Goal: Task Accomplishment & Management: Complete application form

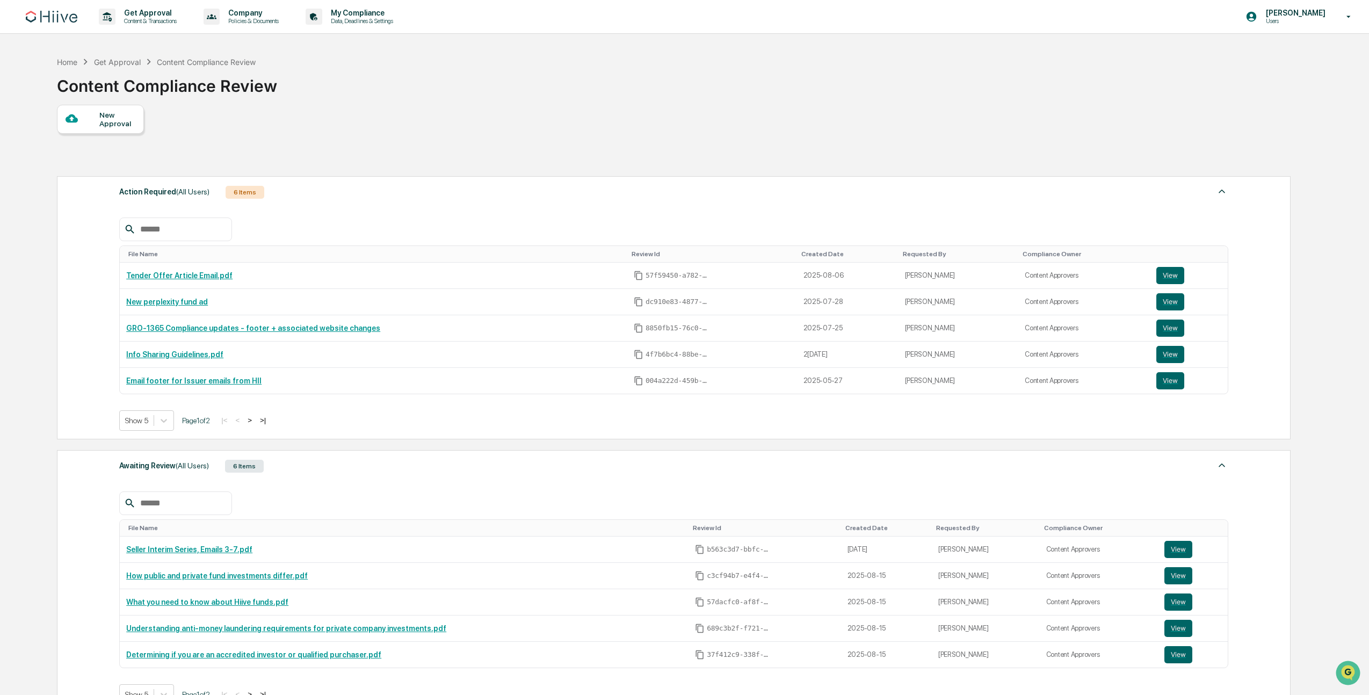
click at [132, 115] on div "New Approval" at bounding box center [117, 119] width 36 height 17
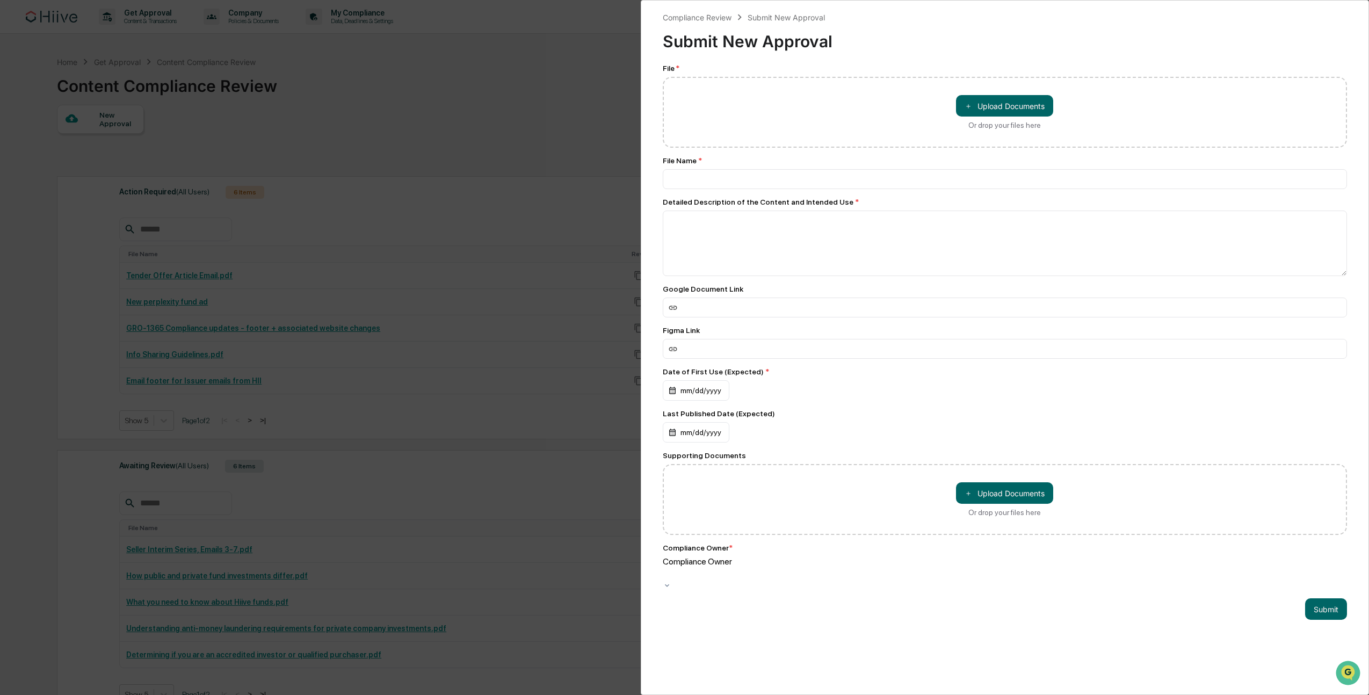
click at [529, 119] on div "Compliance Review Submit New Approval Submit New Approval File * ＋ Upload Docum…" at bounding box center [684, 347] width 1369 height 695
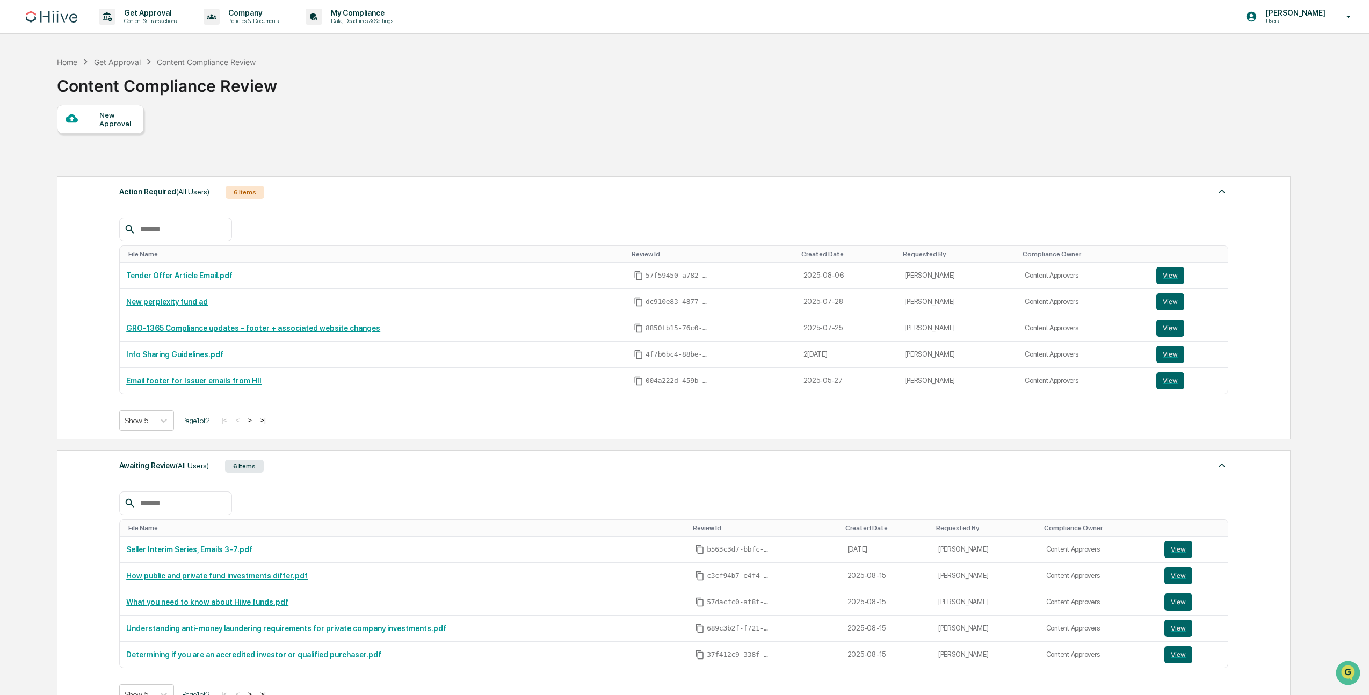
click at [74, 119] on icon at bounding box center [72, 118] width 12 height 8
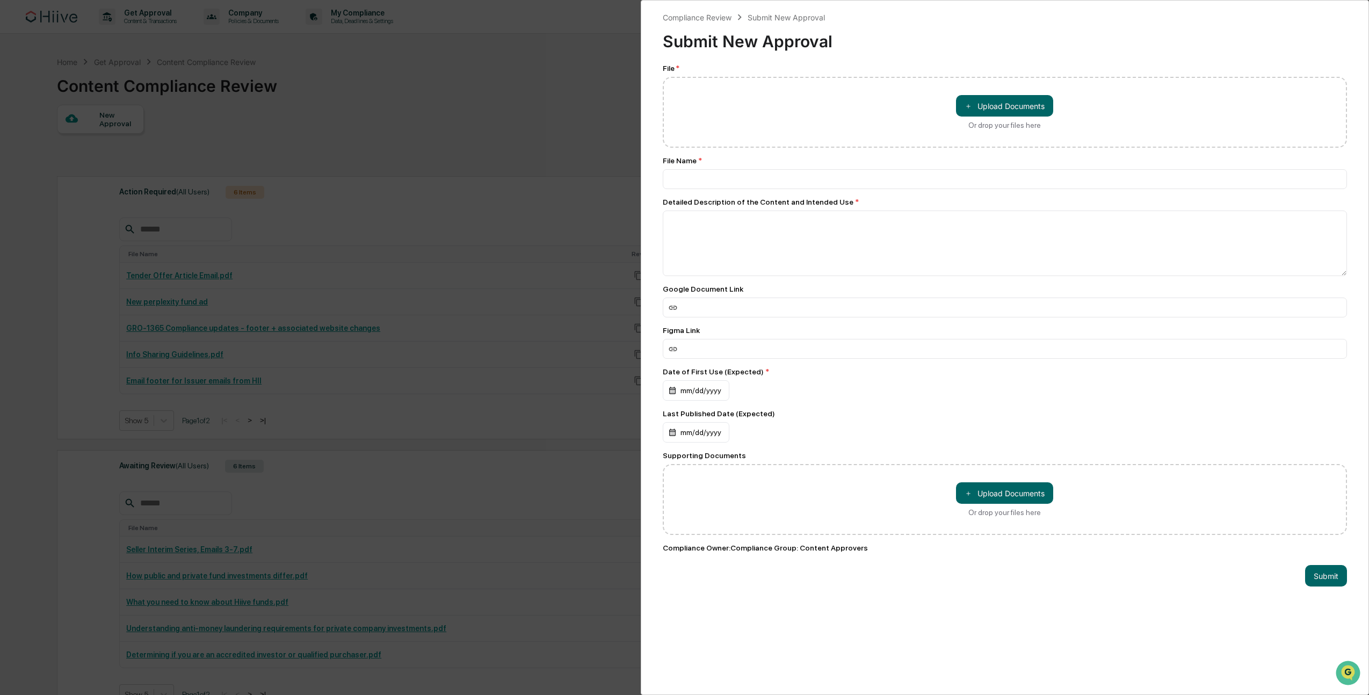
click at [350, 330] on div "Compliance Review Submit New Approval Submit New Approval File * ＋ Upload Docum…" at bounding box center [684, 347] width 1369 height 695
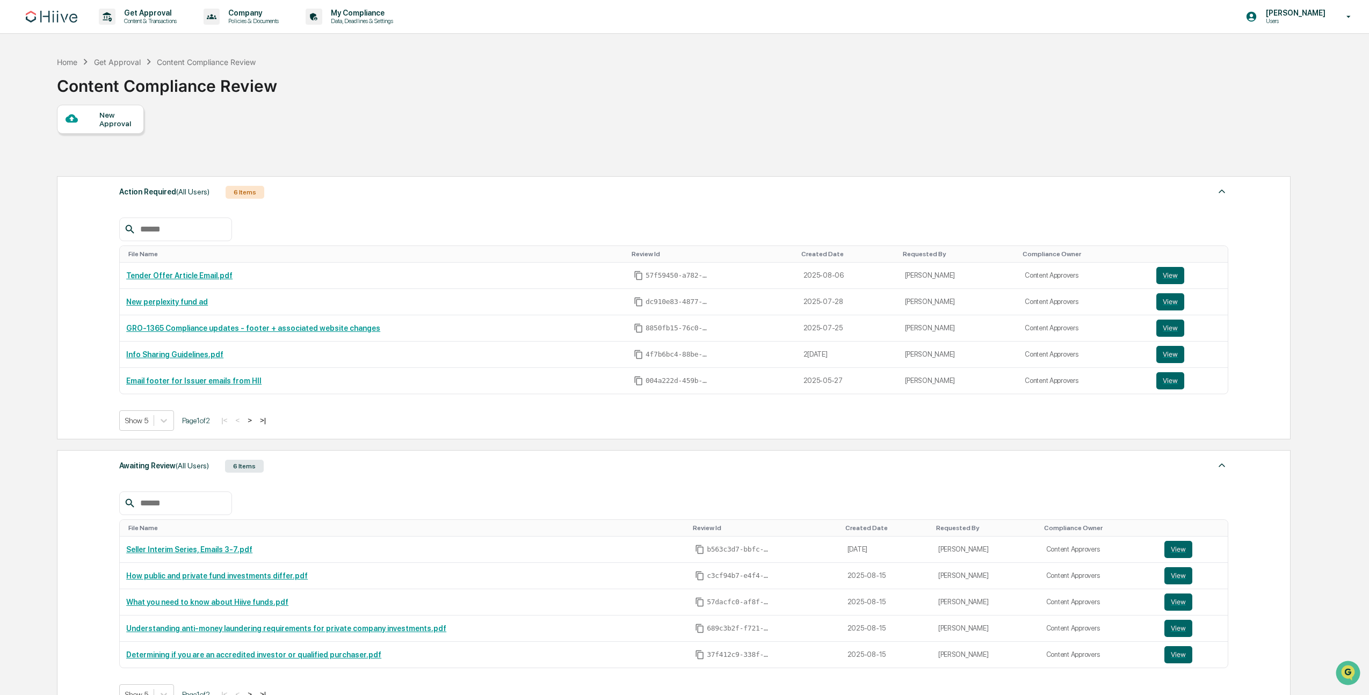
click at [96, 131] on div "New Approval" at bounding box center [100, 119] width 87 height 29
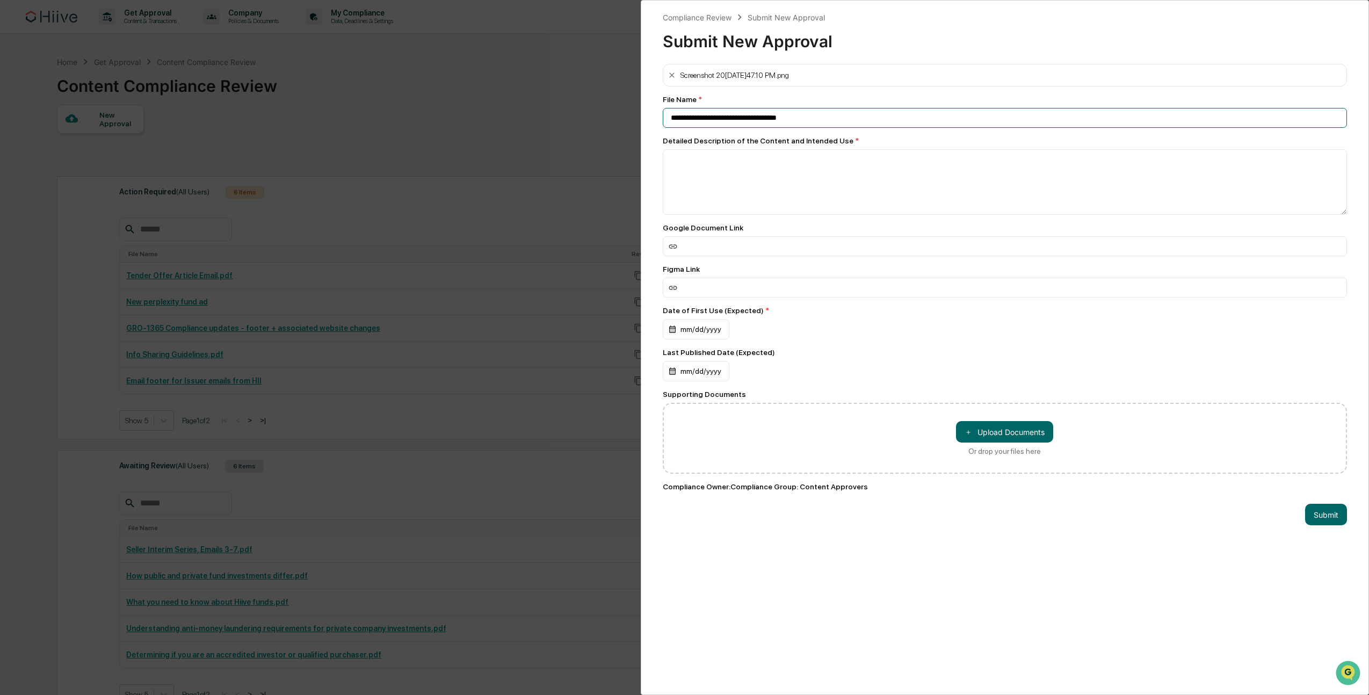
click at [782, 114] on input "**********" at bounding box center [1005, 118] width 685 height 20
click at [713, 119] on input "**********" at bounding box center [1005, 118] width 685 height 20
drag, startPoint x: 708, startPoint y: 120, endPoint x: 650, endPoint y: 120, distance: 58.0
click at [650, 120] on div "**********" at bounding box center [1005, 347] width 729 height 695
type input "**********"
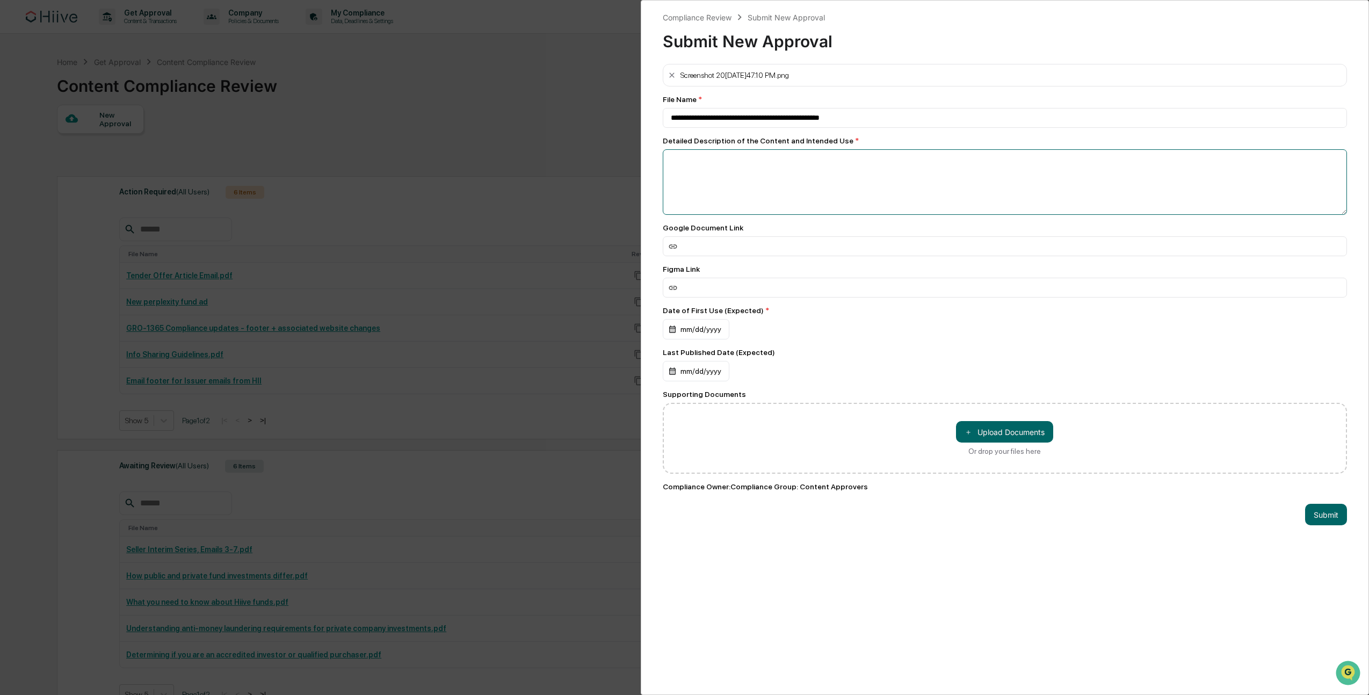
click at [756, 189] on textarea at bounding box center [1005, 182] width 685 height 66
type textarea "**********"
click at [698, 330] on div "mm/dd/yyyy" at bounding box center [696, 329] width 67 height 20
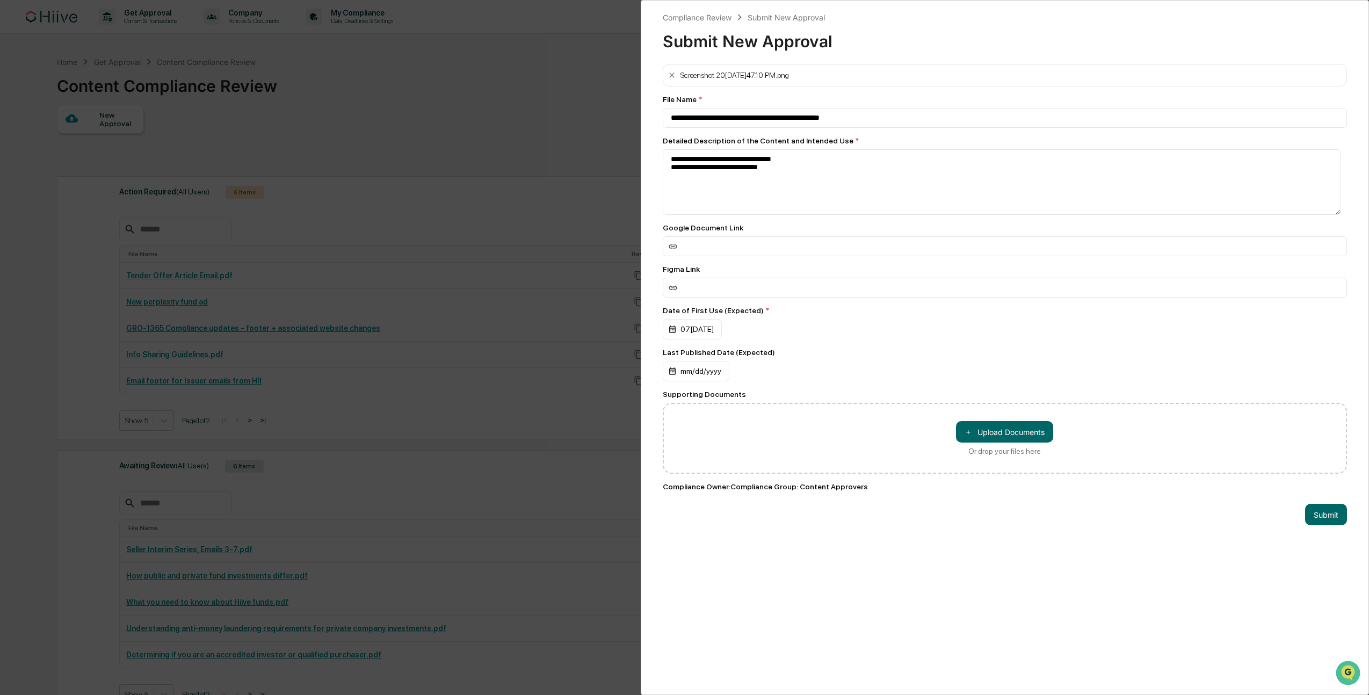
drag, startPoint x: 900, startPoint y: 320, endPoint x: 894, endPoint y: 323, distance: 7.5
click at [900, 320] on div "Date of First Use (Expected) * 07/23/2025" at bounding box center [1005, 322] width 685 height 33
click at [922, 472] on div "**********" at bounding box center [1005, 347] width 729 height 695
click at [922, 472] on button "Submit" at bounding box center [1326, 514] width 42 height 21
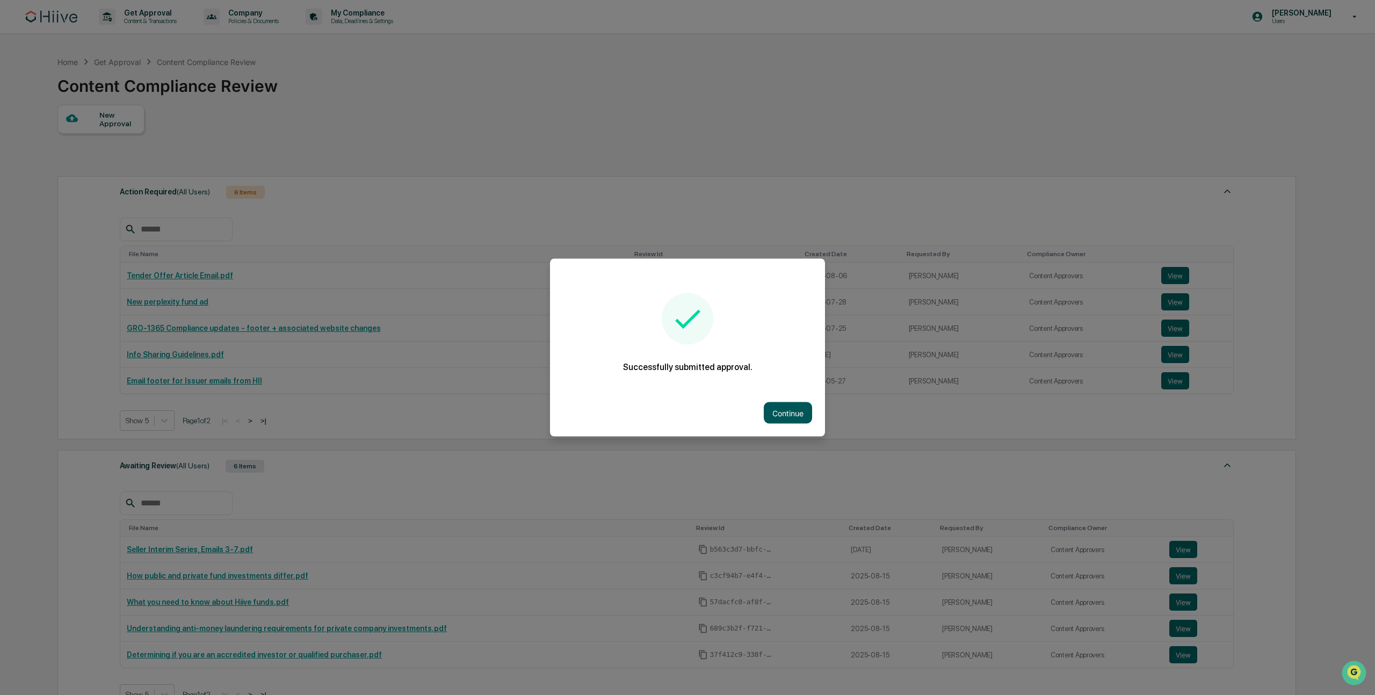
click at [795, 416] on button "Continue" at bounding box center [788, 412] width 48 height 21
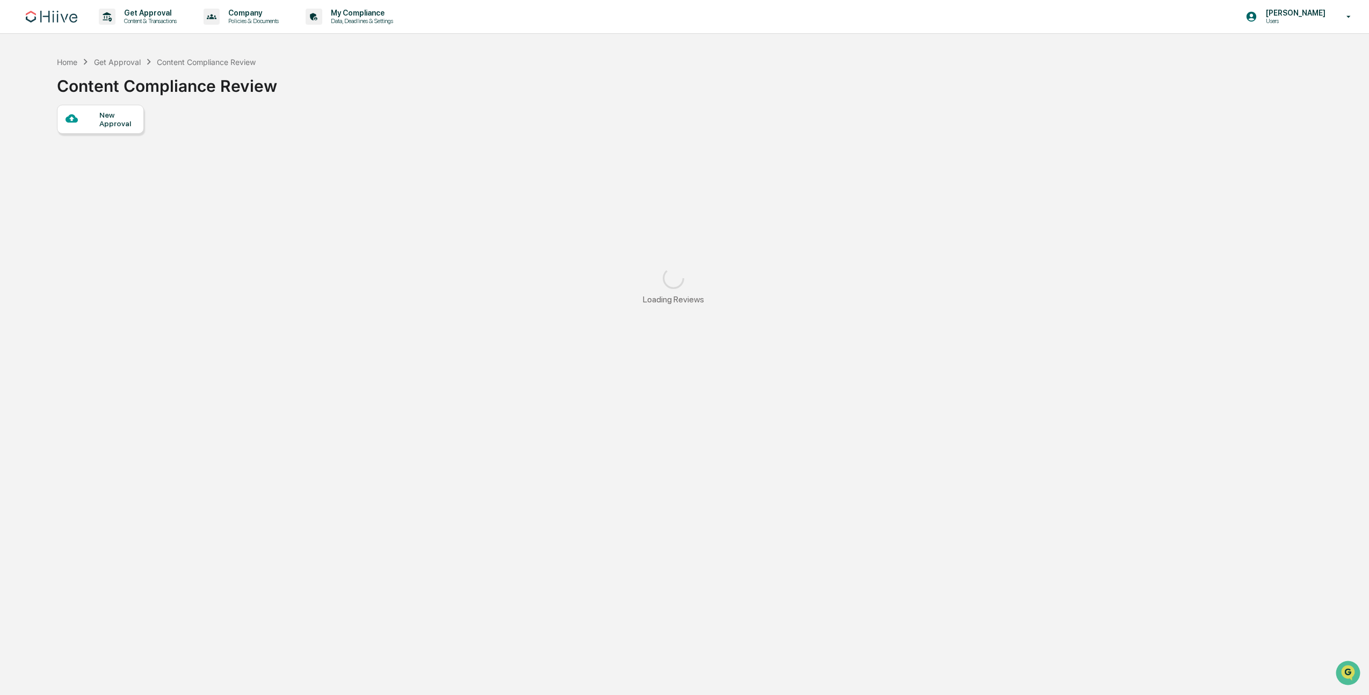
click at [106, 119] on div "New Approval" at bounding box center [117, 119] width 36 height 17
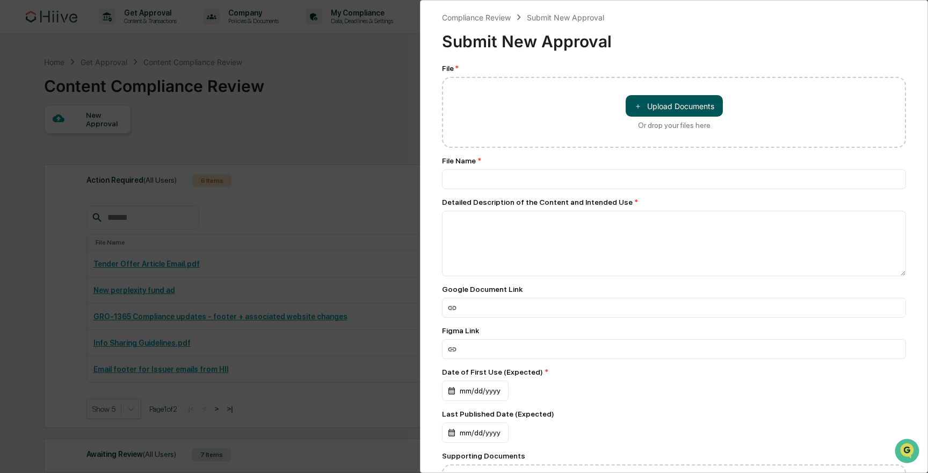
click at [667, 106] on button "＋ Upload Documents" at bounding box center [674, 105] width 97 height 21
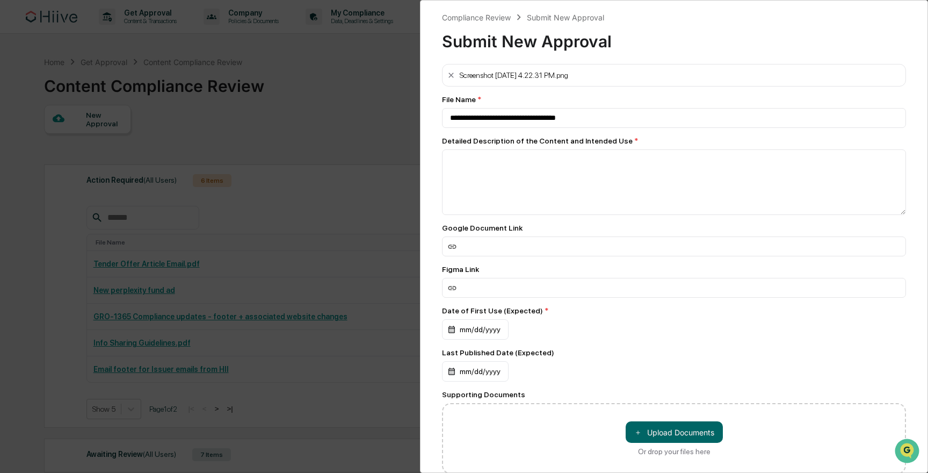
click at [505, 106] on div "**********" at bounding box center [674, 111] width 464 height 33
click at [508, 111] on input "**********" at bounding box center [674, 118] width 464 height 20
click at [485, 117] on input "**********" at bounding box center [674, 118] width 464 height 20
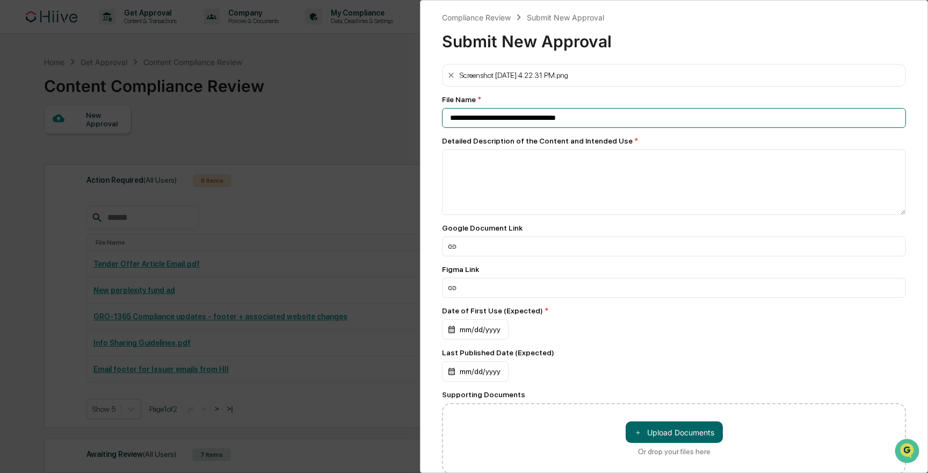
click at [488, 117] on input "**********" at bounding box center [674, 118] width 464 height 20
click at [470, 120] on input "**********" at bounding box center [674, 118] width 464 height 20
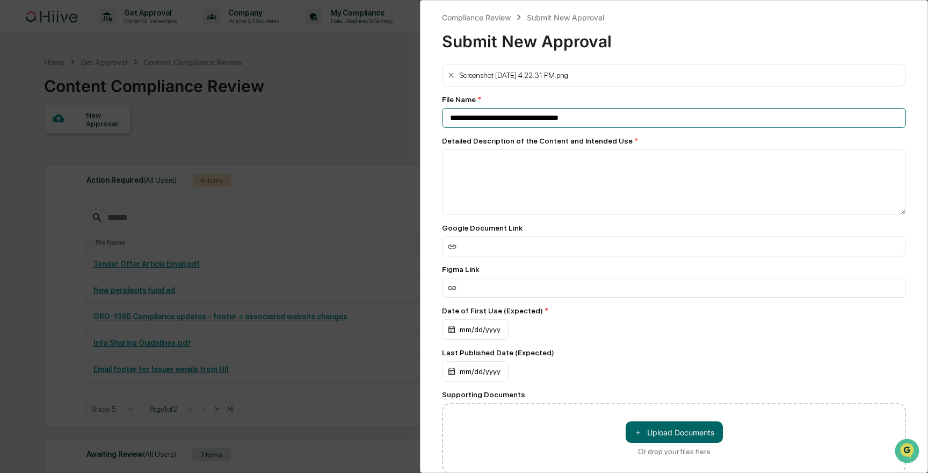
click at [470, 120] on input "**********" at bounding box center [674, 118] width 464 height 20
type input "**********"
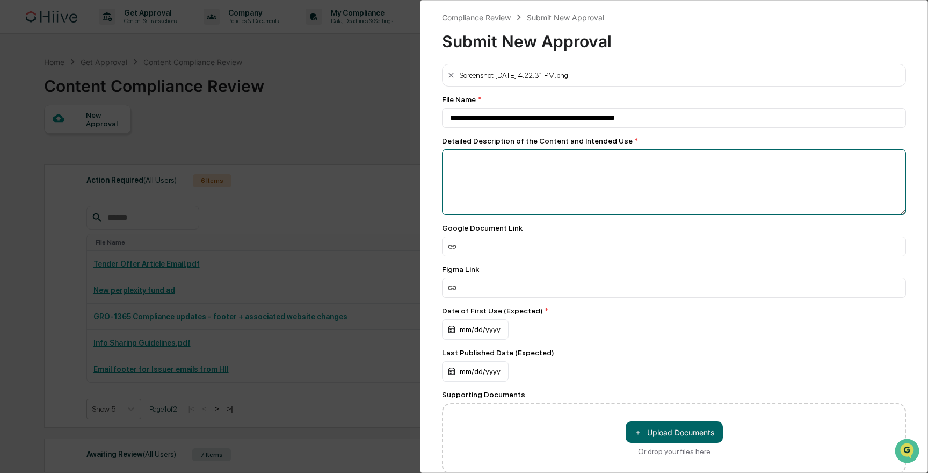
click at [493, 158] on textarea at bounding box center [674, 182] width 464 height 66
click at [489, 162] on textarea "**********" at bounding box center [674, 182] width 464 height 66
click at [473, 161] on textarea "**********" at bounding box center [674, 182] width 464 height 66
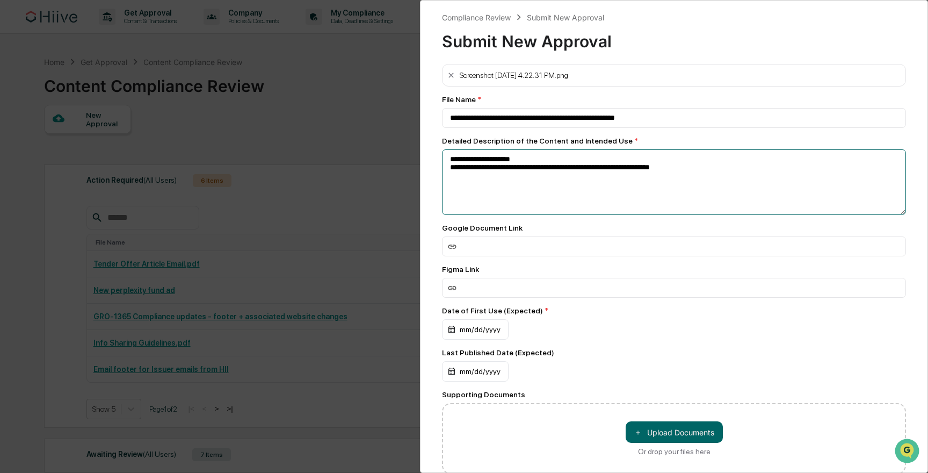
click at [499, 194] on textarea "**********" at bounding box center [674, 182] width 464 height 66
click at [460, 161] on textarea "**********" at bounding box center [674, 182] width 464 height 66
type textarea "**********"
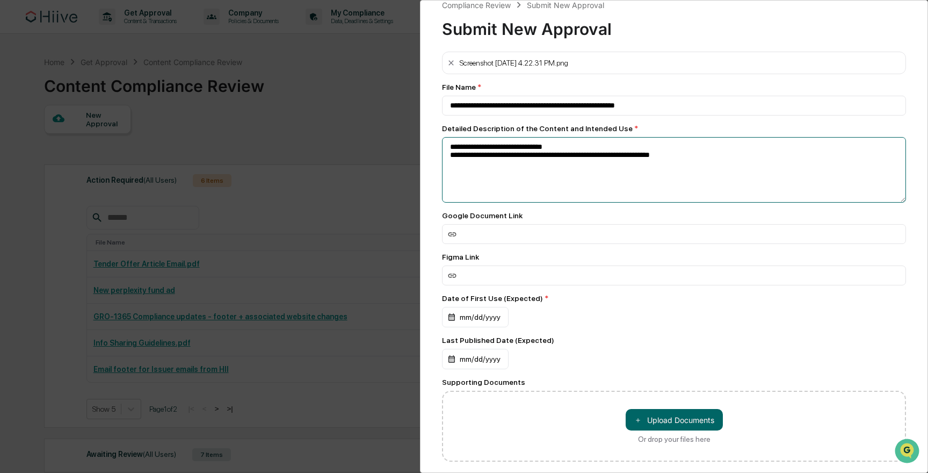
scroll to position [6, 0]
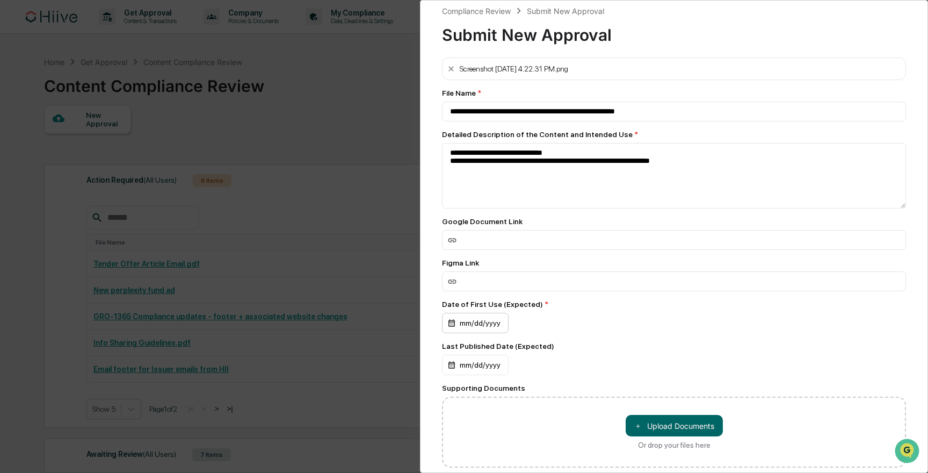
click at [481, 318] on div "mm/dd/yyyy" at bounding box center [475, 323] width 67 height 20
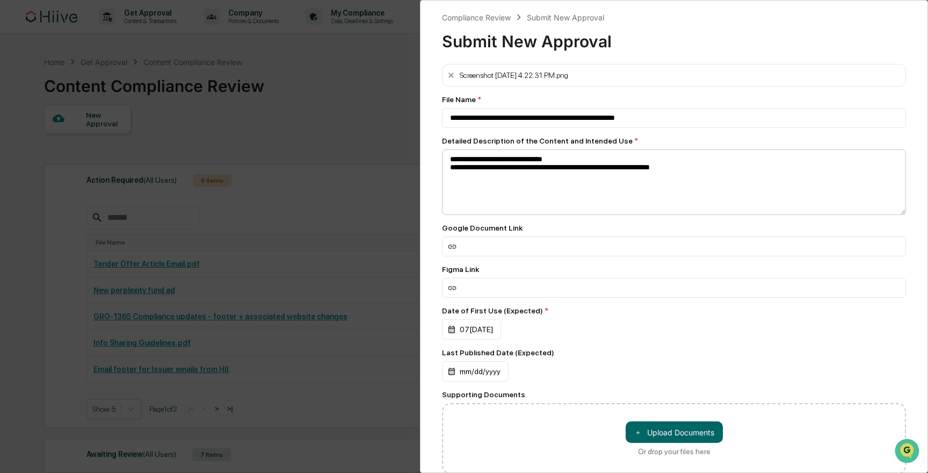
scroll to position [74, 0]
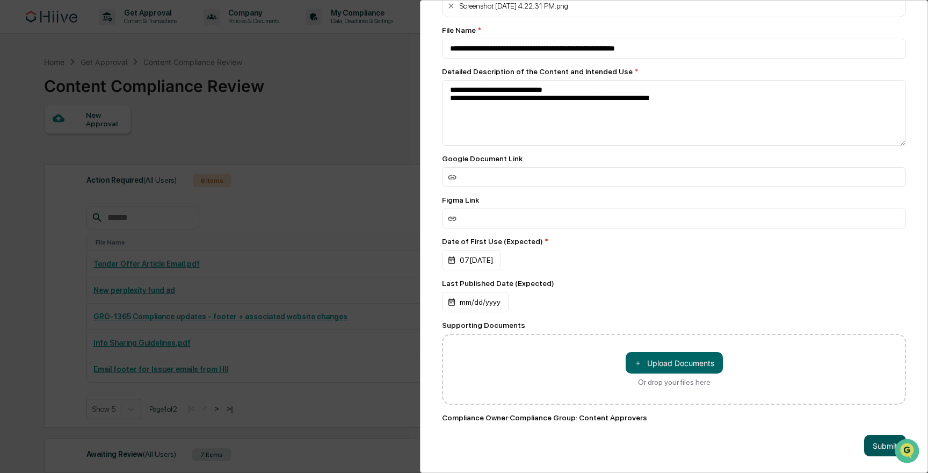
click at [874, 444] on button "Submit" at bounding box center [885, 444] width 42 height 21
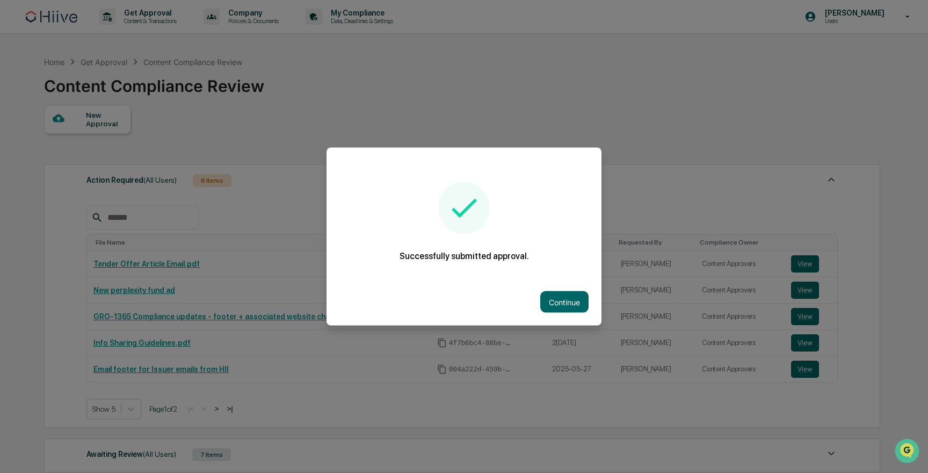
click at [539, 296] on div "Continue" at bounding box center [464, 301] width 275 height 47
click at [555, 302] on button "Continue" at bounding box center [564, 301] width 48 height 21
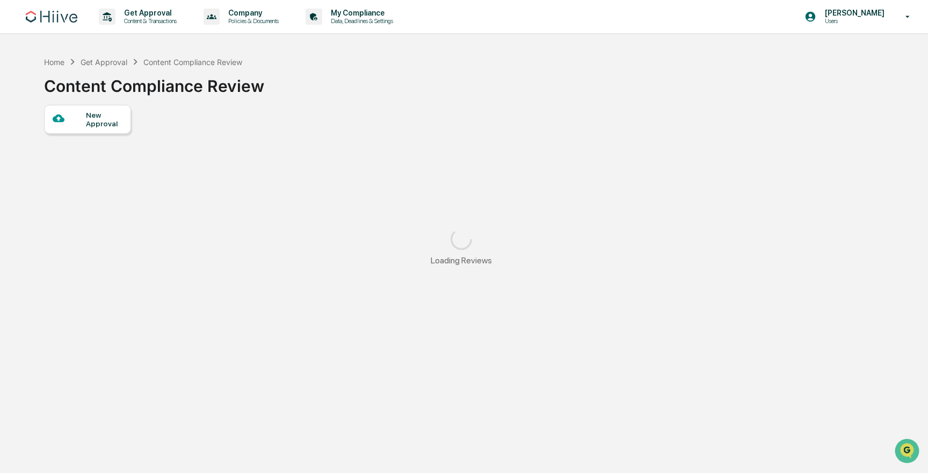
click at [111, 67] on div "Home Get Approval Content Compliance Review" at bounding box center [143, 62] width 199 height 12
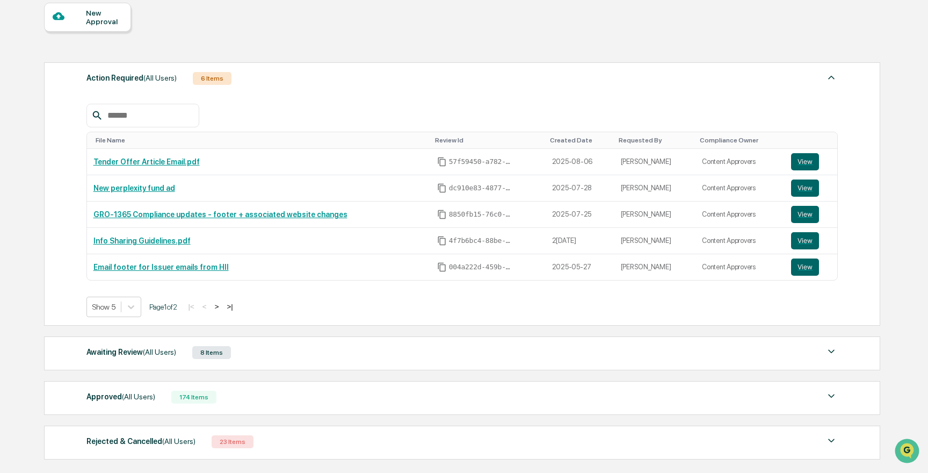
scroll to position [106, 0]
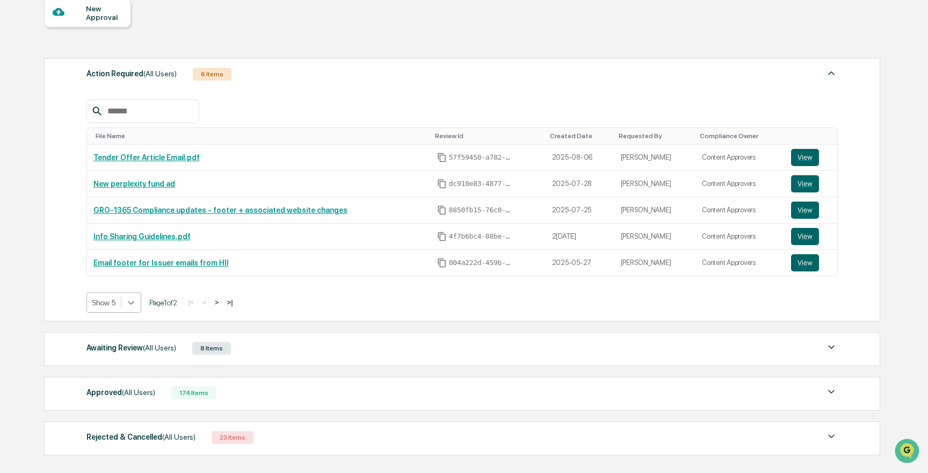
click at [129, 299] on icon at bounding box center [131, 302] width 11 height 11
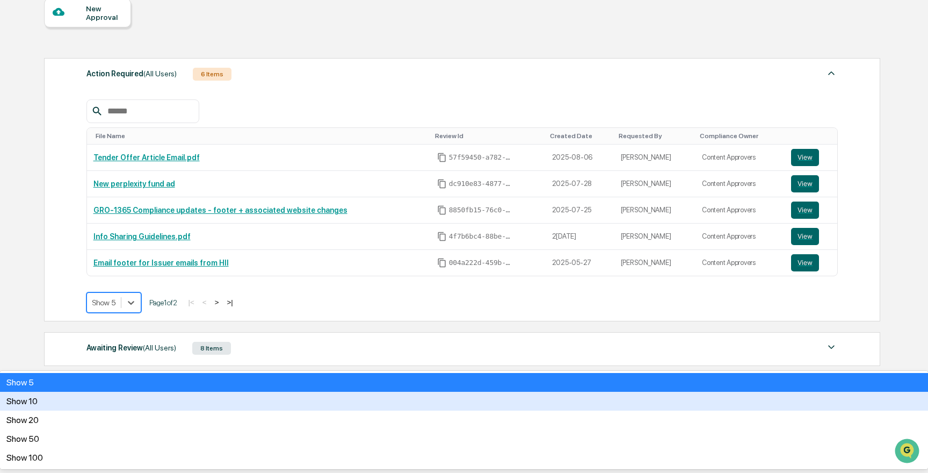
click at [120, 392] on div "Show 10" at bounding box center [464, 401] width 928 height 19
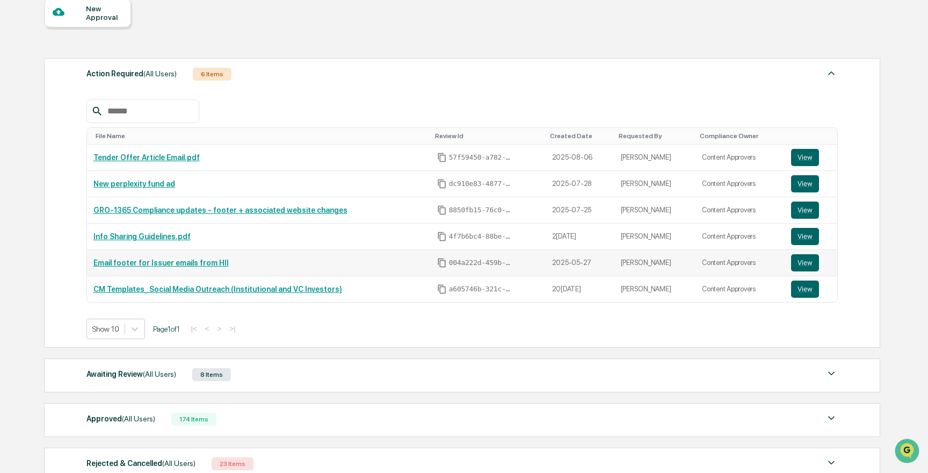
click at [201, 259] on link "Email footer for Issuer emails from HII" at bounding box center [160, 262] width 135 height 9
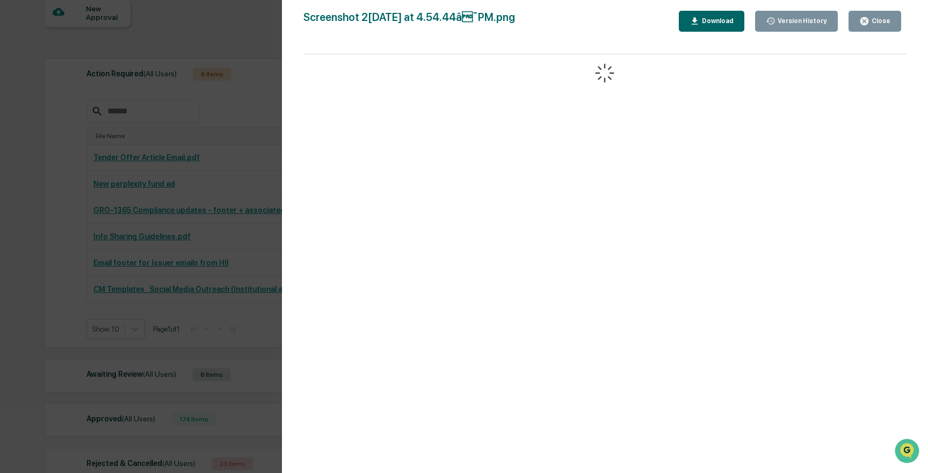
click at [244, 161] on div "Version History 05/27/2025, 12:11 AM Ernie Mo 05/27/2025, 12:02 AM Ernie Mo 05/…" at bounding box center [464, 236] width 928 height 473
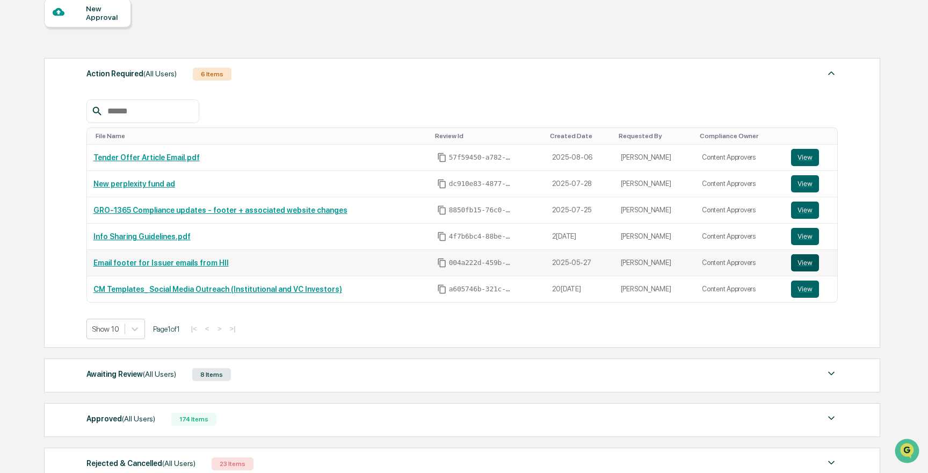
click at [803, 261] on button "View" at bounding box center [805, 262] width 28 height 17
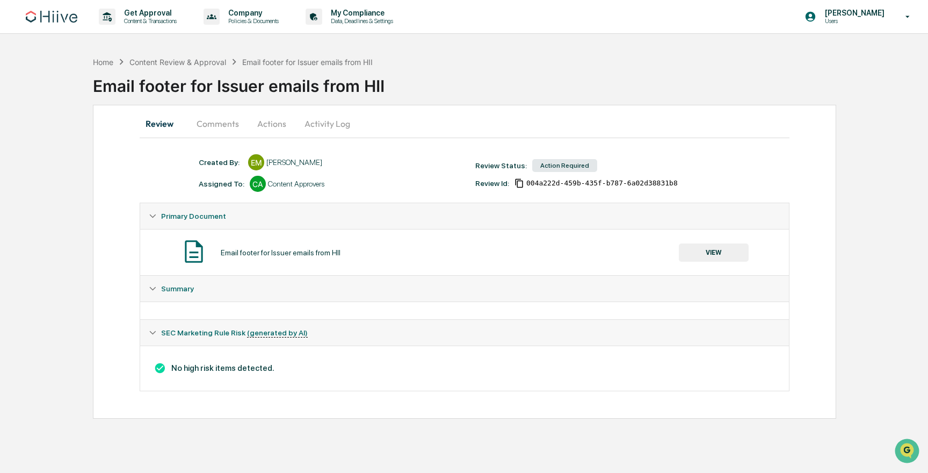
click at [163, 291] on span "Summary" at bounding box center [177, 288] width 33 height 9
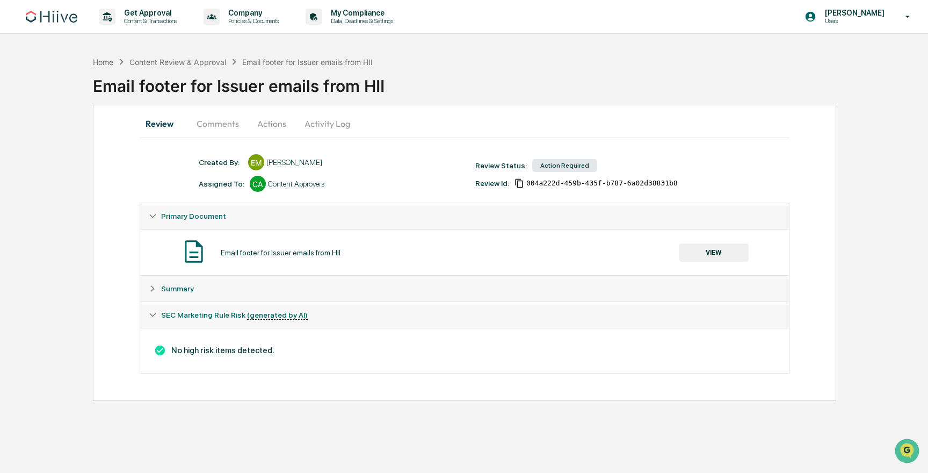
click at [163, 291] on span "Summary" at bounding box center [177, 288] width 33 height 9
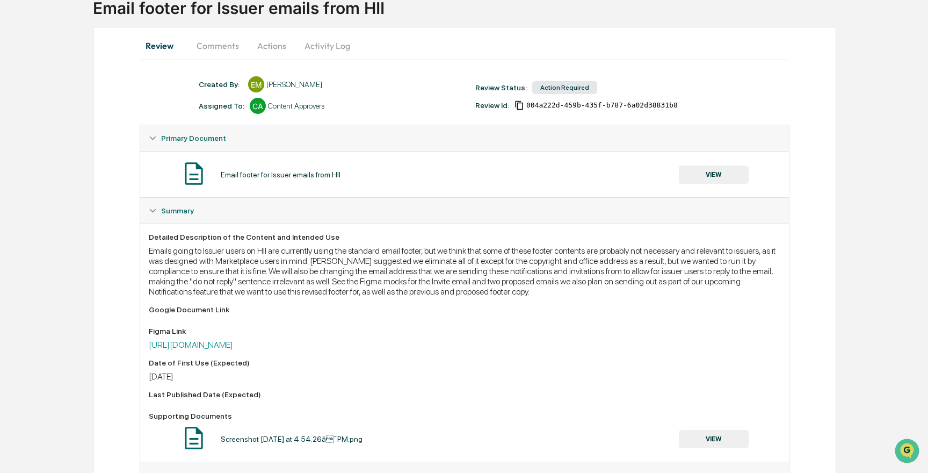
scroll to position [123, 0]
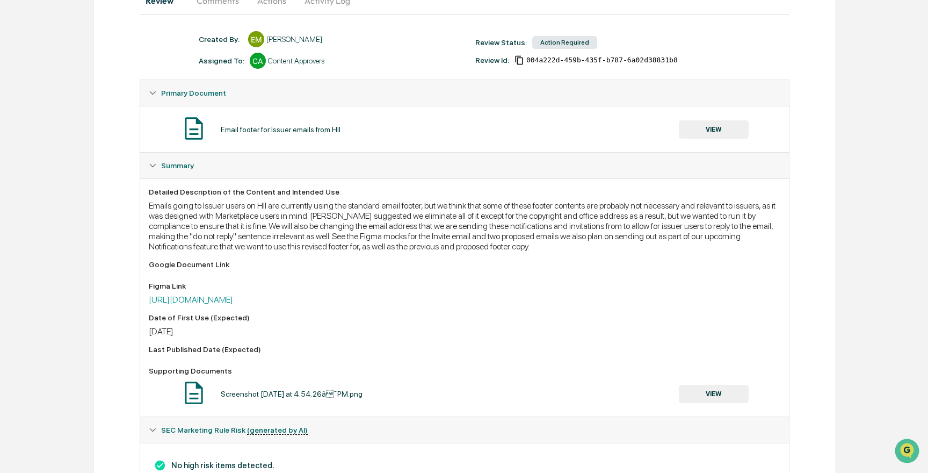
click at [158, 155] on div "Summary" at bounding box center [464, 166] width 649 height 26
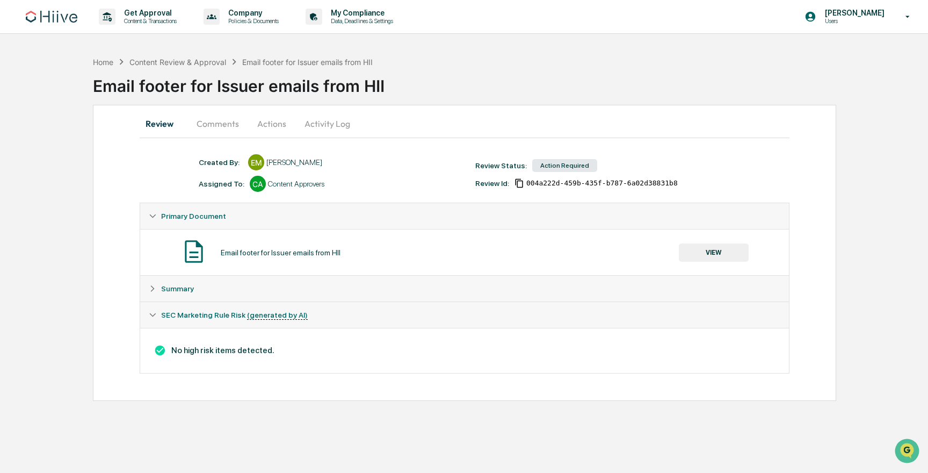
scroll to position [0, 0]
click at [164, 288] on span "Summary" at bounding box center [177, 288] width 33 height 9
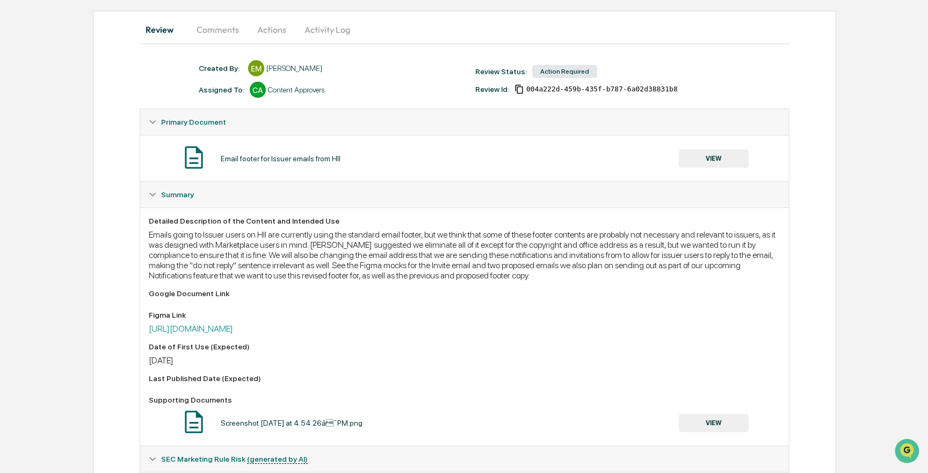
scroll to position [188, 0]
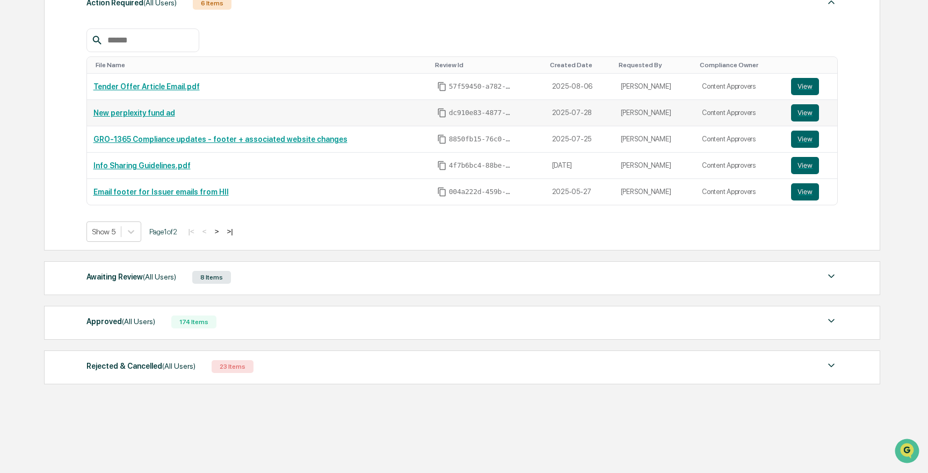
scroll to position [177, 0]
click at [263, 277] on div "Awaiting Review (All Users) 8 Items" at bounding box center [462, 277] width 752 height 15
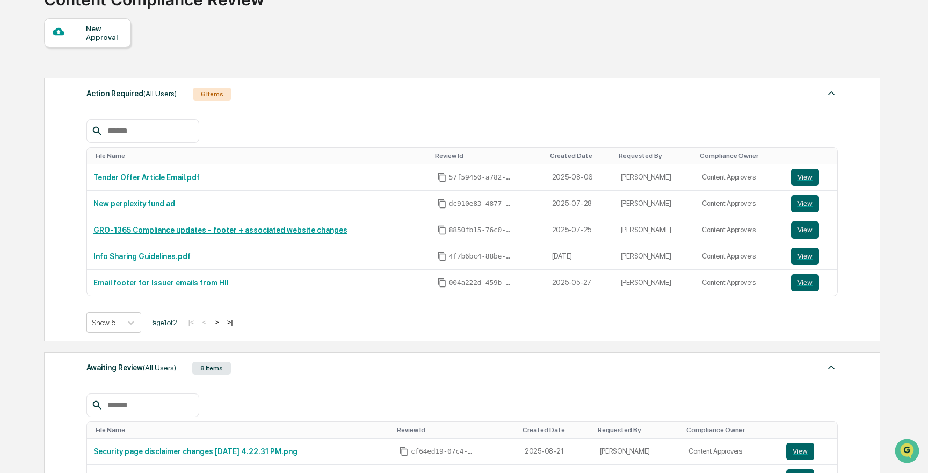
scroll to position [82, 0]
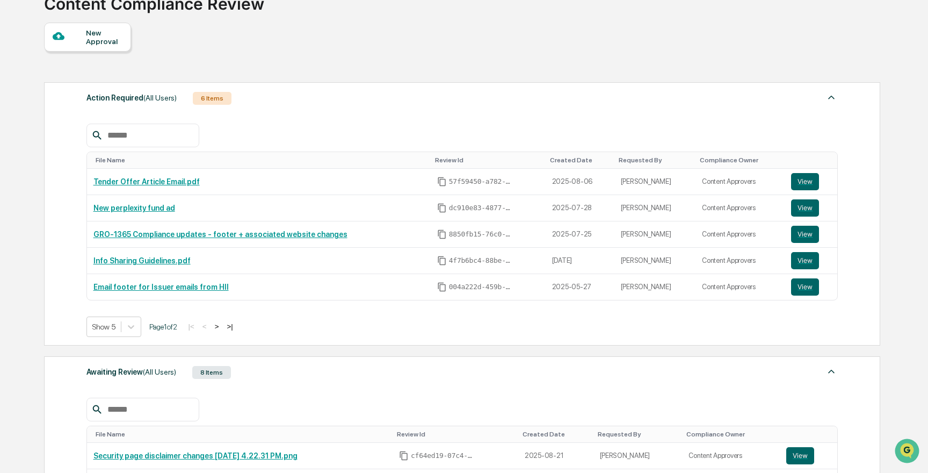
click at [296, 101] on div "Action Required (All Users) 6 Items" at bounding box center [462, 98] width 752 height 15
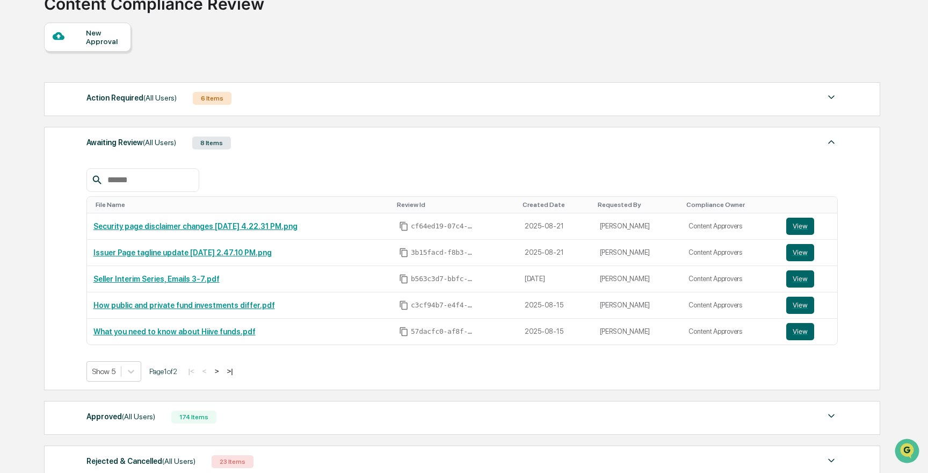
click at [296, 101] on div "Action Required (All Users) 6 Items" at bounding box center [462, 98] width 752 height 15
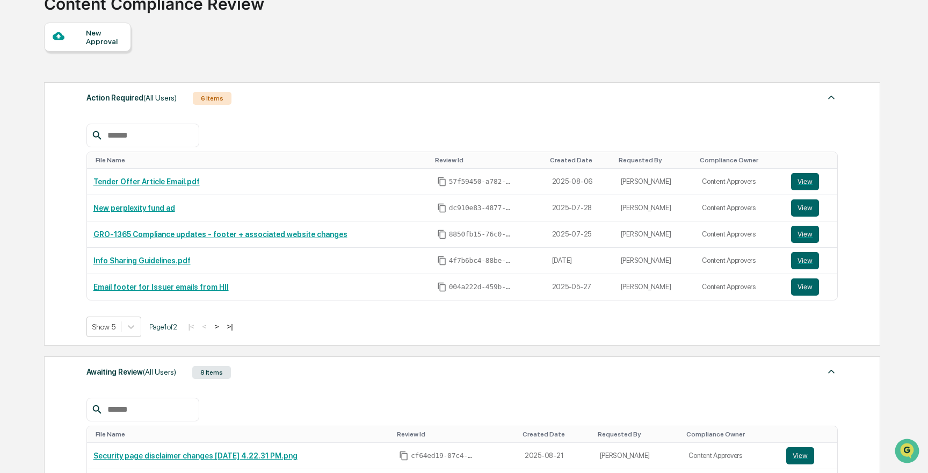
scroll to position [0, 0]
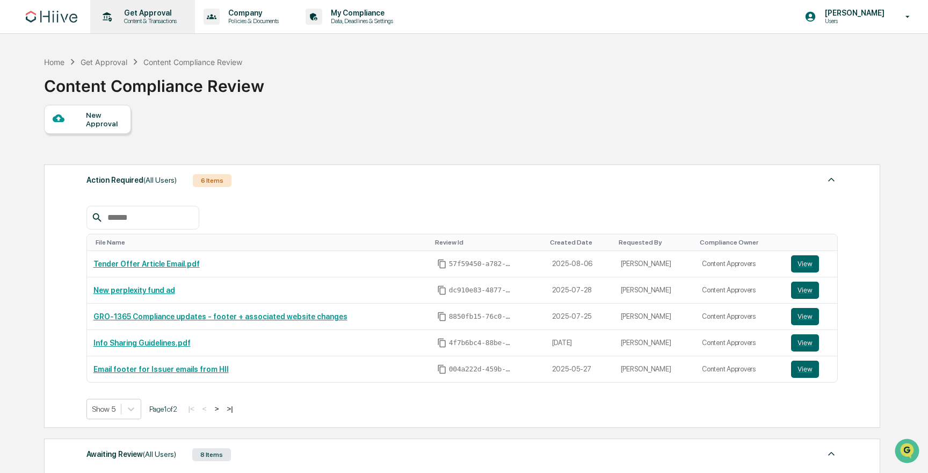
click at [132, 20] on p "Content & Transactions" at bounding box center [148, 21] width 67 height 8
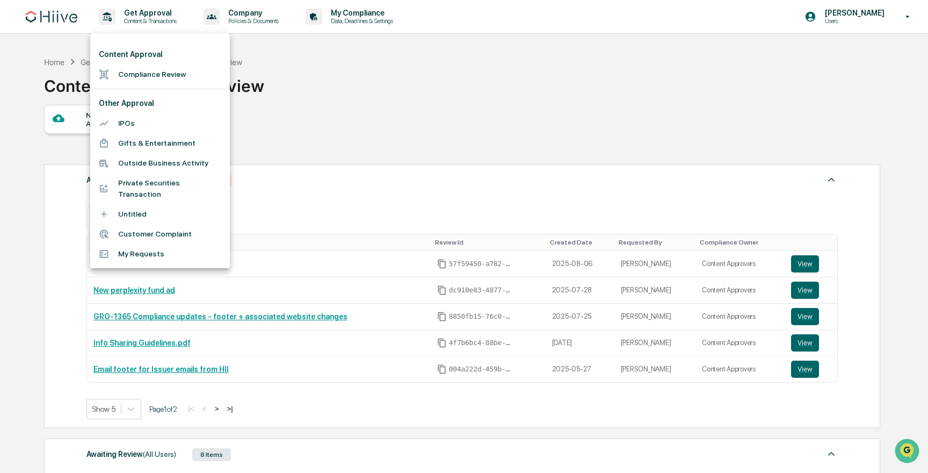
click at [172, 68] on li "Compliance Review" at bounding box center [160, 74] width 140 height 20
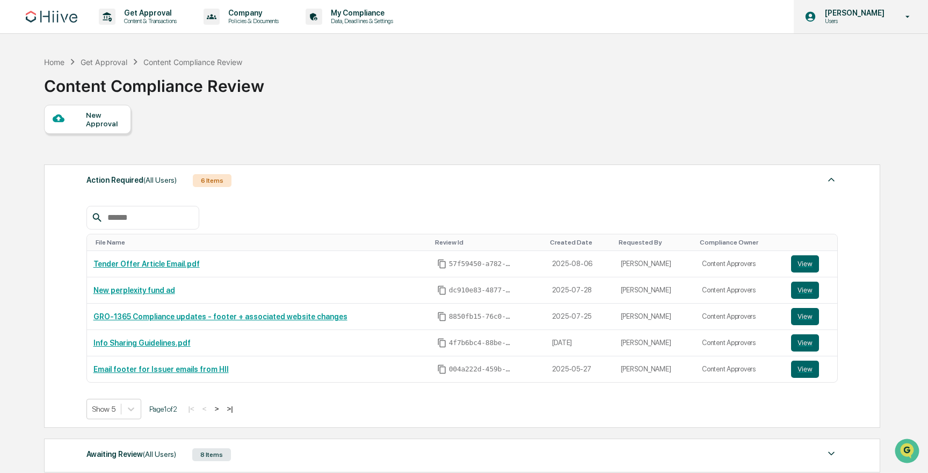
click at [869, 32] on div "Josh Reding Users" at bounding box center [861, 16] width 134 height 33
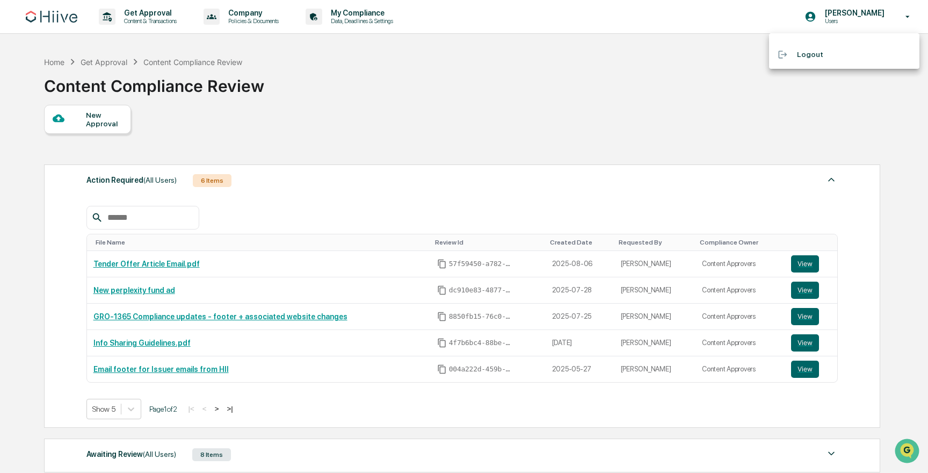
click at [696, 70] on div at bounding box center [464, 236] width 928 height 473
click at [793, 321] on button "View" at bounding box center [805, 316] width 28 height 17
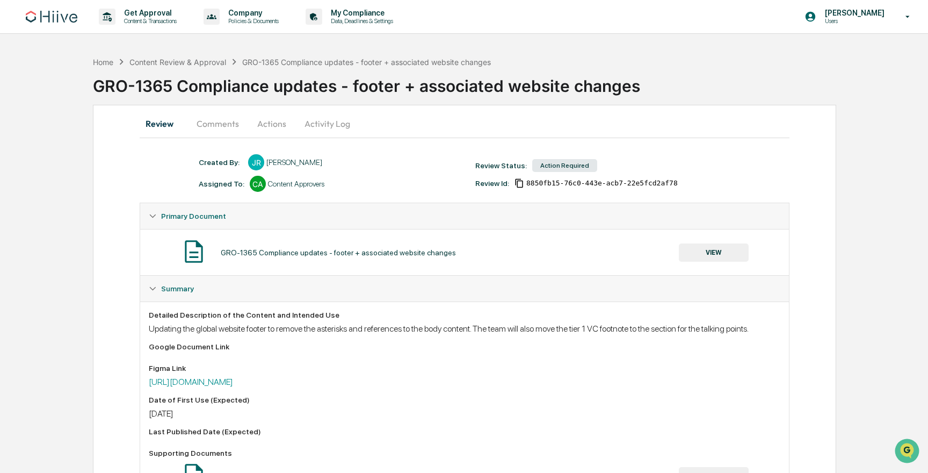
click at [322, 124] on button "Activity Log" at bounding box center [327, 124] width 63 height 26
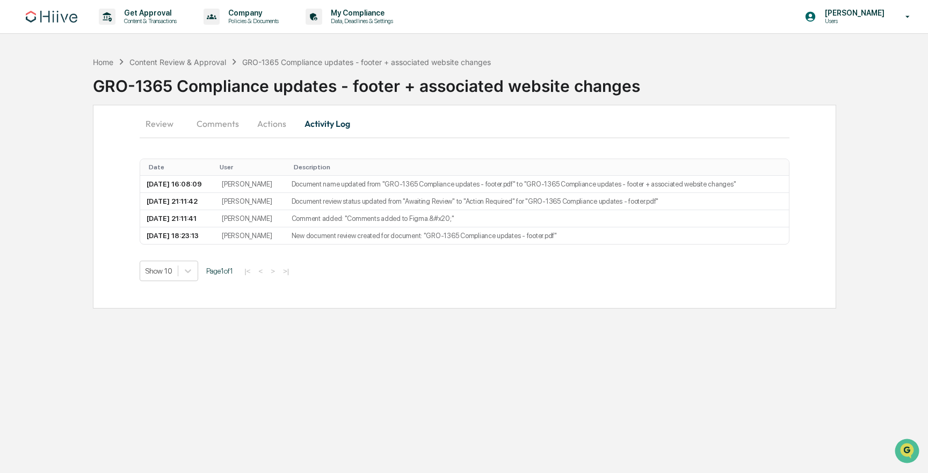
click at [265, 122] on button "Actions" at bounding box center [272, 124] width 48 height 26
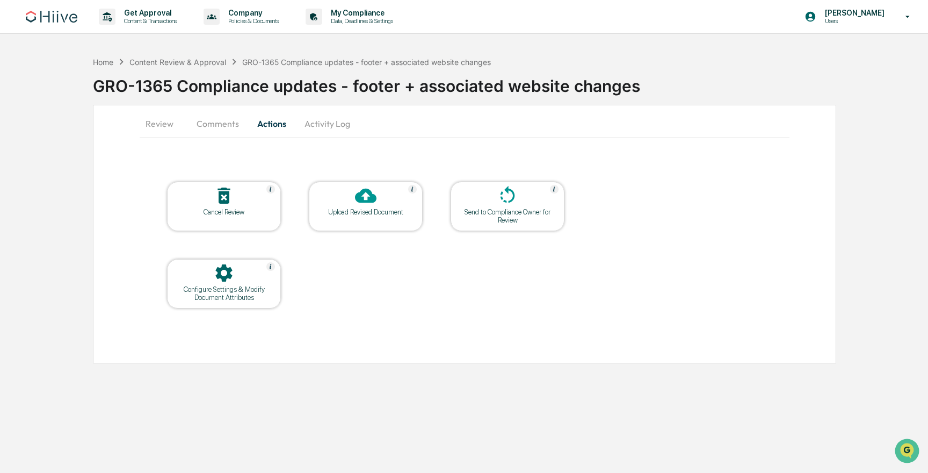
click at [158, 120] on button "Review" at bounding box center [164, 124] width 48 height 26
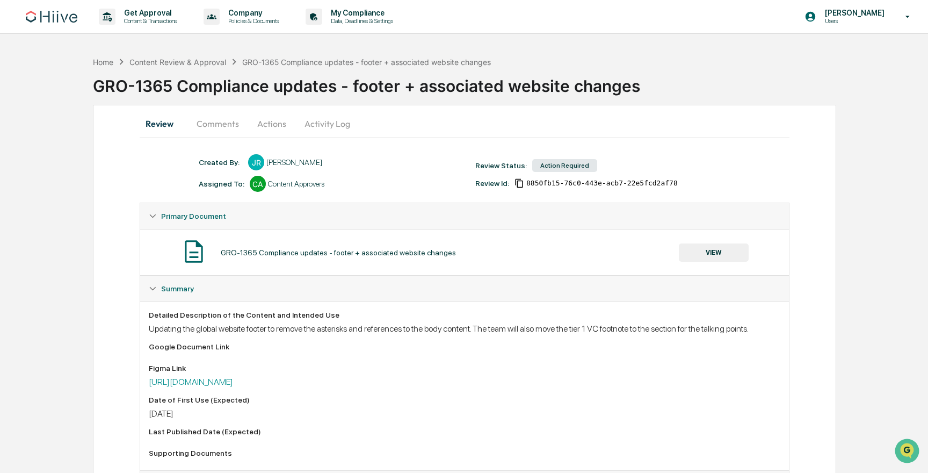
click at [220, 126] on button "Comments" at bounding box center [218, 124] width 60 height 26
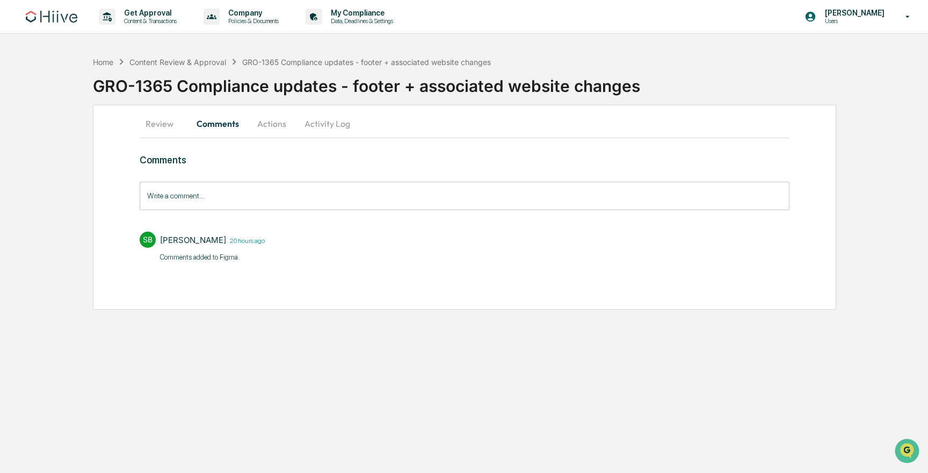
click at [163, 122] on button "Review" at bounding box center [164, 124] width 48 height 26
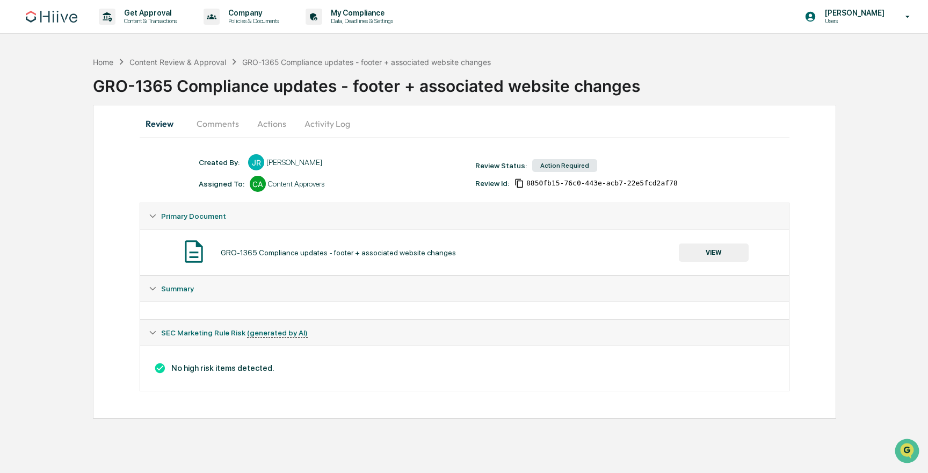
click at [188, 281] on div "Summary" at bounding box center [464, 289] width 649 height 26
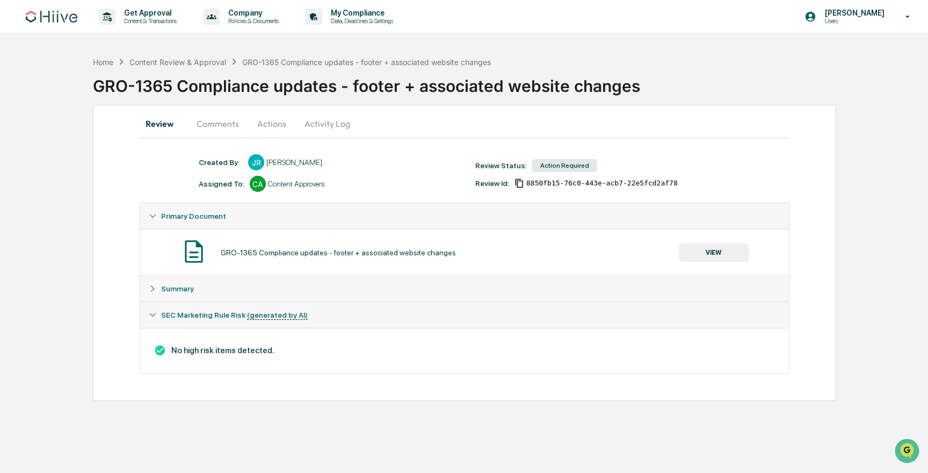
click at [188, 281] on div "Summary" at bounding box center [464, 289] width 649 height 26
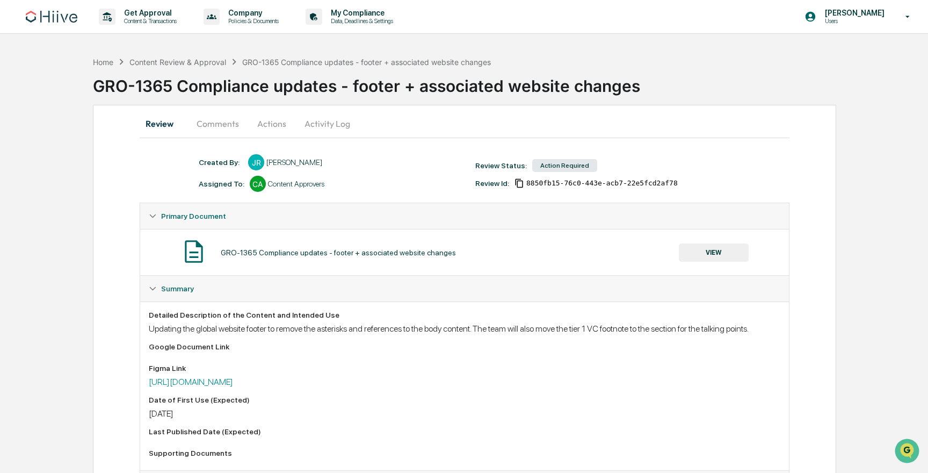
click at [183, 283] on div "Summary" at bounding box center [464, 289] width 649 height 26
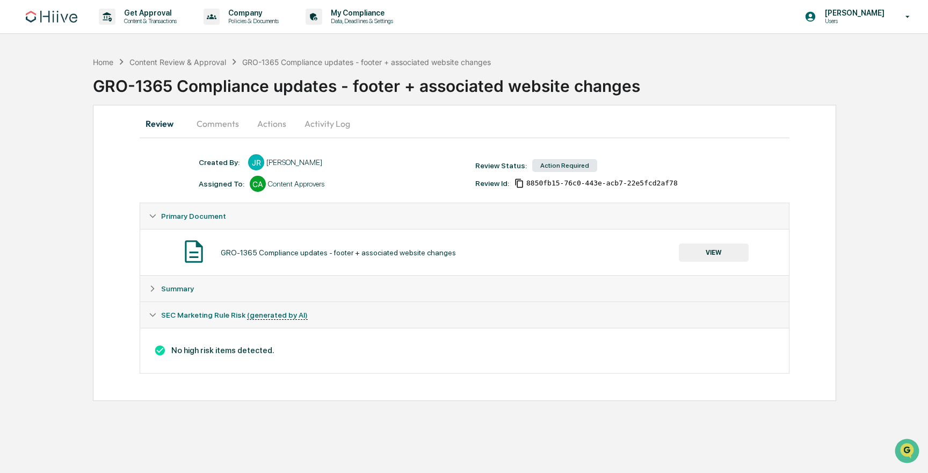
click at [183, 283] on div "Summary" at bounding box center [464, 289] width 649 height 26
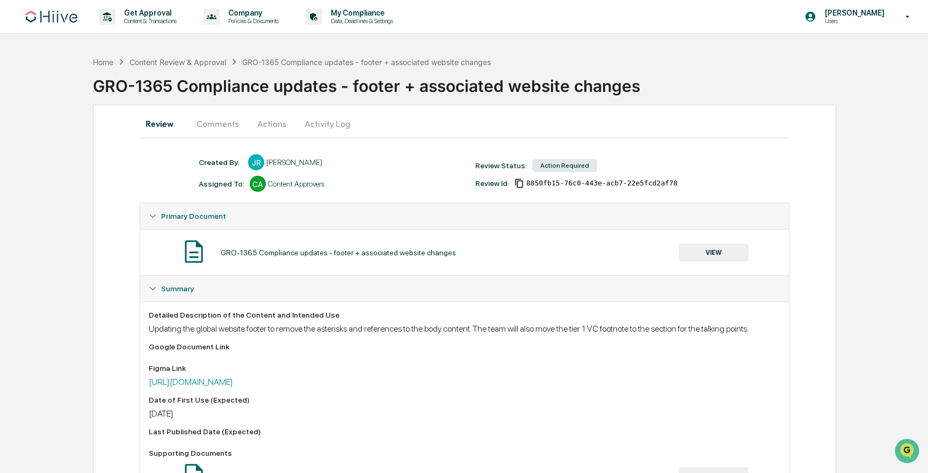
drag, startPoint x: 261, startPoint y: 126, endPoint x: 258, endPoint y: 186, distance: 60.8
click at [258, 186] on div "Review Comments Actions Activity Log Created By: ‎ ‎ JR Josh Reding Assigned To…" at bounding box center [464, 351] width 743 height 493
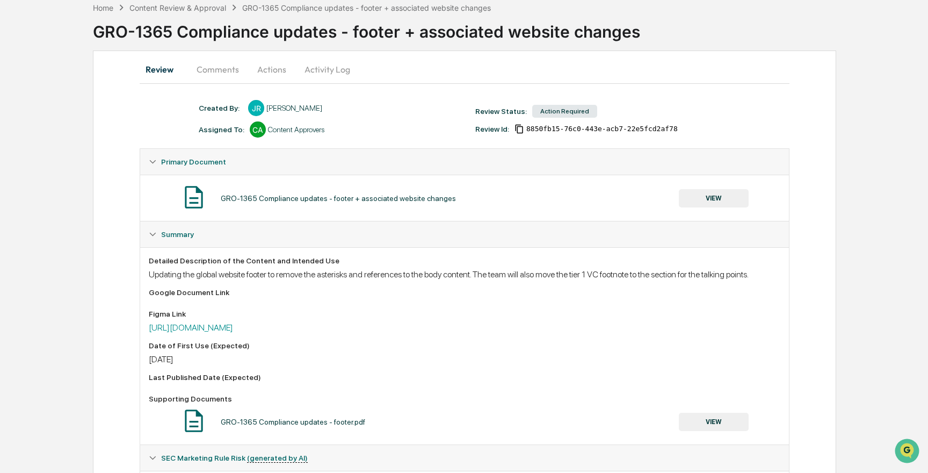
scroll to position [137, 0]
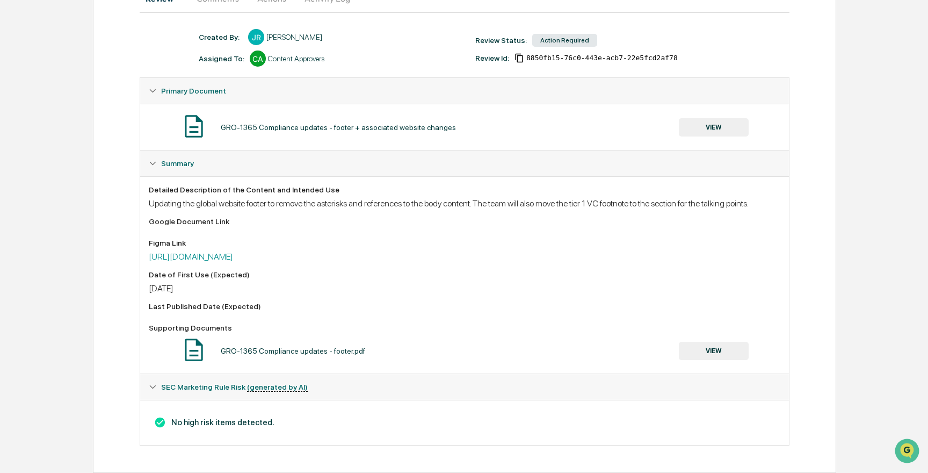
click at [734, 351] on button "VIEW" at bounding box center [714, 351] width 70 height 18
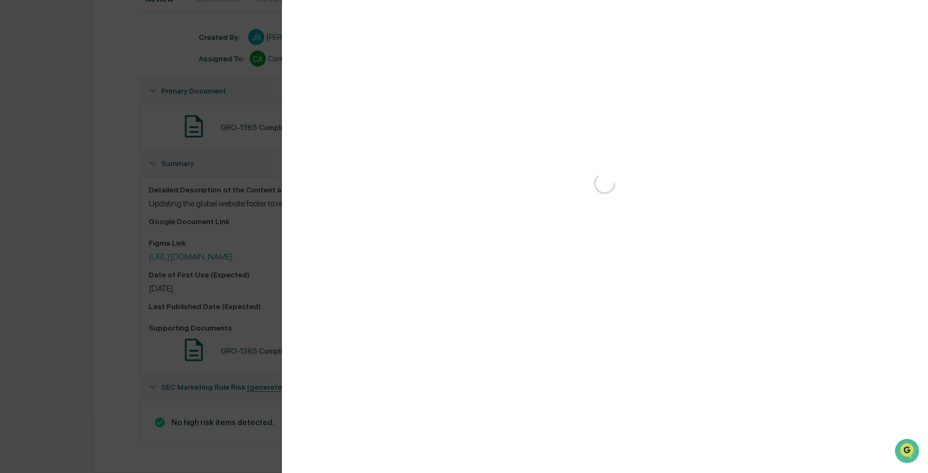
click at [212, 169] on div "Version History" at bounding box center [464, 236] width 928 height 473
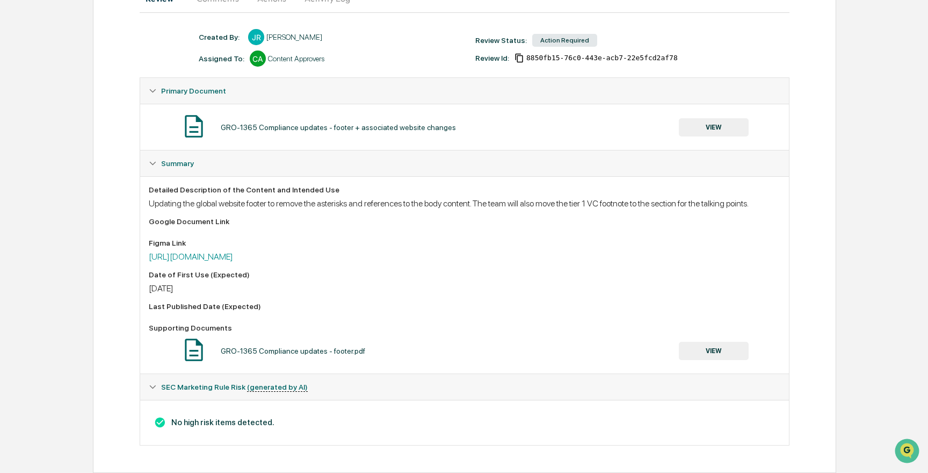
click at [711, 118] on button "VIEW" at bounding box center [714, 127] width 70 height 18
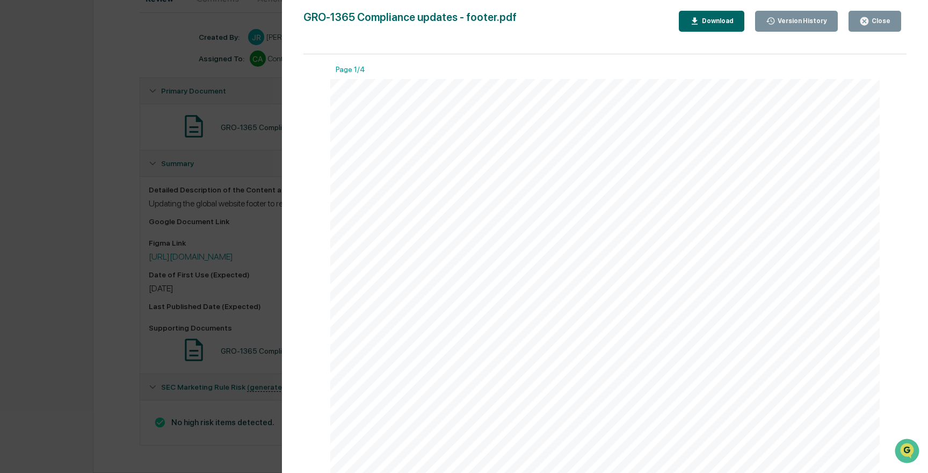
scroll to position [0, 0]
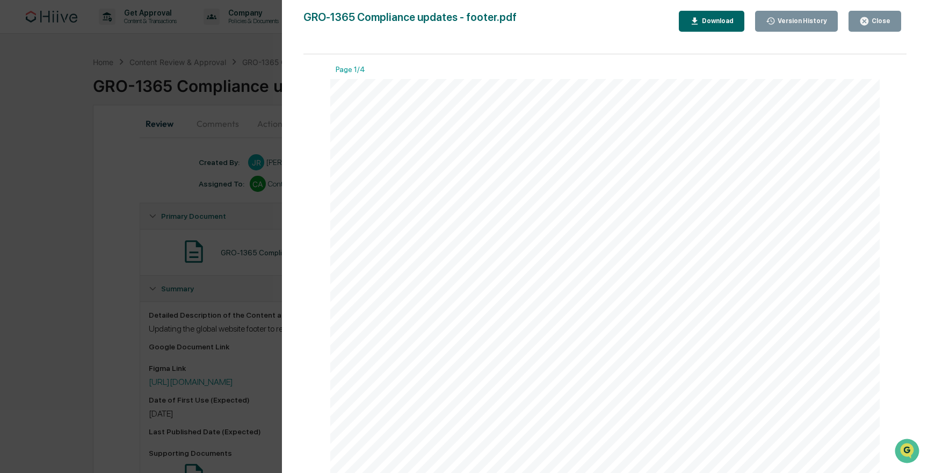
click at [260, 194] on div "Version History 08/21/2025, 04:08 PM Josh Reding 07/25/2025, 06:23 PM Josh Redi…" at bounding box center [464, 236] width 928 height 473
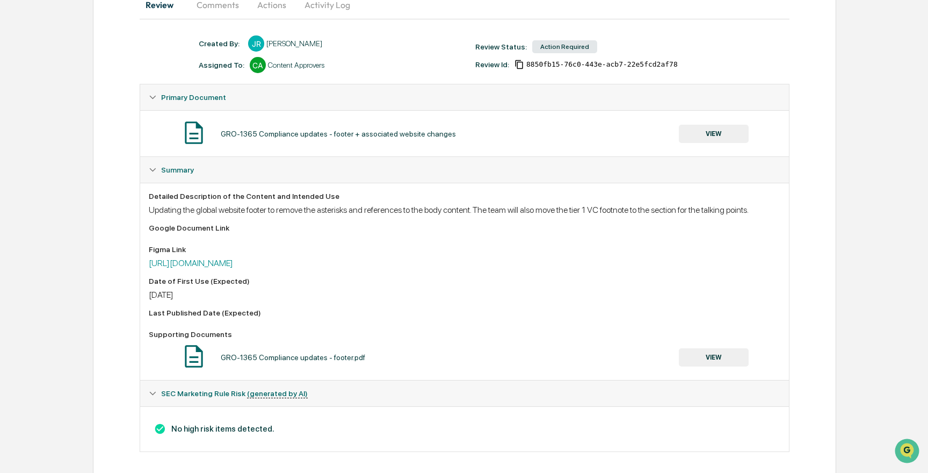
scroll to position [124, 0]
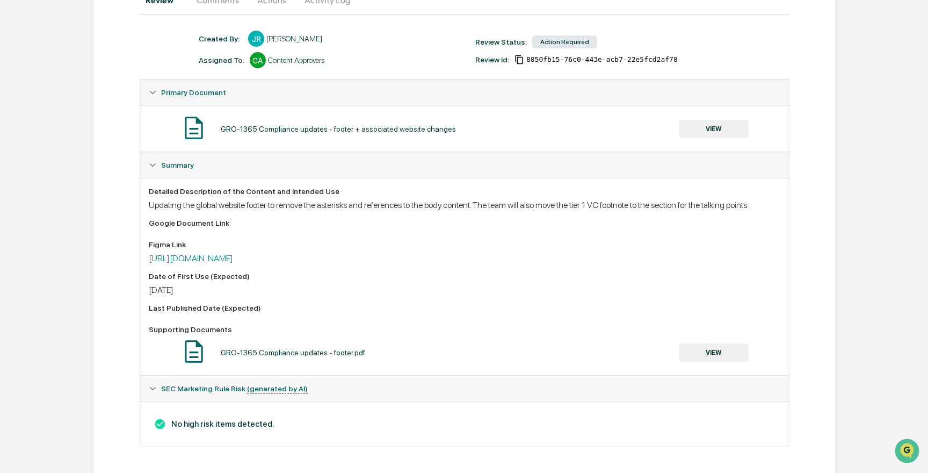
click at [690, 132] on button "VIEW" at bounding box center [714, 129] width 70 height 18
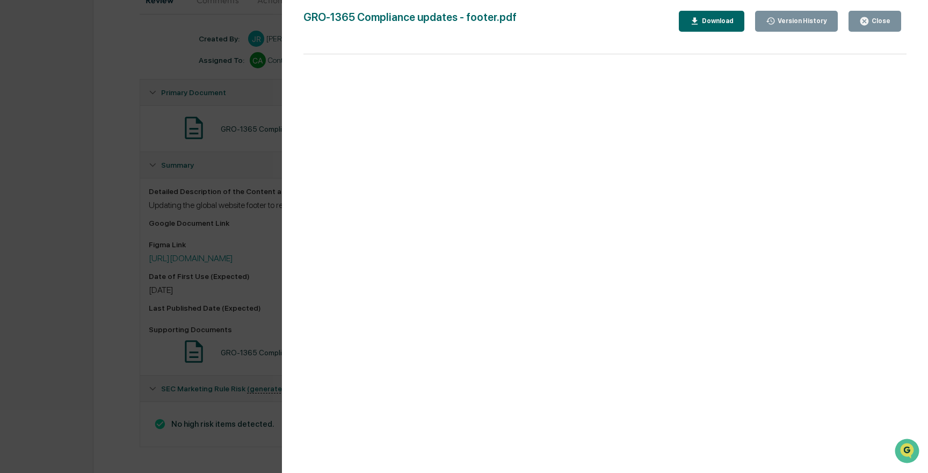
click at [168, 207] on div "Version History 08/21/2025, 04:08 PM Josh Reding 07/25/2025, 06:23 PM Josh Redi…" at bounding box center [464, 236] width 928 height 473
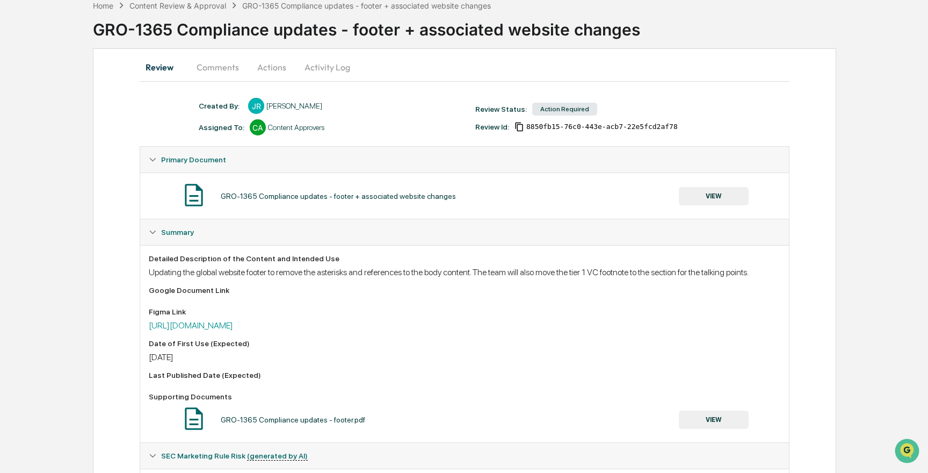
scroll to position [32, 0]
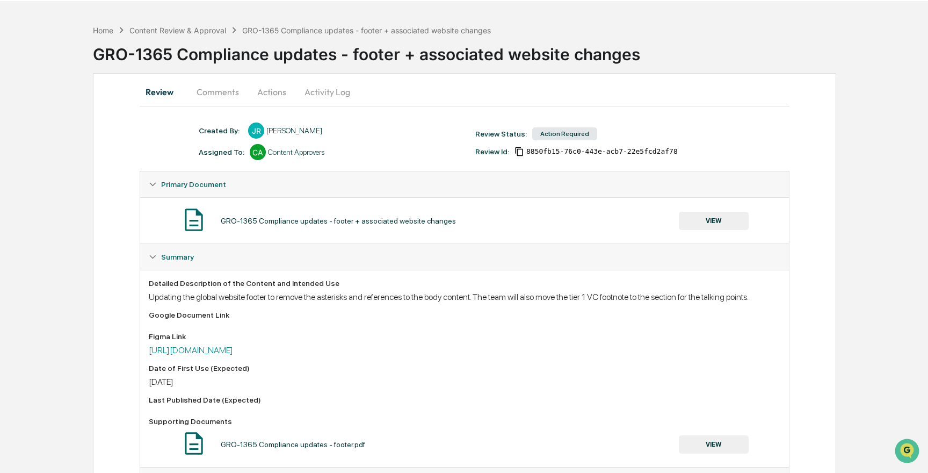
click at [264, 90] on button "Actions" at bounding box center [272, 92] width 48 height 26
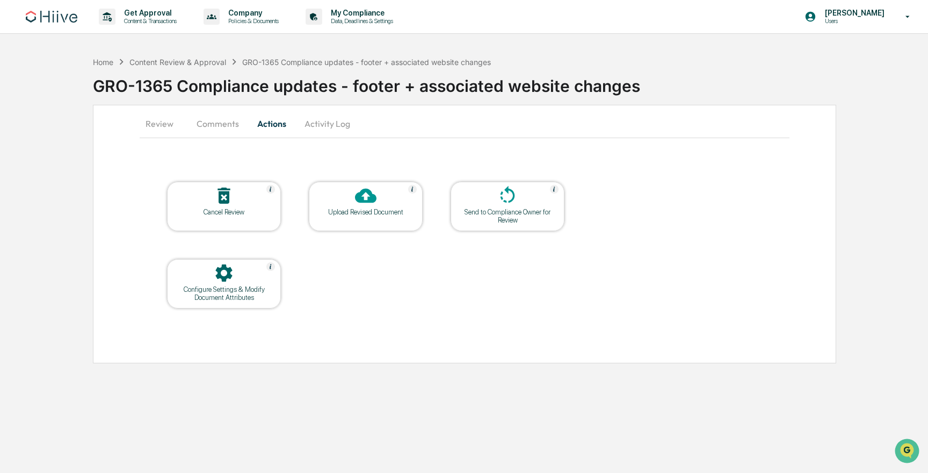
click at [255, 276] on div at bounding box center [223, 273] width 107 height 23
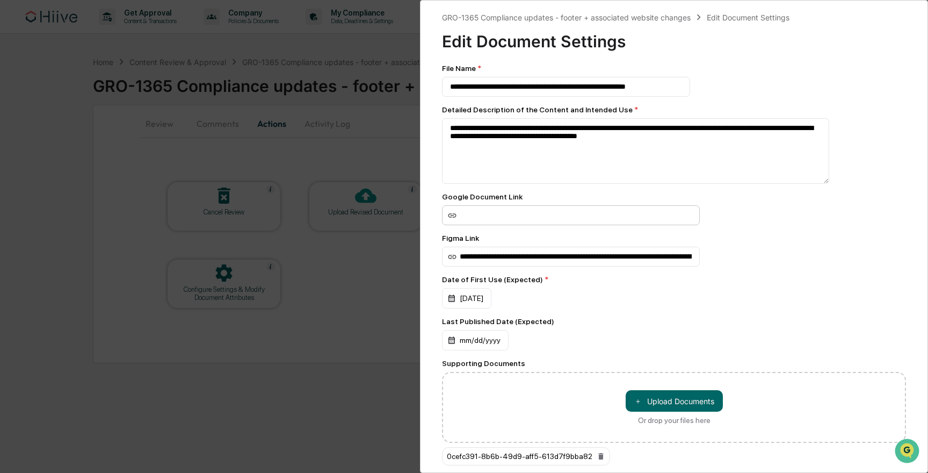
scroll to position [85, 0]
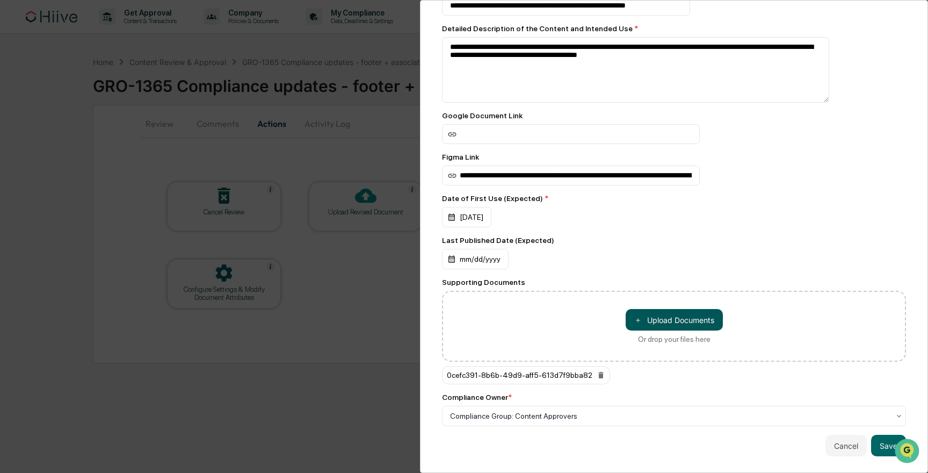
click at [661, 323] on button "＋ Upload Documents" at bounding box center [674, 319] width 97 height 21
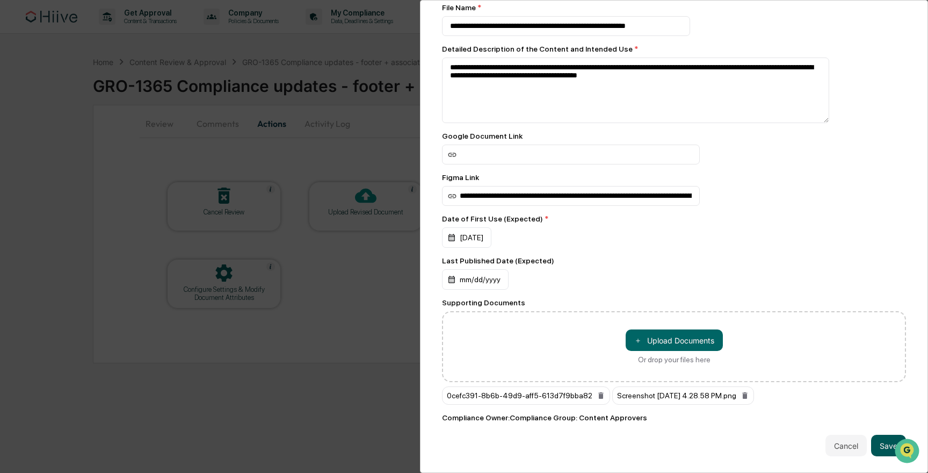
click at [880, 451] on button "Save" at bounding box center [888, 444] width 35 height 21
click at [879, 446] on button "Save" at bounding box center [888, 444] width 35 height 21
click at [882, 442] on button "Save" at bounding box center [888, 444] width 35 height 21
click at [871, 434] on button "Save" at bounding box center [888, 444] width 35 height 21
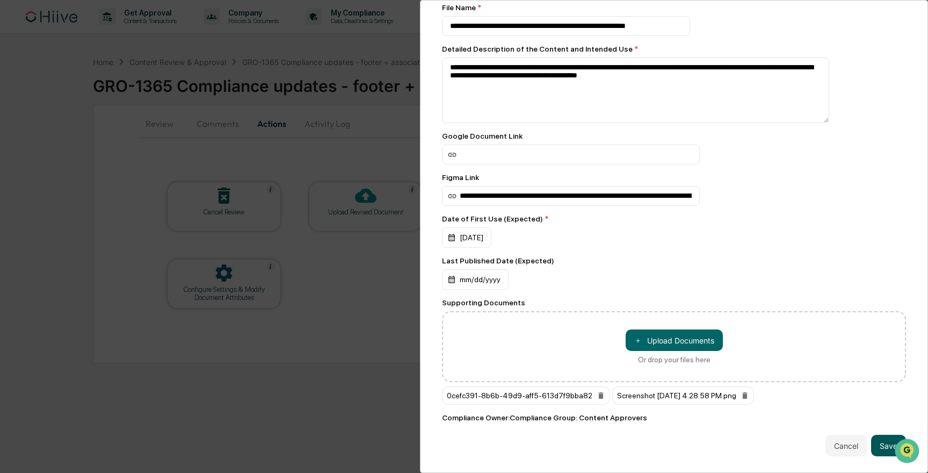
click at [871, 434] on button "Save" at bounding box center [888, 444] width 35 height 21
click at [882, 442] on button "Save" at bounding box center [888, 444] width 35 height 21
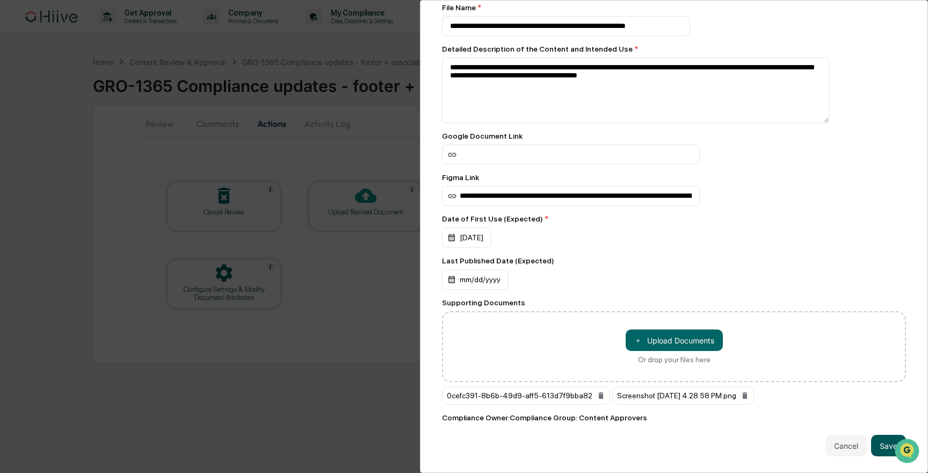
click at [882, 442] on button "Save" at bounding box center [888, 444] width 35 height 21
click at [288, 387] on div "**********" at bounding box center [464, 236] width 928 height 473
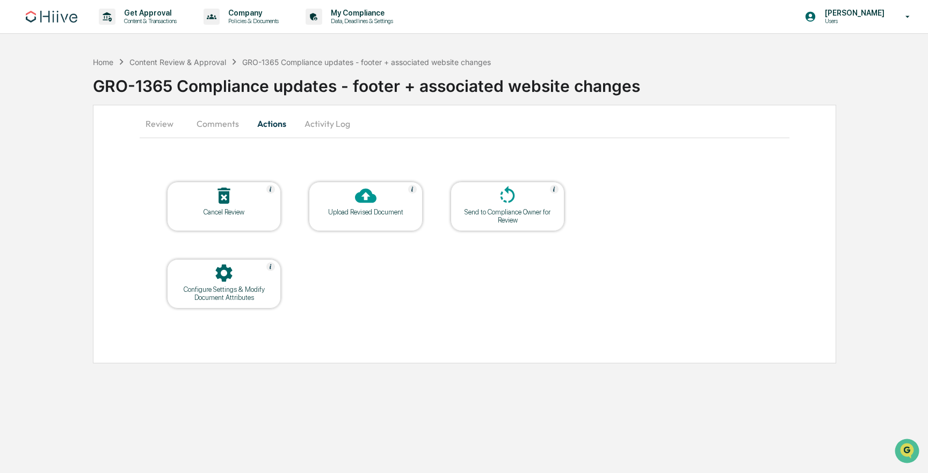
click at [160, 127] on button "Review" at bounding box center [164, 124] width 48 height 26
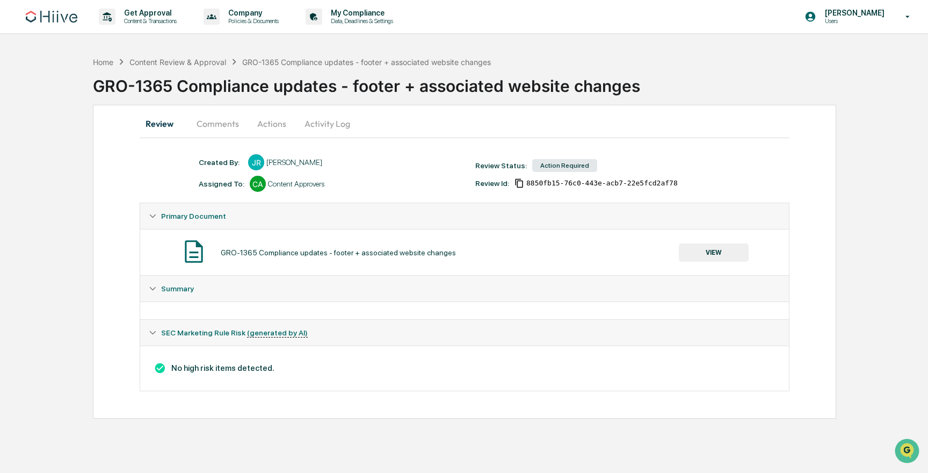
click at [236, 282] on div "Summary" at bounding box center [464, 289] width 649 height 26
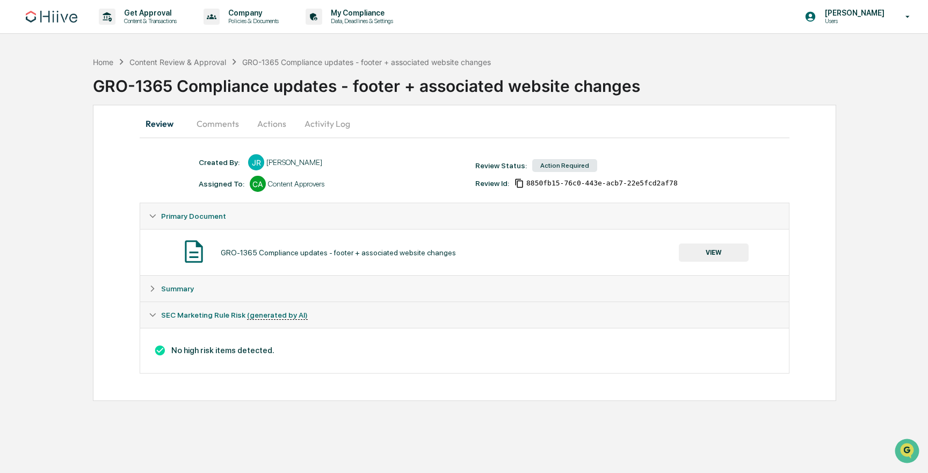
click at [200, 285] on div "Summary" at bounding box center [470, 288] width 619 height 9
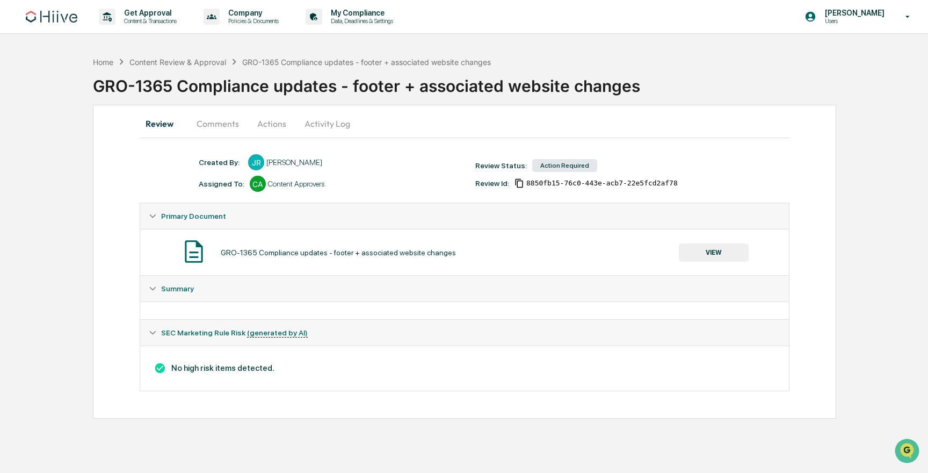
click at [240, 286] on div "Summary" at bounding box center [470, 288] width 619 height 9
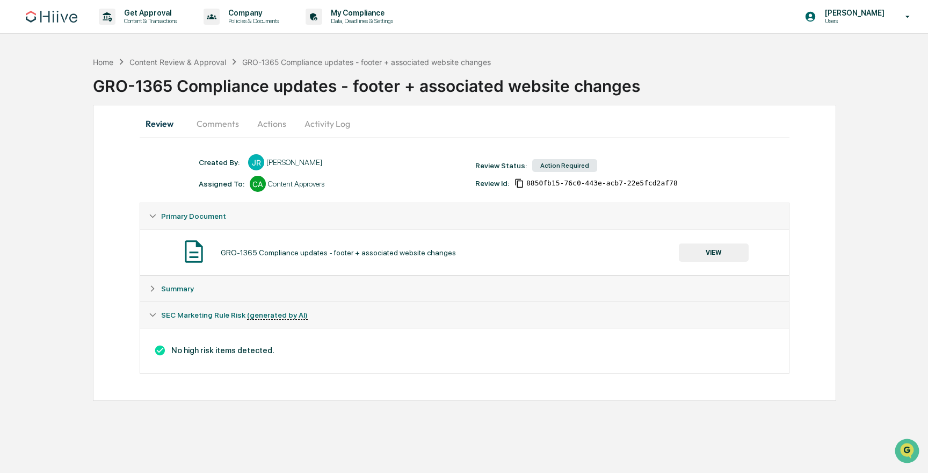
click at [240, 286] on div "Summary" at bounding box center [470, 288] width 619 height 9
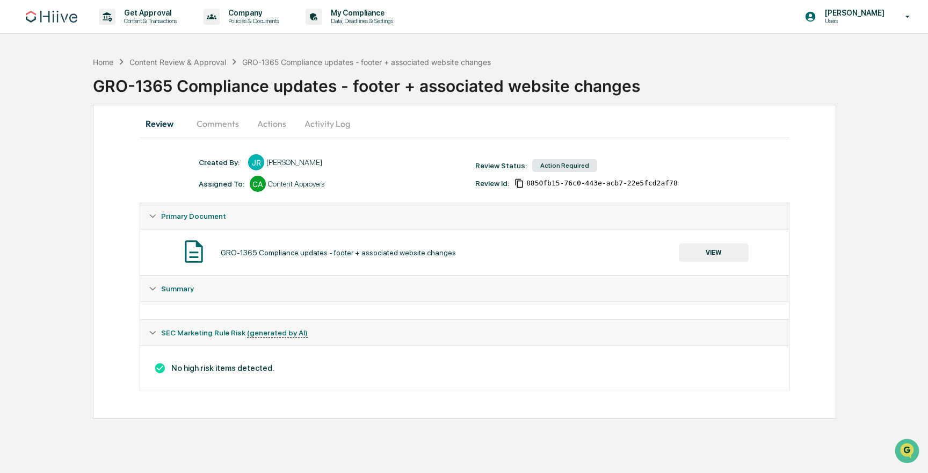
click at [222, 116] on button "Comments" at bounding box center [218, 124] width 60 height 26
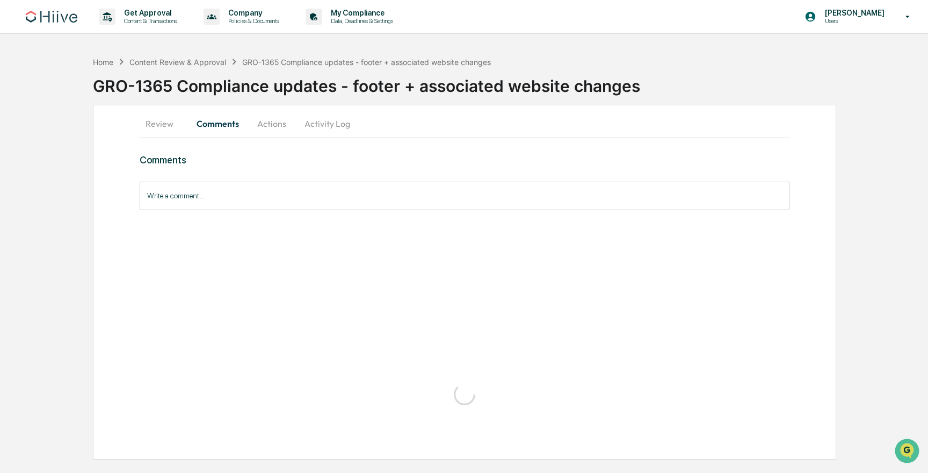
click at [269, 126] on button "Actions" at bounding box center [272, 124] width 48 height 26
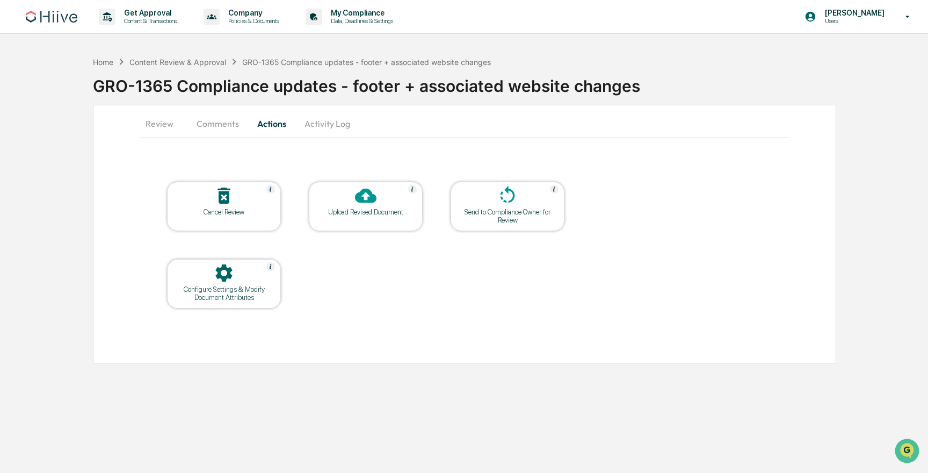
click at [157, 117] on button "Review" at bounding box center [164, 124] width 48 height 26
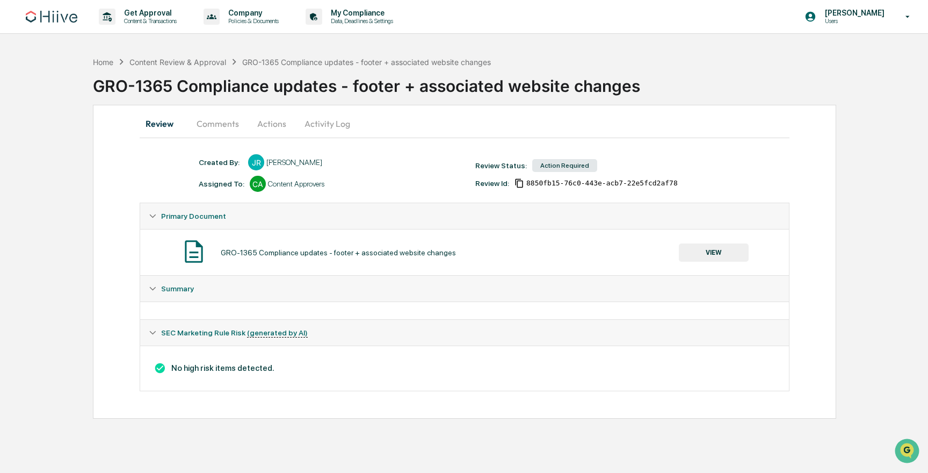
click at [212, 129] on button "Comments" at bounding box center [218, 124] width 60 height 26
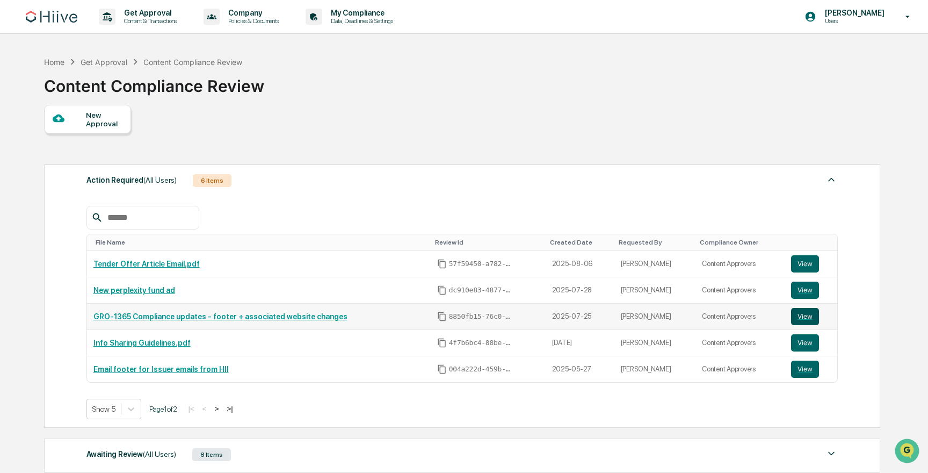
click at [811, 308] on button "View" at bounding box center [805, 316] width 28 height 17
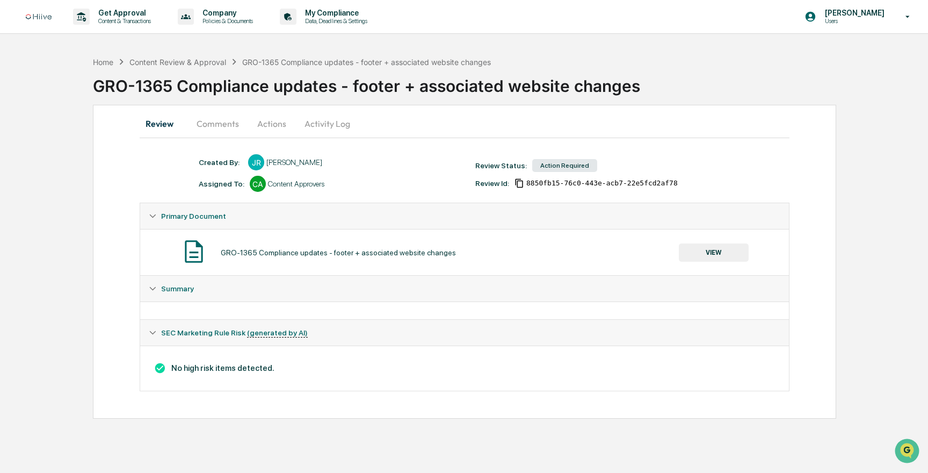
click at [242, 287] on div "Summary" at bounding box center [470, 288] width 619 height 9
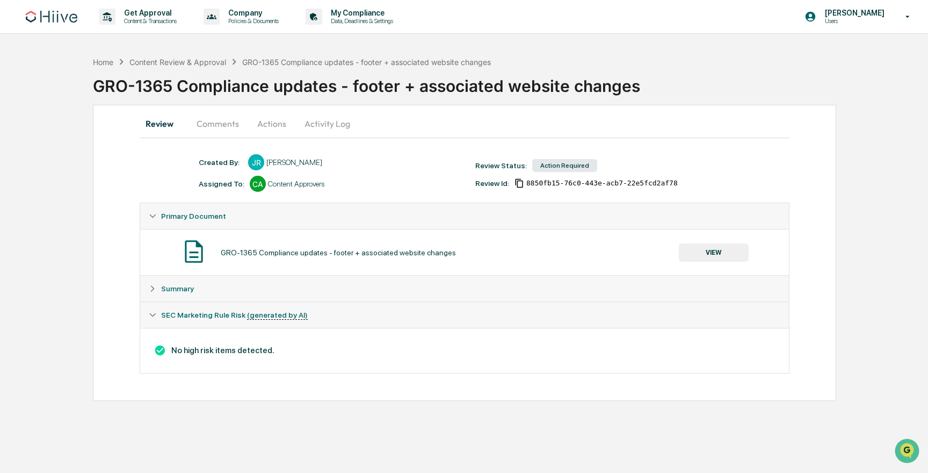
click at [242, 287] on div "Summary" at bounding box center [470, 288] width 619 height 9
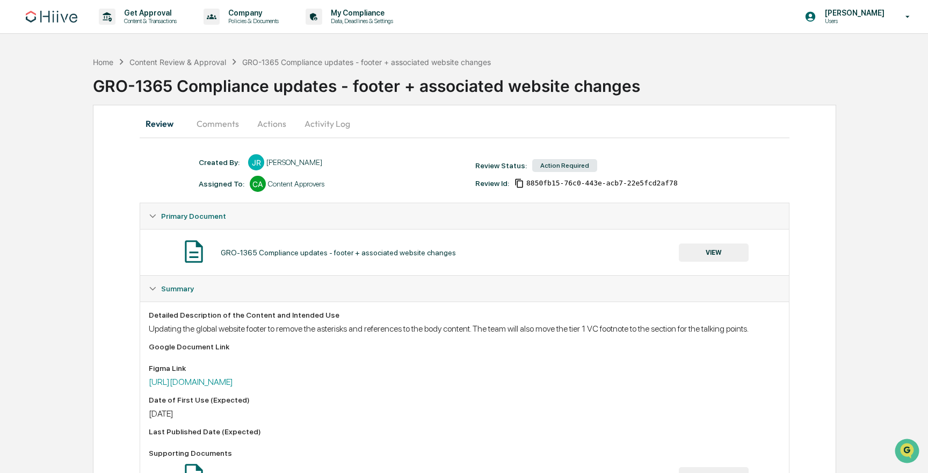
click at [264, 128] on button "Actions" at bounding box center [272, 124] width 48 height 26
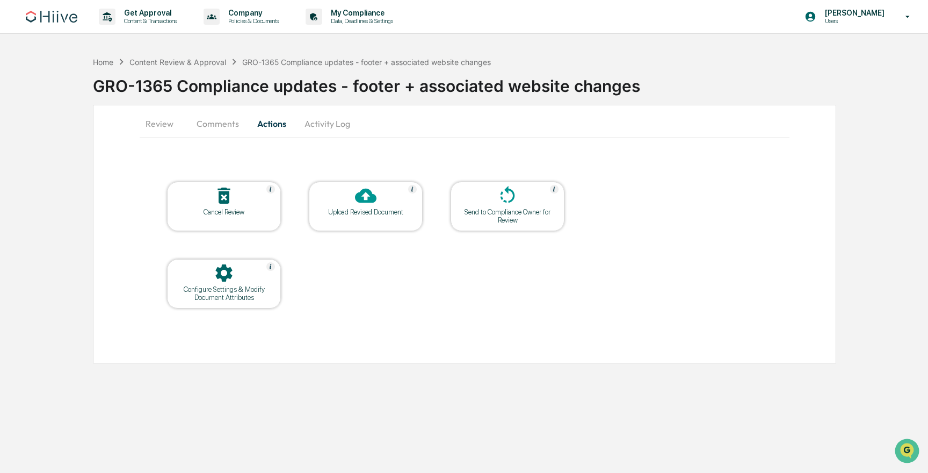
click at [223, 272] on icon at bounding box center [223, 272] width 21 height 21
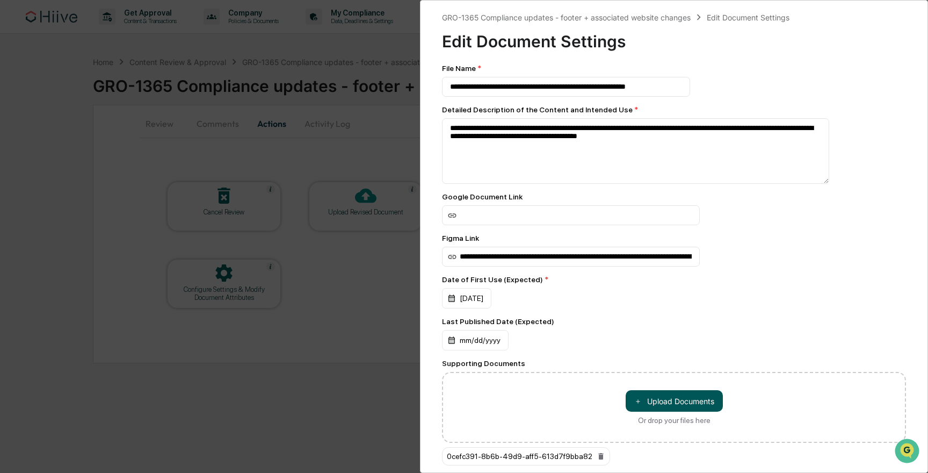
click at [659, 407] on button "＋ Upload Documents" at bounding box center [674, 400] width 97 height 21
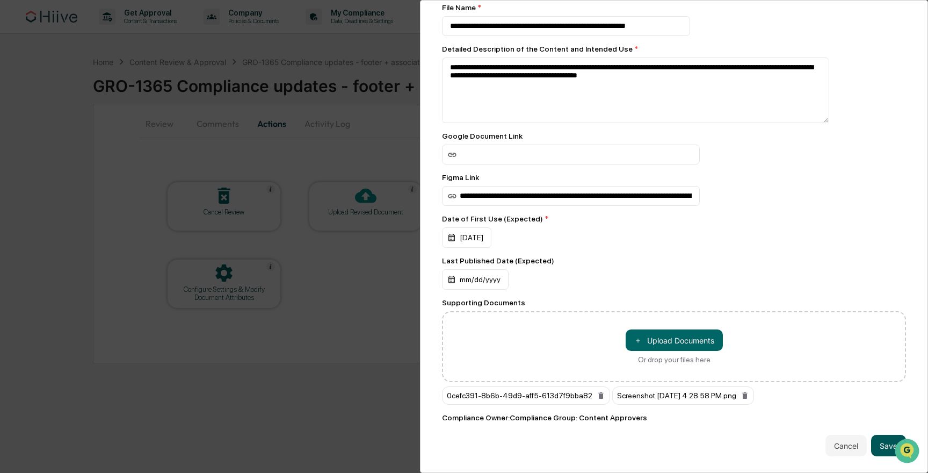
click at [882, 446] on button "Save" at bounding box center [888, 444] width 35 height 21
click at [876, 440] on button "Save" at bounding box center [888, 444] width 35 height 21
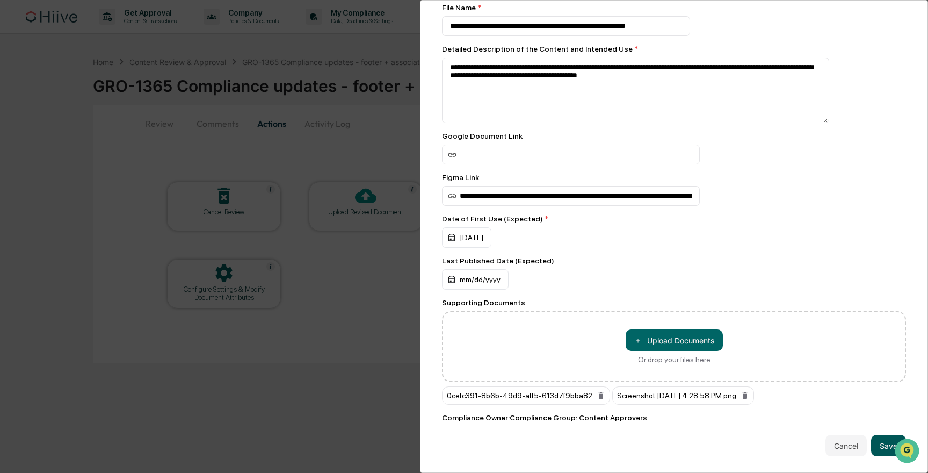
click at [875, 440] on button "Save" at bounding box center [888, 444] width 35 height 21
click at [873, 440] on button "Save" at bounding box center [888, 444] width 35 height 21
click at [872, 440] on button "Save" at bounding box center [888, 444] width 35 height 21
click at [881, 444] on button "Save" at bounding box center [888, 444] width 35 height 21
click at [354, 324] on div "**********" at bounding box center [464, 236] width 928 height 473
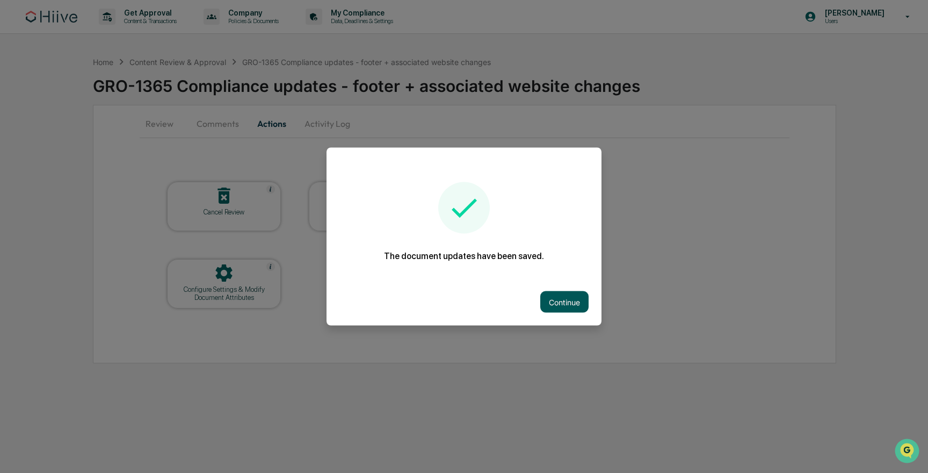
click at [561, 301] on button "Continue" at bounding box center [564, 301] width 48 height 21
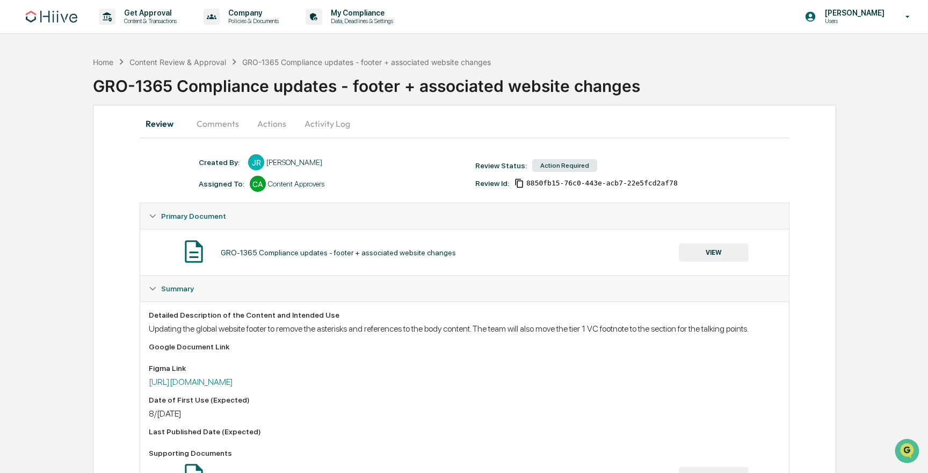
click at [287, 56] on div "Home Content Review & Approval GRO-1365 Compliance updates - footer + associate…" at bounding box center [292, 62] width 399 height 12
click at [214, 60] on div "Content Review & Approval" at bounding box center [177, 61] width 97 height 9
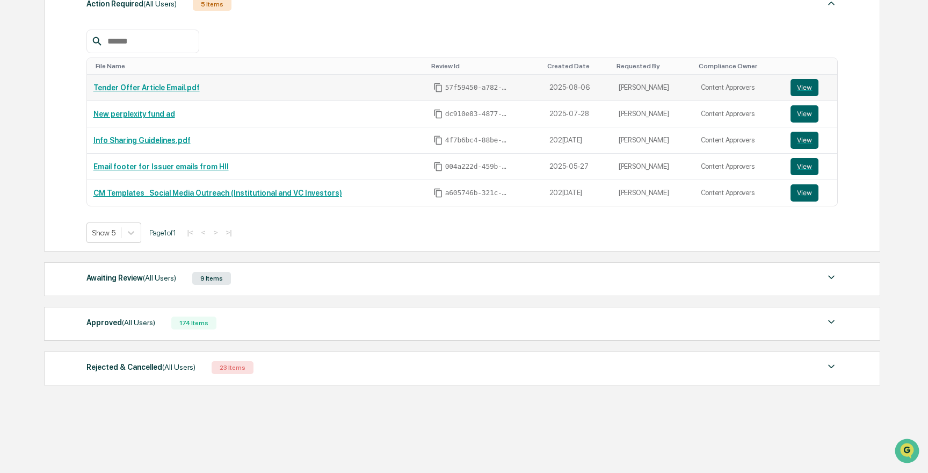
scroll to position [178, 0]
click at [271, 276] on div "Awaiting Review (All Users) 9 Items" at bounding box center [462, 277] width 752 height 15
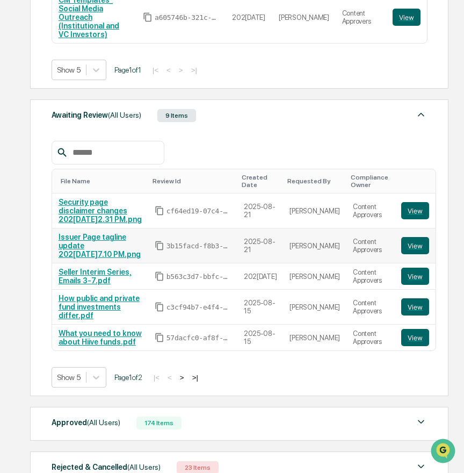
scroll to position [374, 0]
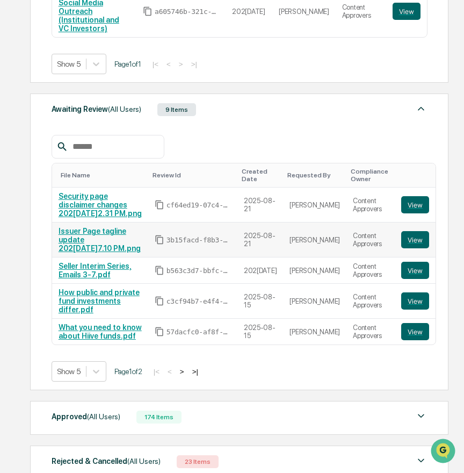
click at [118, 230] on link "Issuer Page tagline update 202[DATE]7.10 PM.png" at bounding box center [100, 240] width 82 height 26
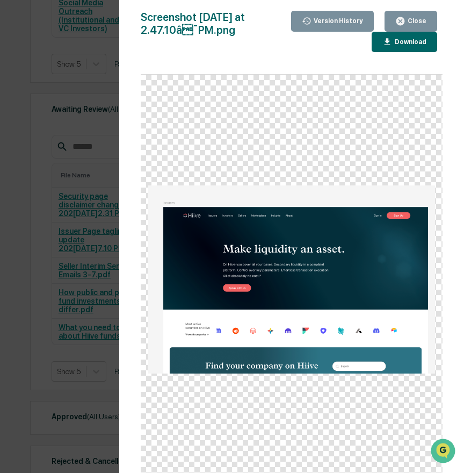
click at [57, 182] on div "Version History 0[DATE]5:12 PM[PERSON_NAME] Screenshot 2[DATE] at 2.47.10â¯PM.…" at bounding box center [232, 236] width 464 height 473
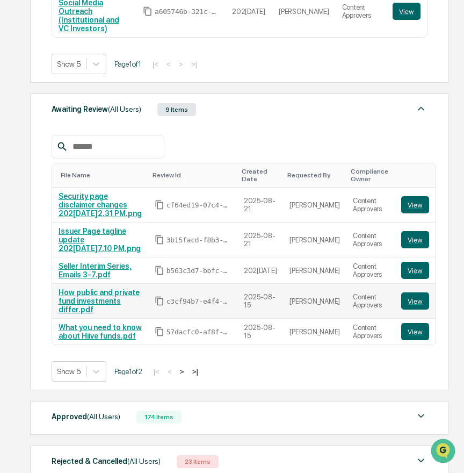
scroll to position [379, 0]
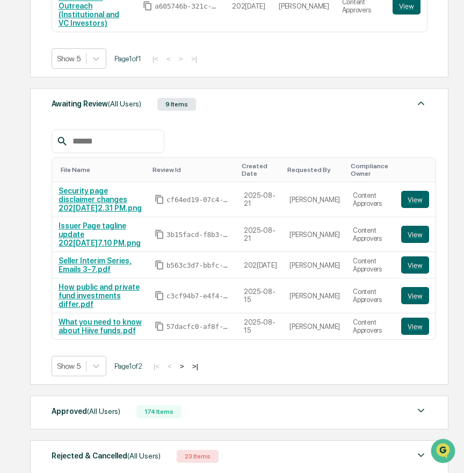
click at [89, 134] on input "text" at bounding box center [113, 141] width 91 height 14
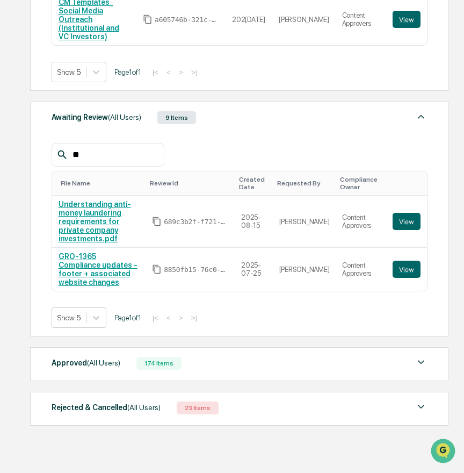
scroll to position [345, 0]
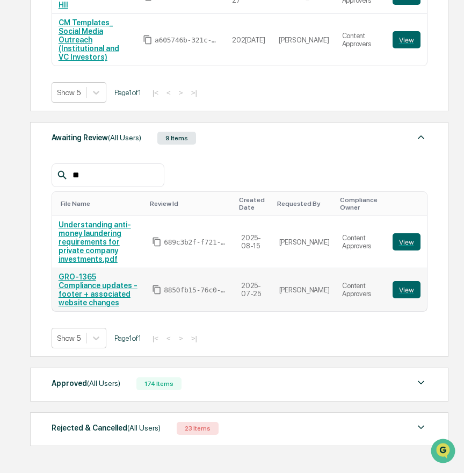
type input "**"
click at [97, 272] on link "GRO-1365 Compliance updates - footer + associated website changes" at bounding box center [98, 289] width 79 height 34
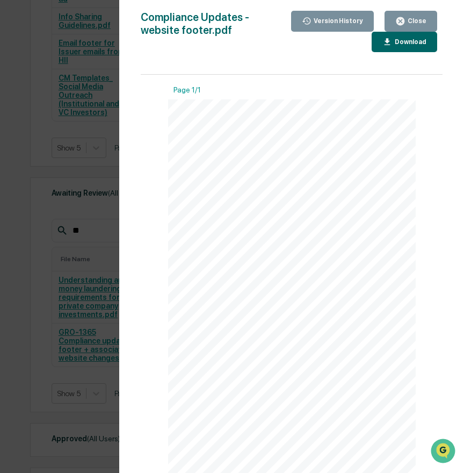
scroll to position [264, 0]
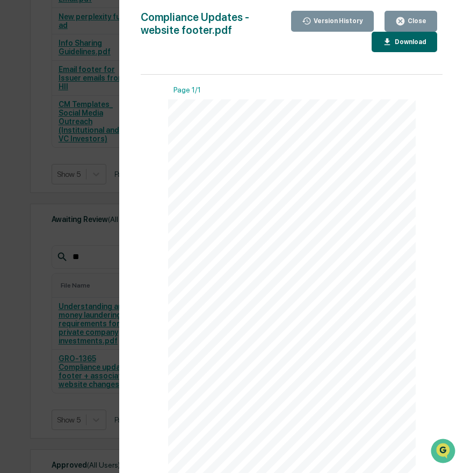
click at [408, 24] on div "Close" at bounding box center [415, 21] width 21 height 8
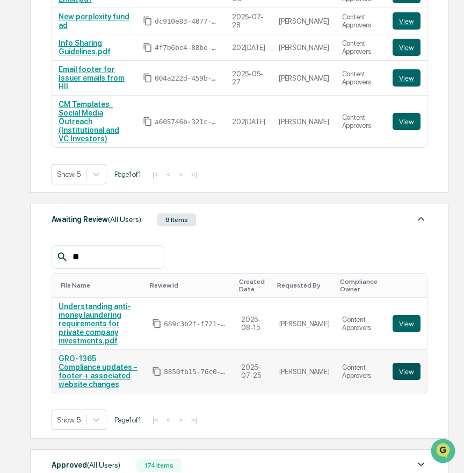
click at [410, 363] on button "View" at bounding box center [407, 371] width 28 height 17
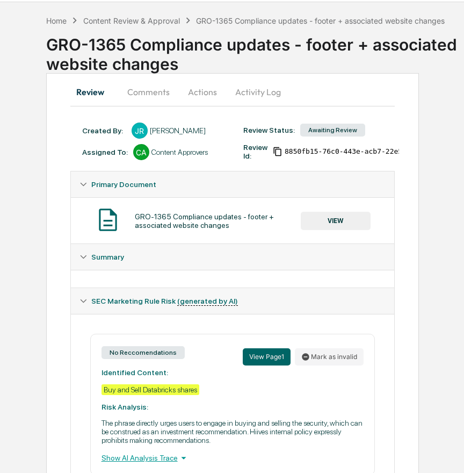
click at [330, 221] on button "VIEW" at bounding box center [336, 221] width 70 height 18
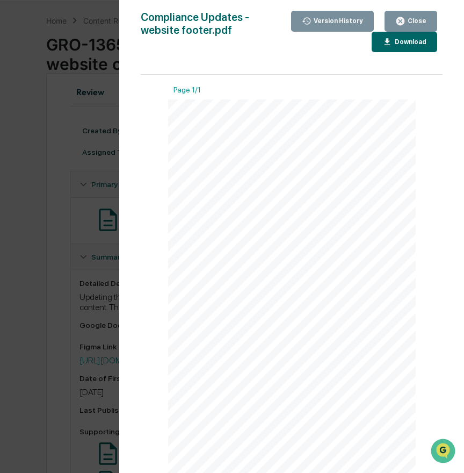
click at [52, 204] on div "Version History [DATE] 05:36 PM [PERSON_NAME] [DATE] 05:36 PM [PERSON_NAME] [DA…" at bounding box center [232, 236] width 464 height 473
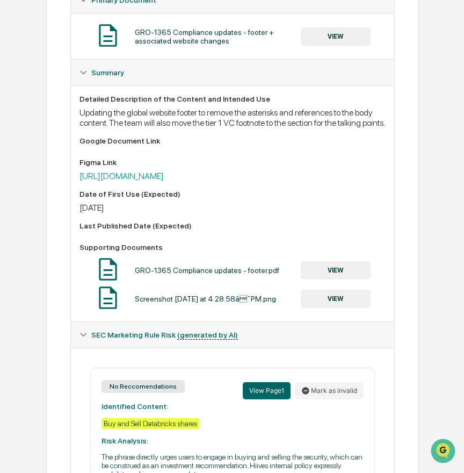
scroll to position [215, 0]
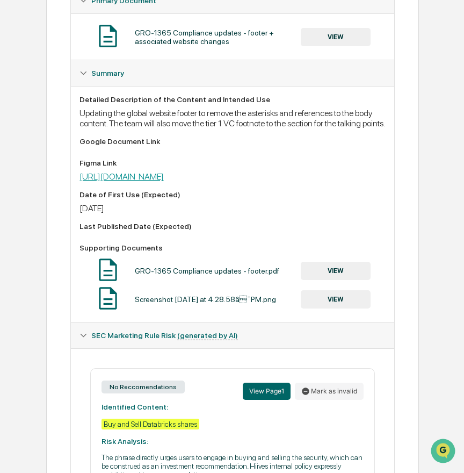
click at [164, 182] on link "[URL][DOMAIN_NAME]" at bounding box center [121, 176] width 84 height 10
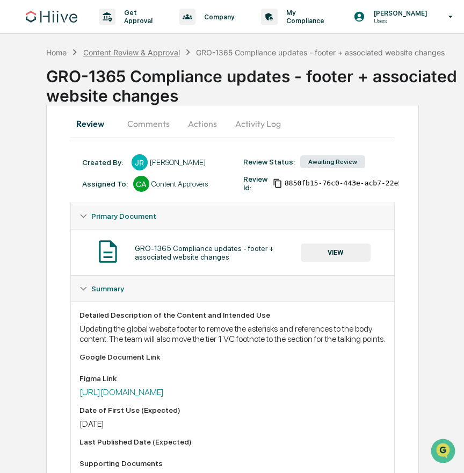
click at [124, 52] on div "Content Review & Approval" at bounding box center [131, 52] width 97 height 9
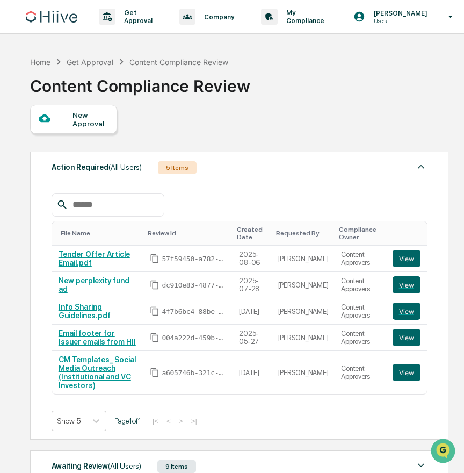
click at [134, 204] on input "text" at bounding box center [113, 205] width 91 height 14
type input "******"
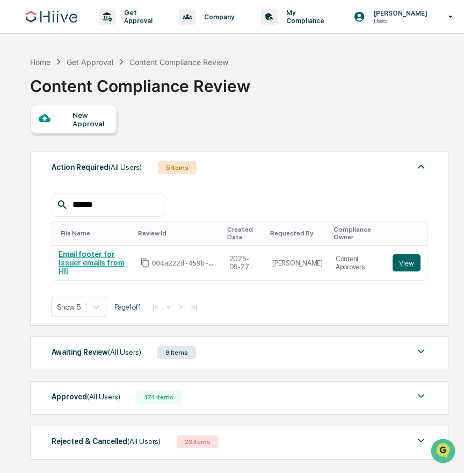
drag, startPoint x: 151, startPoint y: 204, endPoint x: 30, endPoint y: 205, distance: 121.4
click at [30, 205] on div "Action Required (All Users) 5 Items ****** File Name Review Id Created Date Req…" at bounding box center [239, 238] width 419 height 174
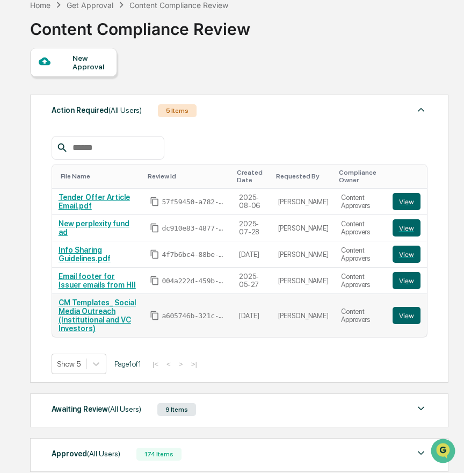
scroll to position [151, 0]
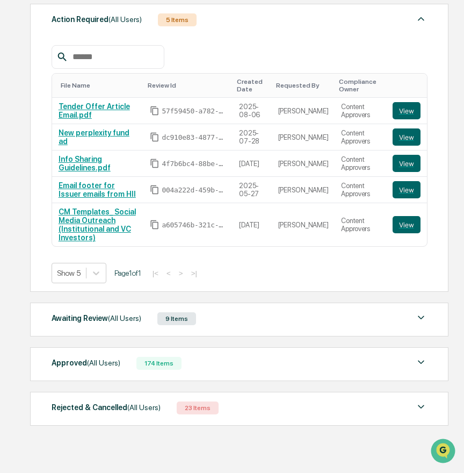
click at [247, 317] on div "Awaiting Review (All Users) 9 Items" at bounding box center [240, 318] width 376 height 15
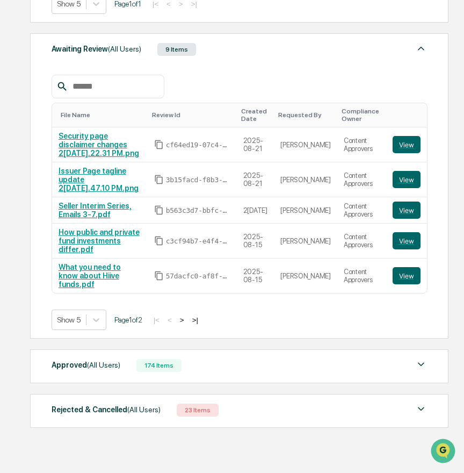
scroll to position [417, 0]
click at [278, 413] on div "Rejected & Cancelled (All Users) 23 Items" at bounding box center [240, 409] width 376 height 15
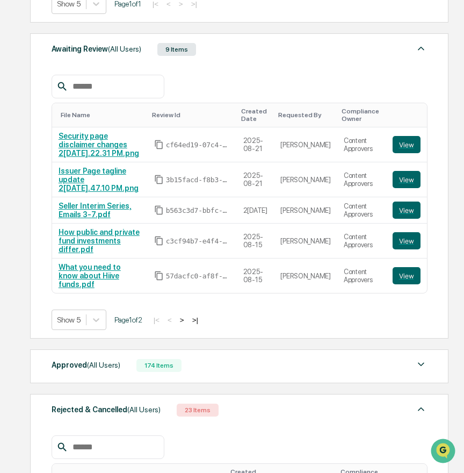
scroll to position [656, 0]
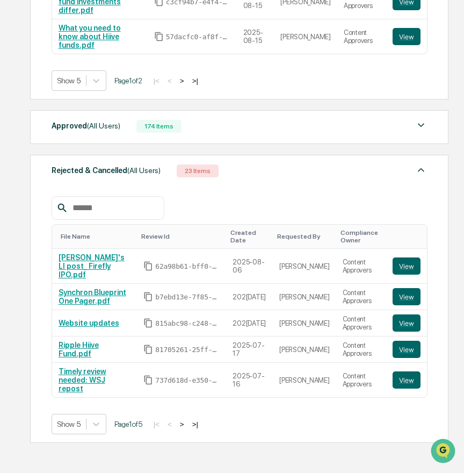
click at [106, 214] on div at bounding box center [108, 208] width 113 height 24
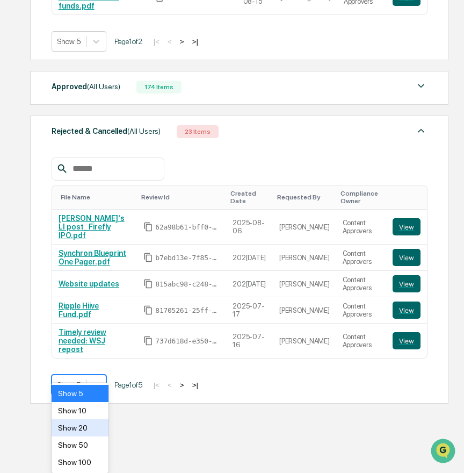
click at [81, 429] on div "Show 20" at bounding box center [80, 427] width 57 height 17
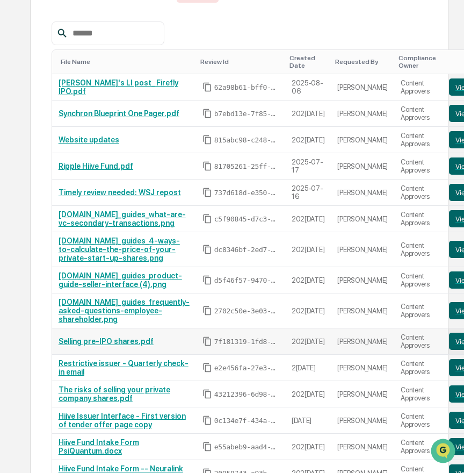
scroll to position [1057, 0]
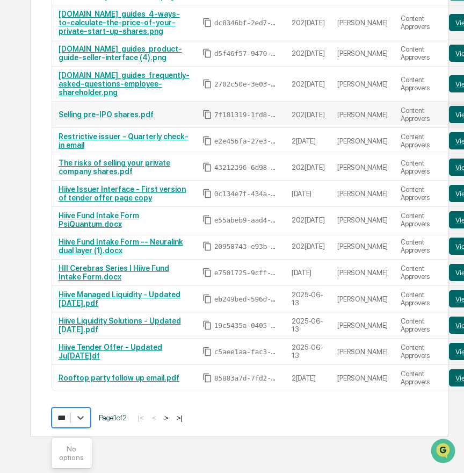
type input "****"
click at [310, 411] on div "File Name Review Id Created Date Requested By Compliance Owner Sim's LI post_ F…" at bounding box center [240, 111] width 376 height 633
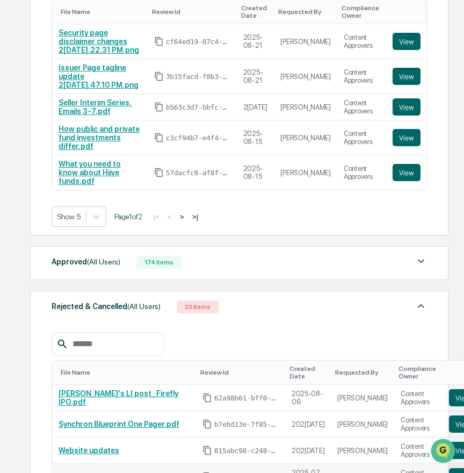
scroll to position [515, 0]
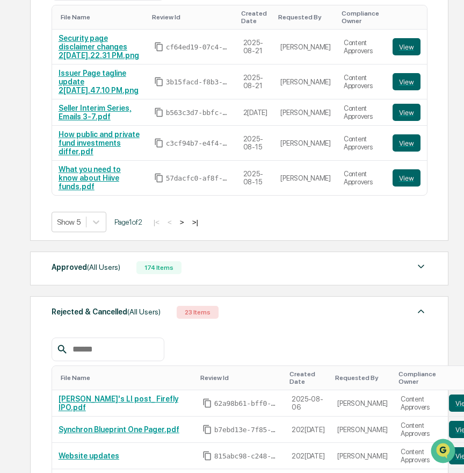
click at [195, 266] on div "Approved (All Users) 174 Items" at bounding box center [240, 267] width 376 height 15
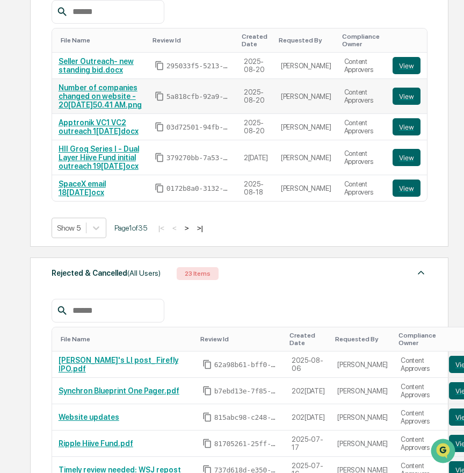
scroll to position [807, 0]
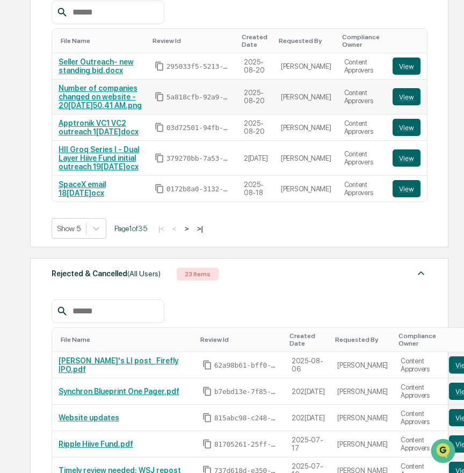
click at [106, 97] on link "Number of companies changed on website - [DATE] 8.50.41 AM.png" at bounding box center [100, 97] width 83 height 26
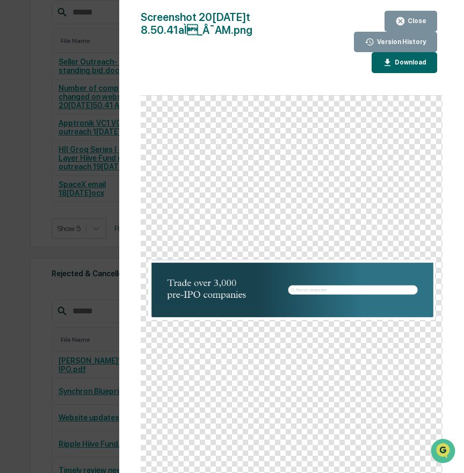
click at [34, 140] on div "Version History 08/20/2025, 10:11 PM Stephanie Bernard 08/20/2025, 10:11 PM Ste…" at bounding box center [232, 236] width 464 height 473
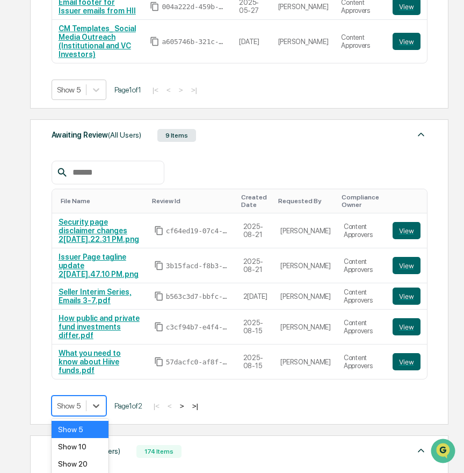
scroll to position [372, 0]
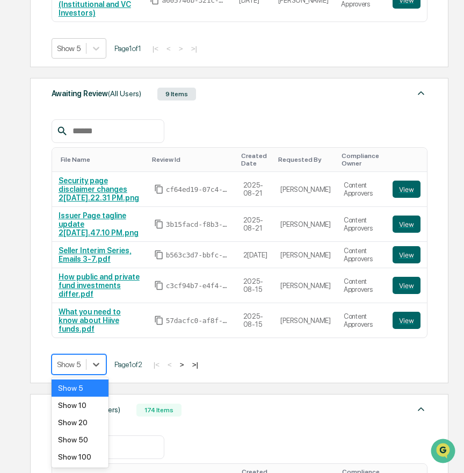
click at [84, 409] on div "Show 10" at bounding box center [80, 404] width 57 height 17
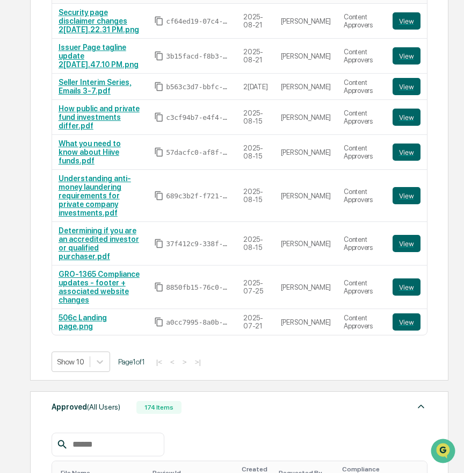
scroll to position [573, 0]
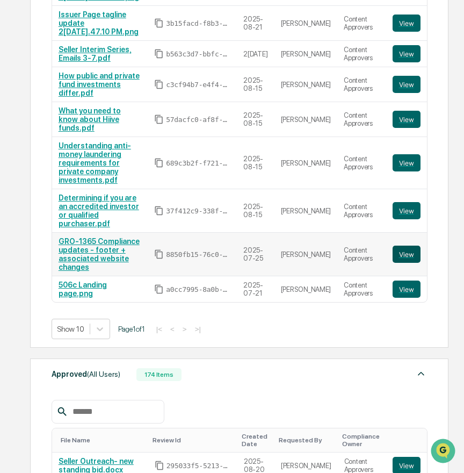
click at [405, 245] on button "View" at bounding box center [407, 253] width 28 height 17
click at [407, 245] on button "View" at bounding box center [407, 253] width 28 height 17
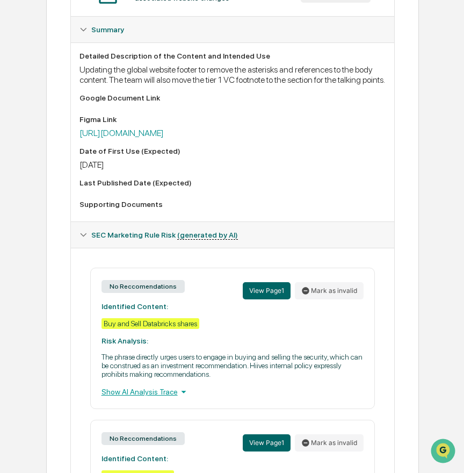
scroll to position [221, 0]
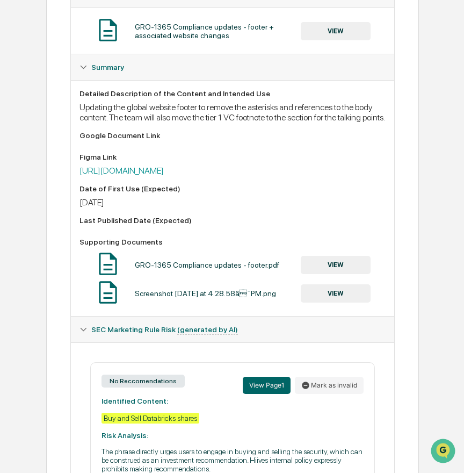
click at [88, 342] on div "SEC Marketing Rule Risk (generated by AI)" at bounding box center [233, 329] width 324 height 26
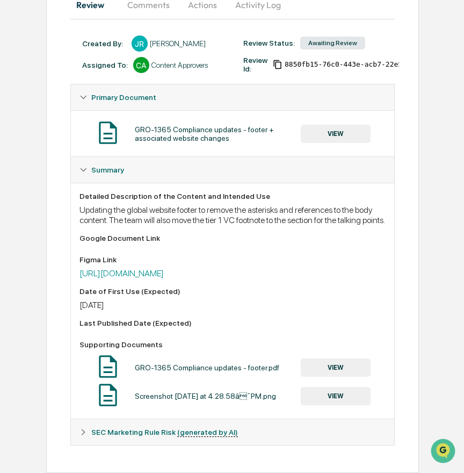
scroll to position [141, 0]
click at [248, 394] on div "Screenshot [DATE] at 4.28.58â¯PM.png" at bounding box center [205, 396] width 141 height 9
click at [195, 396] on div "Screenshot [DATE] at 4.28.58â¯PM.png" at bounding box center [205, 396] width 141 height 9
drag, startPoint x: 258, startPoint y: 398, endPoint x: 199, endPoint y: 398, distance: 59.1
click at [199, 398] on div "Screenshot [DATE] at 4.28.58â¯PM.png" at bounding box center [205, 396] width 141 height 9
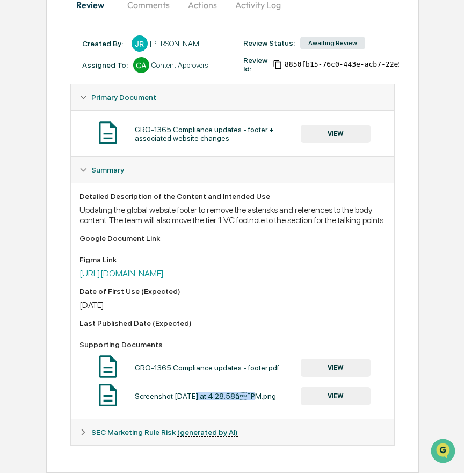
click at [199, 398] on div "Screenshot [DATE] at 4.28.58â¯PM.png" at bounding box center [205, 396] width 141 height 9
click at [212, 399] on div "Screenshot [DATE] at 4.28.58â¯PM.png" at bounding box center [205, 396] width 141 height 9
click at [147, 399] on div "Screenshot [DATE] at 4.28.58â¯PM.png" at bounding box center [205, 396] width 141 height 9
drag, startPoint x: 135, startPoint y: 396, endPoint x: 294, endPoint y: 393, distance: 158.5
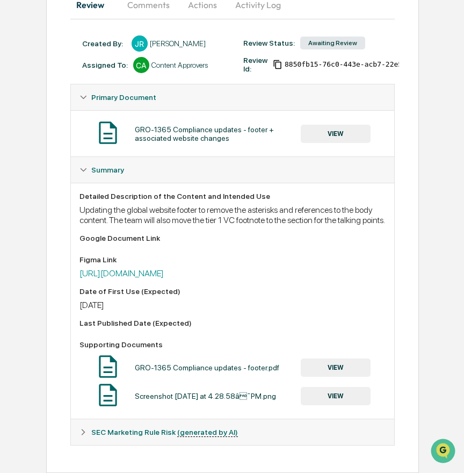
click at [276, 393] on div "Screenshot [DATE] at 4.28.58â¯PM.png" at bounding box center [205, 396] width 141 height 9
copy div "Screenshot [DATE] at 4.28.58â¯PM.png"
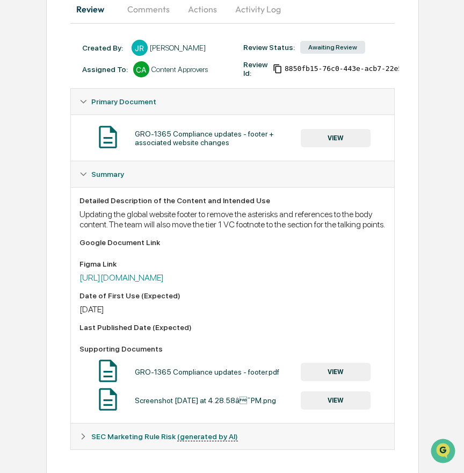
scroll to position [0, 0]
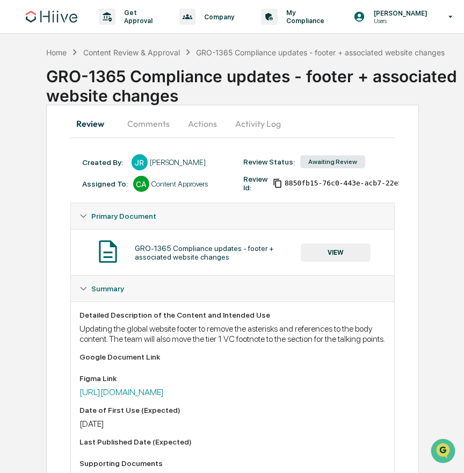
click at [215, 126] on button "Actions" at bounding box center [202, 124] width 48 height 26
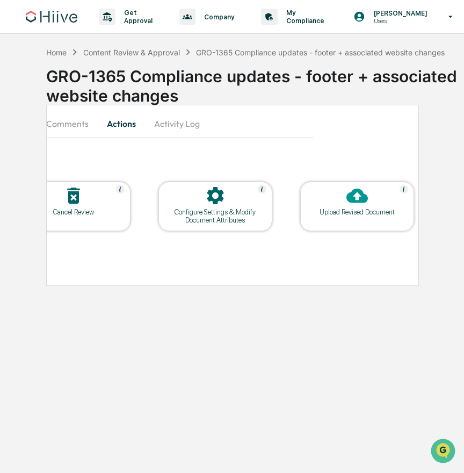
scroll to position [0, 70]
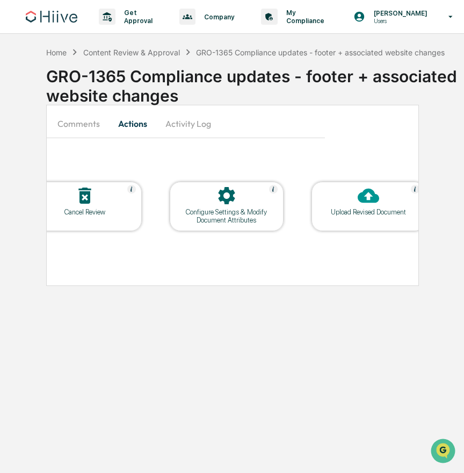
click at [71, 124] on button "Comments" at bounding box center [79, 124] width 60 height 26
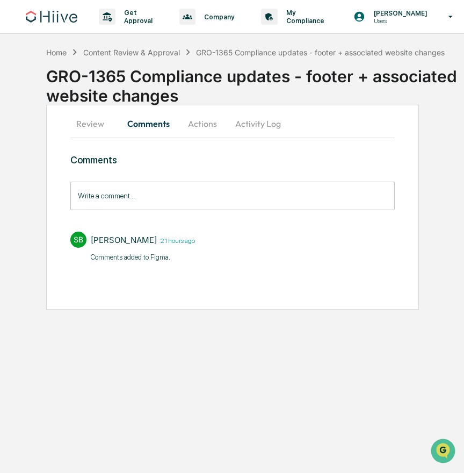
click at [98, 122] on button "Review" at bounding box center [94, 124] width 48 height 26
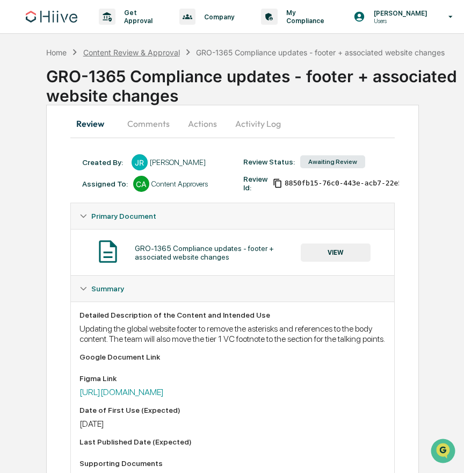
click at [140, 52] on div "Content Review & Approval" at bounding box center [131, 52] width 97 height 9
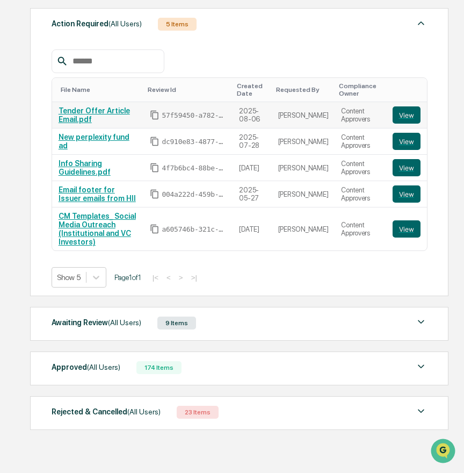
scroll to position [151, 0]
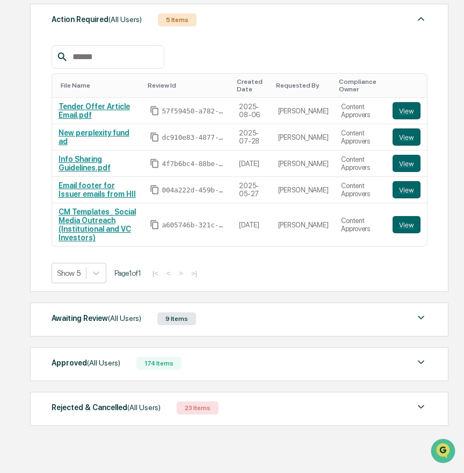
click at [216, 366] on div "Approved (All Users) 174 Items" at bounding box center [240, 363] width 376 height 15
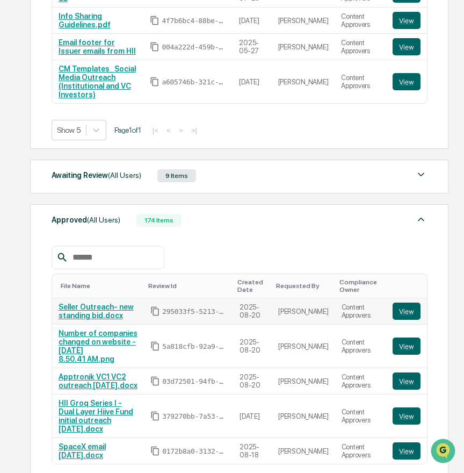
scroll to position [294, 0]
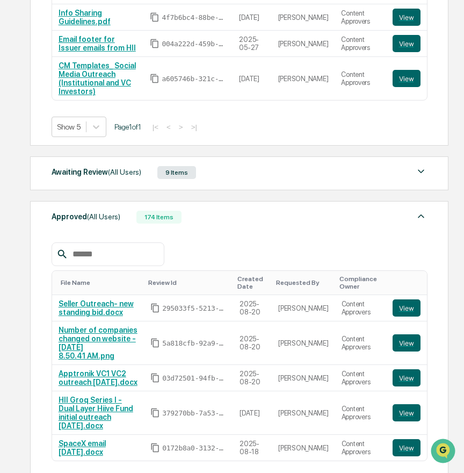
click at [120, 261] on input "text" at bounding box center [113, 254] width 91 height 14
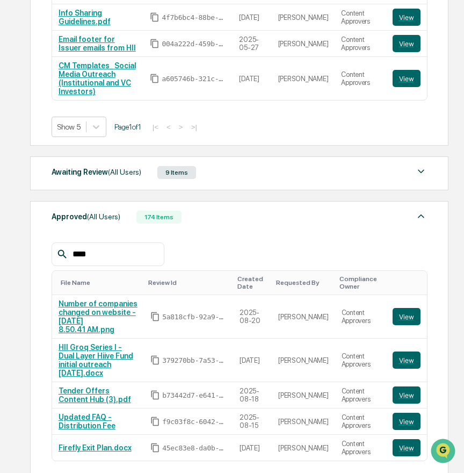
scroll to position [292, 0]
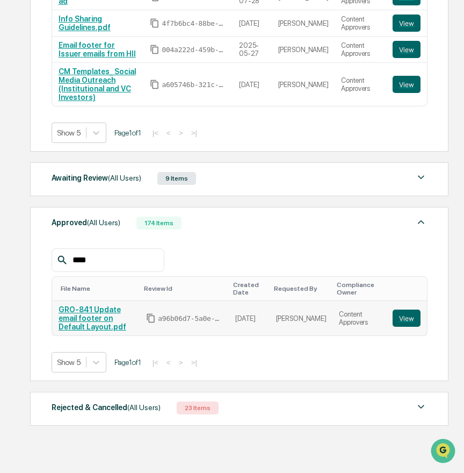
type input "****"
click at [102, 310] on link "GRO-841 Update email footer on Default Layout.pdf" at bounding box center [93, 318] width 68 height 26
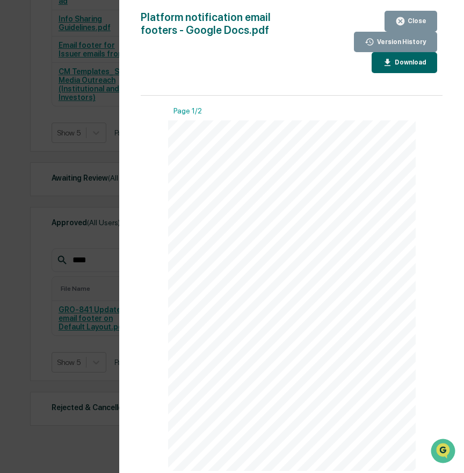
click at [400, 13] on button "Close" at bounding box center [411, 21] width 53 height 21
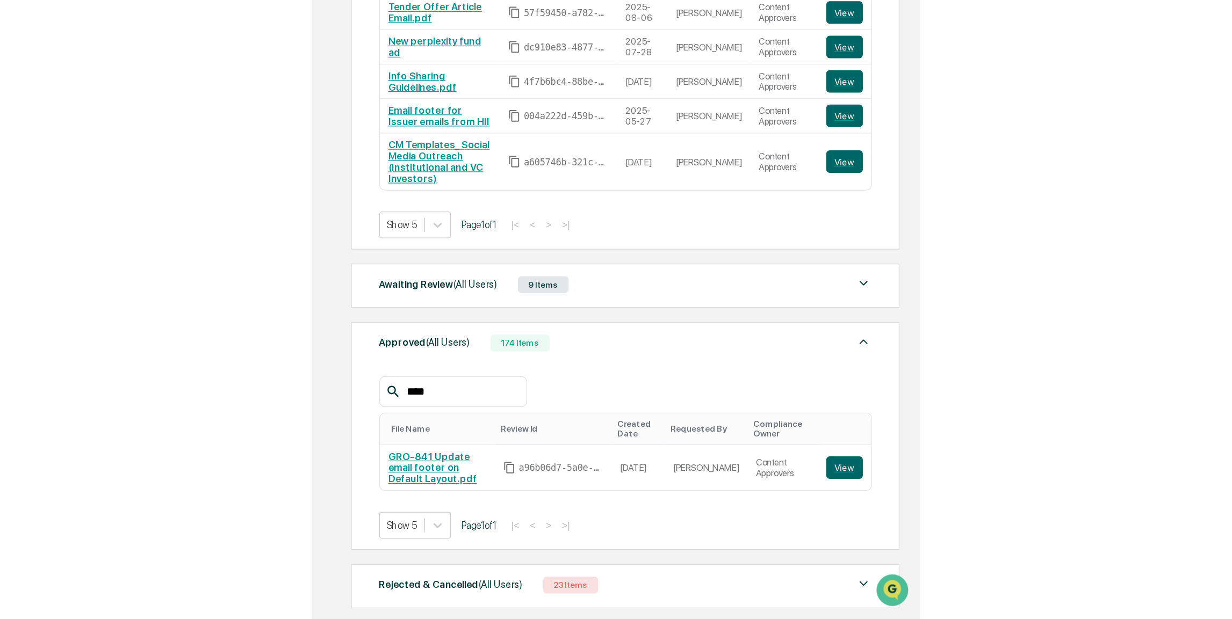
scroll to position [248, 0]
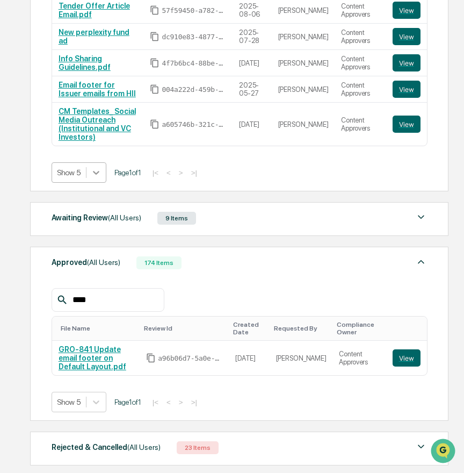
click at [96, 178] on icon at bounding box center [96, 172] width 11 height 11
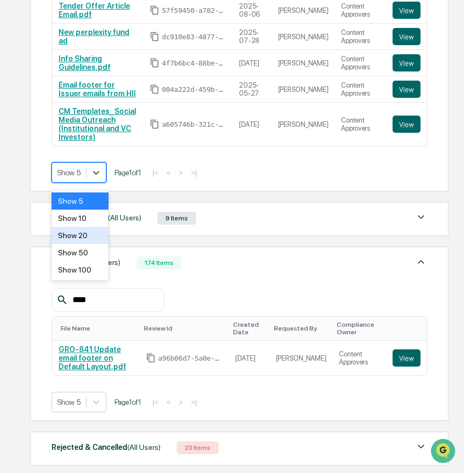
click at [87, 228] on div "Show 20" at bounding box center [80, 235] width 57 height 17
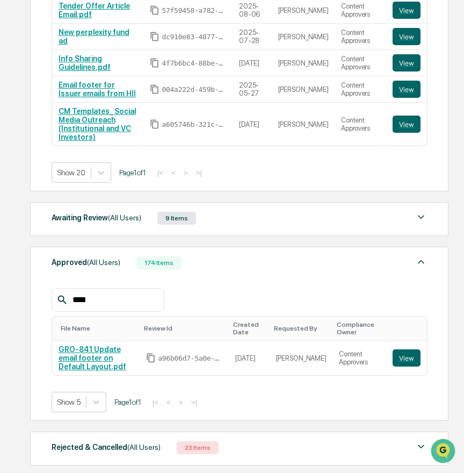
click at [222, 223] on div "Awaiting Review (All Users) 9 Items" at bounding box center [240, 218] width 376 height 15
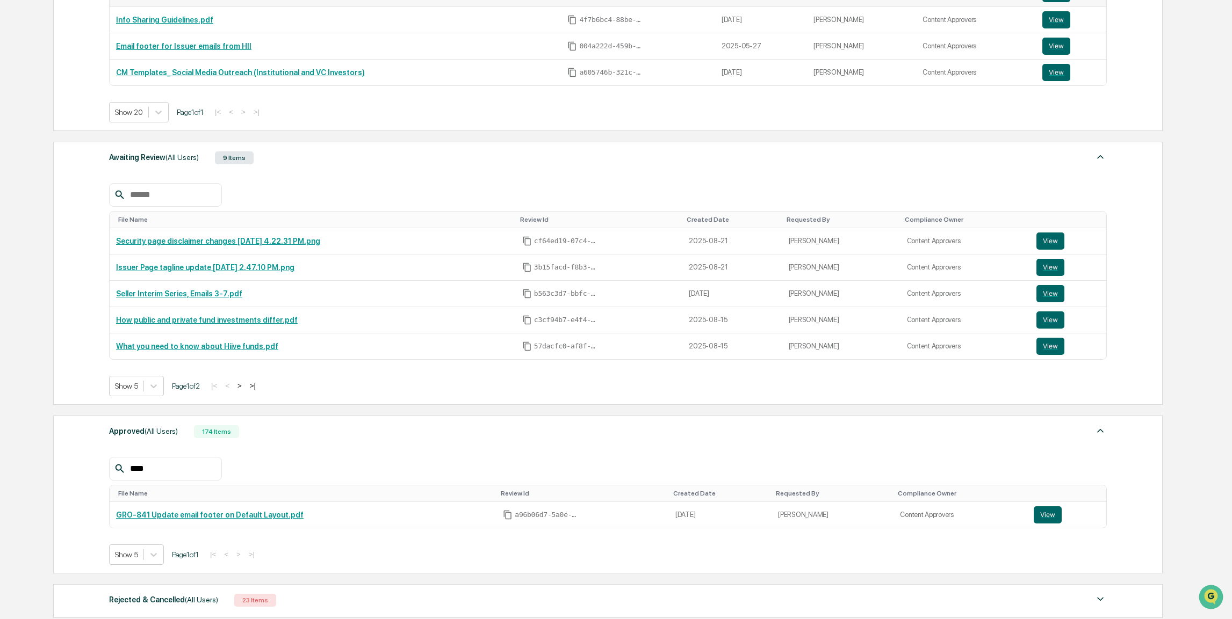
scroll to position [0, 0]
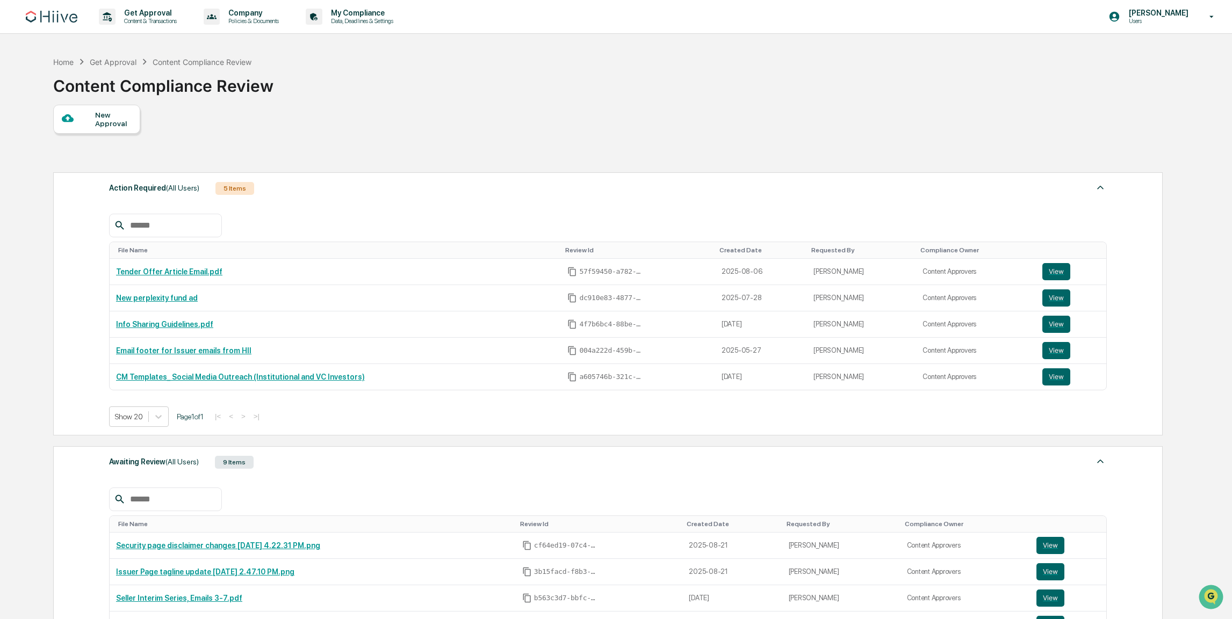
click at [97, 128] on div "New Approval" at bounding box center [96, 119] width 87 height 29
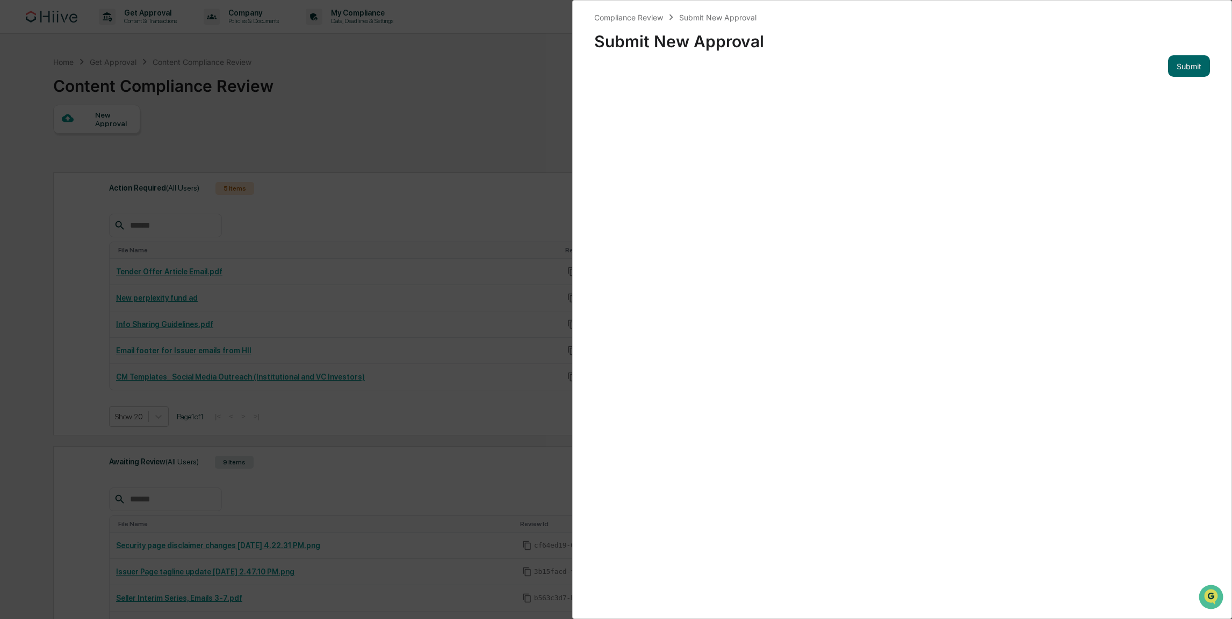
click at [464, 154] on div "Compliance Review Submit New Approval Submit New Approval Submit" at bounding box center [616, 309] width 1232 height 619
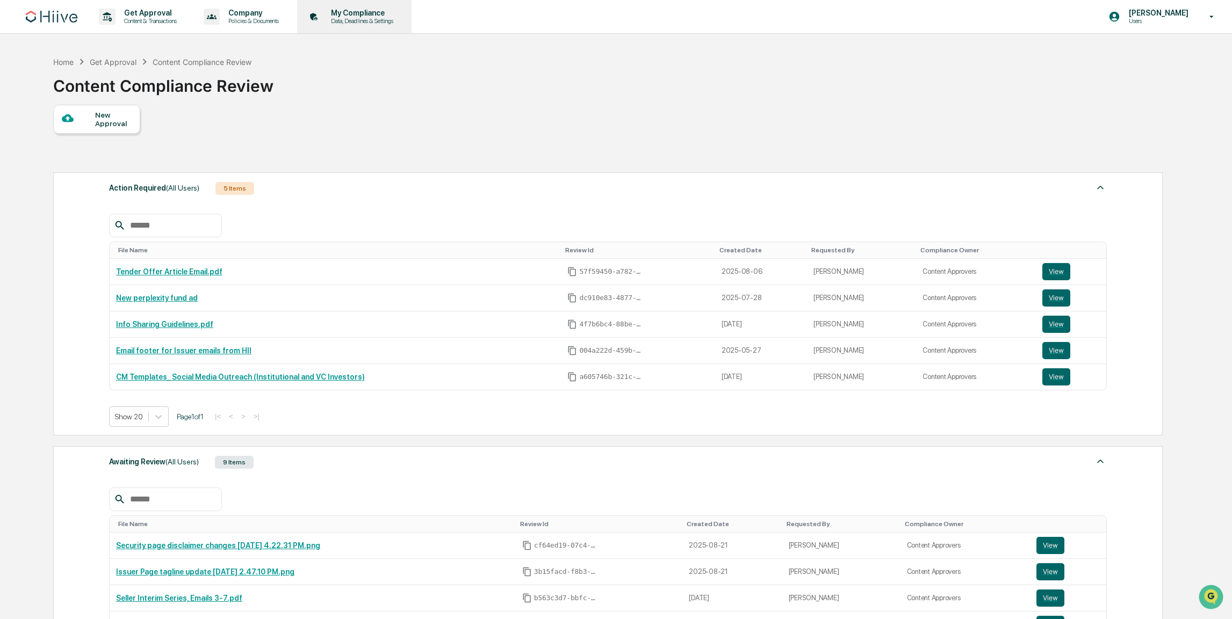
click at [376, 17] on p "Data, Deadlines & Settings" at bounding box center [360, 21] width 76 height 8
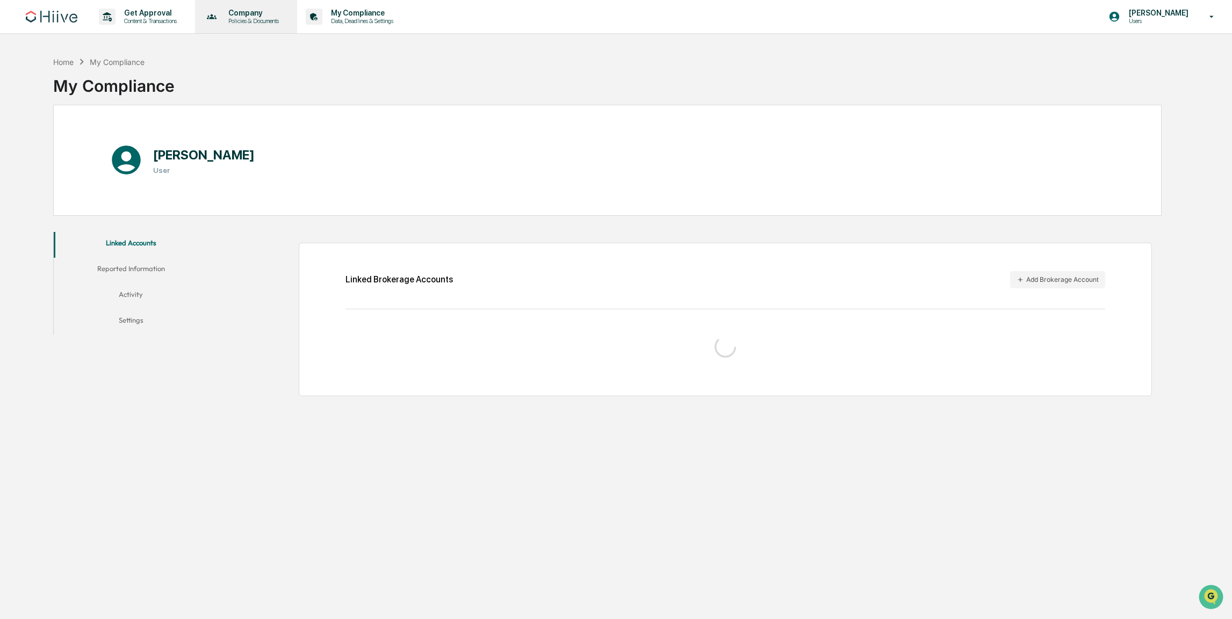
click at [284, 12] on p "Company" at bounding box center [252, 13] width 64 height 9
click at [135, 21] on div at bounding box center [618, 309] width 1237 height 619
click at [140, 19] on p "Content & Transactions" at bounding box center [148, 21] width 67 height 8
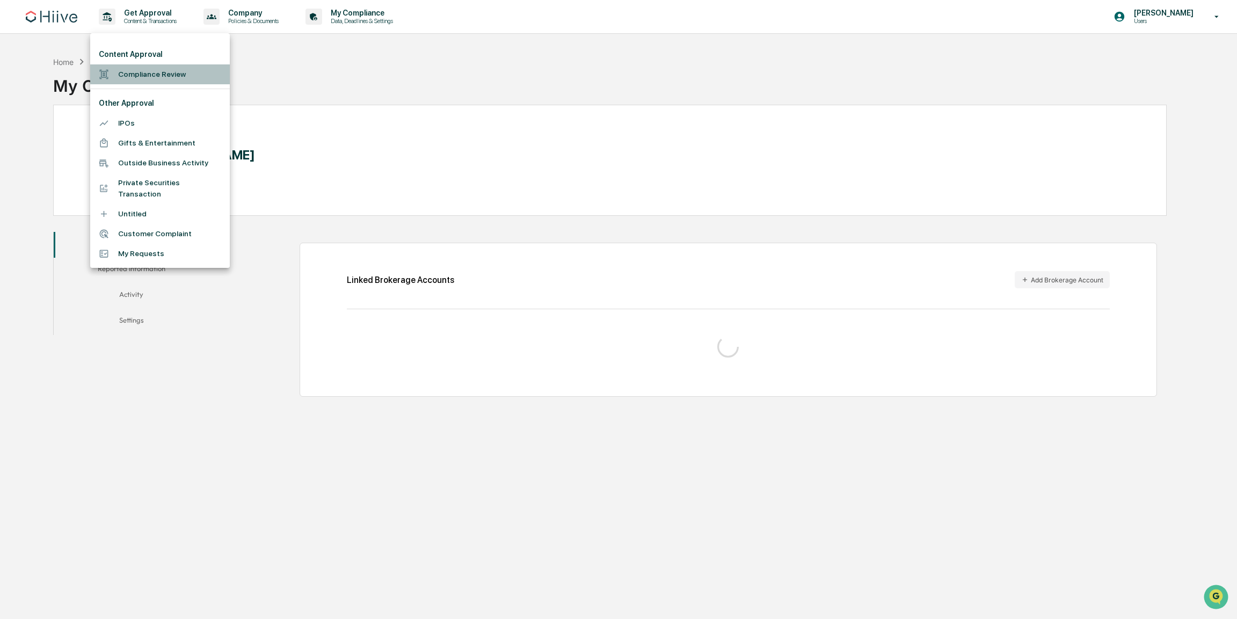
click at [147, 71] on li "Compliance Review" at bounding box center [160, 74] width 140 height 20
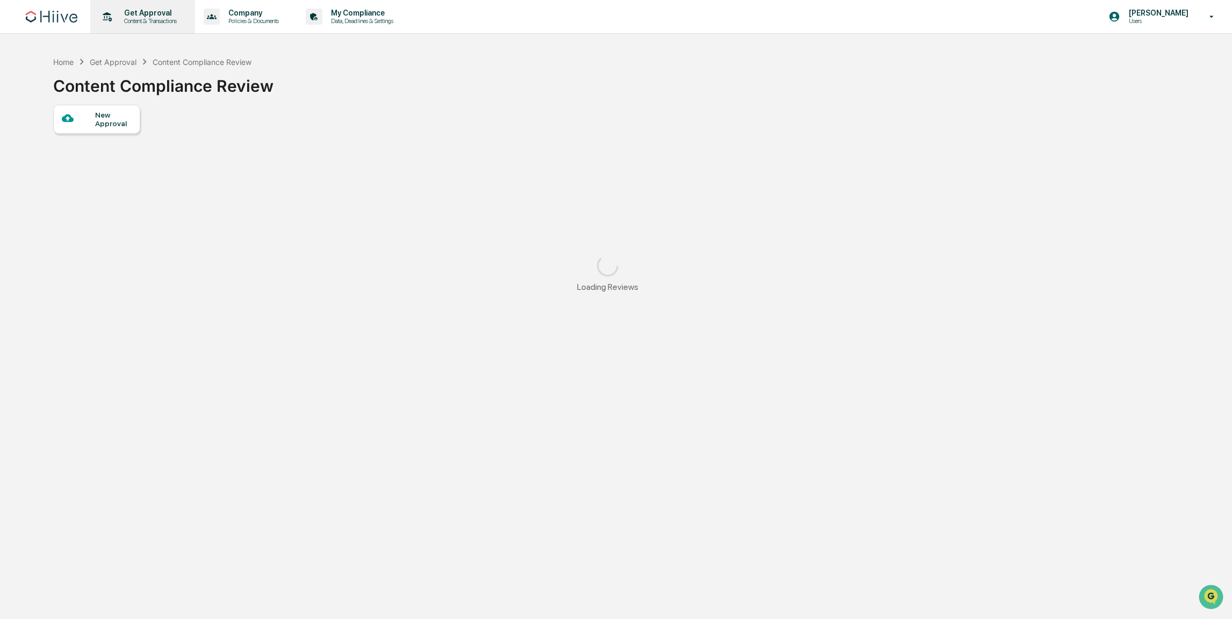
click at [161, 23] on p "Content & Transactions" at bounding box center [148, 21] width 67 height 8
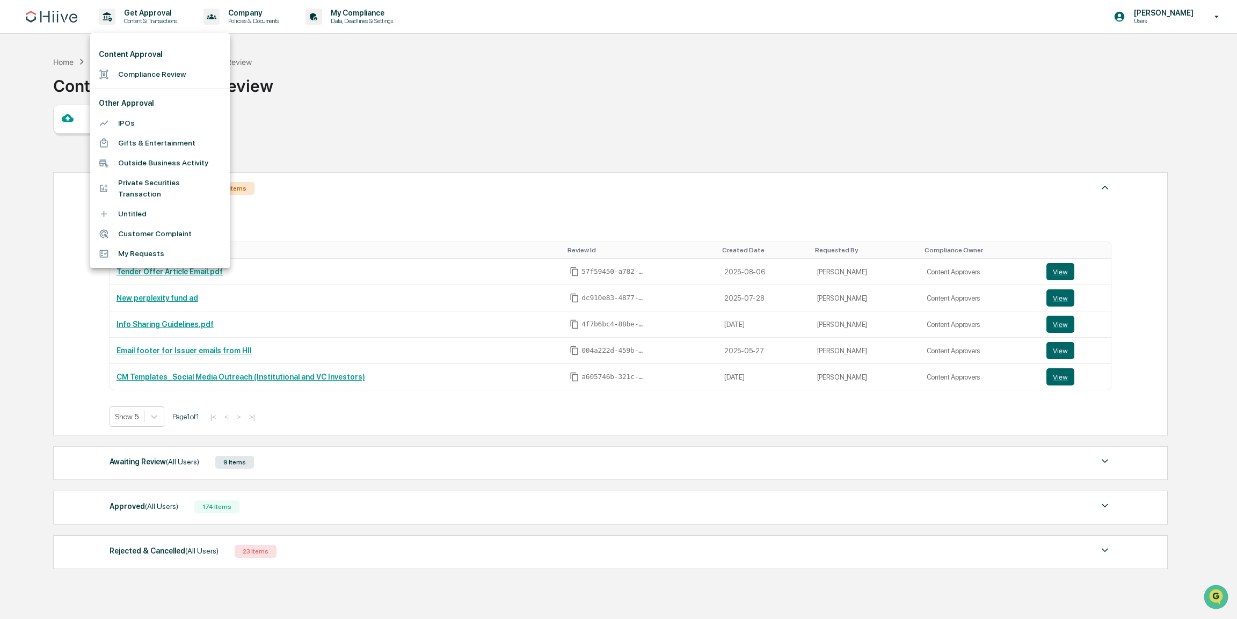
click at [132, 257] on li "My Requests" at bounding box center [160, 254] width 140 height 20
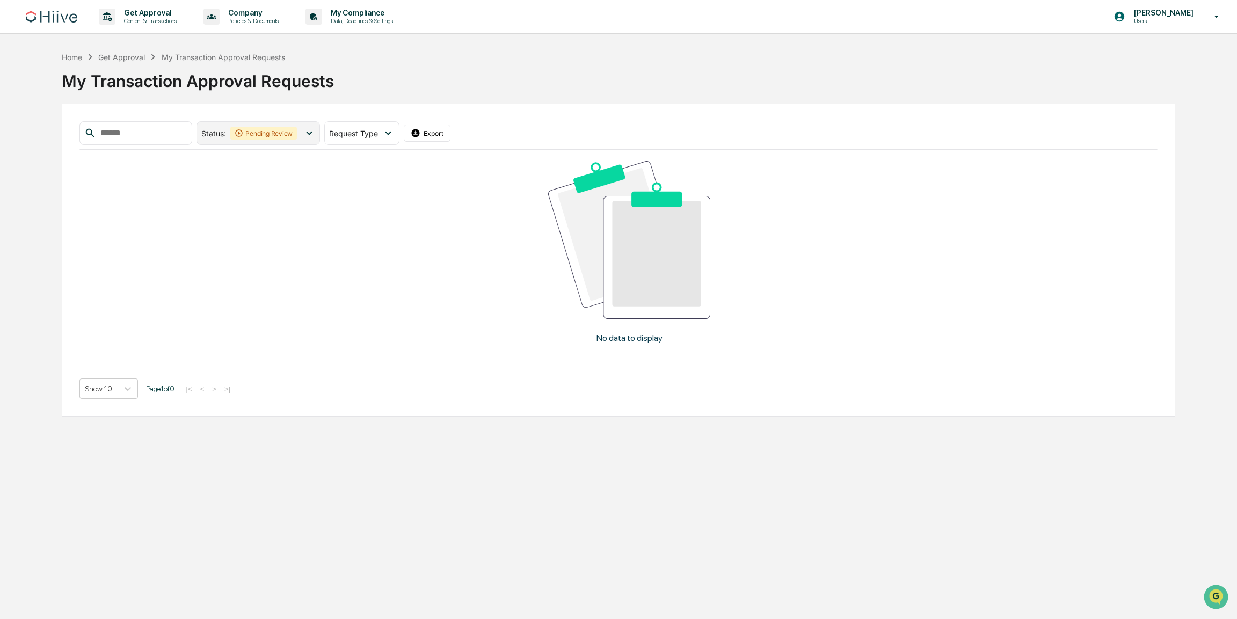
click at [283, 138] on div "Pending Review" at bounding box center [263, 133] width 67 height 13
click at [275, 156] on div "Select/Deselect All" at bounding box center [253, 159] width 67 height 8
click at [464, 83] on div "My Transaction Approval Requests" at bounding box center [619, 77] width 1114 height 28
click at [381, 121] on div "Status : Pending Review Action Required Approved Rejected Select/Deselect All P…" at bounding box center [619, 260] width 1114 height 313
click at [378, 132] on span "Request Type" at bounding box center [353, 133] width 49 height 9
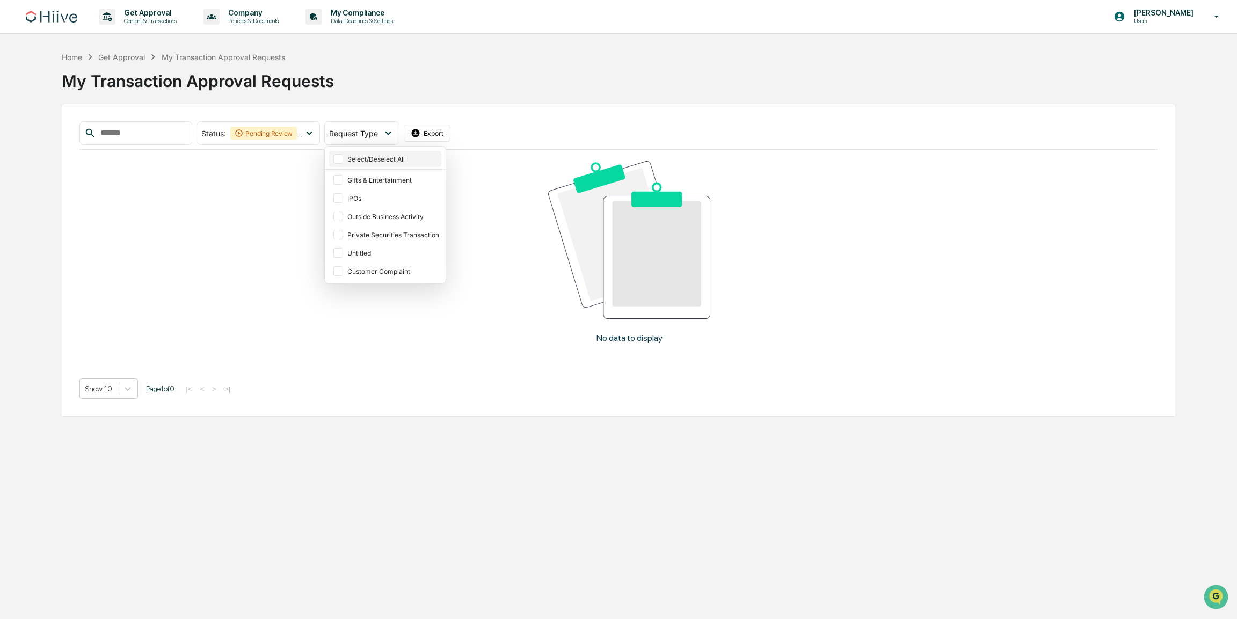
click at [382, 156] on div "Select/Deselect All" at bounding box center [393, 159] width 92 height 8
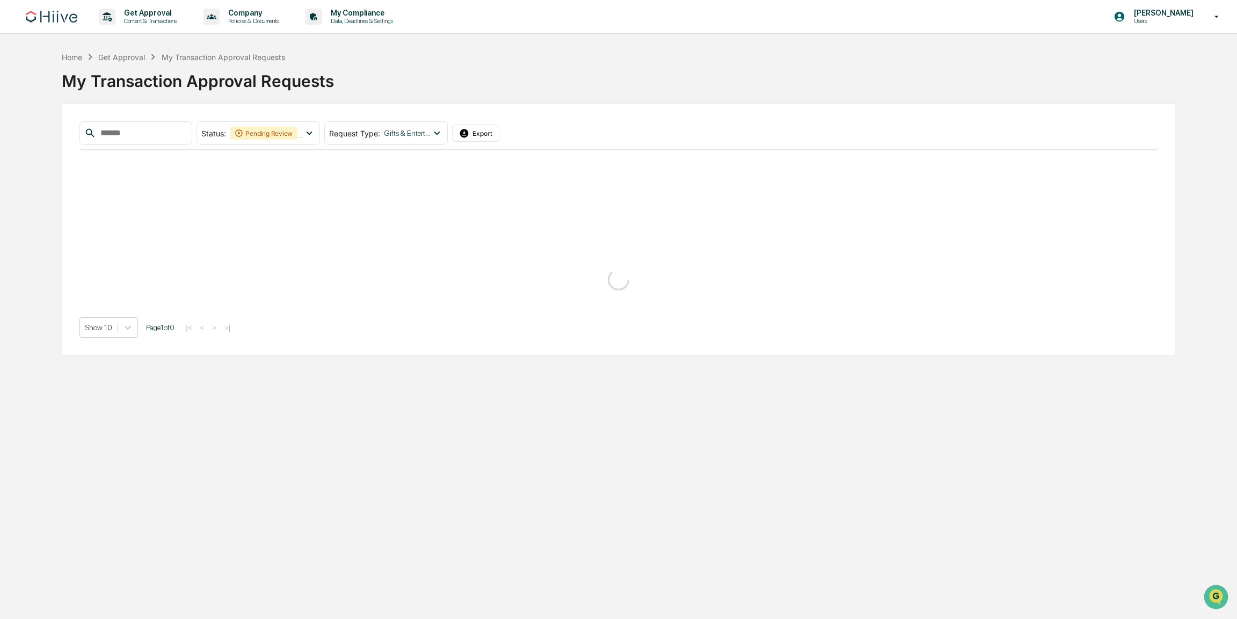
click at [434, 68] on div "My Transaction Approval Requests" at bounding box center [619, 77] width 1114 height 28
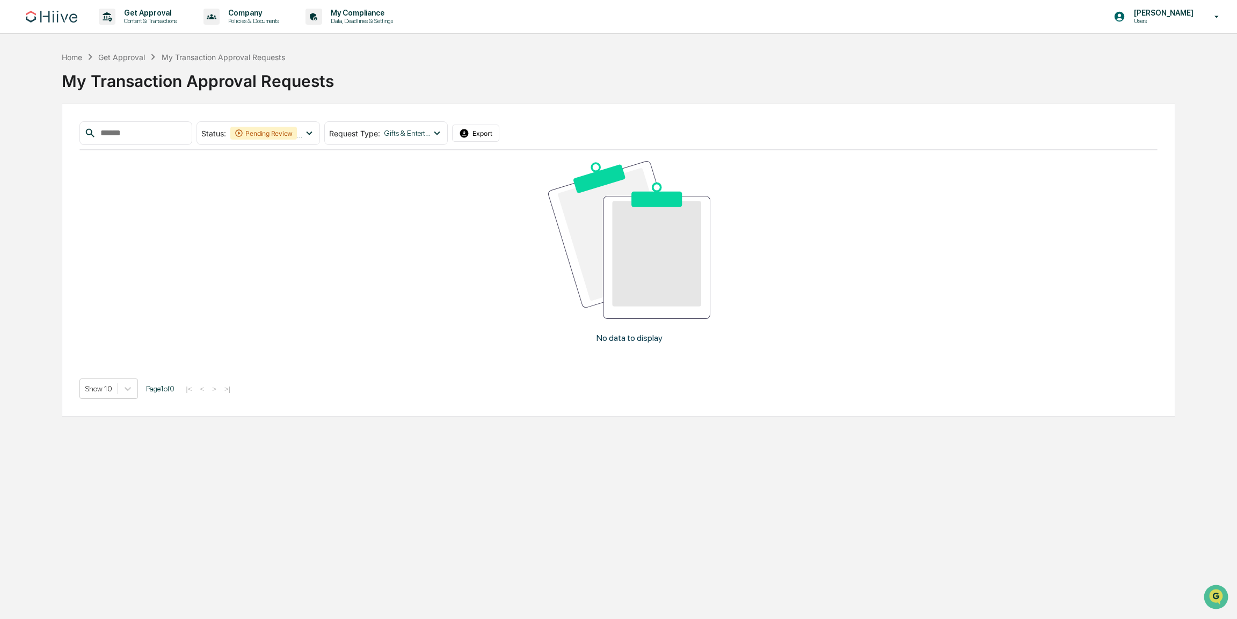
click at [411, 119] on div "Status : Pending Review Action Required Approved Rejected Select/Deselect All P…" at bounding box center [619, 260] width 1114 height 313
click at [415, 136] on span "Gifts & Entertainment , IPOs , Outside Business Activity , Private Securities T…" at bounding box center [408, 133] width 47 height 9
click at [121, 55] on div "Get Approval" at bounding box center [121, 57] width 47 height 9
click at [121, 56] on div "Get Approval" at bounding box center [121, 57] width 47 height 9
click at [116, 67] on div "My Transaction Approval Requests" at bounding box center [619, 77] width 1114 height 28
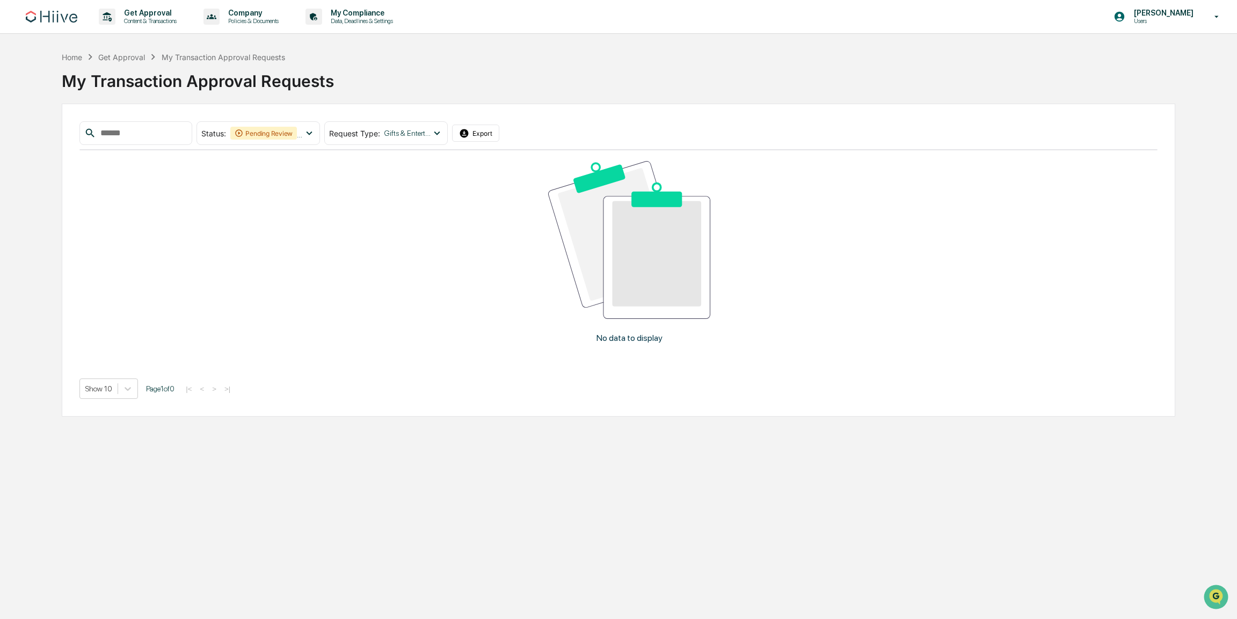
click at [120, 60] on div "Get Approval" at bounding box center [121, 57] width 47 height 9
click at [83, 61] on div "Home Get Approval My Transaction Approval Requests" at bounding box center [173, 57] width 223 height 12
click at [131, 52] on div "Home Get Approval My Transaction Approval Requests" at bounding box center [173, 57] width 223 height 12
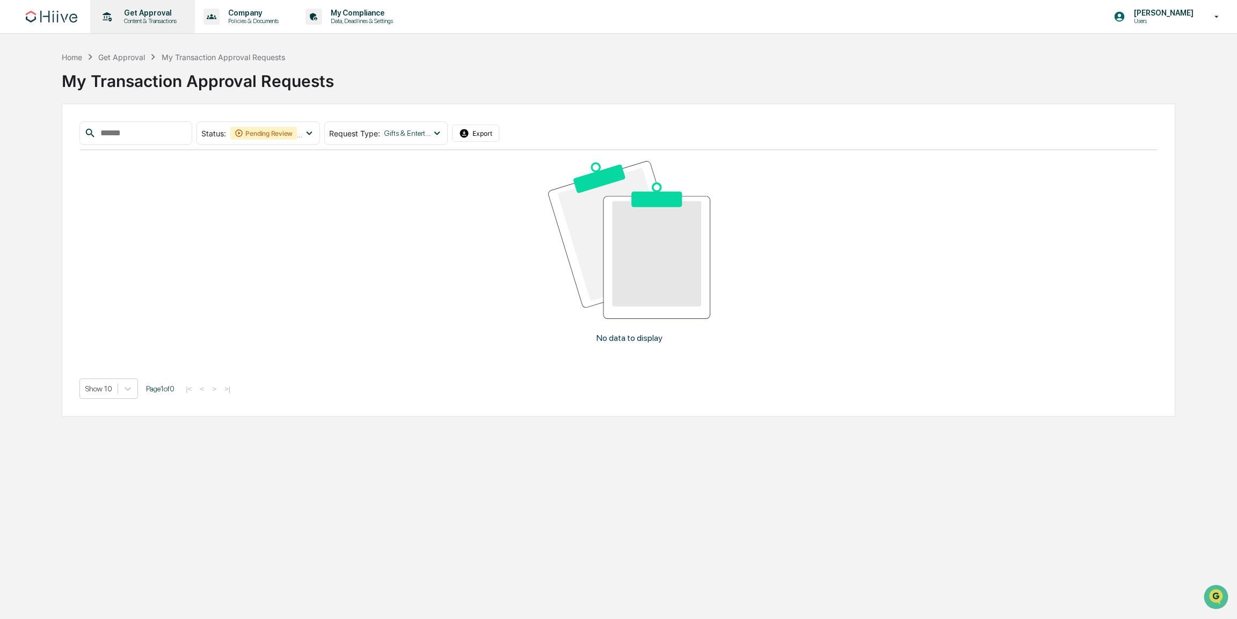
click at [146, 28] on div "Get Approval Content & Transactions" at bounding box center [142, 16] width 94 height 33
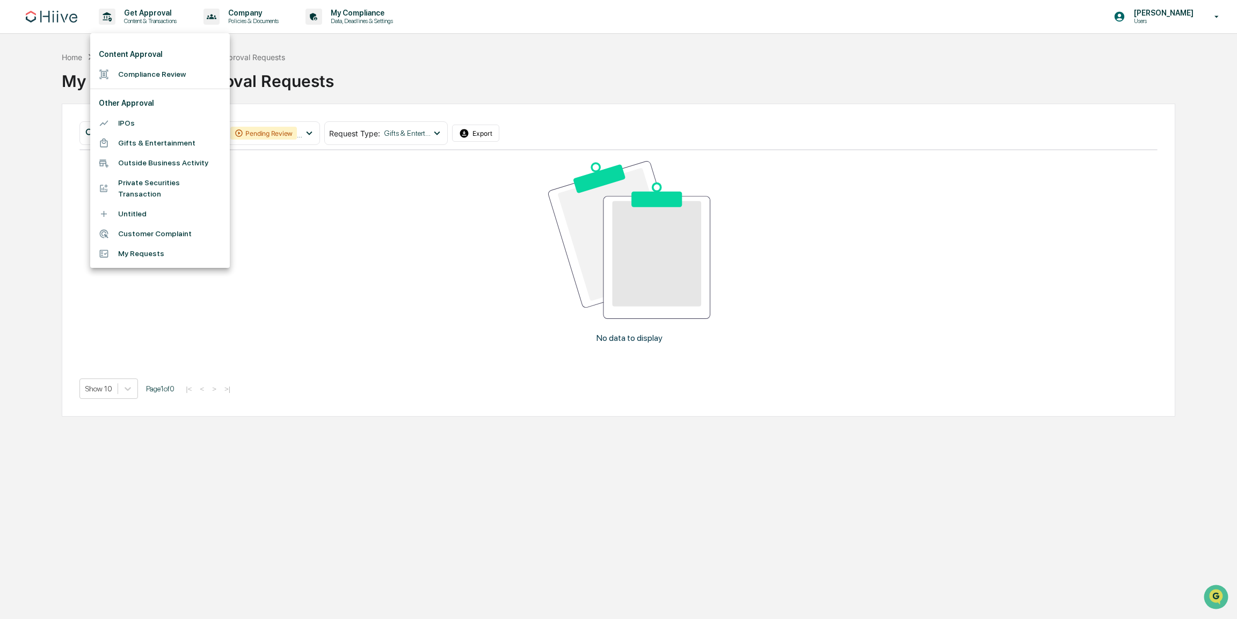
click at [151, 19] on div at bounding box center [618, 309] width 1237 height 619
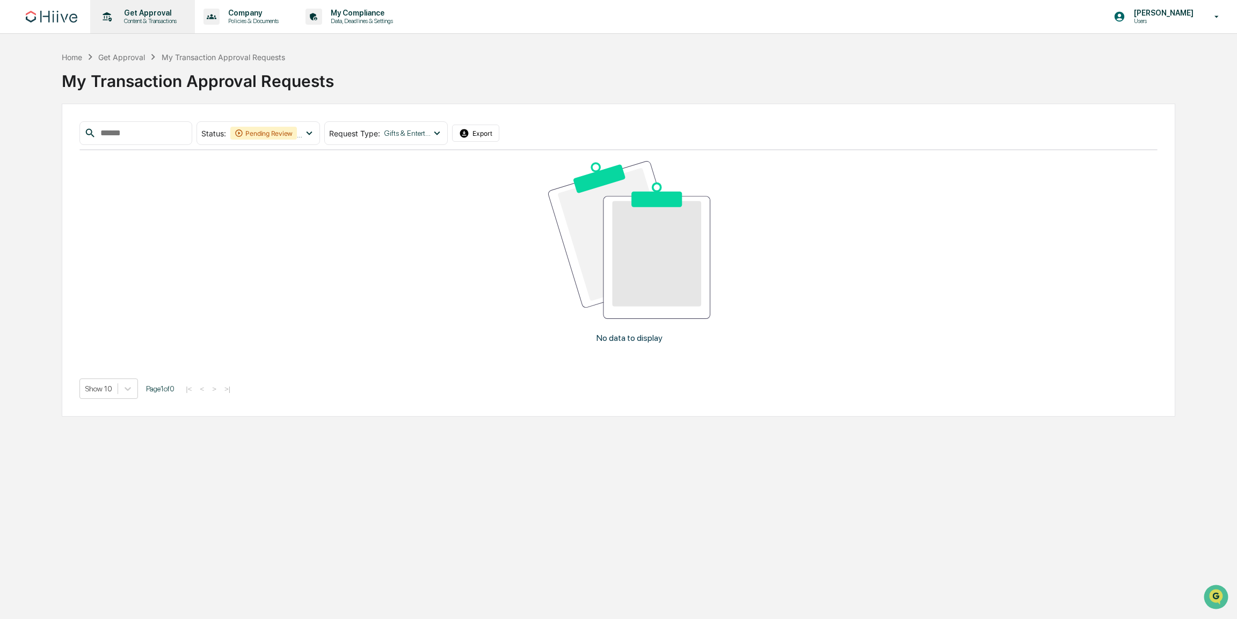
click at [94, 27] on div "Get Approval Content & Transactions" at bounding box center [142, 16] width 105 height 33
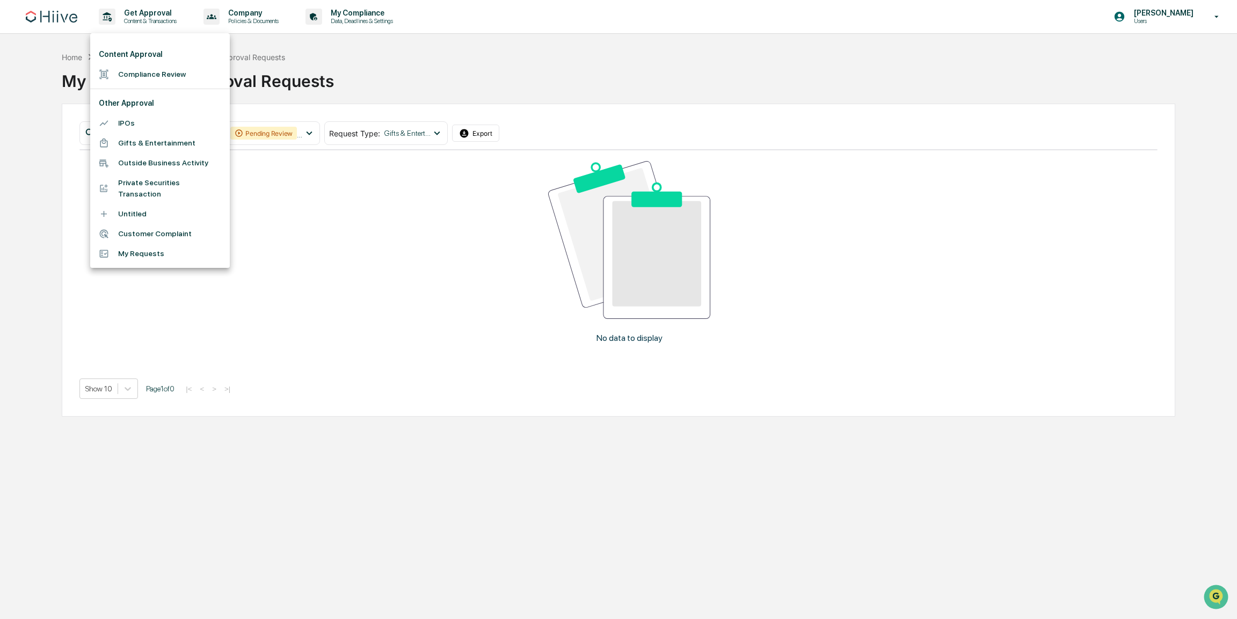
click at [84, 20] on div at bounding box center [618, 309] width 1237 height 619
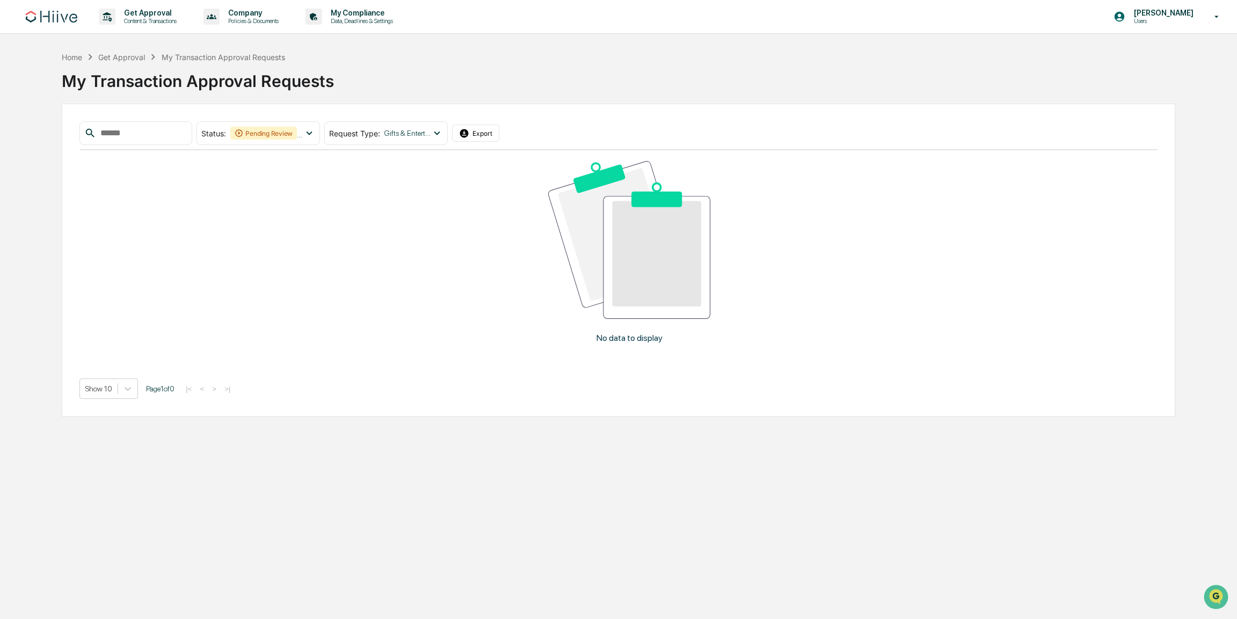
click at [71, 20] on div "Content Approval Compliance Review Other Approval IPOs Gifts & Entertainment Ou…" at bounding box center [618, 309] width 1237 height 619
click at [71, 20] on img at bounding box center [52, 17] width 52 height 12
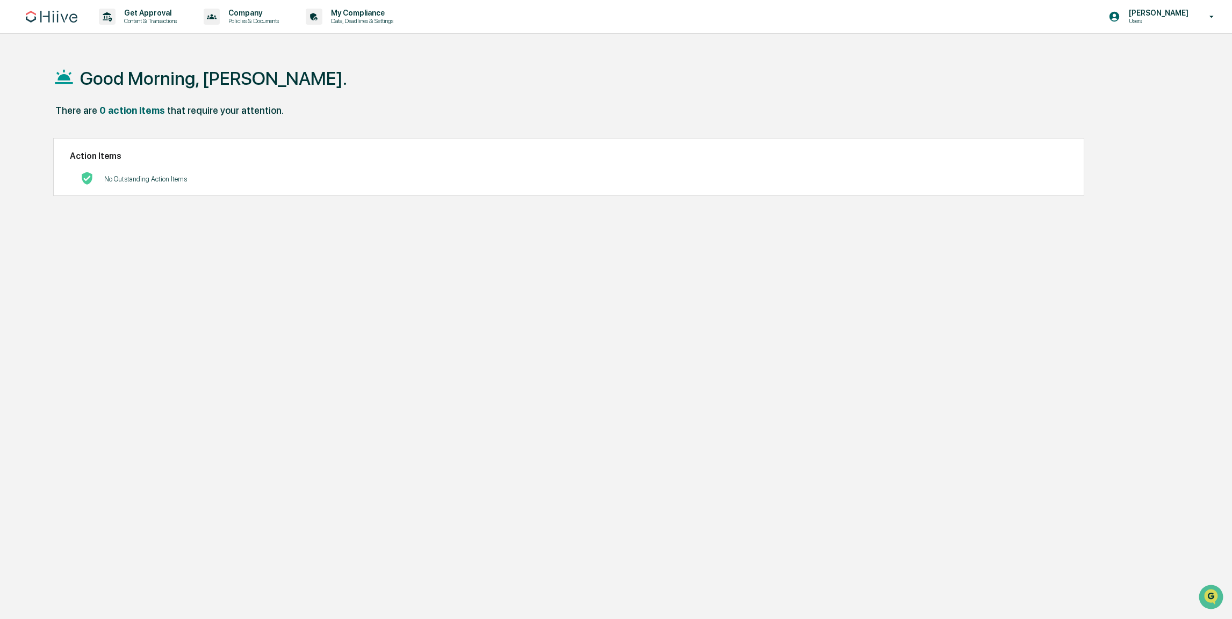
click at [153, 42] on div "Get Approval Content & Transactions Company Policies & Documents My Compliance …" at bounding box center [616, 335] width 1232 height 670
click at [158, 27] on div "Get Approval Content & Transactions" at bounding box center [142, 16] width 94 height 33
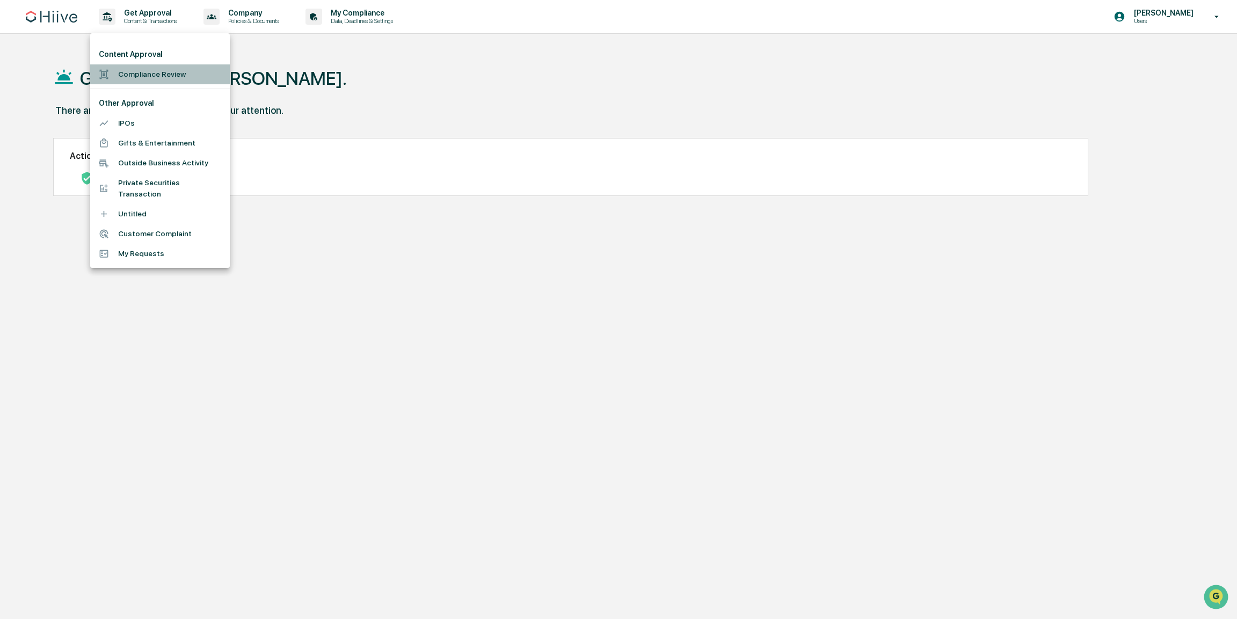
click at [143, 74] on li "Compliance Review" at bounding box center [160, 74] width 140 height 20
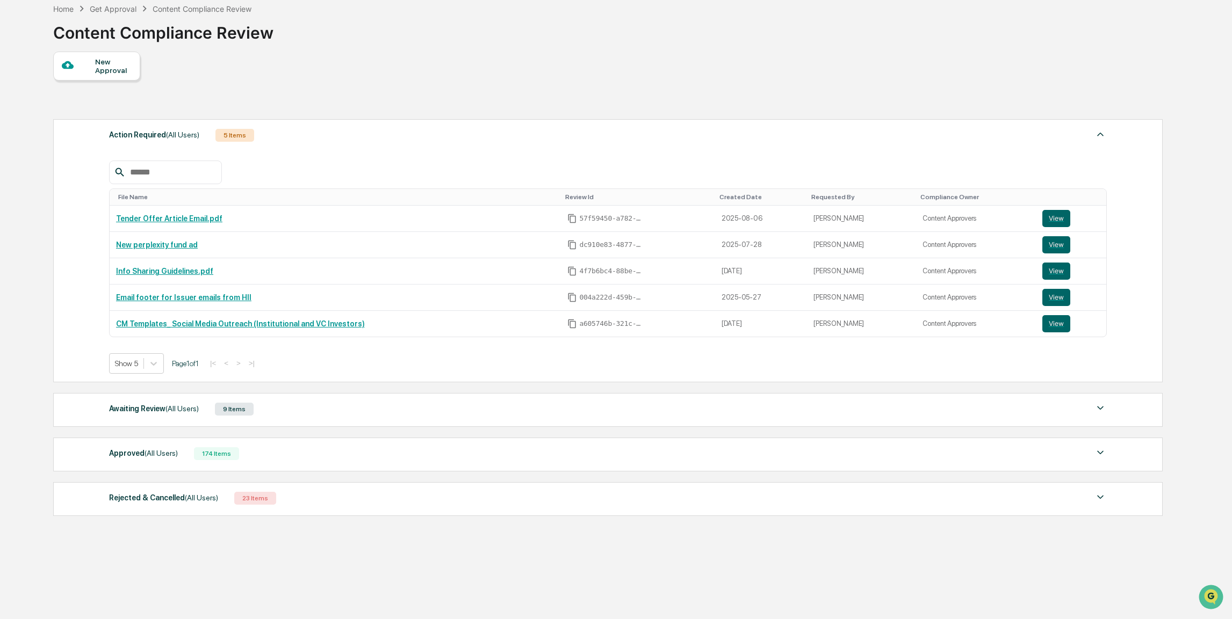
scroll to position [67, 0]
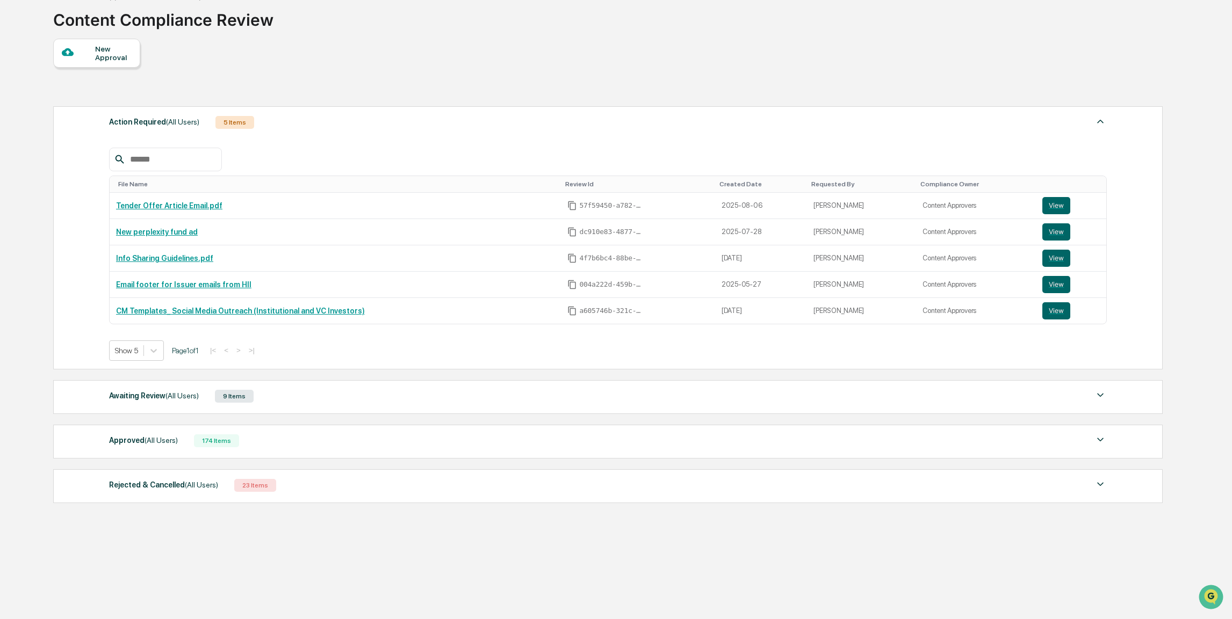
drag, startPoint x: 151, startPoint y: 364, endPoint x: 157, endPoint y: 350, distance: 15.4
click at [151, 363] on div "Action Required (All Users) 5 Items File Name Review Id Created Date Requested …" at bounding box center [608, 237] width 1110 height 263
click at [159, 346] on icon at bounding box center [153, 350] width 11 height 11
click at [149, 392] on div "Show 10" at bounding box center [137, 393] width 57 height 17
click at [174, 397] on span "(All Users)" at bounding box center [181, 396] width 33 height 9
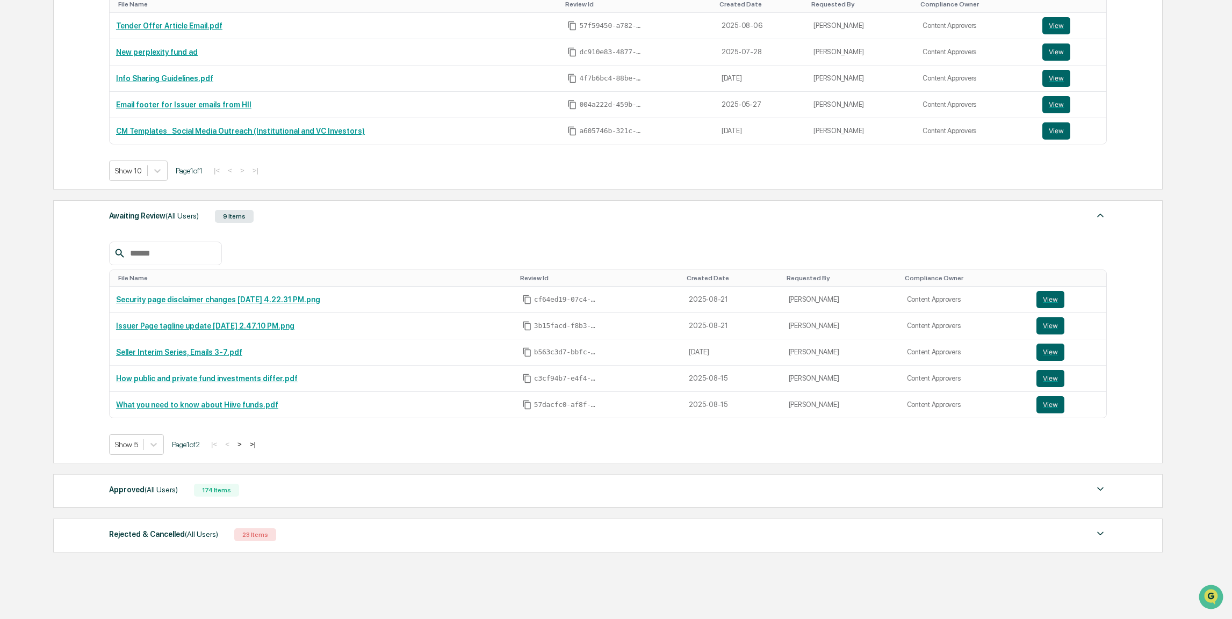
scroll to position [296, 0]
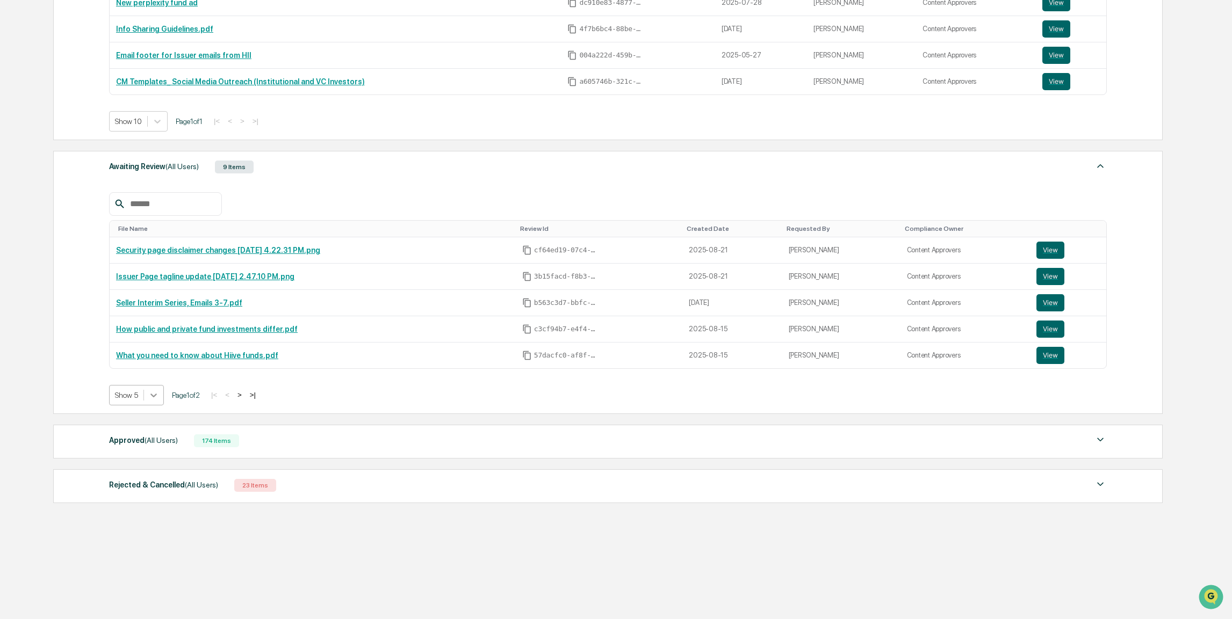
click at [154, 396] on icon at bounding box center [153, 395] width 11 height 11
click at [152, 441] on div "Show 10" at bounding box center [137, 438] width 57 height 17
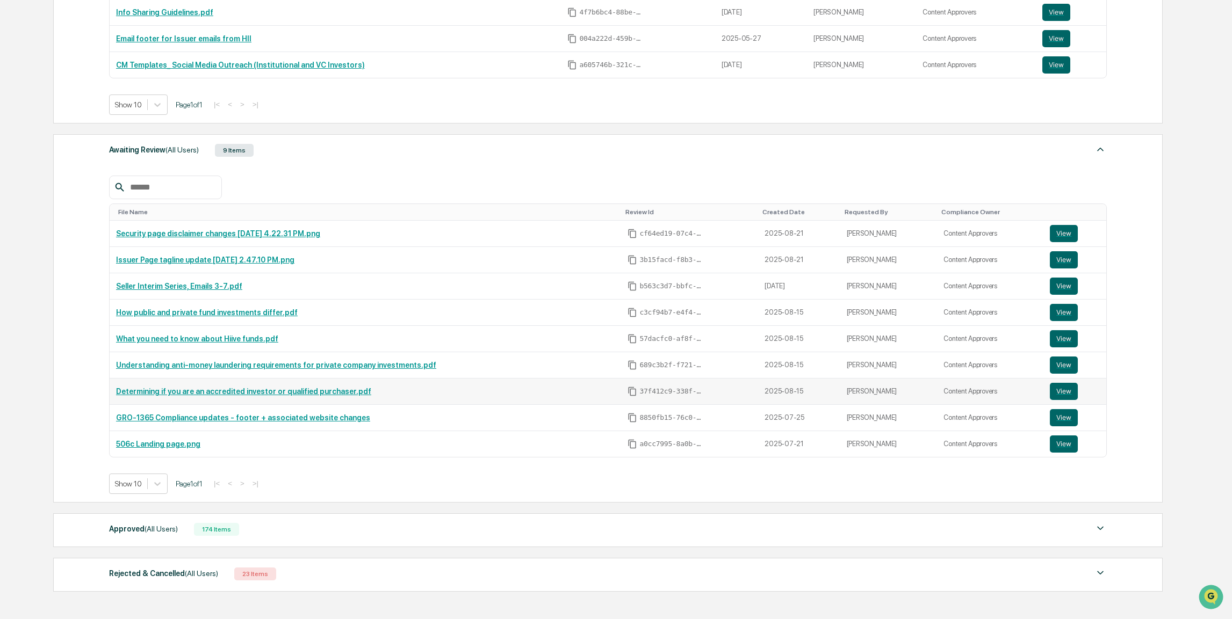
scroll to position [316, 0]
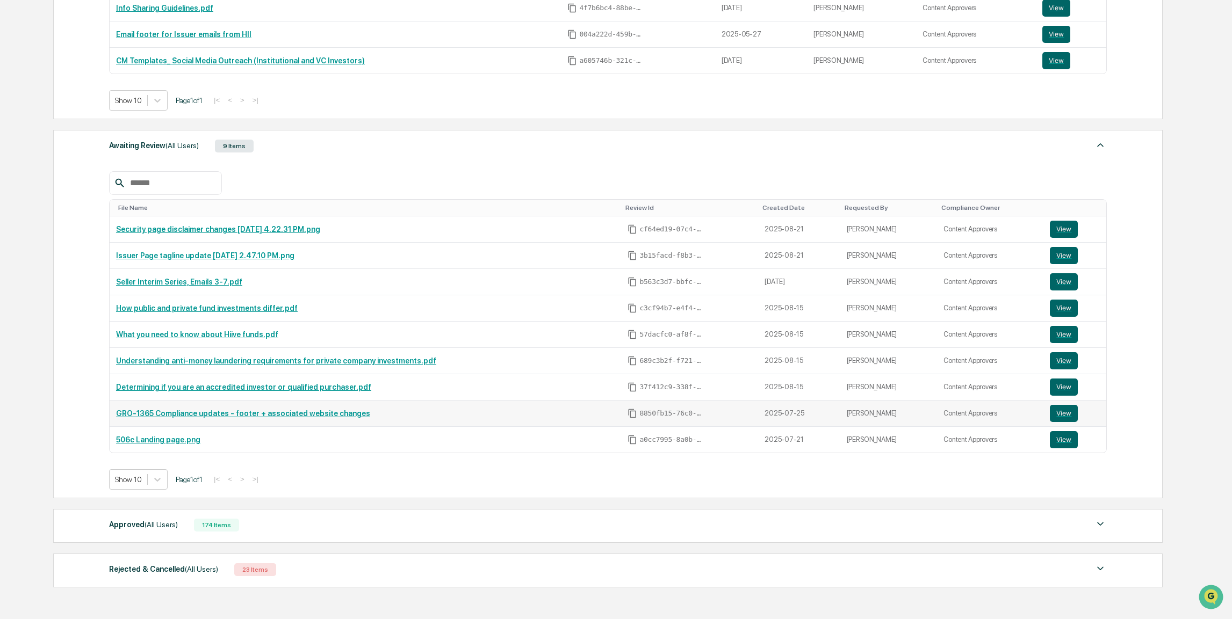
click at [328, 412] on link "GRO-1365 Compliance updates - footer + associated website changes" at bounding box center [243, 413] width 254 height 9
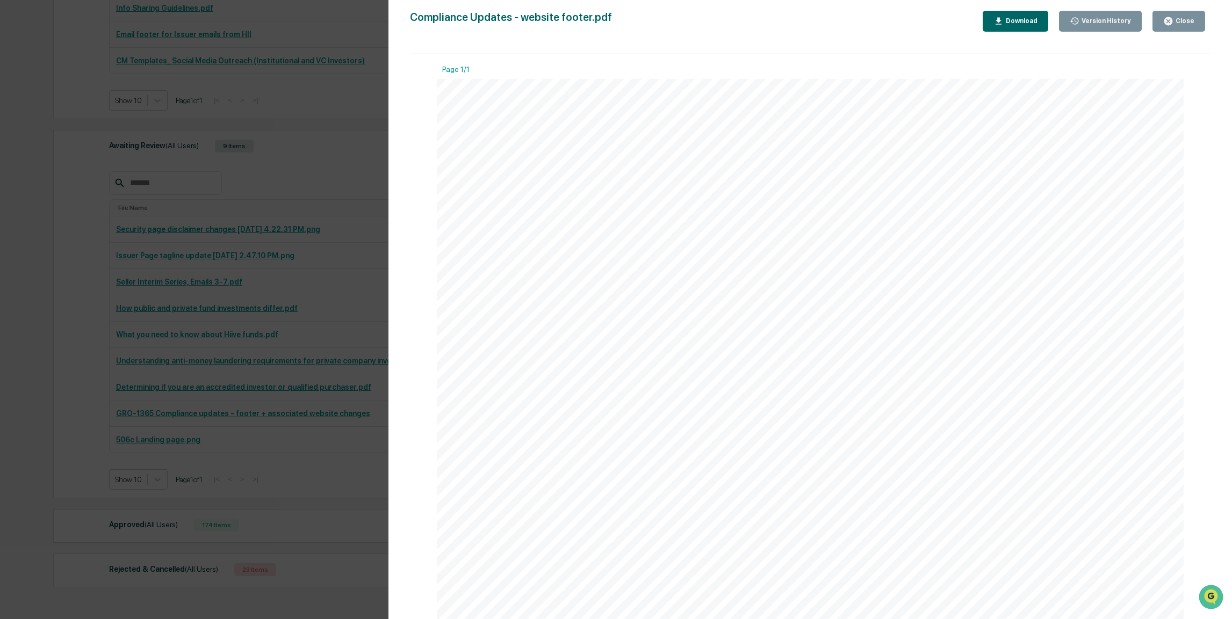
click at [318, 368] on div "Version History 08/21/2025, 05:36 PM Stephanie Bernard 08/21/2025, 05:36 PM Jos…" at bounding box center [616, 309] width 1232 height 619
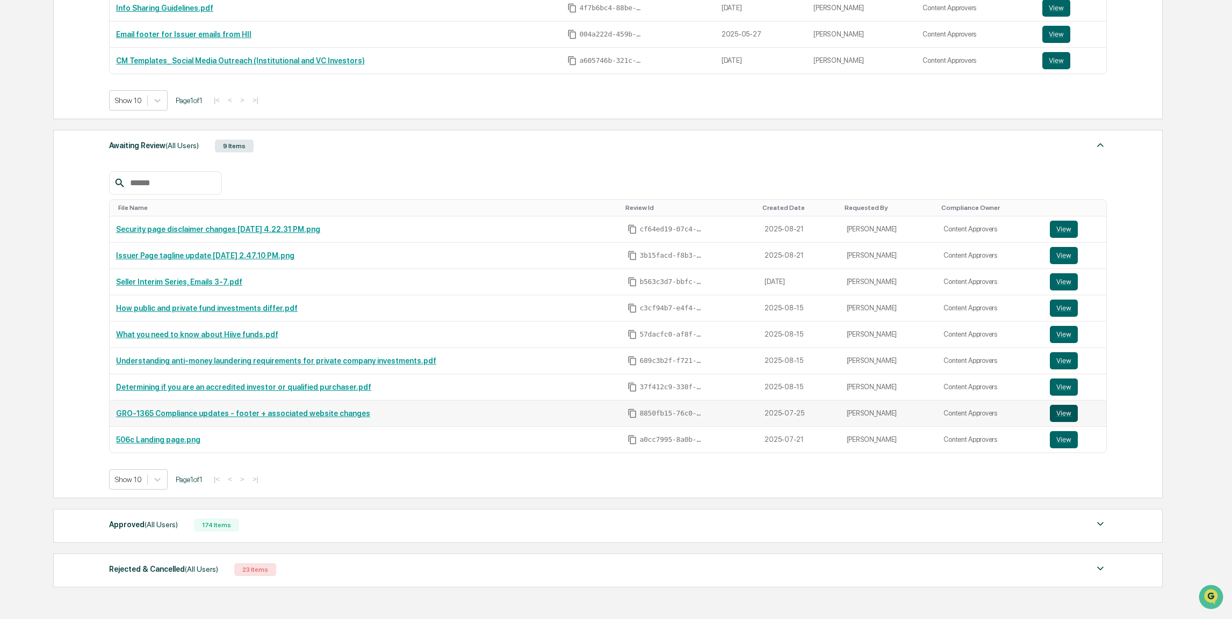
click at [464, 412] on button "View" at bounding box center [1063, 413] width 28 height 17
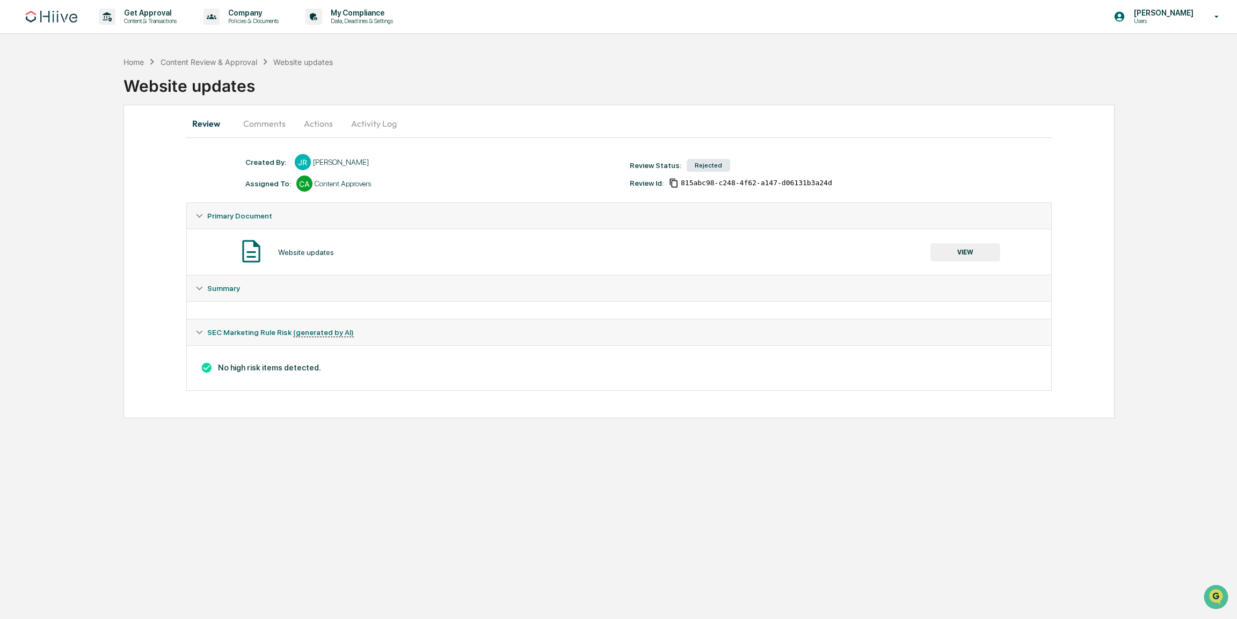
click at [243, 283] on div "Summary" at bounding box center [619, 289] width 865 height 26
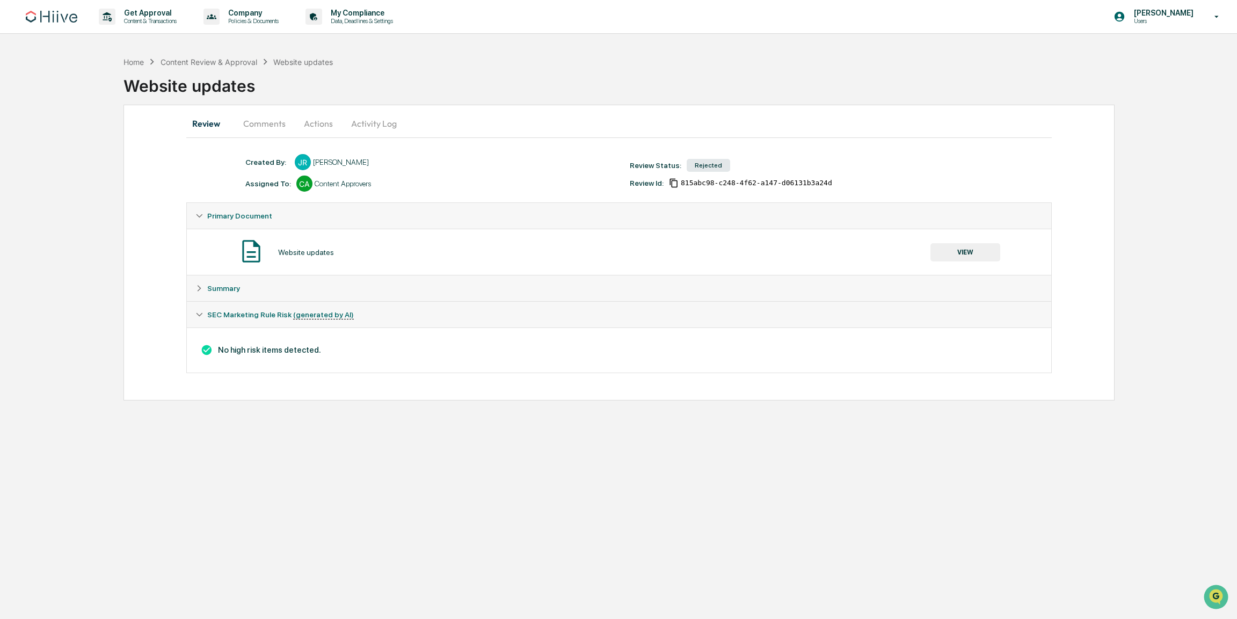
click at [243, 284] on div "Summary" at bounding box center [625, 288] width 836 height 9
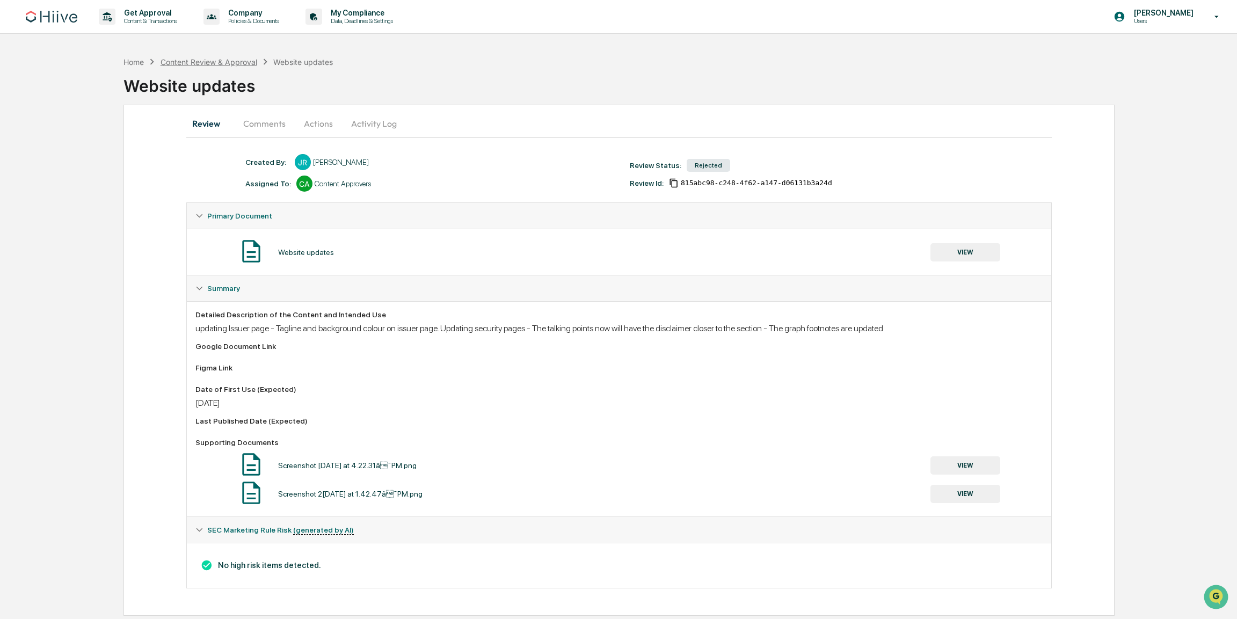
click at [248, 64] on div "Content Review & Approval" at bounding box center [209, 61] width 97 height 9
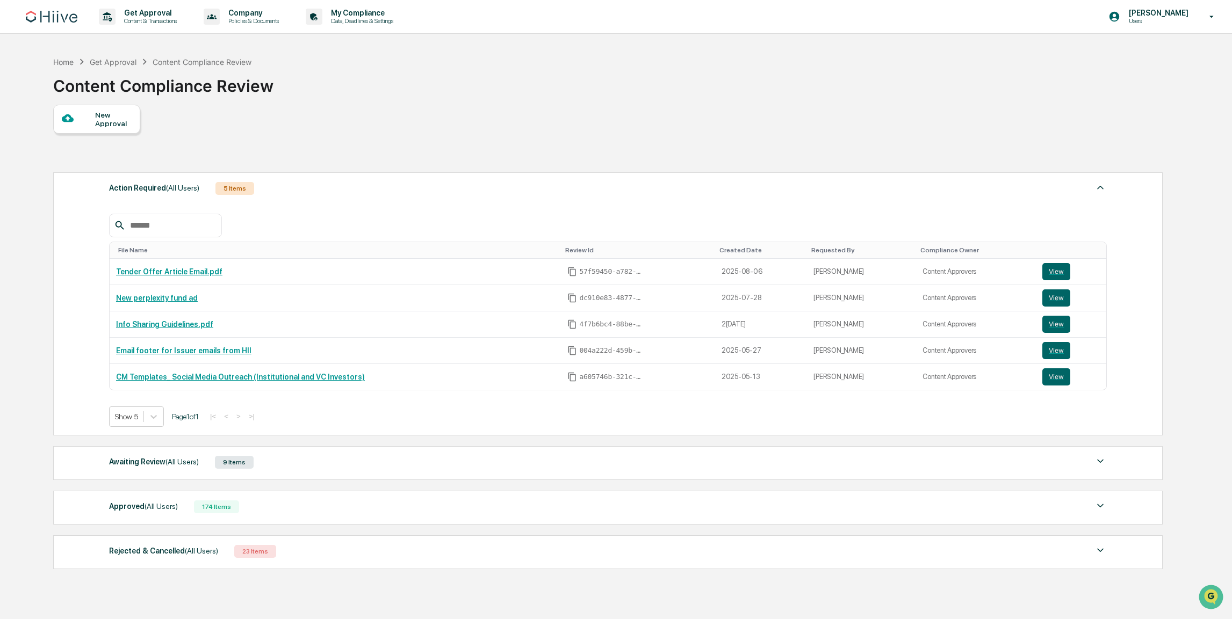
click at [270, 464] on div "Awaiting Review (All Users) 9 Items" at bounding box center [607, 462] width 997 height 15
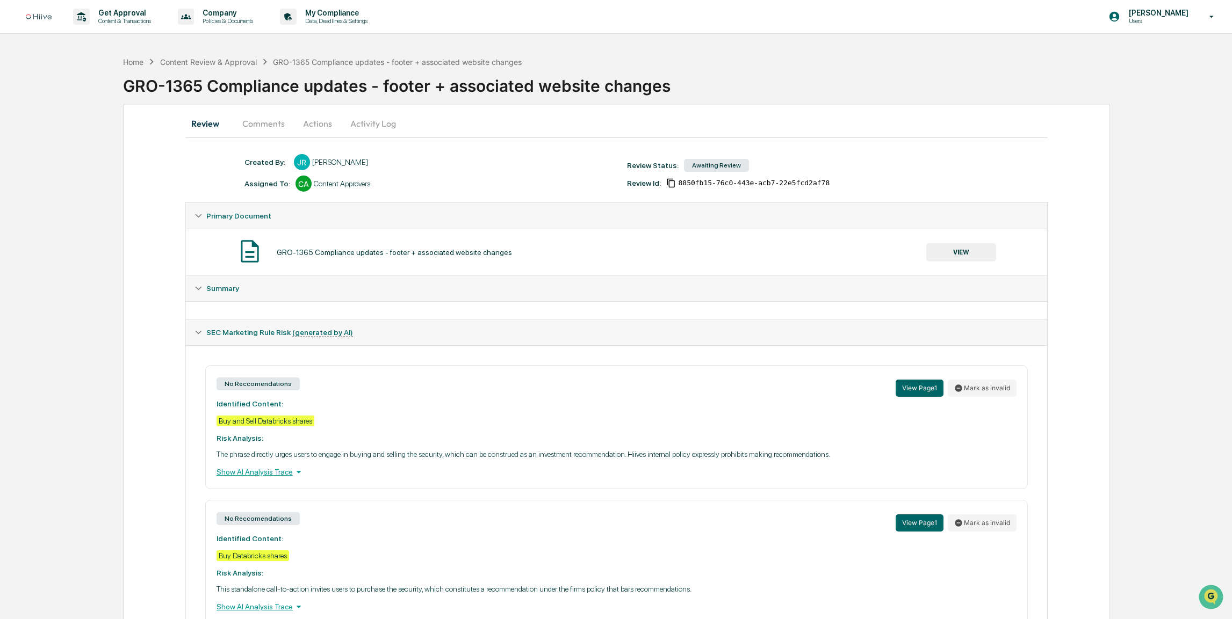
click at [397, 280] on div "Summary" at bounding box center [616, 289] width 861 height 26
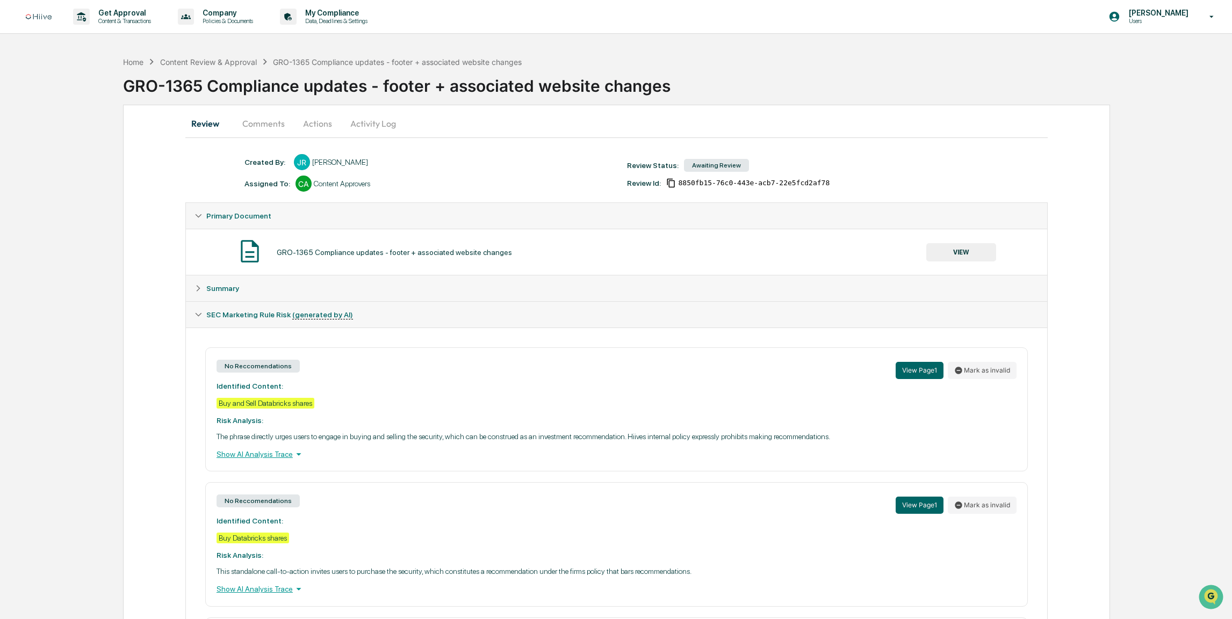
click at [397, 282] on div "Summary" at bounding box center [616, 289] width 861 height 26
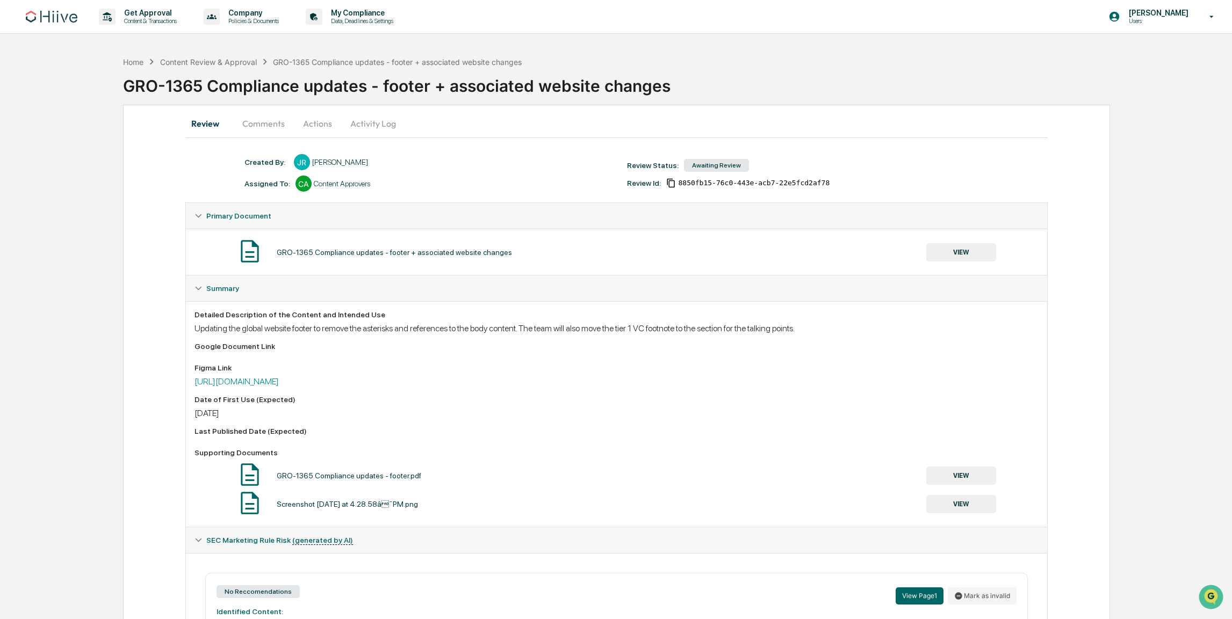
click at [315, 124] on button "Actions" at bounding box center [317, 124] width 48 height 26
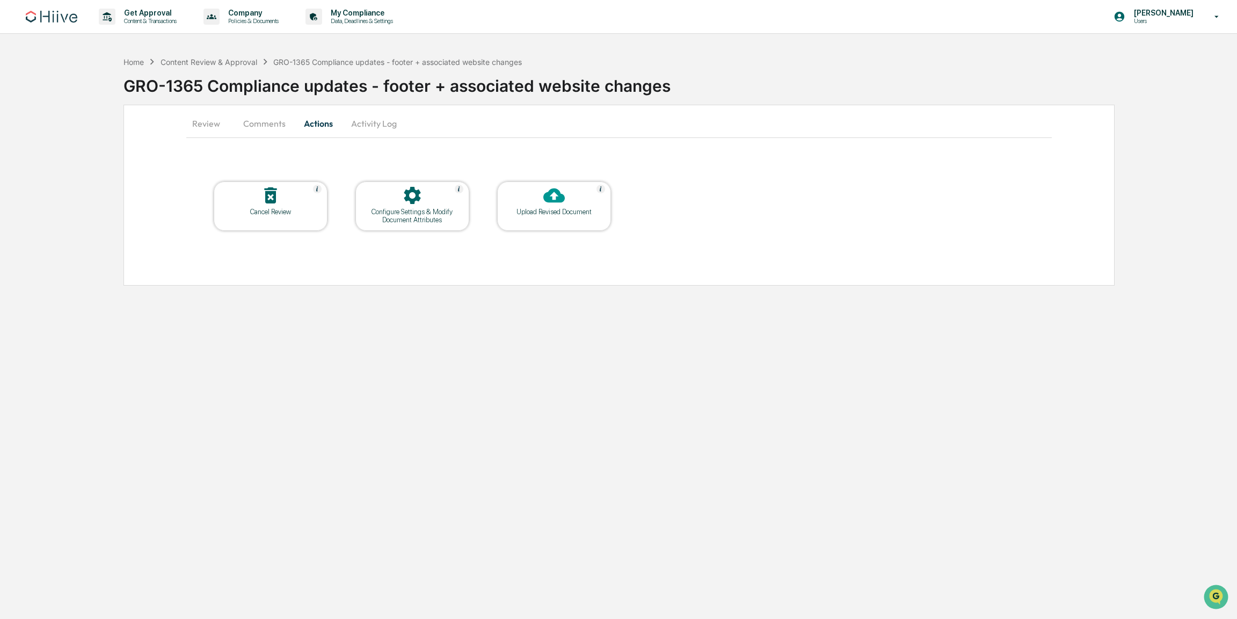
click at [419, 197] on icon at bounding box center [412, 195] width 17 height 17
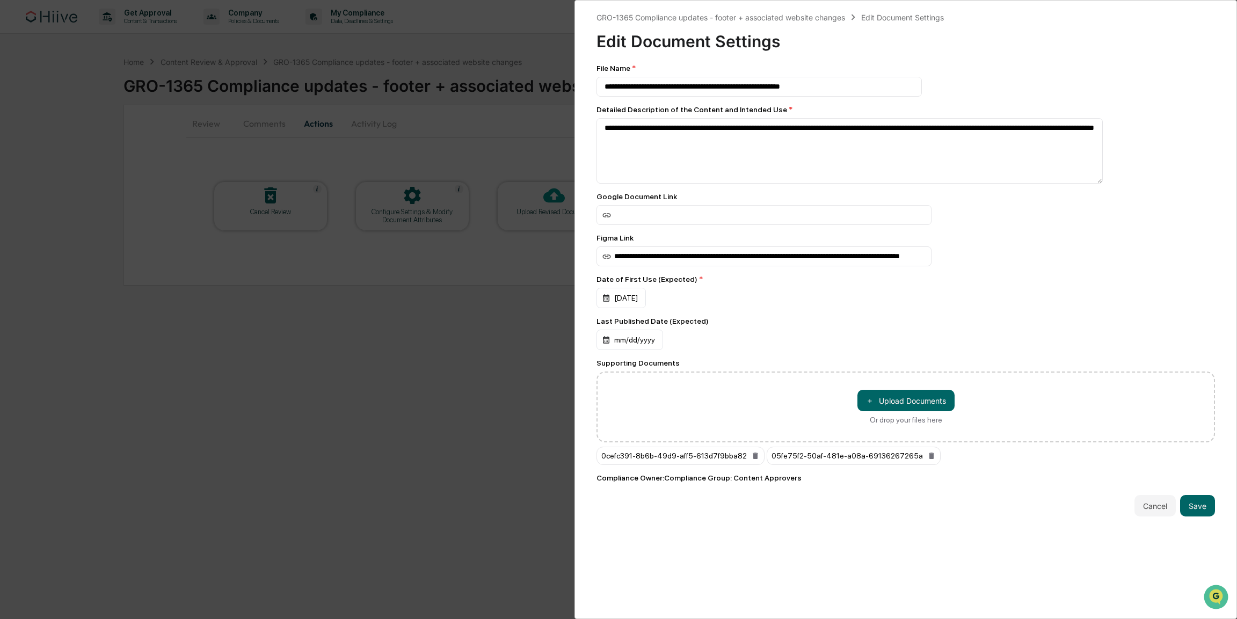
click at [710, 461] on div "0cefc391-8b6b-49d9-aff5-613d7f9bba82" at bounding box center [681, 456] width 168 height 18
click at [758, 459] on icon at bounding box center [755, 456] width 5 height 6
click at [759, 459] on icon at bounding box center [761, 456] width 5 height 6
click at [1186, 490] on button "Save" at bounding box center [1198, 483] width 35 height 21
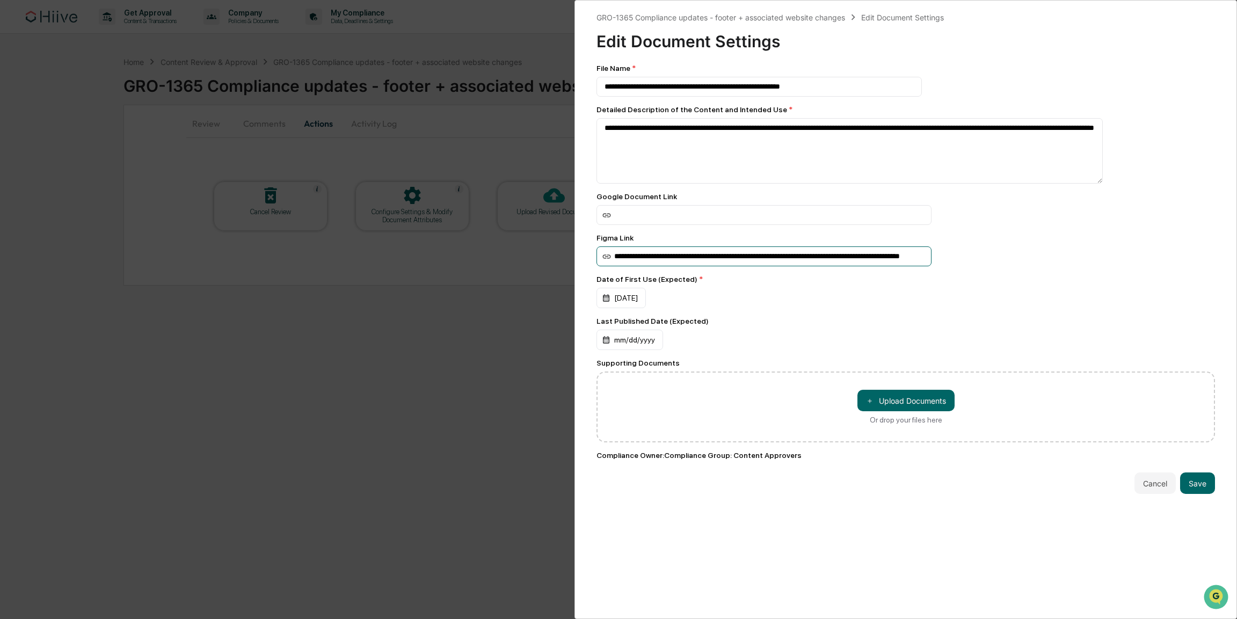
click at [807, 225] on input "**********" at bounding box center [764, 215] width 335 height 20
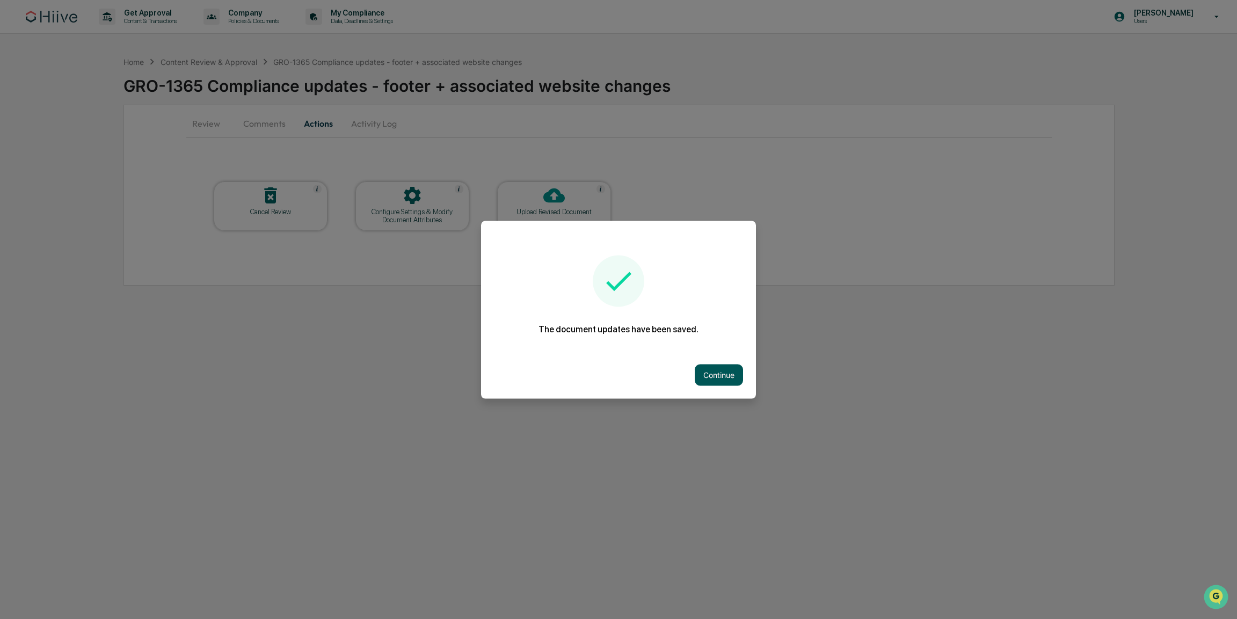
click at [716, 378] on button "Continue" at bounding box center [719, 374] width 48 height 21
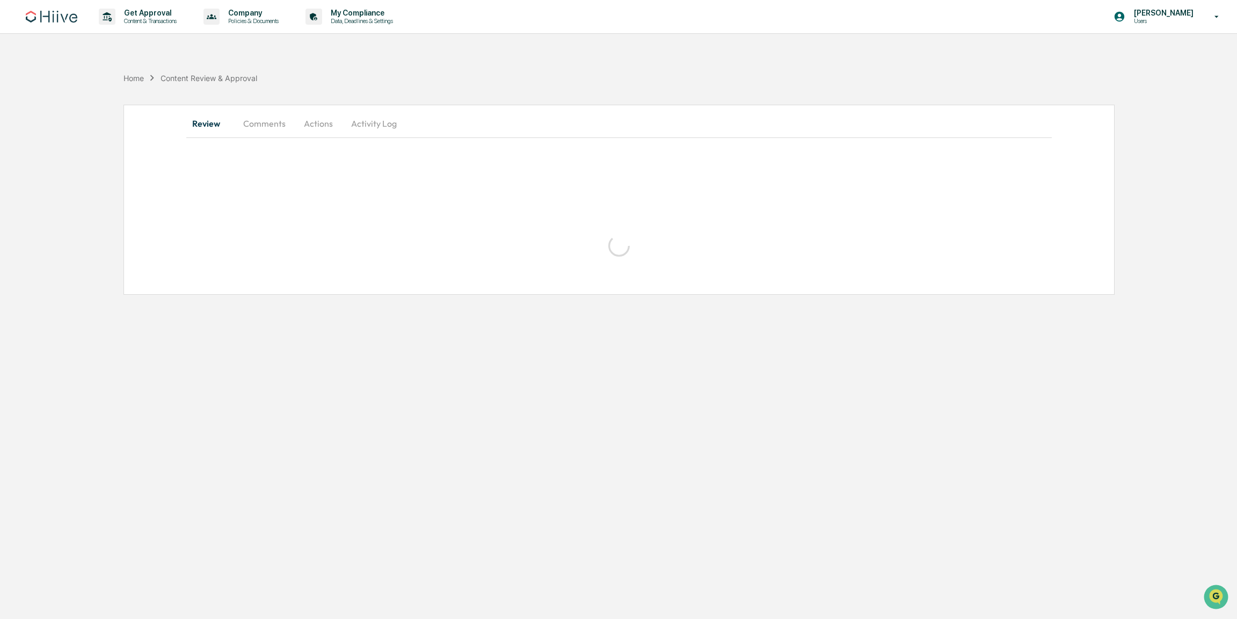
click at [558, 218] on div "Review Comments Actions Activity Log" at bounding box center [619, 200] width 991 height 190
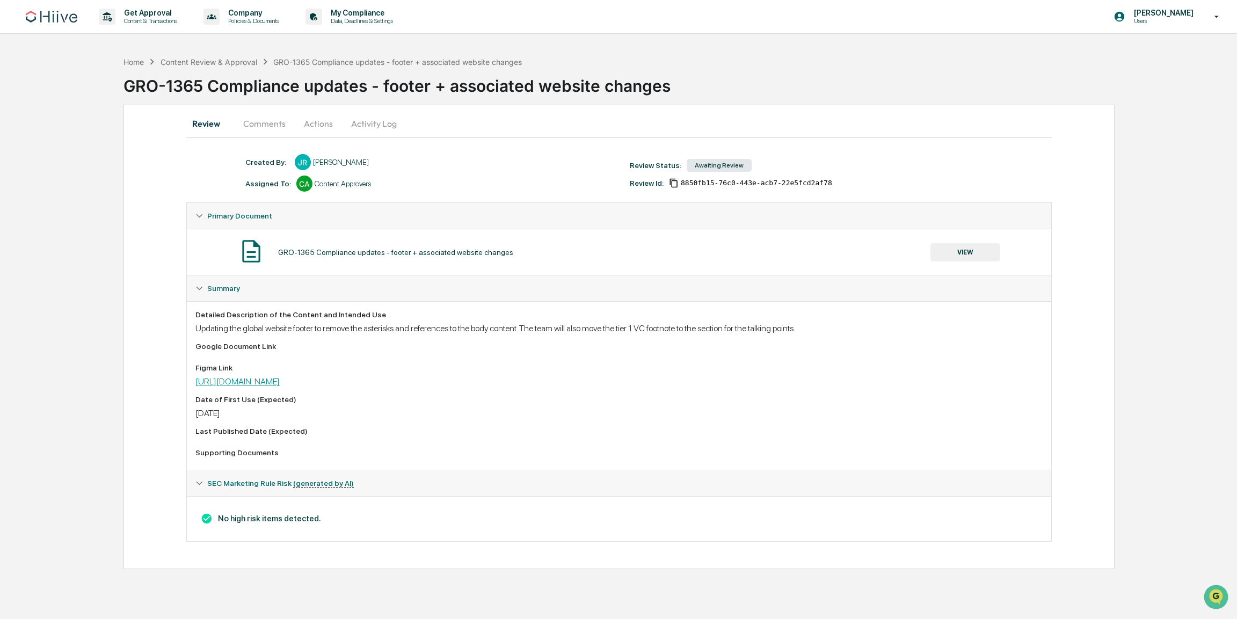
click at [280, 379] on link "https://www.figma.com/board/nwKd3BTnhmtfLMXYO7ALX7/Compliance-Updates?node-id=0…" at bounding box center [237, 381] width 84 height 10
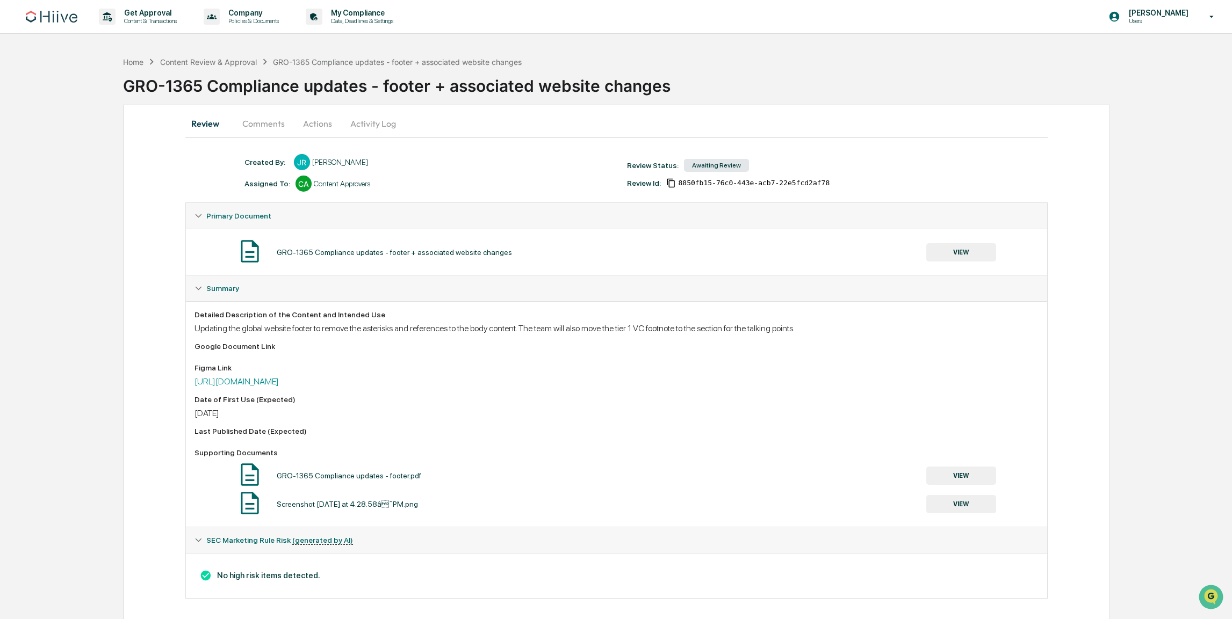
click at [399, 130] on button "Activity Log" at bounding box center [373, 124] width 63 height 26
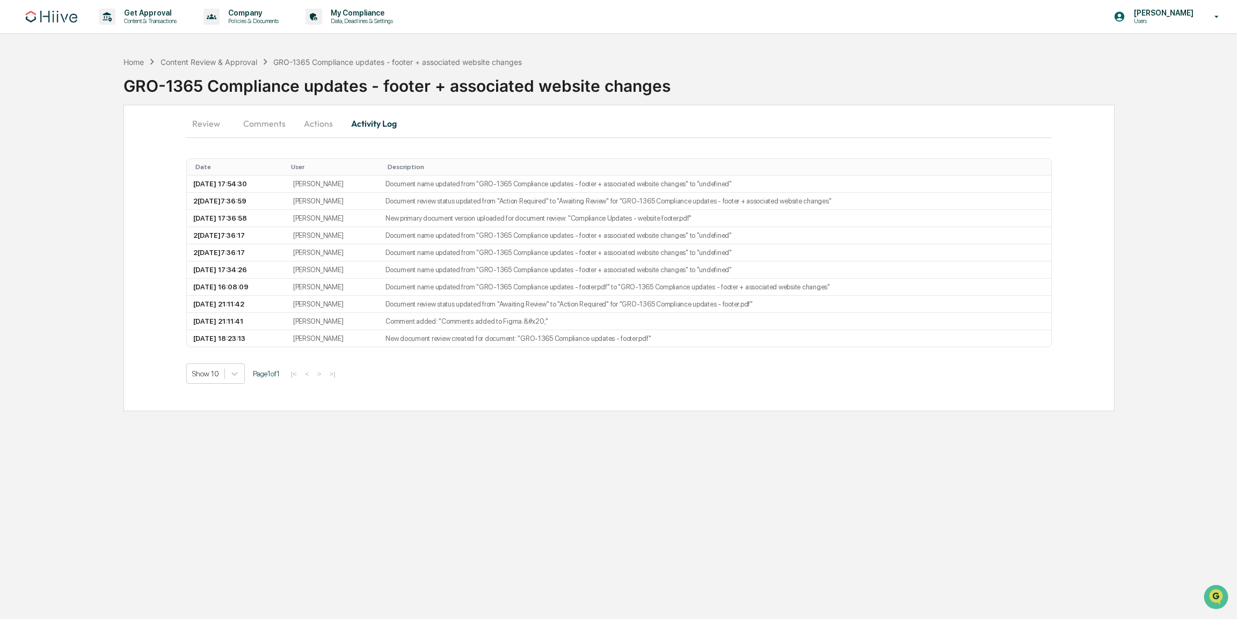
click at [325, 128] on button "Actions" at bounding box center [318, 124] width 48 height 26
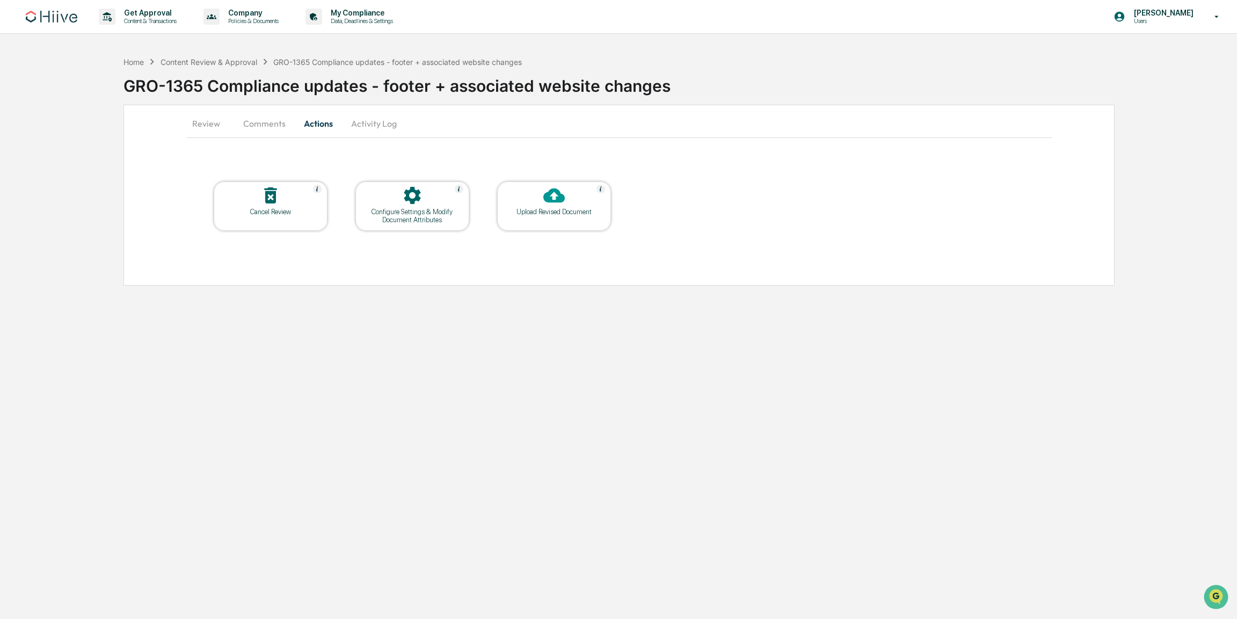
click at [368, 118] on button "Activity Log" at bounding box center [374, 124] width 63 height 26
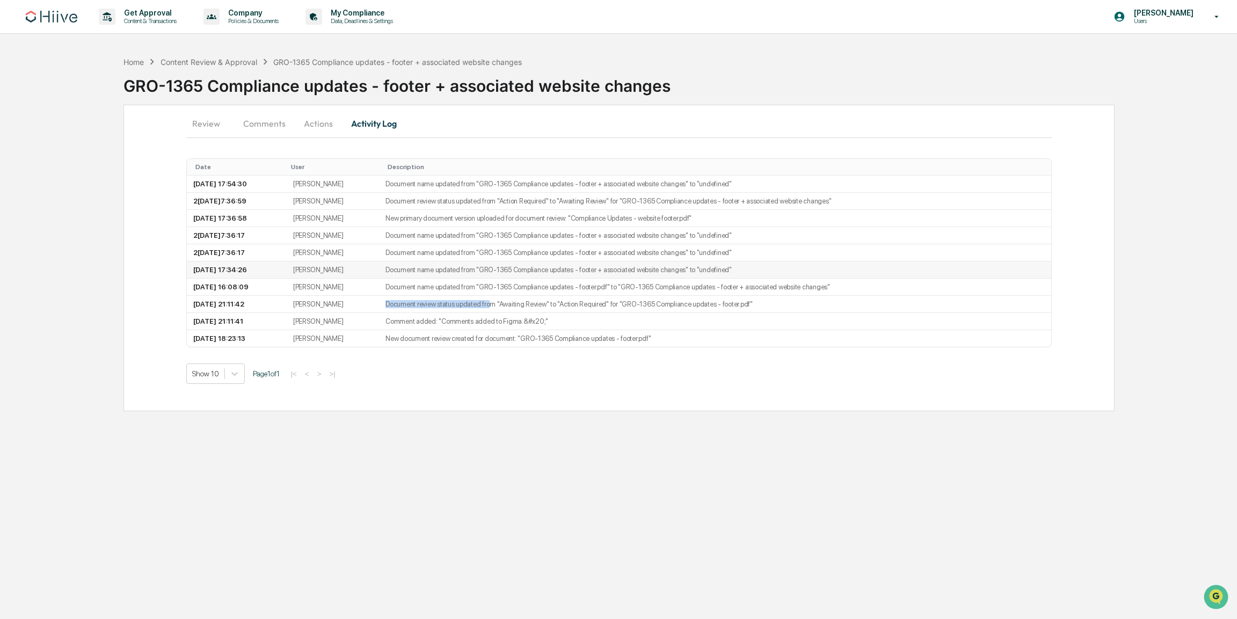
drag, startPoint x: 526, startPoint y: 304, endPoint x: 582, endPoint y: 266, distance: 67.6
click at [783, 299] on td "Document review status updated from "Awaiting Review" to "Action Required" for …" at bounding box center [715, 304] width 672 height 17
click at [389, 132] on button "Activity Log" at bounding box center [374, 124] width 63 height 26
click at [379, 119] on button "Activity Log" at bounding box center [374, 124] width 63 height 26
click at [193, 127] on button "Review" at bounding box center [210, 124] width 48 height 26
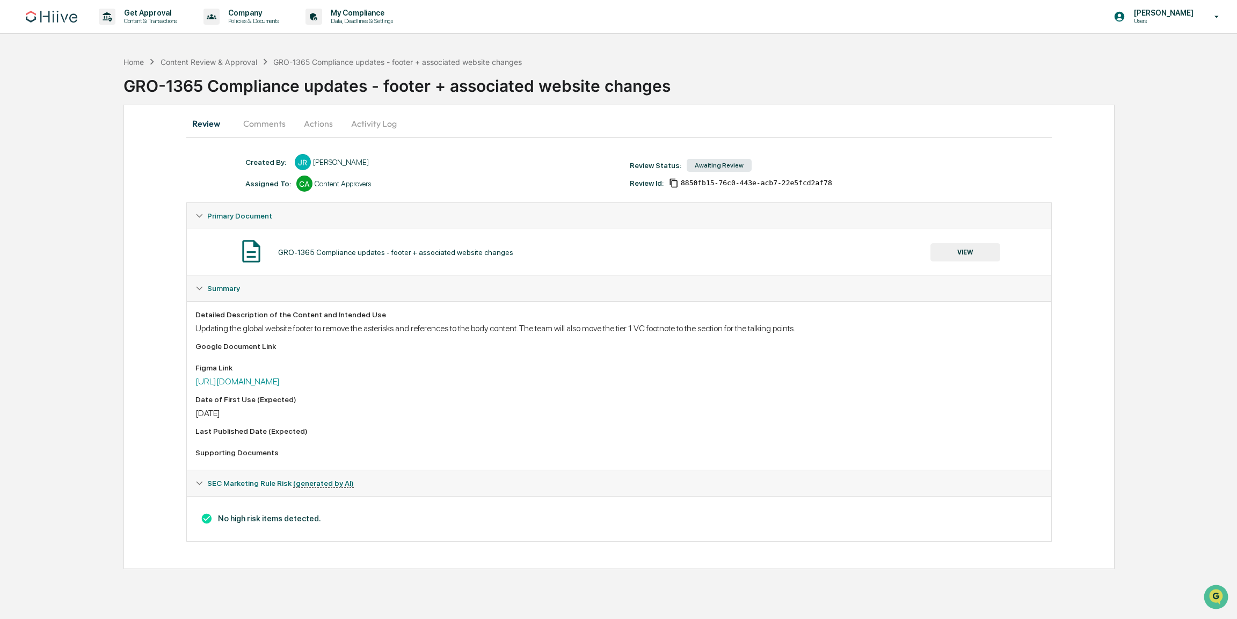
click at [364, 126] on button "Activity Log" at bounding box center [374, 124] width 63 height 26
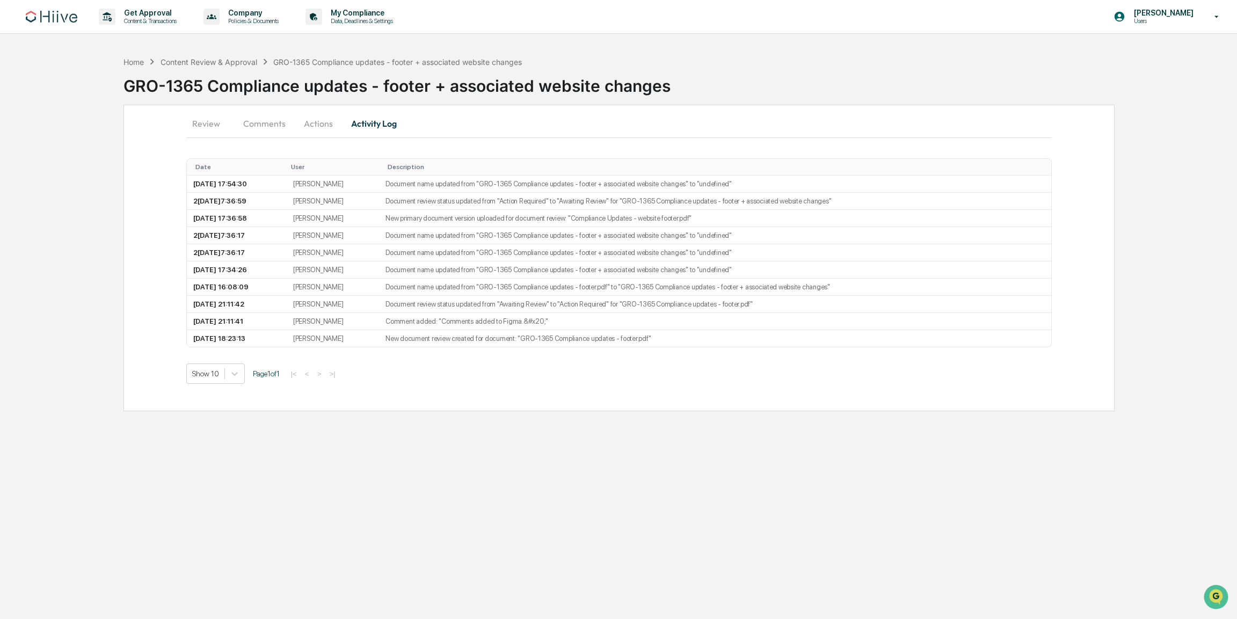
click at [305, 114] on button "Actions" at bounding box center [318, 124] width 48 height 26
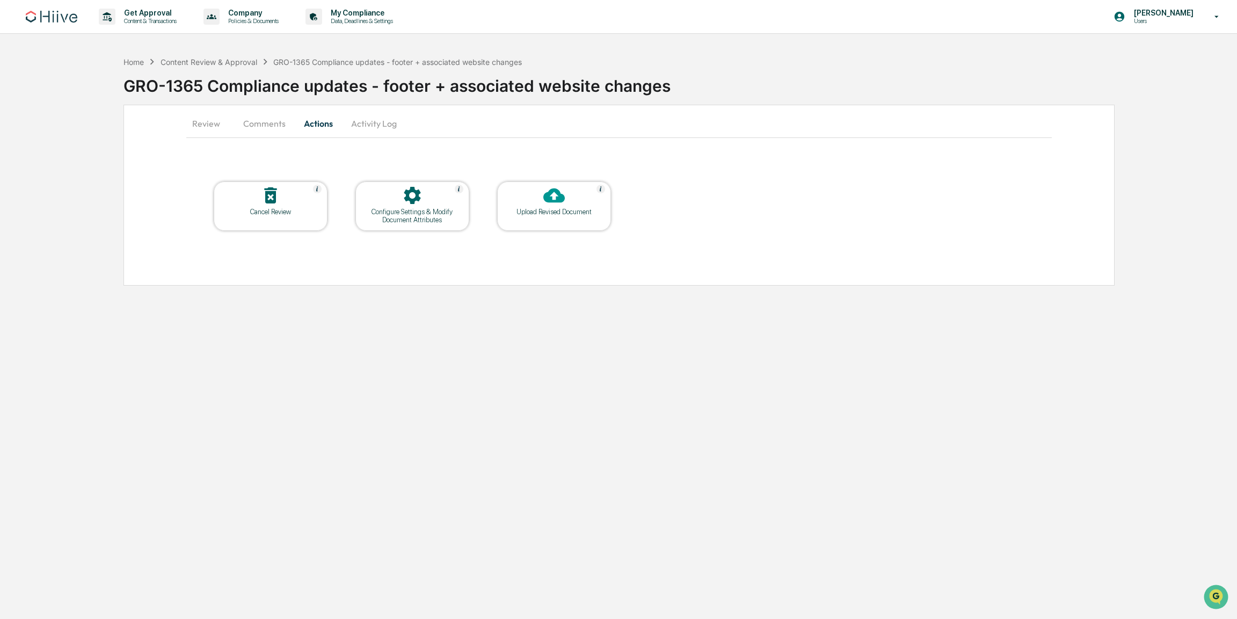
click at [580, 217] on div "Upload Revised Document" at bounding box center [554, 206] width 114 height 49
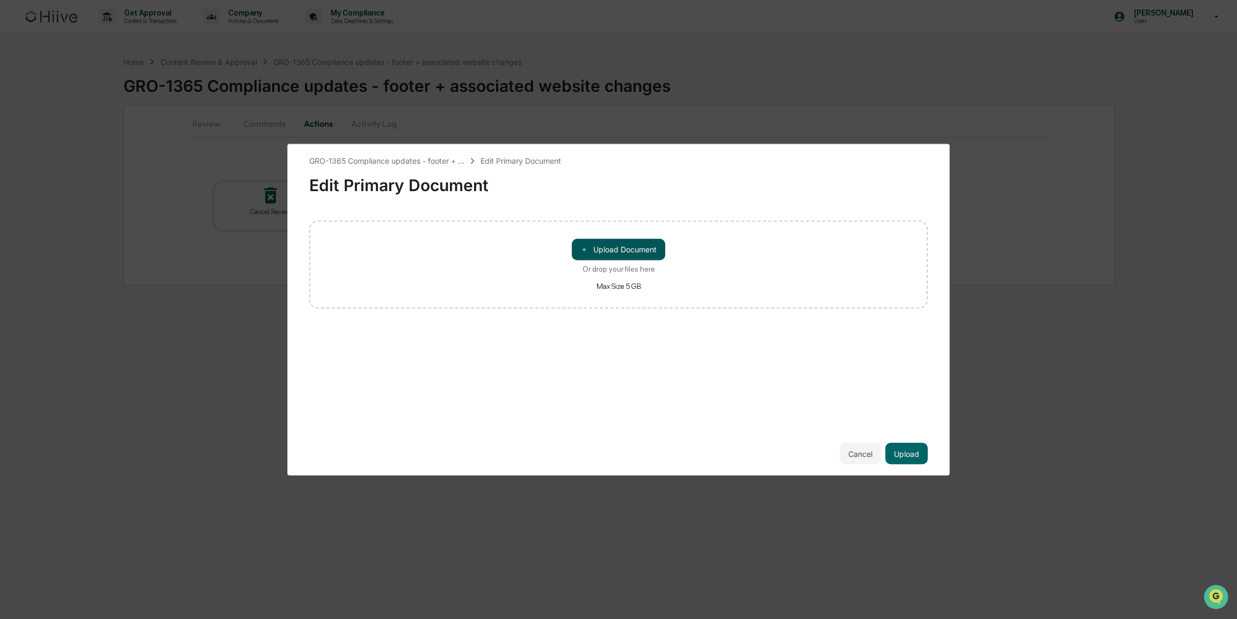
click at [585, 243] on button "＋ Upload Document" at bounding box center [618, 249] width 93 height 21
click at [895, 448] on button "Upload" at bounding box center [907, 453] width 42 height 21
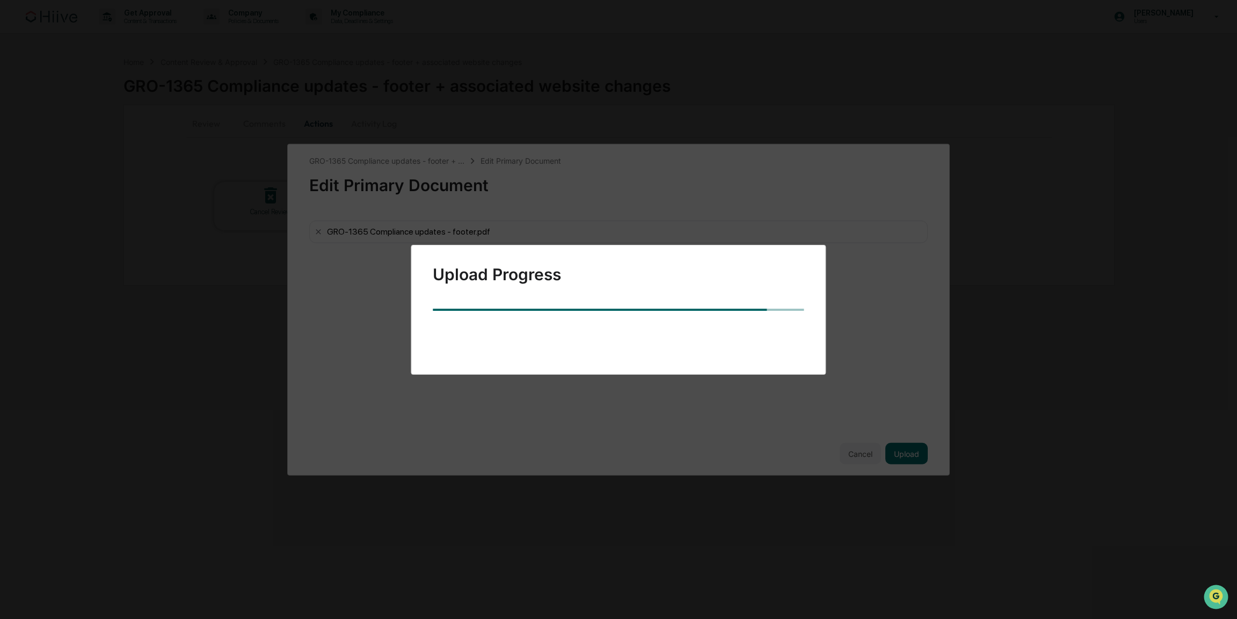
click at [850, 369] on div "Upload Progress" at bounding box center [618, 309] width 1237 height 619
drag, startPoint x: 794, startPoint y: 531, endPoint x: 789, endPoint y: 528, distance: 6.3
click at [788, 530] on div "Upload Progress" at bounding box center [618, 309] width 1237 height 619
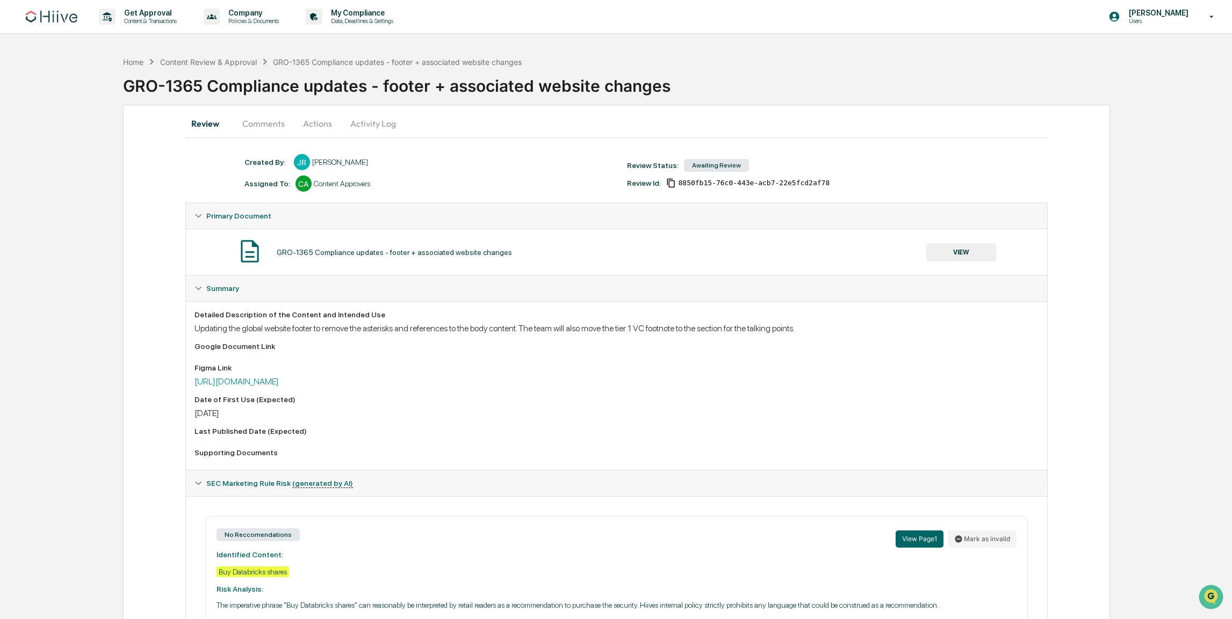
click at [961, 255] on button "VIEW" at bounding box center [961, 252] width 70 height 18
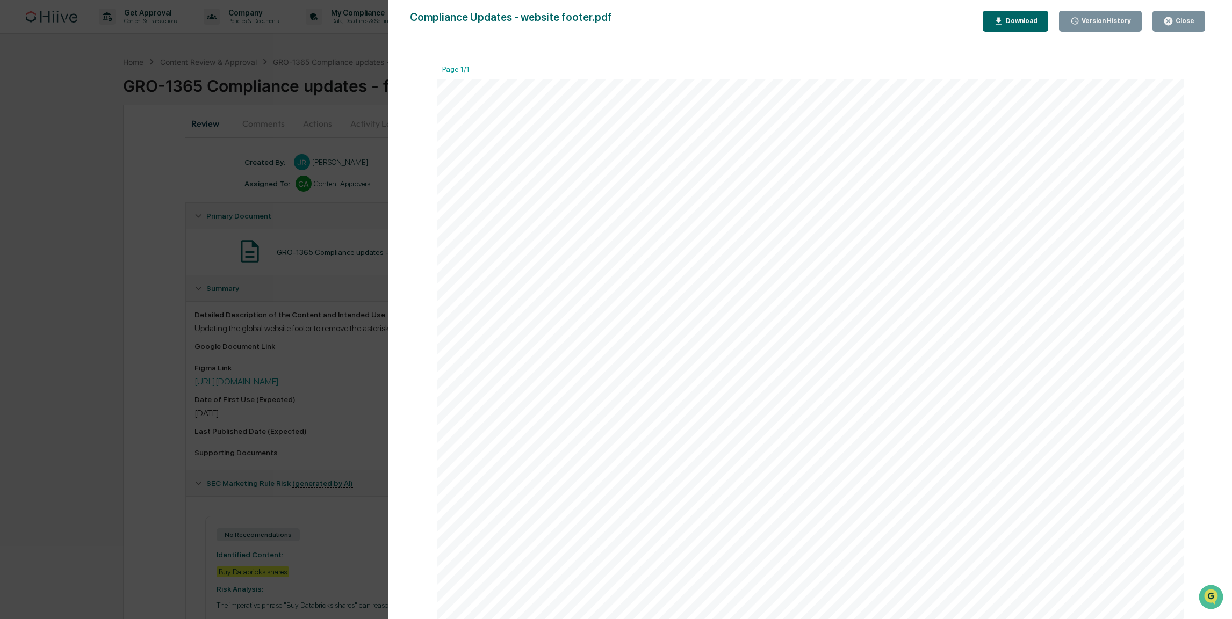
click at [190, 244] on div "Version History [DATE] 05:54 PM [PERSON_NAME] [DATE] 05:36 PM [PERSON_NAME] [DA…" at bounding box center [616, 309] width 1232 height 619
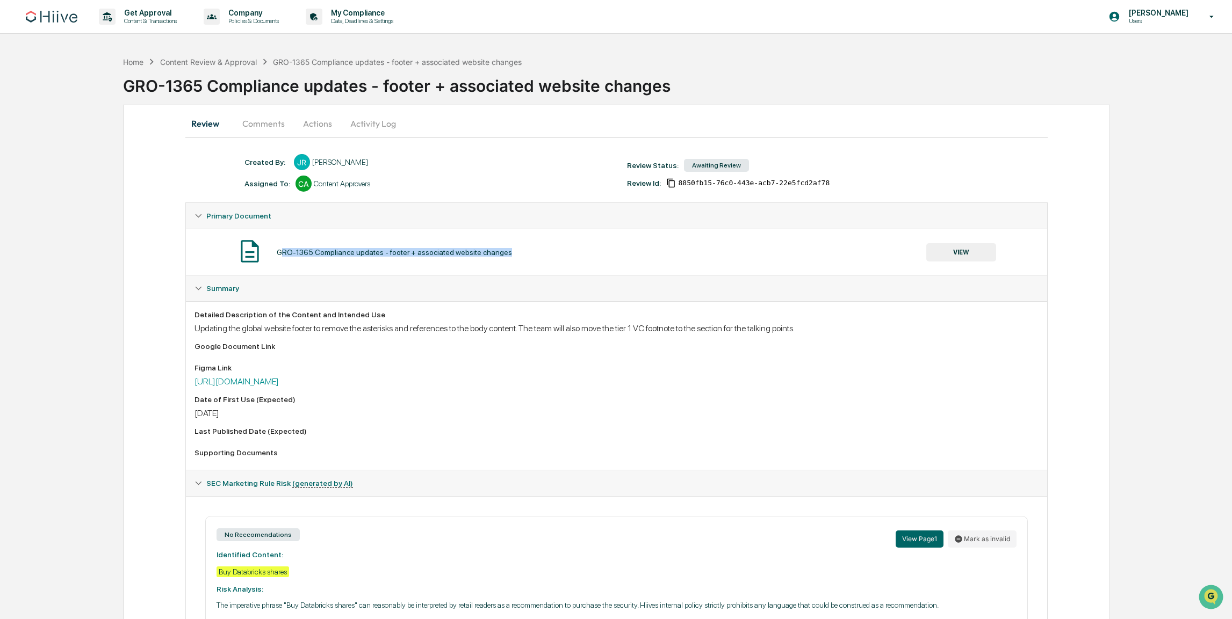
drag, startPoint x: 513, startPoint y: 249, endPoint x: 284, endPoint y: 252, distance: 229.3
click at [284, 252] on div "GRO-1365 Compliance updates - footer + associated website changes VIEW" at bounding box center [616, 252] width 844 height 28
click at [933, 249] on button "VIEW" at bounding box center [961, 252] width 70 height 18
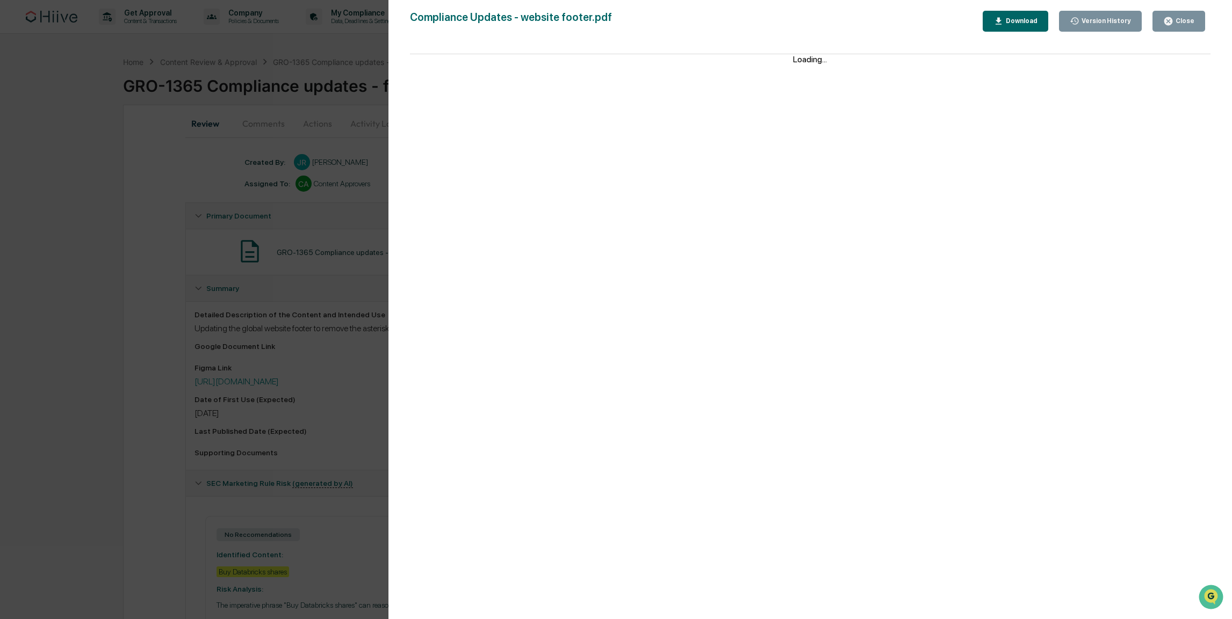
click at [947, 250] on div "Version History [DATE] 05:54 PM [PERSON_NAME] [DATE] 05:36 PM [PERSON_NAME] [DA…" at bounding box center [616, 309] width 1232 height 619
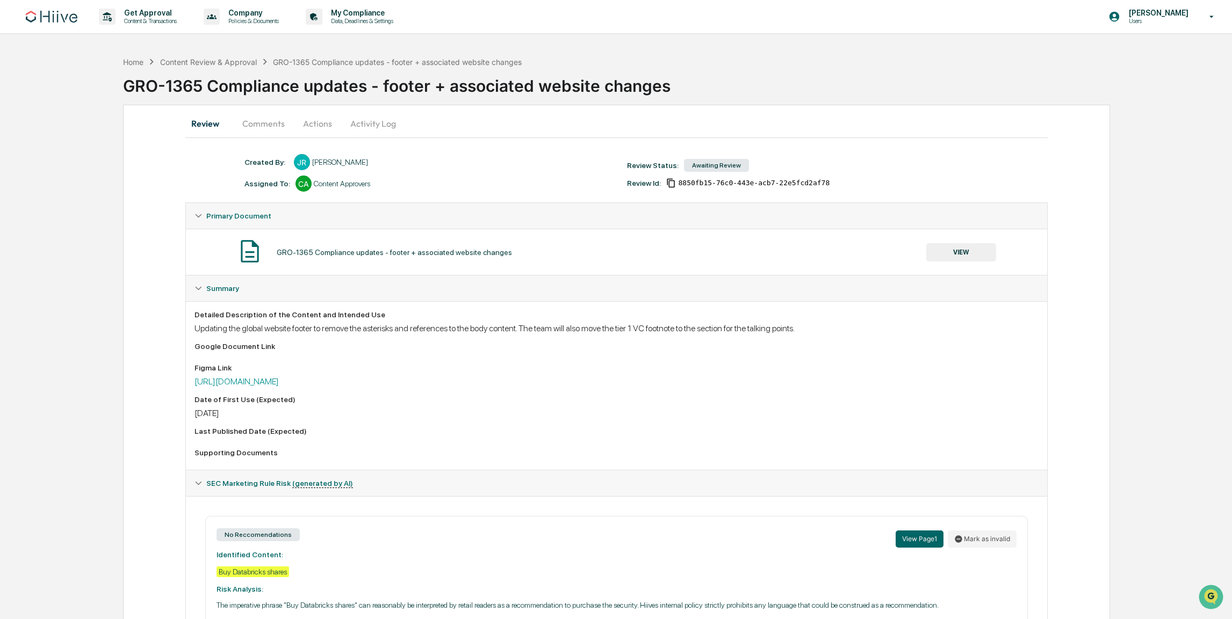
click at [947, 254] on button "VIEW" at bounding box center [961, 252] width 70 height 18
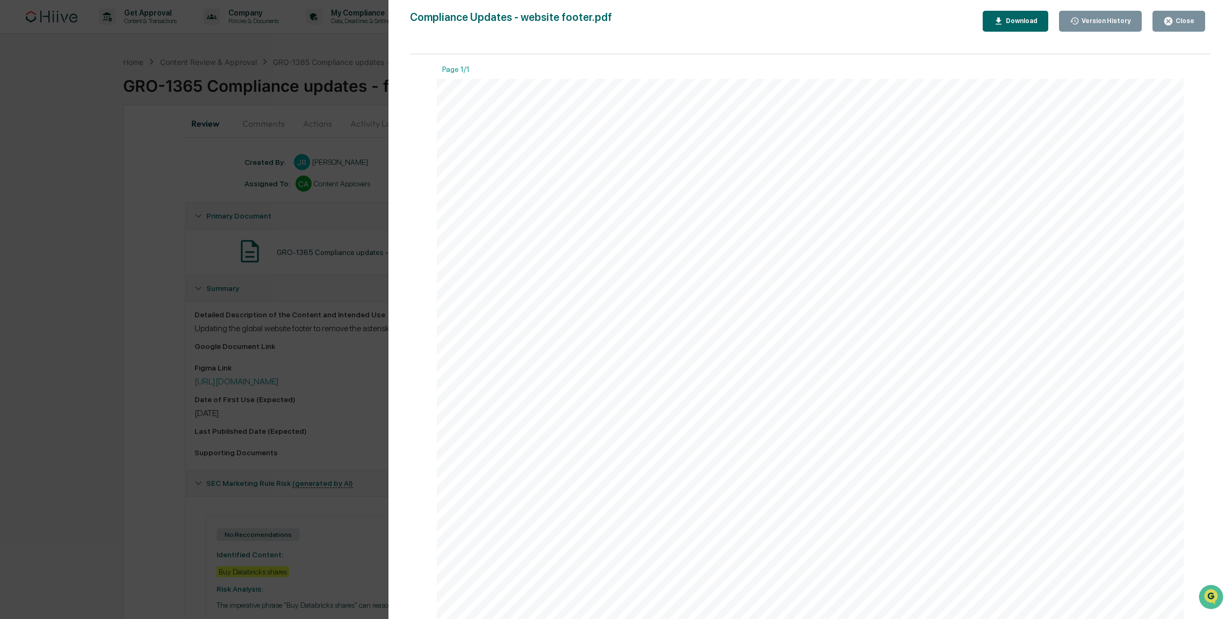
click at [327, 265] on div "Version History 08/21/2025, 05:54 PM Josh Reding 08/21/2025, 05:36 PM Stephanie…" at bounding box center [616, 309] width 1232 height 619
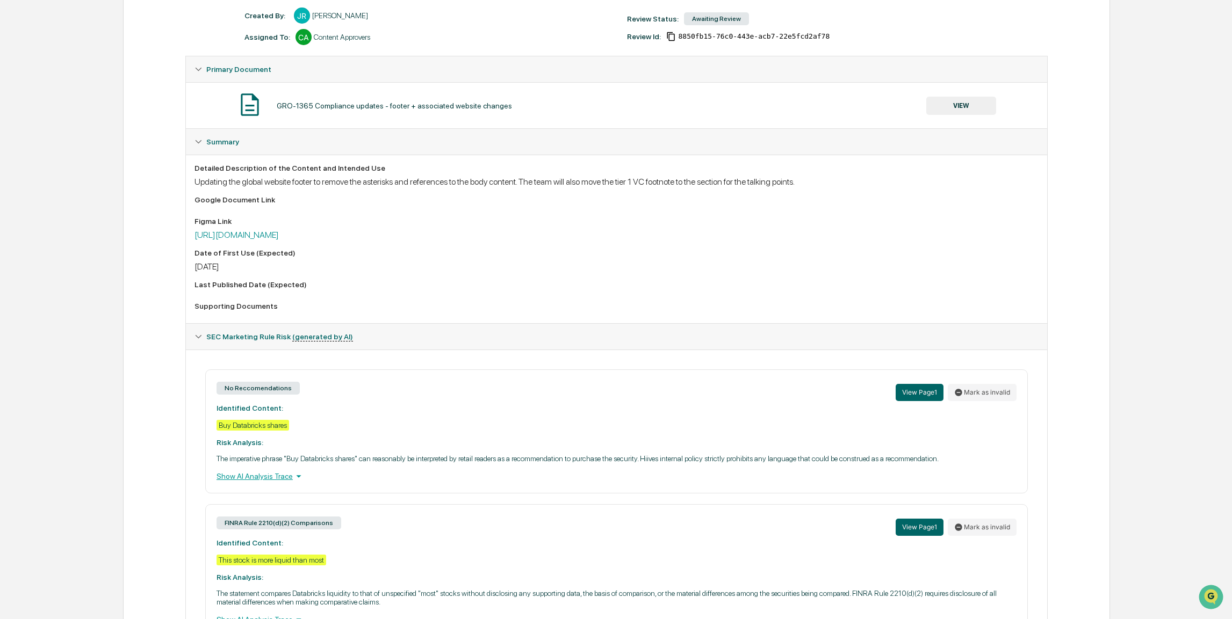
scroll to position [108, 0]
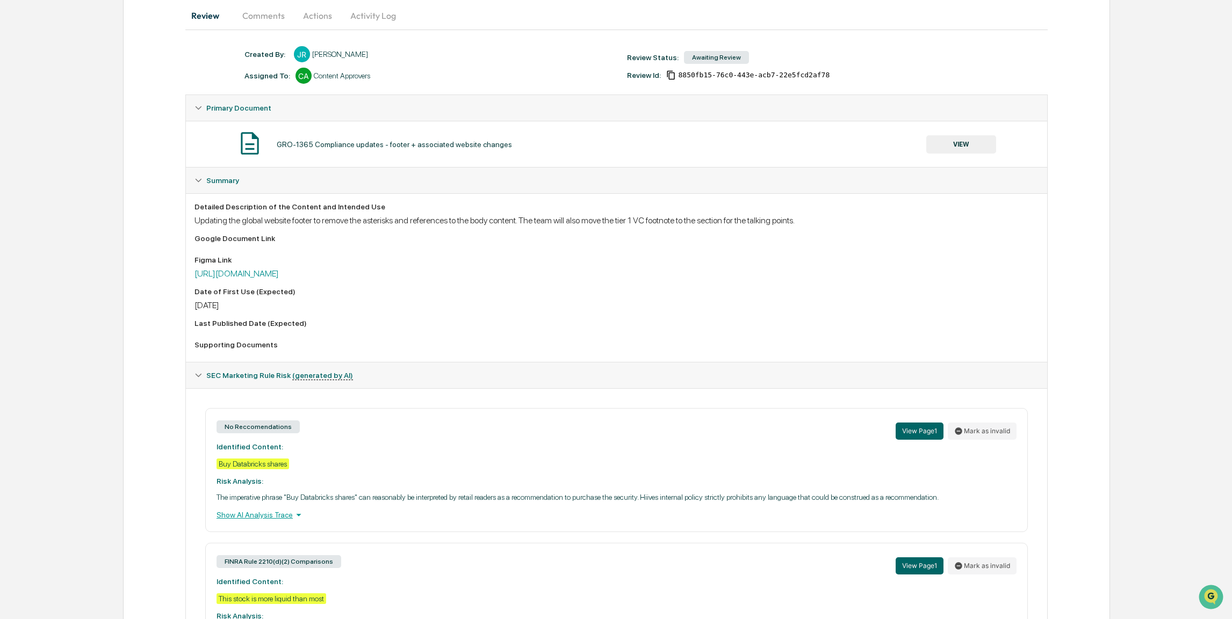
click at [229, 374] on span "SEC Marketing Rule Risk (generated by AI)" at bounding box center [279, 375] width 147 height 9
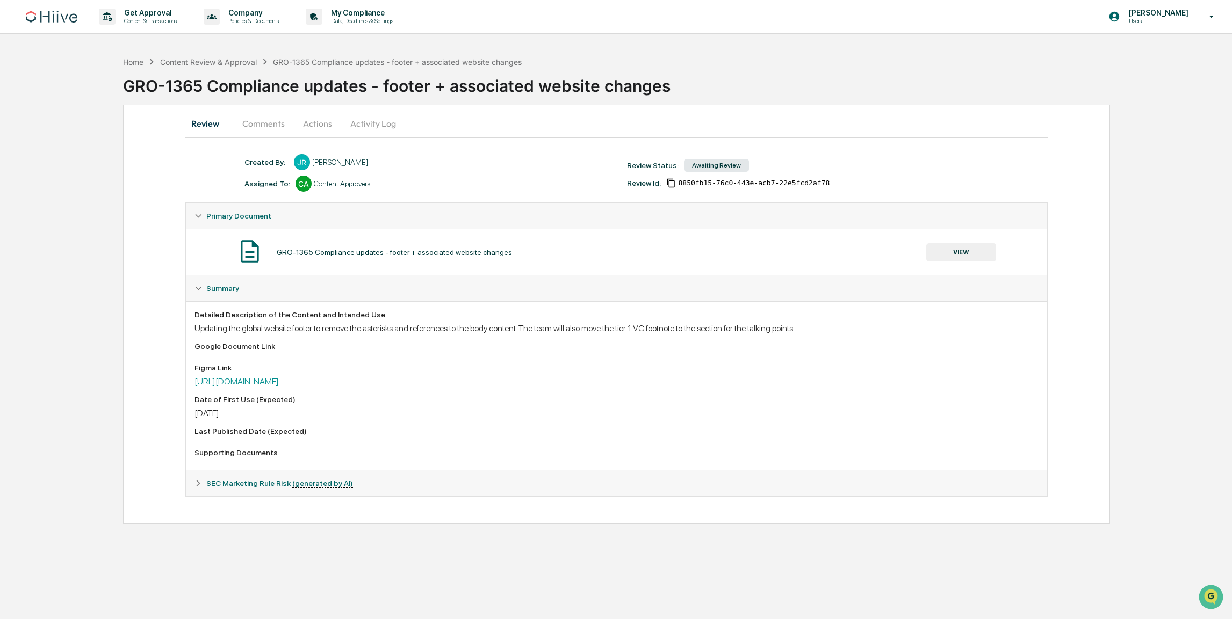
scroll to position [0, 0]
click at [203, 375] on div "Figma Link https://www.figma.com/board/nwKd3BTnhmtfLMXYO7ALX7/Compliance-Update…" at bounding box center [619, 375] width 848 height 23
click at [238, 456] on div "Supporting Documents" at bounding box center [619, 452] width 848 height 9
click at [323, 122] on button "Actions" at bounding box center [318, 124] width 48 height 26
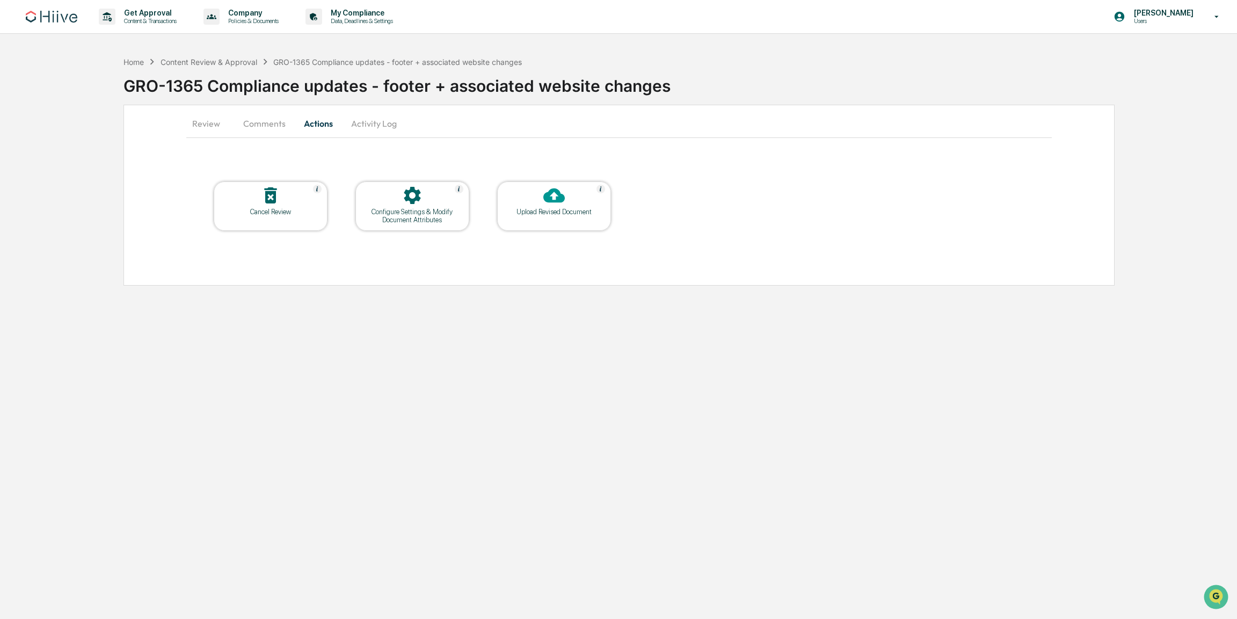
click at [549, 199] on icon at bounding box center [554, 196] width 21 height 15
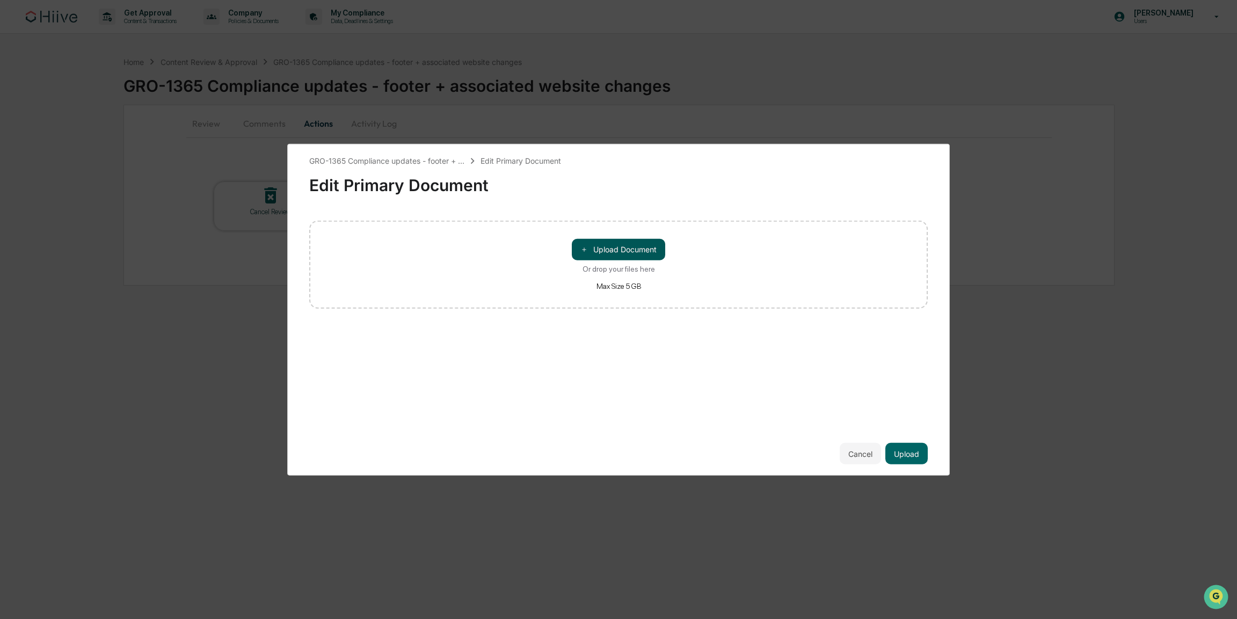
click at [618, 250] on button "＋ Upload Document" at bounding box center [618, 249] width 93 height 21
click at [909, 447] on button "Upload" at bounding box center [907, 453] width 42 height 21
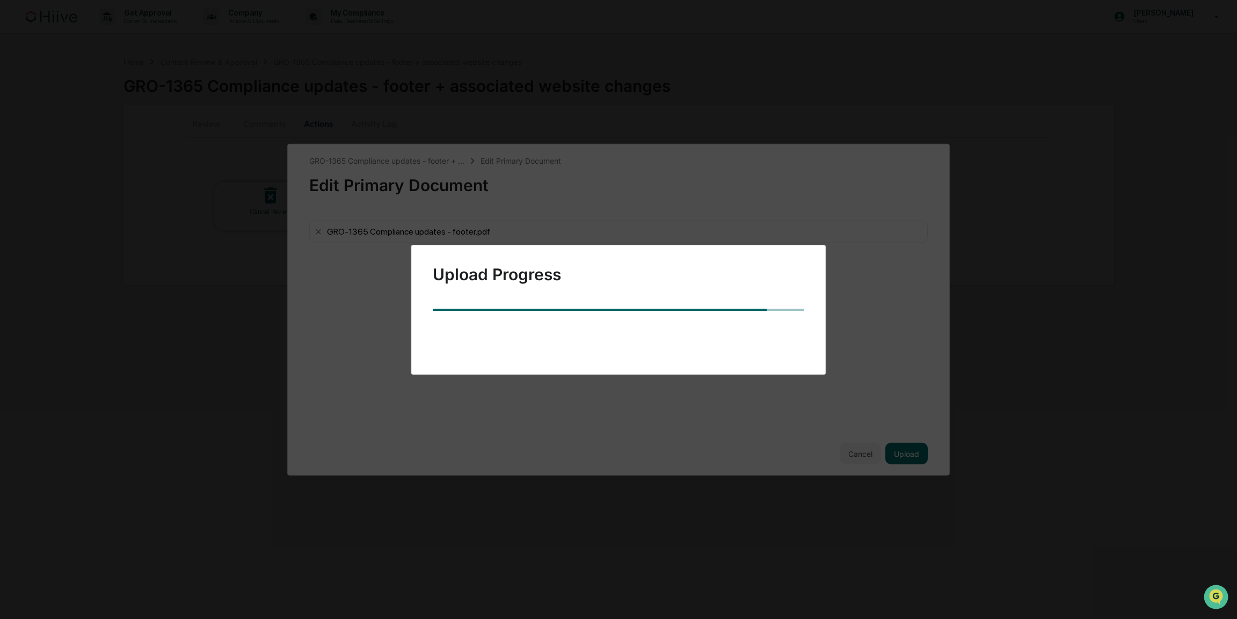
drag, startPoint x: 786, startPoint y: 437, endPoint x: 828, endPoint y: 468, distance: 51.8
click at [787, 437] on div "Upload Progress" at bounding box center [618, 309] width 1237 height 619
drag, startPoint x: 906, startPoint y: 481, endPoint x: 897, endPoint y: 473, distance: 11.8
click at [898, 474] on div "Upload Progress" at bounding box center [618, 309] width 1237 height 619
drag, startPoint x: 843, startPoint y: 433, endPoint x: 817, endPoint y: 390, distance: 50.4
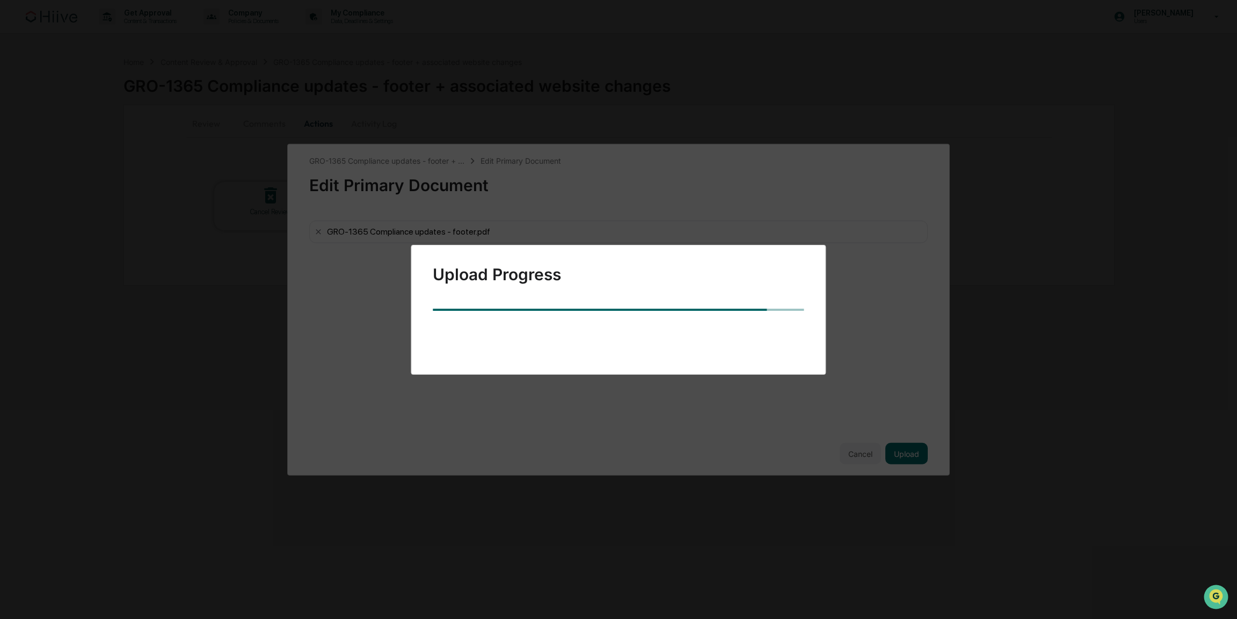
click at [839, 431] on div "Upload Progress" at bounding box center [618, 309] width 1237 height 619
drag, startPoint x: 814, startPoint y: 385, endPoint x: 823, endPoint y: 352, distance: 34.0
click at [813, 381] on div "Upload Progress" at bounding box center [618, 309] width 1237 height 619
click at [866, 172] on div "Upload Progress" at bounding box center [618, 309] width 1237 height 619
click at [867, 172] on div "Upload Progress" at bounding box center [618, 309] width 1237 height 619
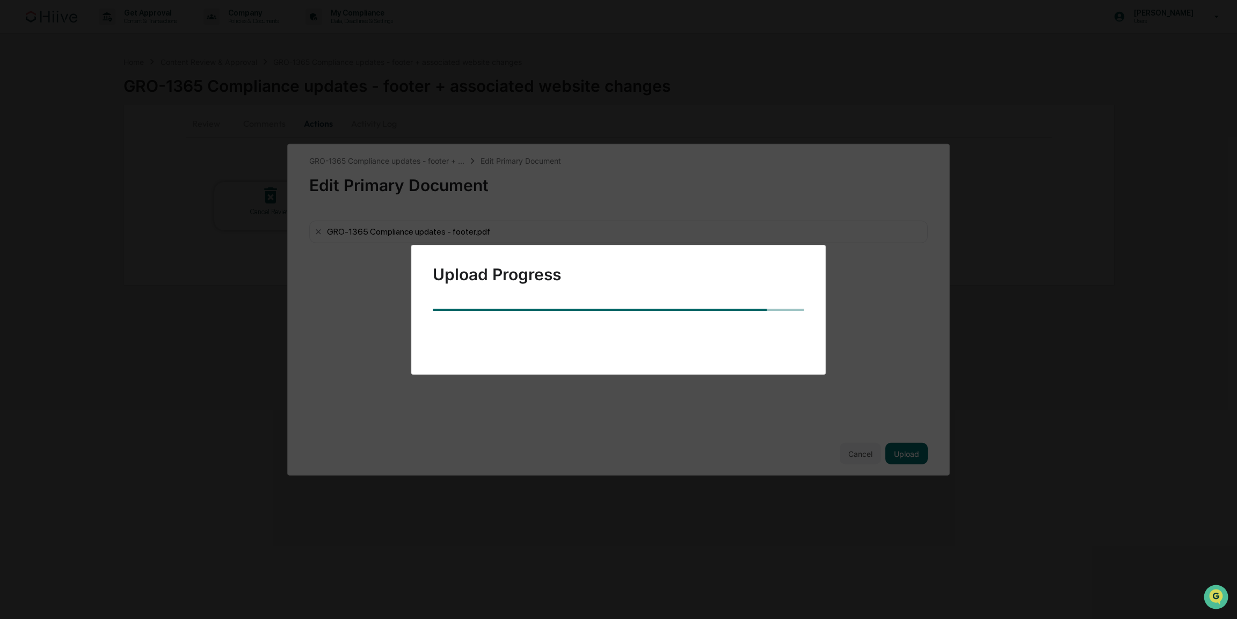
drag, startPoint x: 948, startPoint y: 147, endPoint x: 1004, endPoint y: 218, distance: 90.3
click at [967, 163] on div "Upload Progress" at bounding box center [618, 309] width 1237 height 619
drag, startPoint x: 1010, startPoint y: 260, endPoint x: 1001, endPoint y: 286, distance: 27.3
click at [1003, 281] on div "Upload Progress" at bounding box center [618, 309] width 1237 height 619
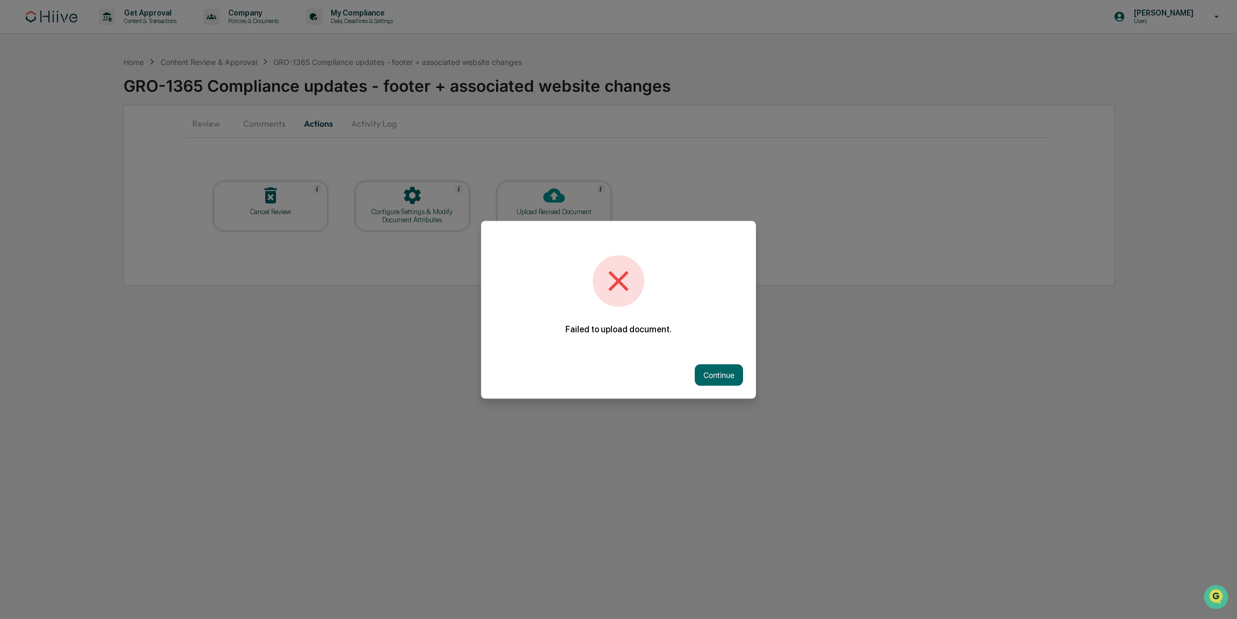
click at [743, 347] on div "Failed to upload document. Continue" at bounding box center [618, 310] width 275 height 178
click at [826, 236] on div at bounding box center [618, 309] width 1237 height 619
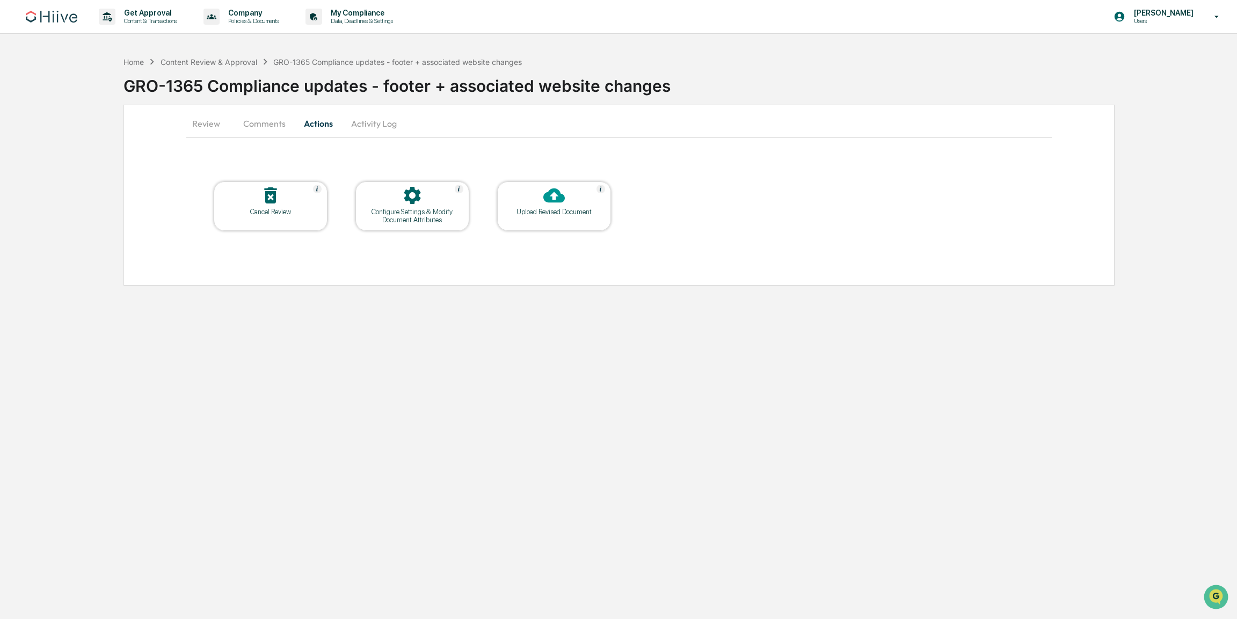
click at [260, 206] on div at bounding box center [270, 196] width 107 height 23
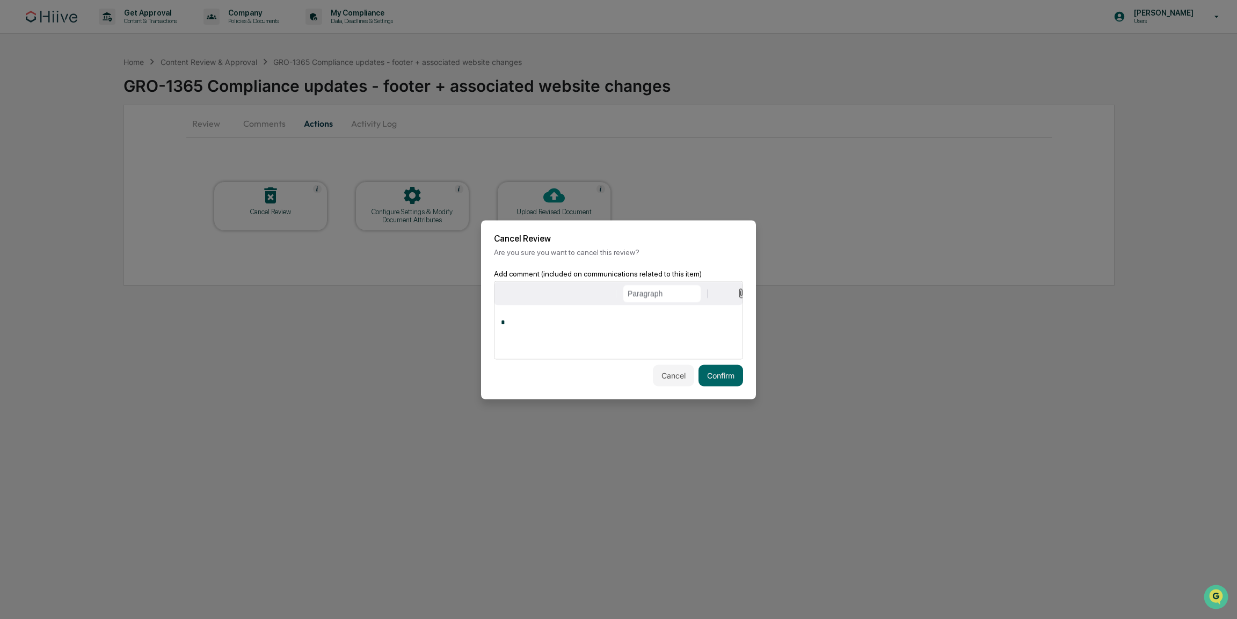
click at [689, 344] on div "*" at bounding box center [619, 332] width 248 height 54
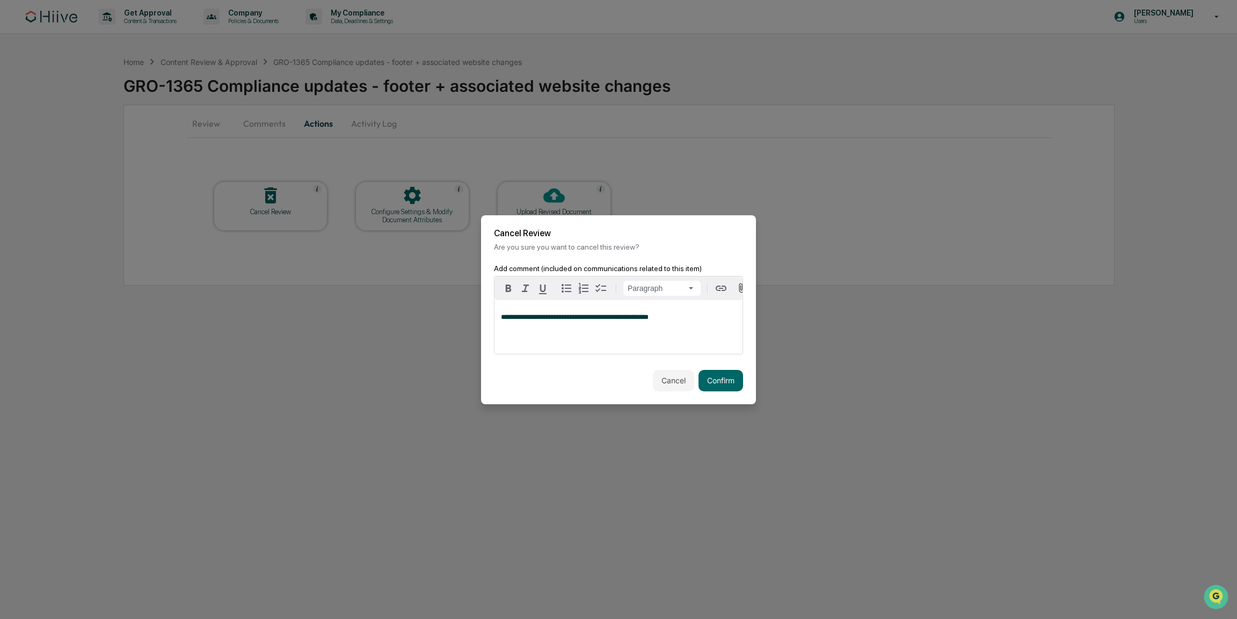
click at [545, 321] on span "**********" at bounding box center [575, 317] width 148 height 7
click at [651, 318] on span "**********" at bounding box center [585, 317] width 169 height 7
click at [654, 318] on span "**********" at bounding box center [585, 317] width 169 height 7
click at [731, 381] on button "Confirm" at bounding box center [721, 380] width 45 height 21
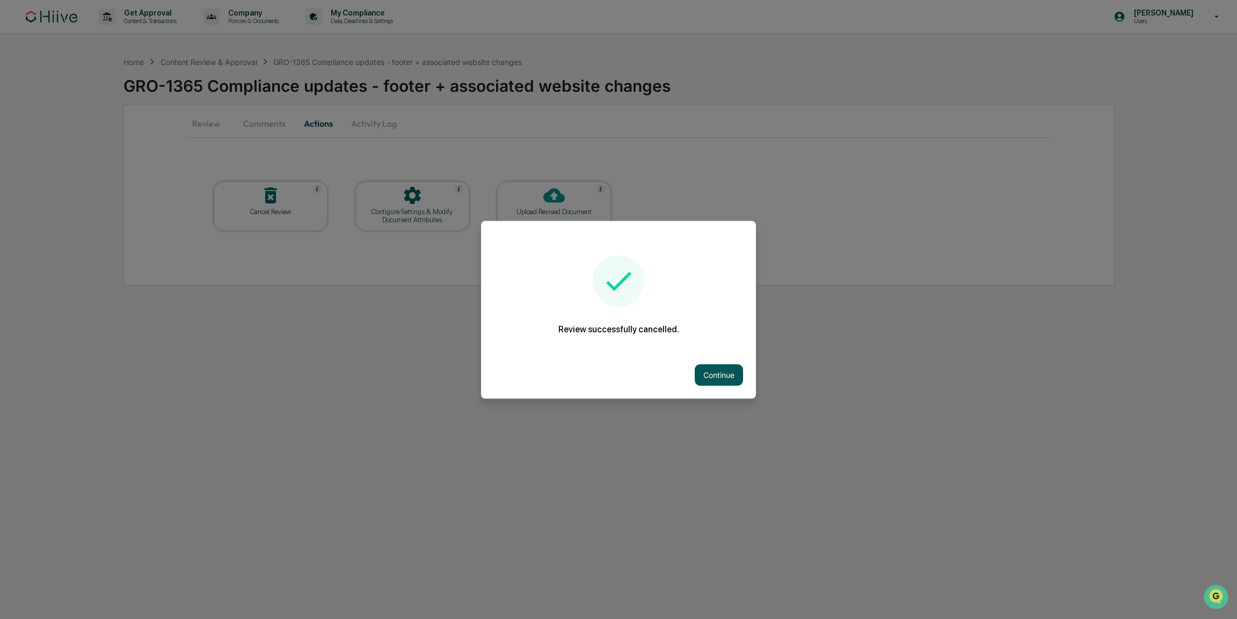
click at [722, 373] on button "Continue" at bounding box center [719, 374] width 48 height 21
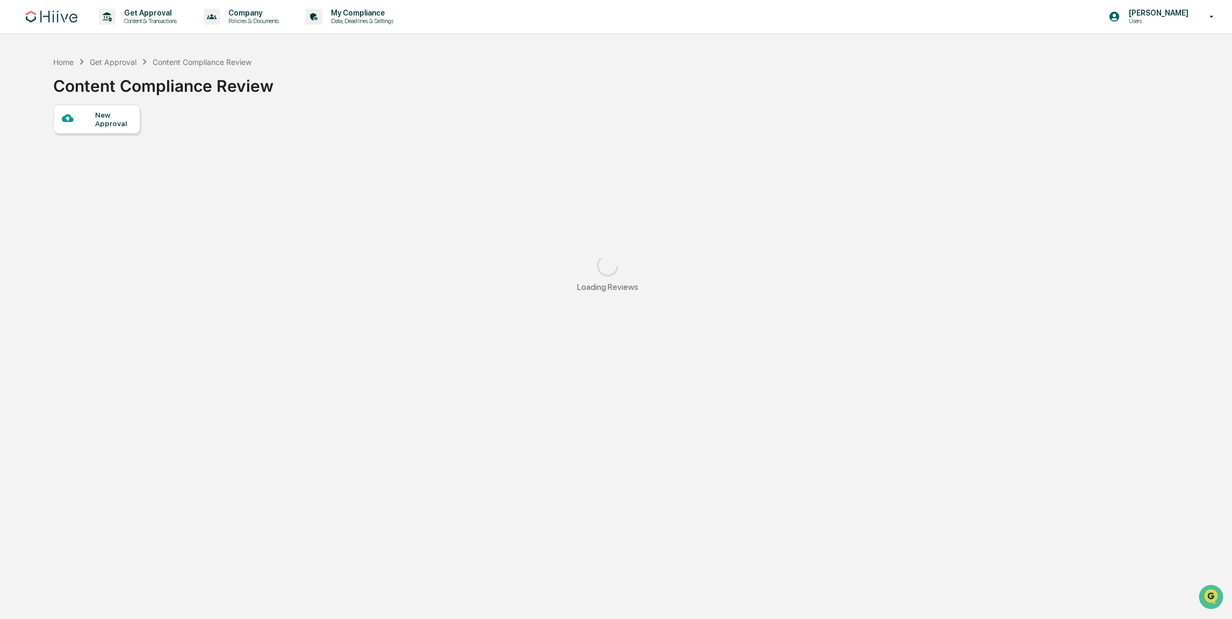
click at [120, 118] on div "New Approval" at bounding box center [113, 119] width 36 height 17
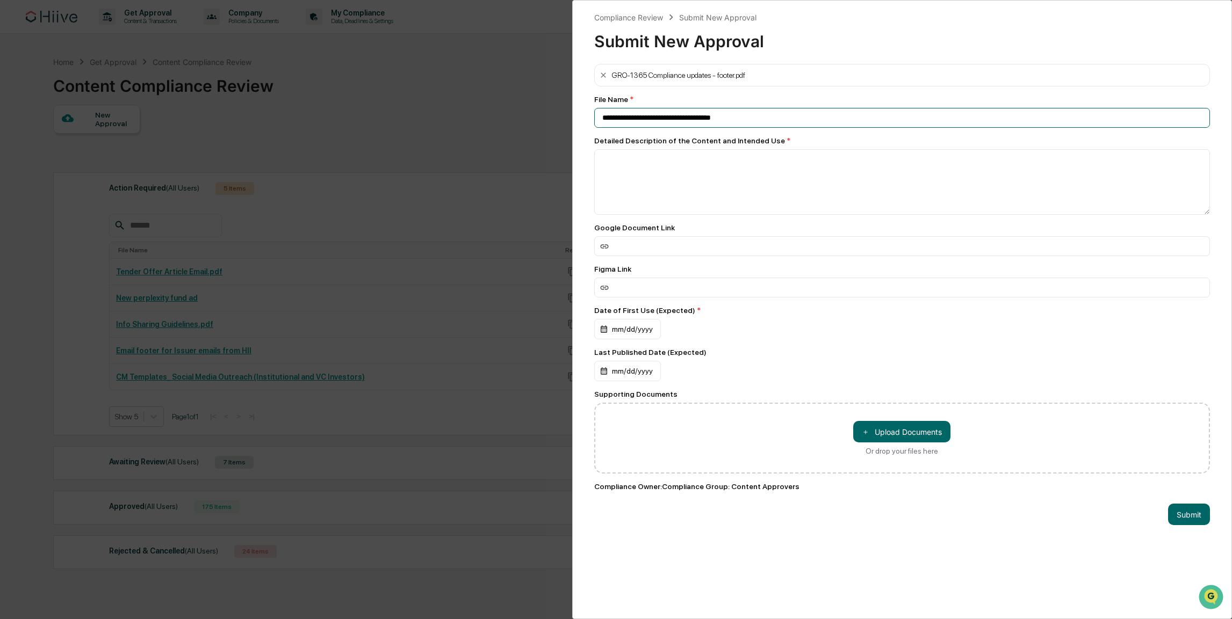
drag, startPoint x: 781, startPoint y: 115, endPoint x: 590, endPoint y: 112, distance: 190.7
click at [590, 112] on div "**********" at bounding box center [902, 309] width 660 height 619
type input "**********"
type textarea "**********"
click at [812, 114] on input "**********" at bounding box center [902, 118] width 616 height 20
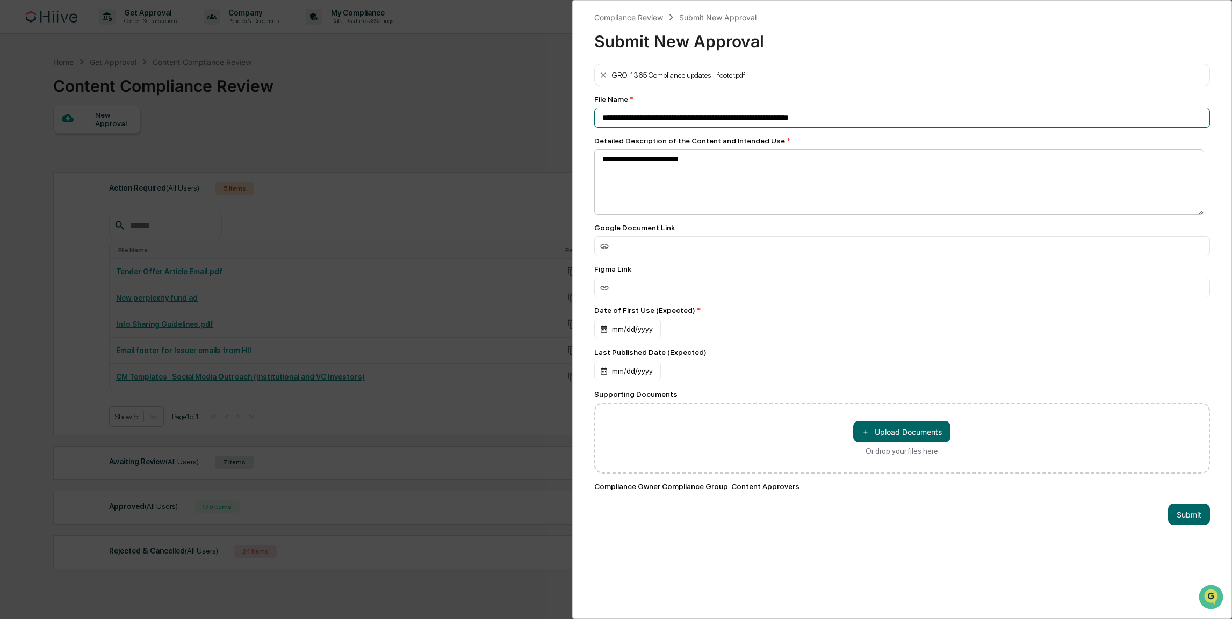
type input "**********"
drag, startPoint x: 819, startPoint y: 152, endPoint x: 817, endPoint y: 170, distance: 18.4
click at [819, 153] on textarea "**********" at bounding box center [899, 182] width 610 height 66
click at [816, 170] on textarea "**********" at bounding box center [899, 182] width 610 height 66
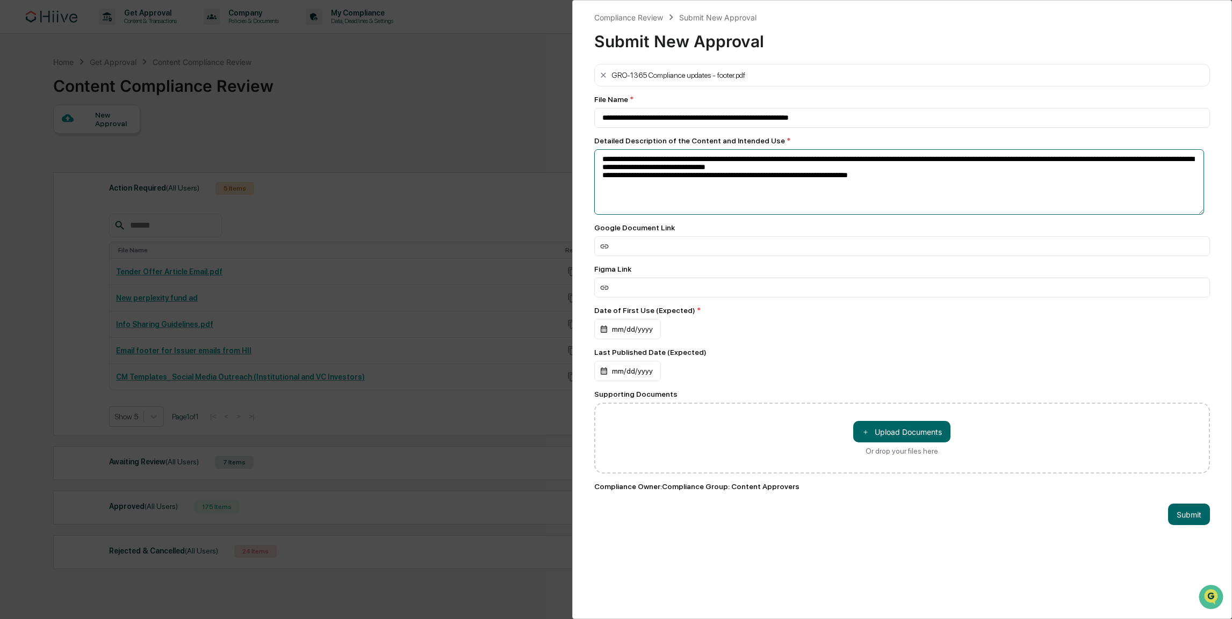
click at [837, 178] on textarea "**********" at bounding box center [899, 182] width 610 height 66
type textarea "**********"
click at [651, 339] on div "mm/dd/yyyy" at bounding box center [627, 329] width 67 height 20
click at [726, 487] on button "29" at bounding box center [725, 484] width 19 height 19
click at [810, 319] on div "Date of First Use (Expected) * 08/29/2025" at bounding box center [902, 322] width 616 height 33
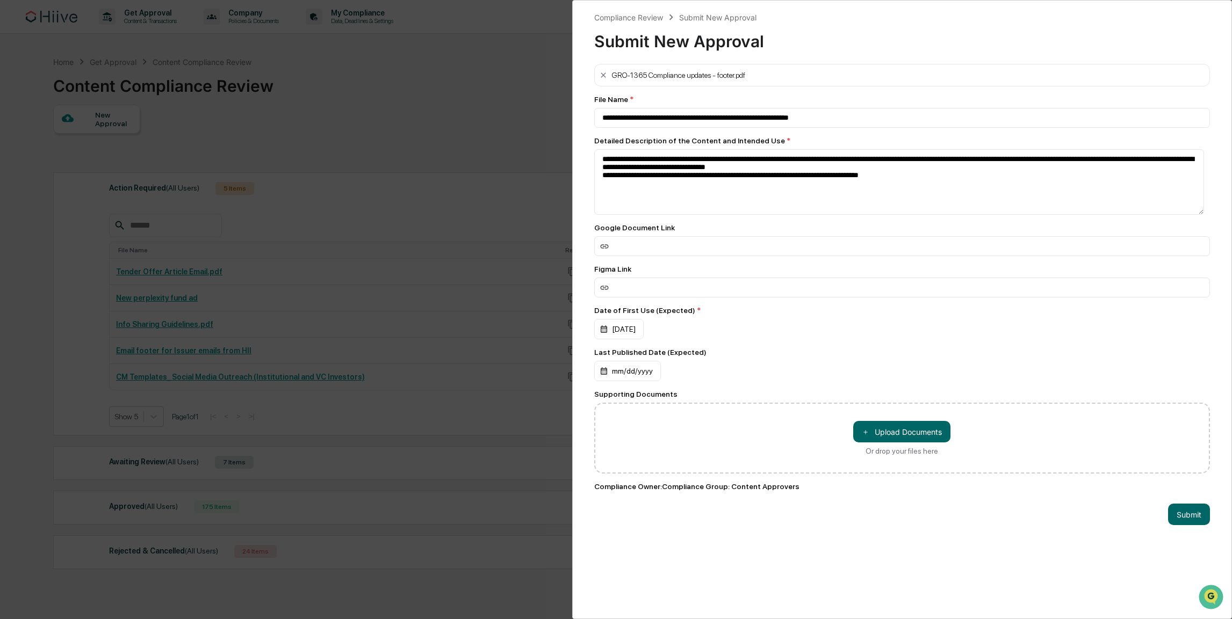
click at [662, 277] on div "Figma Link" at bounding box center [902, 281] width 616 height 33
click at [661, 256] on input at bounding box center [902, 246] width 616 height 20
paste input "**********"
type input "**********"
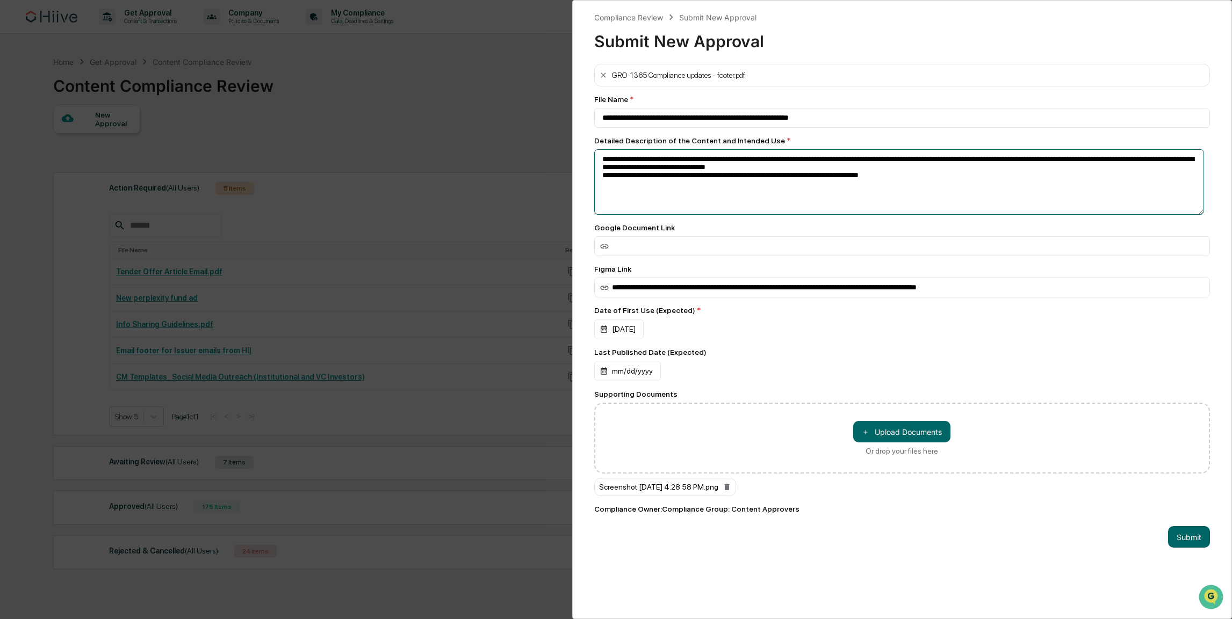
click at [935, 190] on textarea "**********" at bounding box center [899, 182] width 610 height 66
type textarea "**********"
click at [1189, 540] on button "Submit" at bounding box center [1189, 536] width 42 height 21
click at [699, 496] on div "Screenshot 2025-07-28 at 4.28.58 PM.png" at bounding box center [665, 487] width 142 height 18
click at [718, 485] on div "Screenshot 2025-07-28 at 4.28.58 PM.png" at bounding box center [665, 487] width 142 height 18
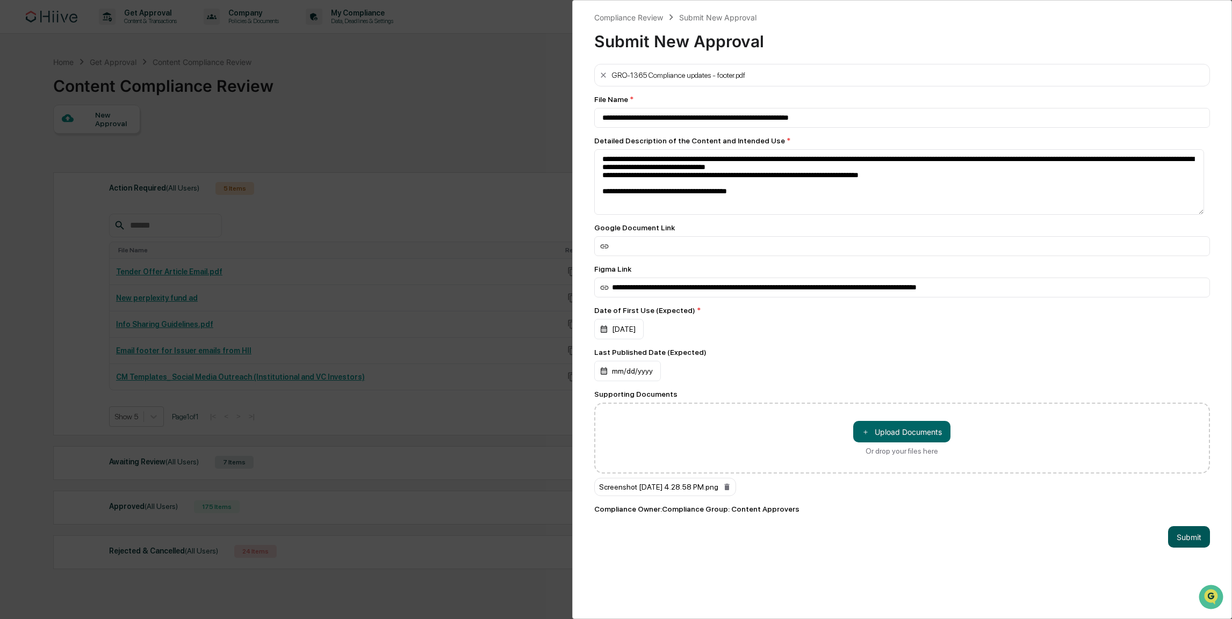
click at [1168, 537] on button "Submit" at bounding box center [1189, 536] width 42 height 21
click at [1169, 535] on button "Submit" at bounding box center [1189, 536] width 42 height 21
click at [1168, 526] on button "Submit" at bounding box center [1189, 536] width 42 height 21
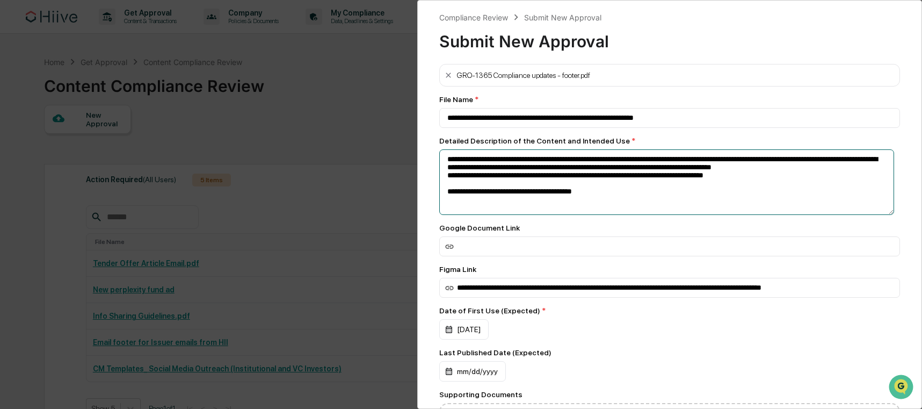
drag, startPoint x: 593, startPoint y: 202, endPoint x: 447, endPoint y: 159, distance: 151.9
click at [447, 159] on textarea "**********" at bounding box center [666, 182] width 455 height 66
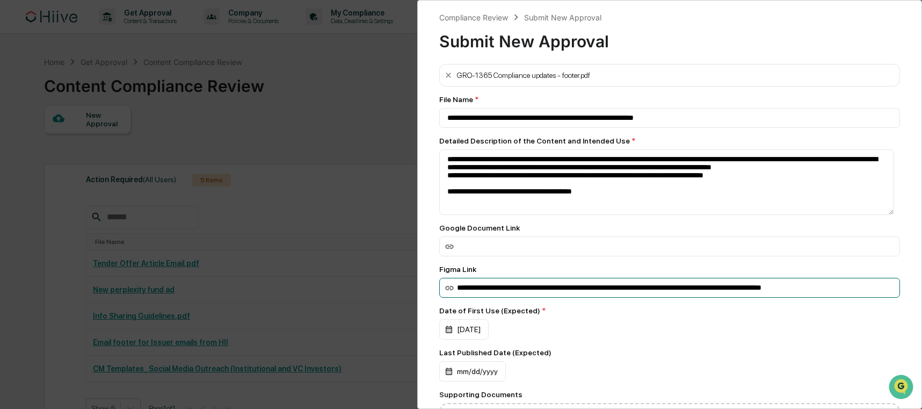
click at [559, 256] on input "**********" at bounding box center [669, 246] width 461 height 20
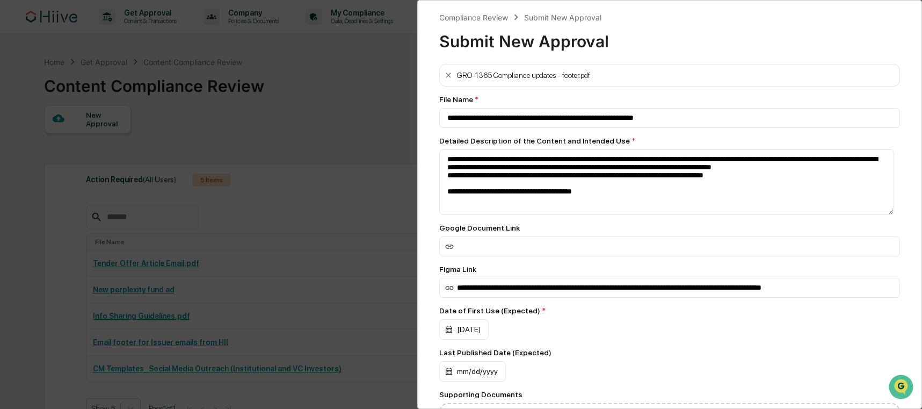
click at [358, 110] on div "**********" at bounding box center [461, 204] width 922 height 409
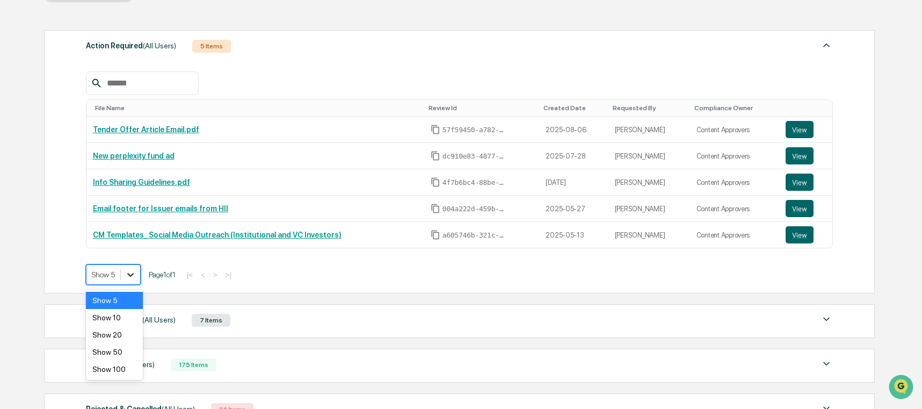
click at [136, 276] on icon at bounding box center [130, 274] width 11 height 11
click at [119, 302] on div "Show 5" at bounding box center [114, 300] width 57 height 17
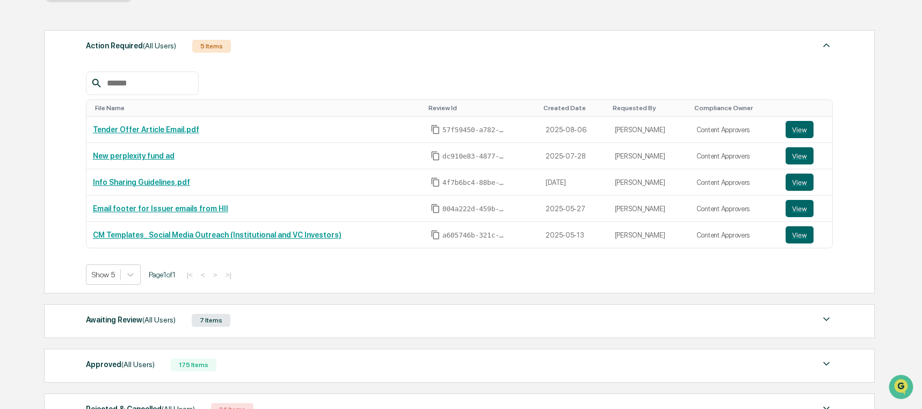
click at [119, 316] on div "Awaiting Review (All Users)" at bounding box center [131, 320] width 90 height 14
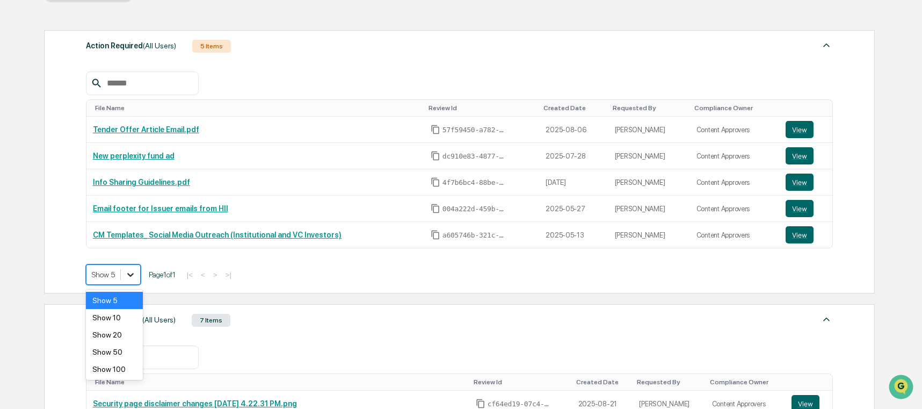
click at [126, 270] on div at bounding box center [130, 274] width 19 height 19
click at [112, 327] on div "Show 20" at bounding box center [114, 334] width 57 height 17
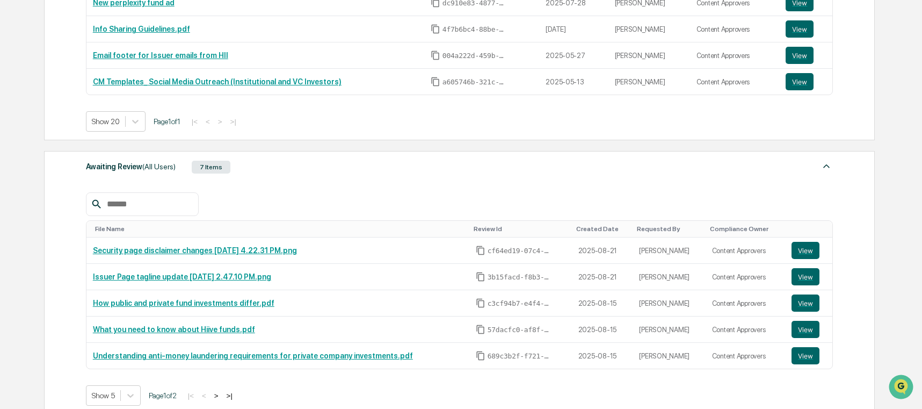
scroll to position [353, 0]
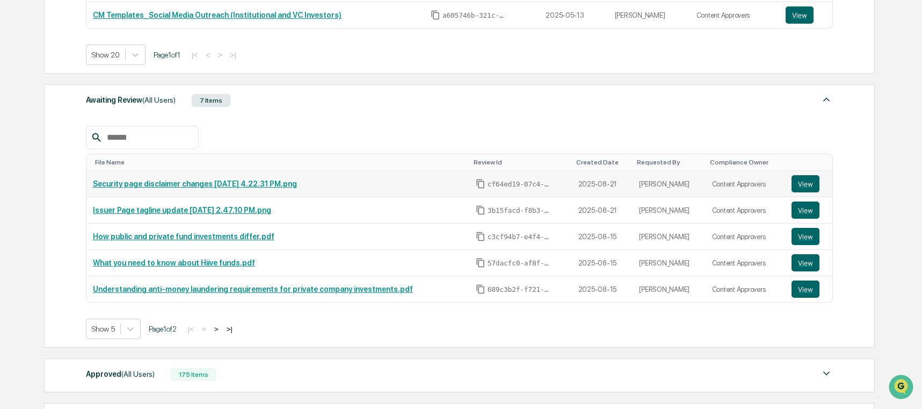
click at [297, 187] on link "Security page disclaimer changes [DATE] 4.22.31 PM.png" at bounding box center [195, 183] width 204 height 9
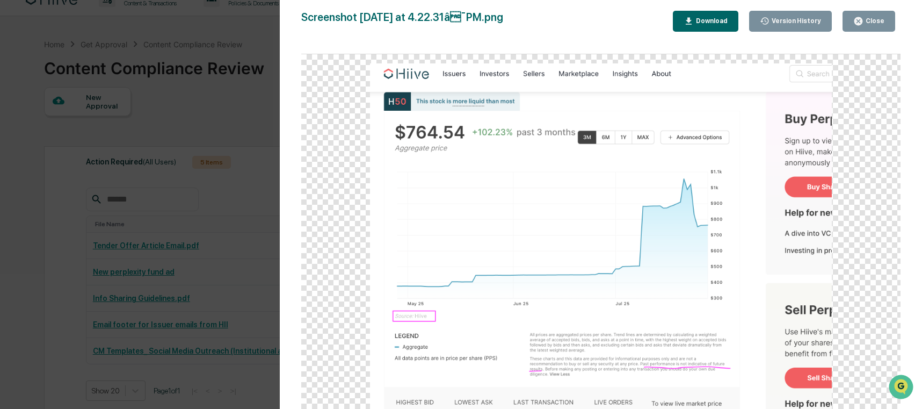
scroll to position [0, 0]
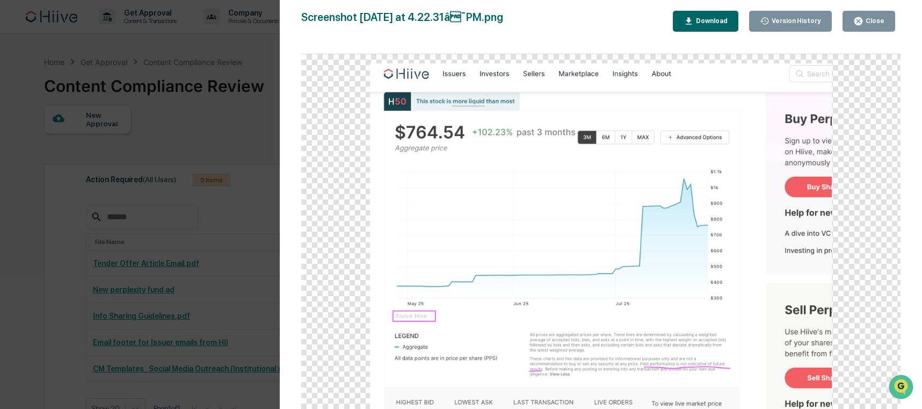
click at [166, 227] on div "Version History 08/21/2025, 05:25 PM Josh Reding Screenshot 2025-07-28 at 4.22.…" at bounding box center [461, 204] width 922 height 409
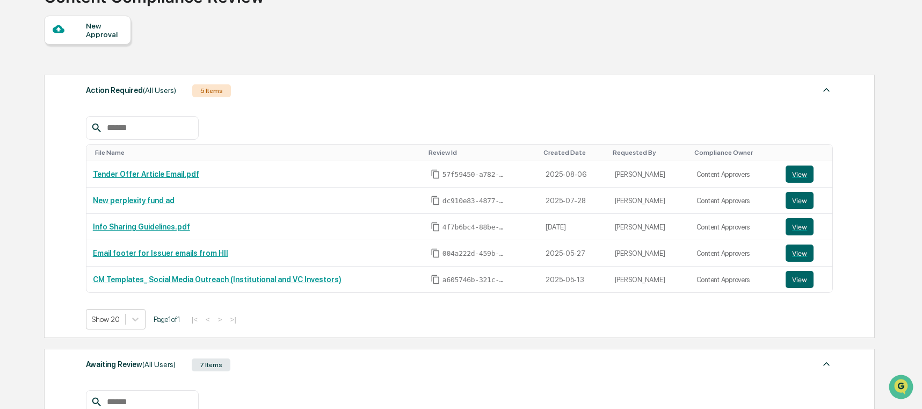
scroll to position [49, 0]
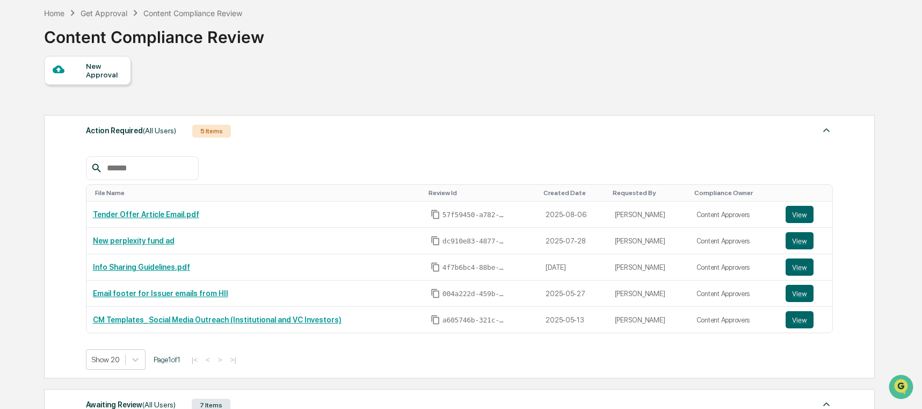
click at [117, 79] on div "New Approval" at bounding box center [87, 70] width 87 height 29
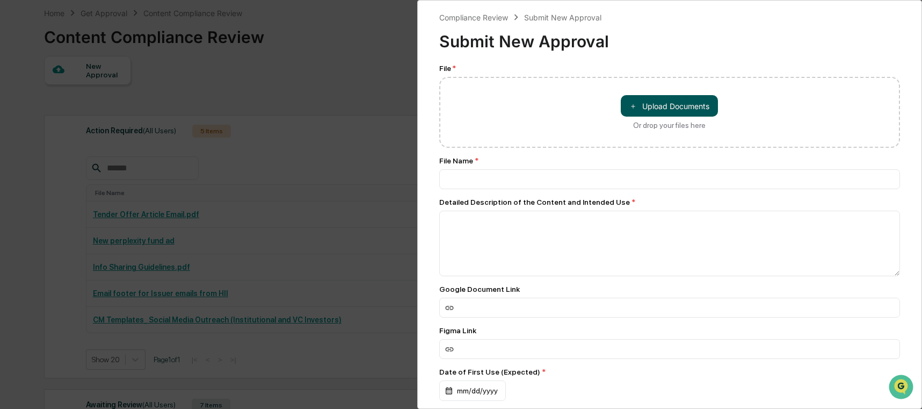
click at [662, 104] on button "＋ Upload Documents" at bounding box center [669, 105] width 97 height 21
type input "**********"
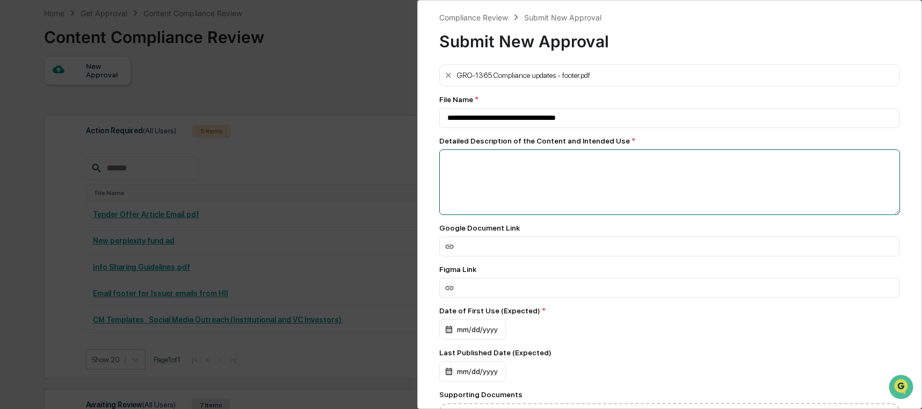
click at [641, 190] on textarea at bounding box center [669, 182] width 461 height 66
paste textarea "**********"
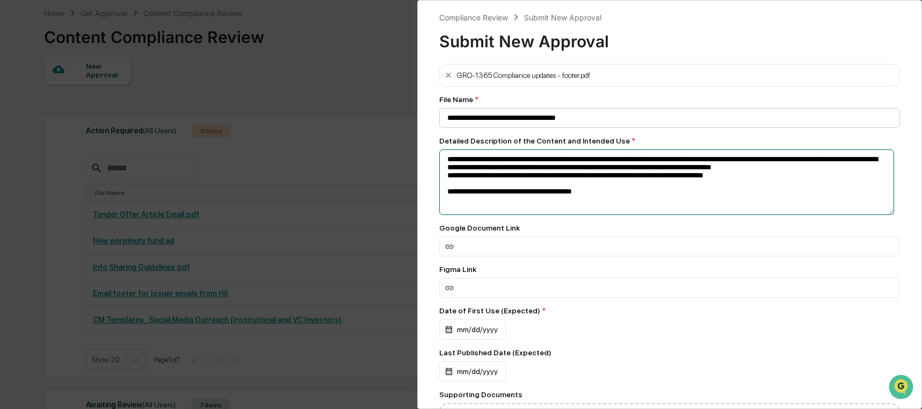
type textarea "**********"
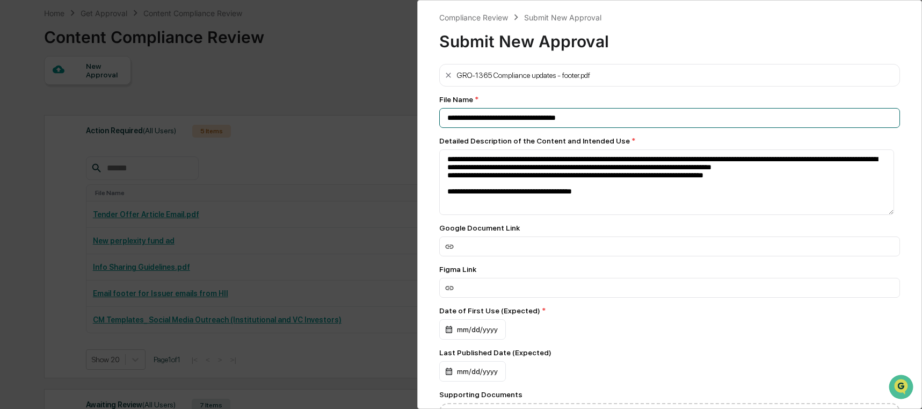
drag, startPoint x: 610, startPoint y: 115, endPoint x: 406, endPoint y: 126, distance: 203.8
click at [406, 126] on div "**********" at bounding box center [461, 204] width 922 height 409
click at [446, 110] on input "**********" at bounding box center [669, 118] width 461 height 20
click at [441, 118] on input "**********" at bounding box center [669, 118] width 461 height 20
type input "**********"
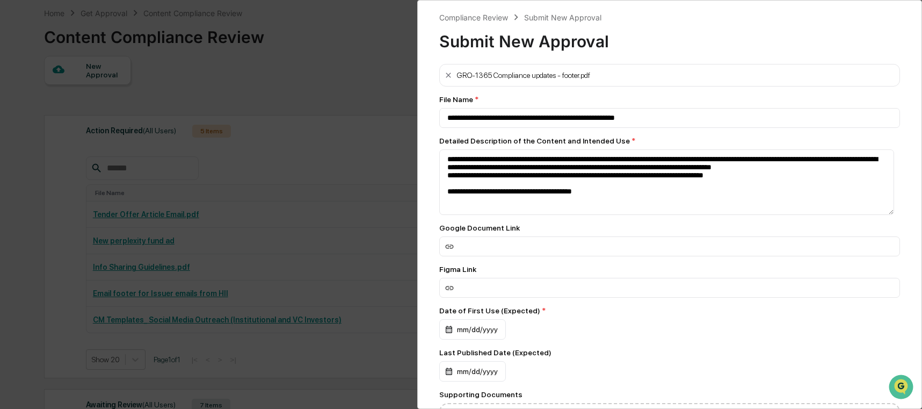
click at [604, 233] on div "Google Document Link" at bounding box center [669, 239] width 461 height 33
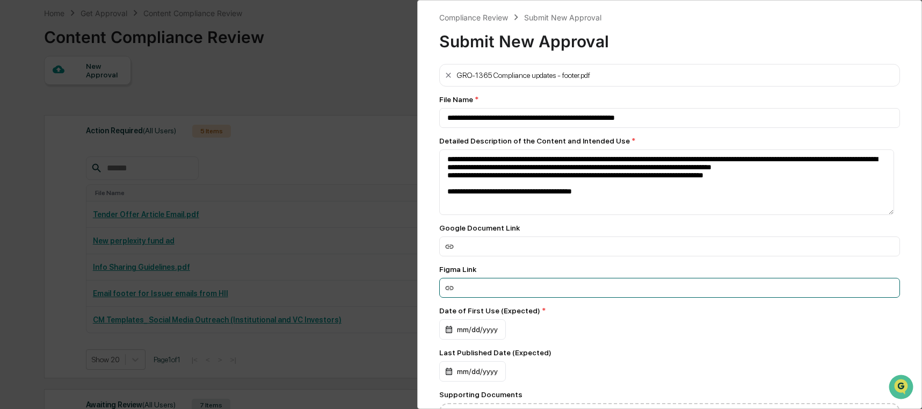
click at [510, 256] on input at bounding box center [669, 246] width 461 height 20
paste input "**********"
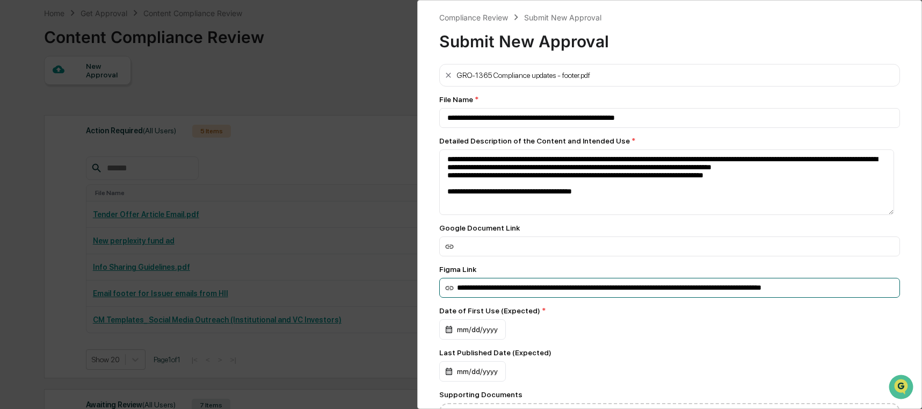
scroll to position [0, 15]
type input "**********"
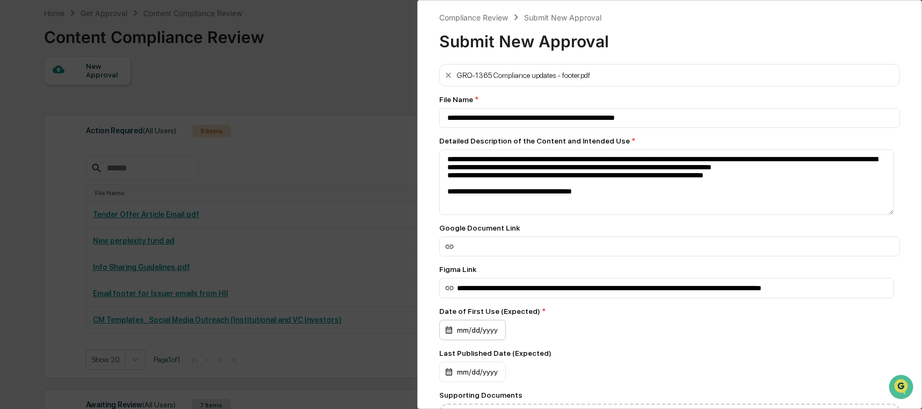
scroll to position [0, 0]
click at [484, 321] on div "Date of First Use (Expected) * mm/dd/yyyy" at bounding box center [669, 323] width 461 height 33
click at [489, 330] on div "mm/dd/yyyy" at bounding box center [472, 330] width 67 height 20
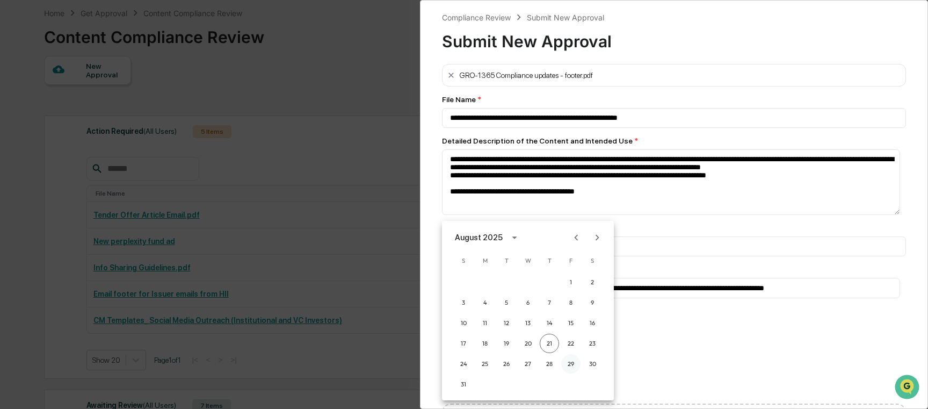
drag, startPoint x: 566, startPoint y: 358, endPoint x: 572, endPoint y: 358, distance: 5.9
click at [566, 358] on button "29" at bounding box center [570, 363] width 19 height 19
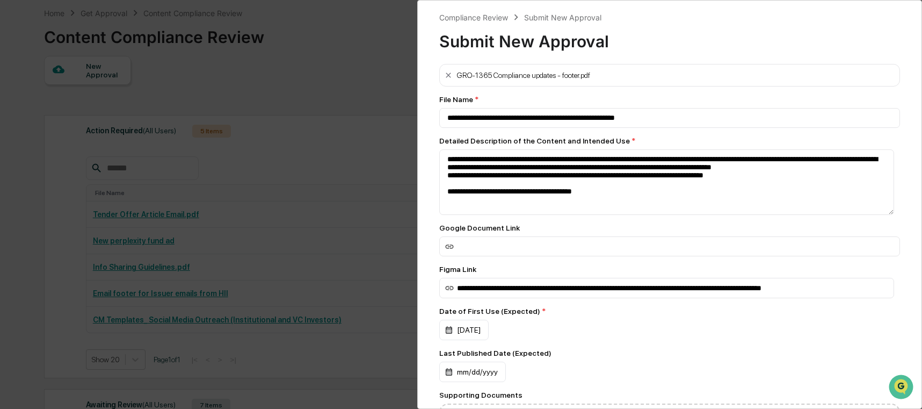
click at [698, 341] on div "August 2025 S M T W T F S 1 2 3 4 5 6 7 8 9 10 11 12 13 14 15 16 17 18 19 20 21…" at bounding box center [461, 204] width 922 height 409
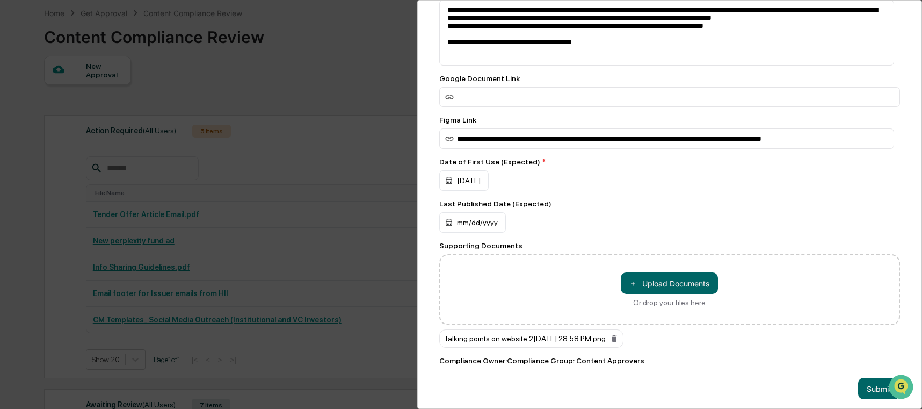
scroll to position [165, 0]
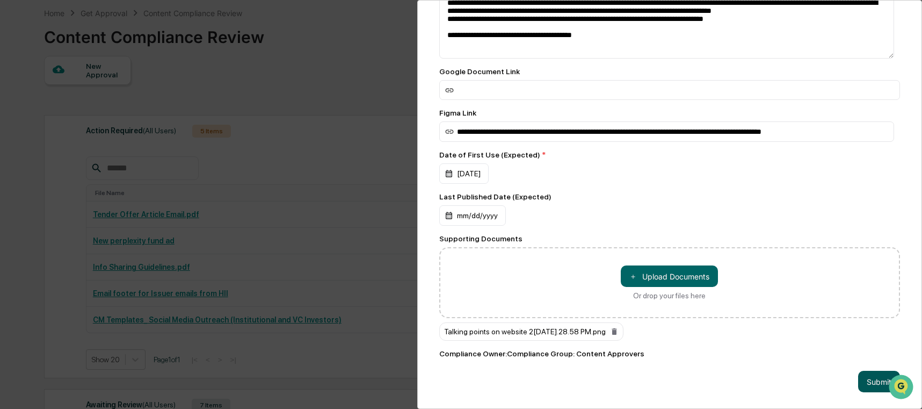
click at [864, 375] on button "Submit" at bounding box center [879, 381] width 42 height 21
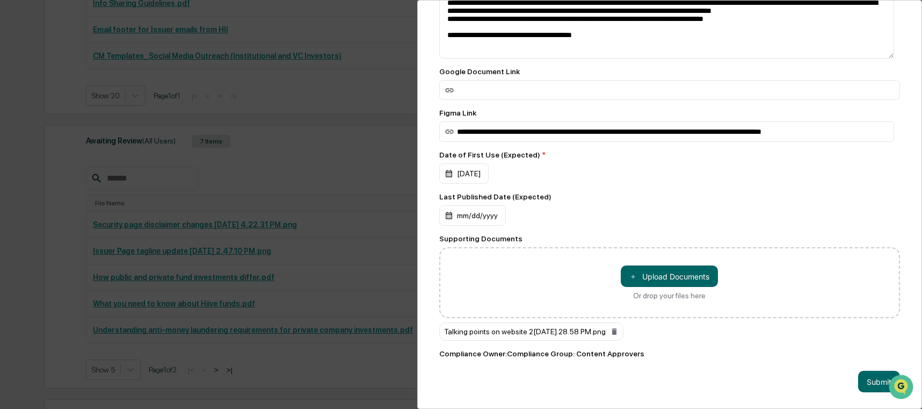
scroll to position [360, 0]
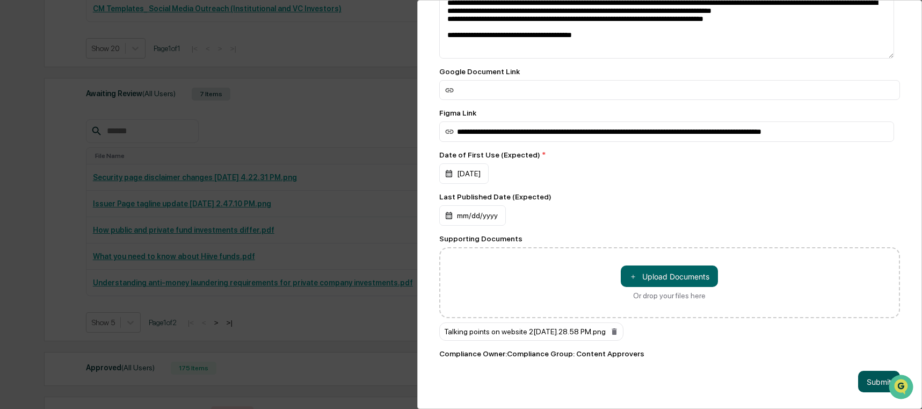
click at [858, 372] on button "Submit" at bounding box center [879, 381] width 42 height 21
click at [858, 373] on button "Submit" at bounding box center [879, 381] width 42 height 21
click at [858, 372] on button "Submit" at bounding box center [879, 381] width 42 height 21
click at [858, 375] on button "Submit" at bounding box center [879, 381] width 42 height 21
click at [858, 379] on button "Submit" at bounding box center [879, 381] width 42 height 21
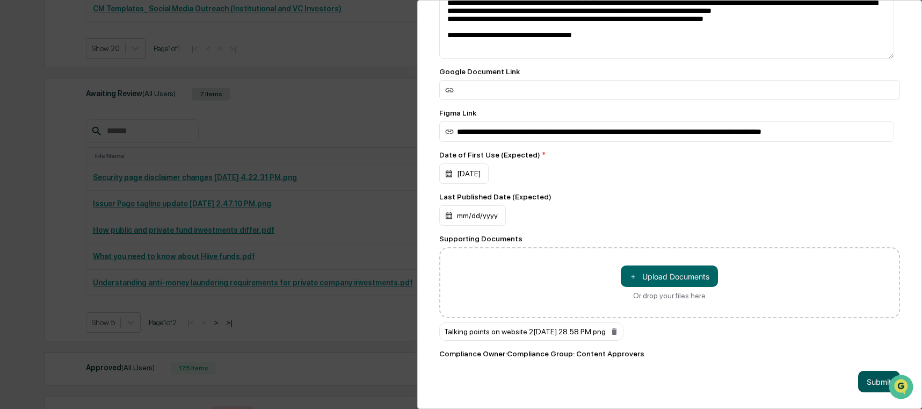
click at [858, 377] on button "Submit" at bounding box center [879, 381] width 42 height 21
click at [858, 376] on button "Submit" at bounding box center [879, 381] width 42 height 21
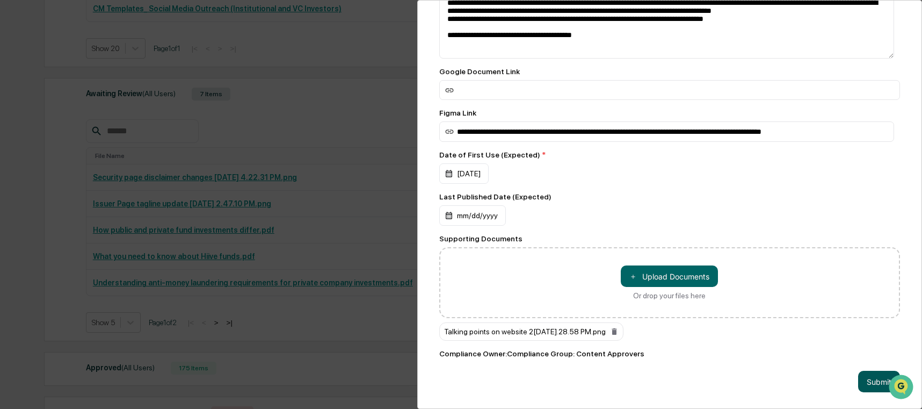
click at [858, 376] on button "Submit" at bounding box center [879, 381] width 42 height 21
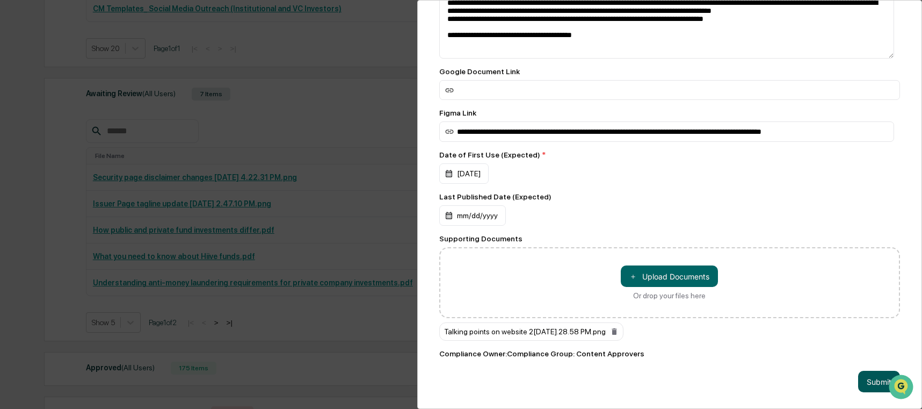
click at [858, 376] on button "Submit" at bounding box center [879, 381] width 42 height 21
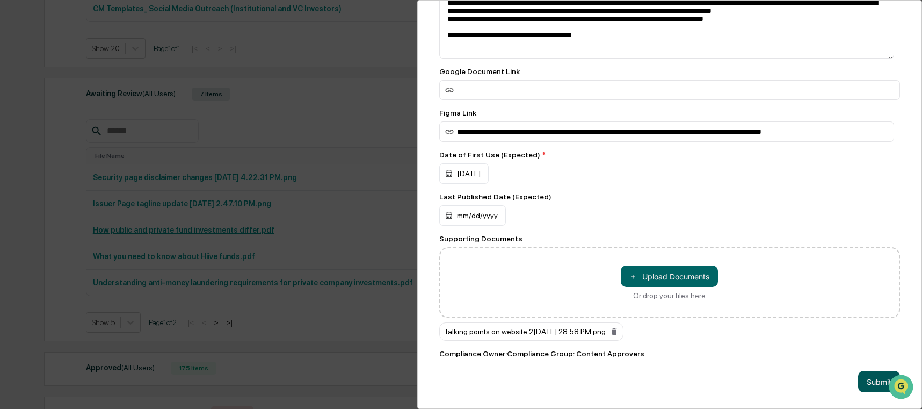
click at [858, 376] on button "Submit" at bounding box center [879, 381] width 42 height 21
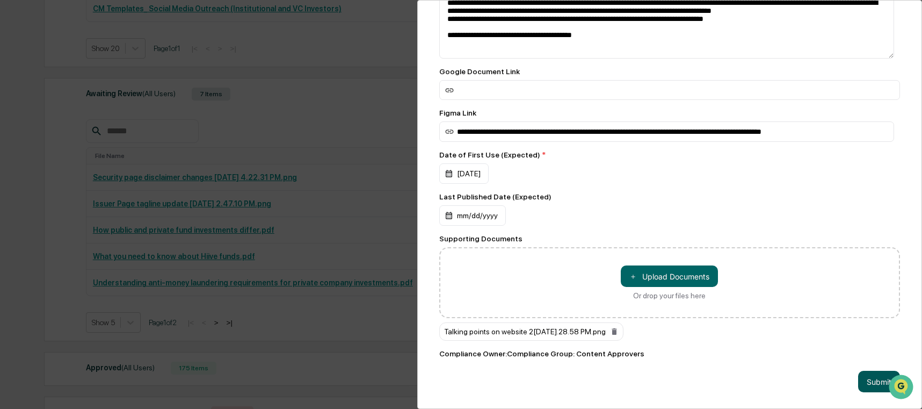
click at [858, 376] on button "Submit" at bounding box center [879, 381] width 42 height 21
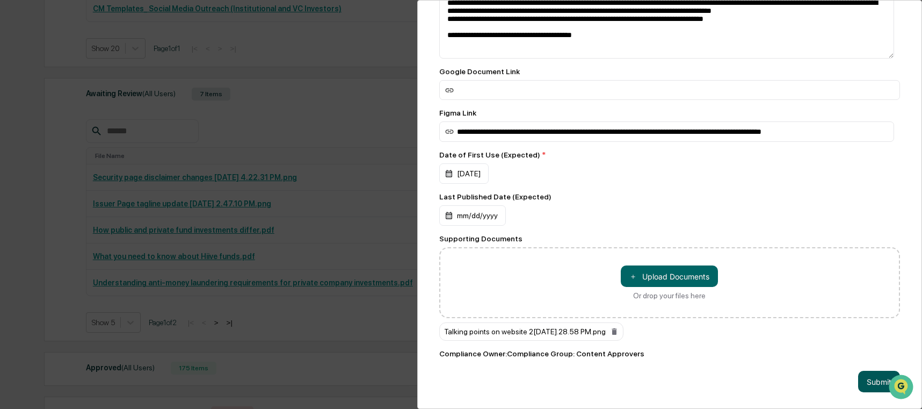
click at [858, 376] on button "Submit" at bounding box center [879, 381] width 42 height 21
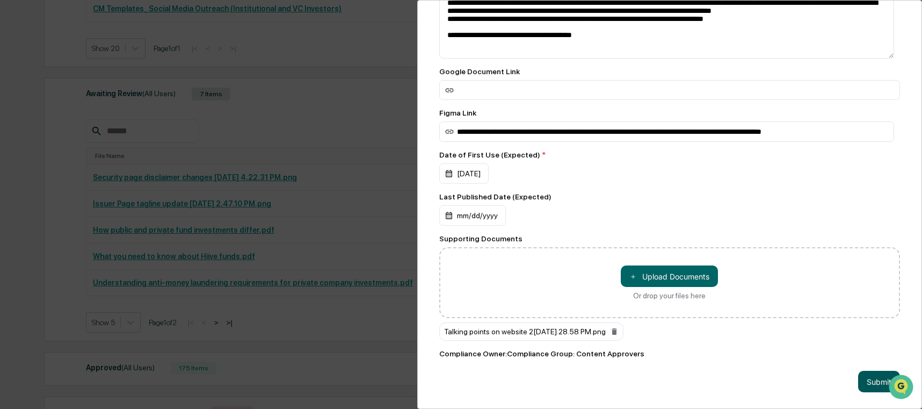
click at [858, 376] on button "Submit" at bounding box center [879, 381] width 42 height 21
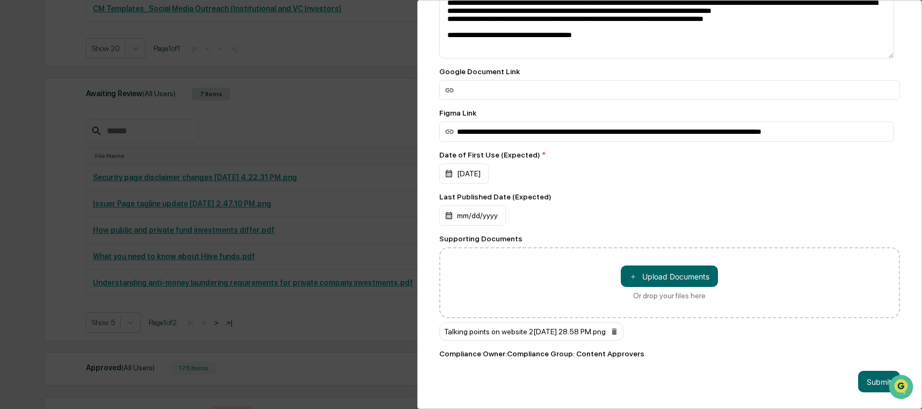
click at [823, 337] on div "**********" at bounding box center [669, 135] width 461 height 454
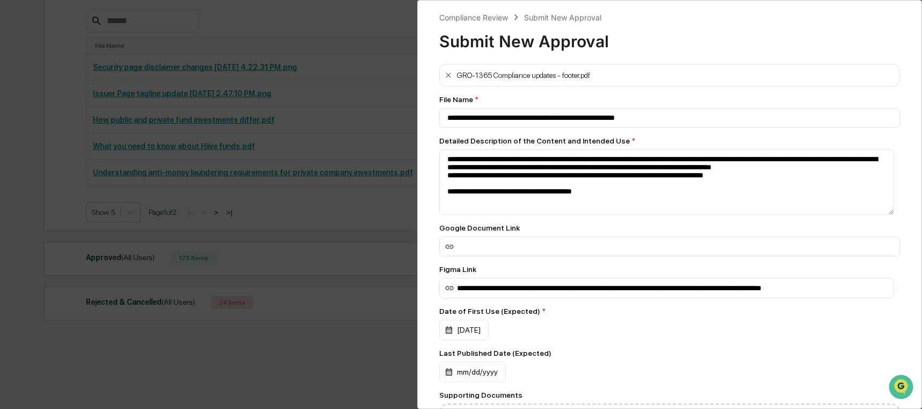
scroll to position [0, 0]
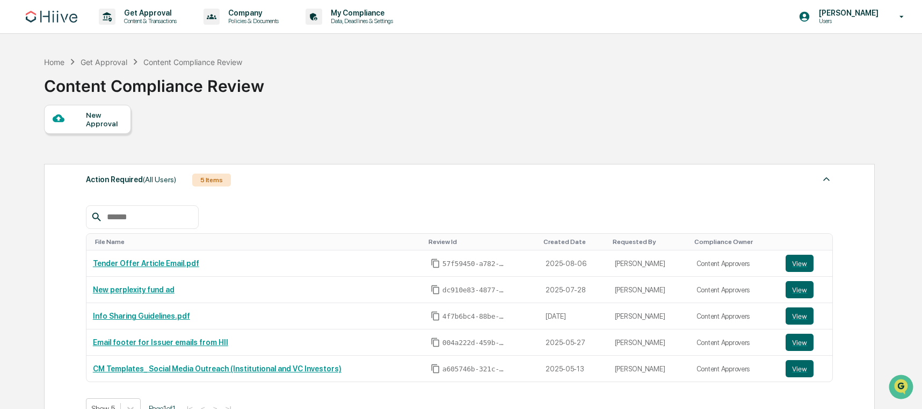
click at [111, 126] on div "New Approval" at bounding box center [104, 119] width 36 height 17
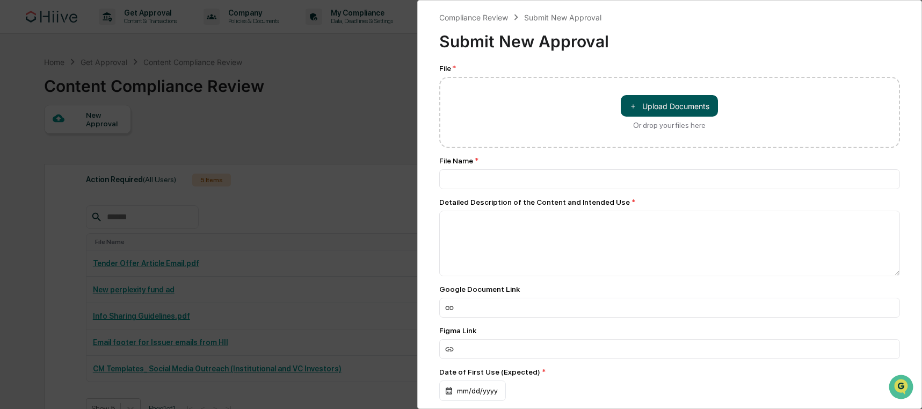
click at [663, 107] on button "＋ Upload Documents" at bounding box center [669, 105] width 97 height 21
type input "**********"
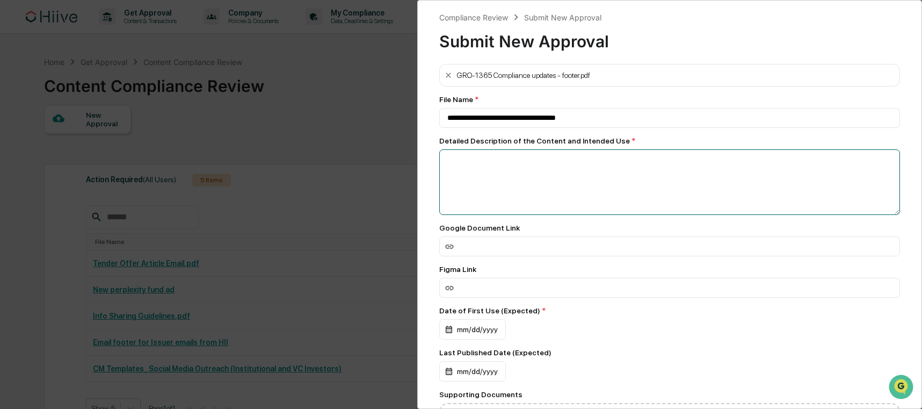
click at [494, 171] on textarea at bounding box center [669, 182] width 461 height 66
paste textarea "**********"
type textarea "**********"
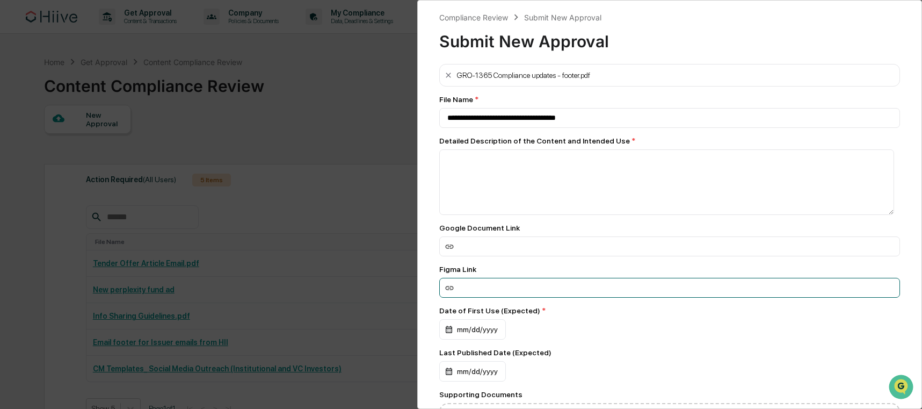
click at [575, 256] on input at bounding box center [669, 246] width 461 height 20
paste input "**********"
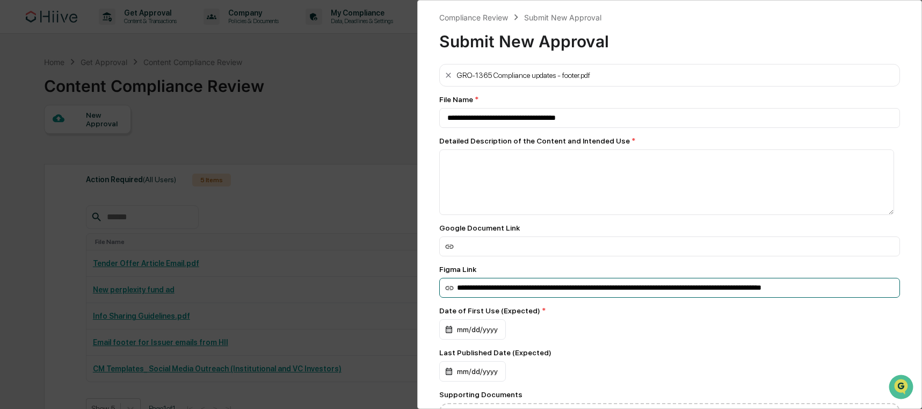
scroll to position [0, 15]
type input "**********"
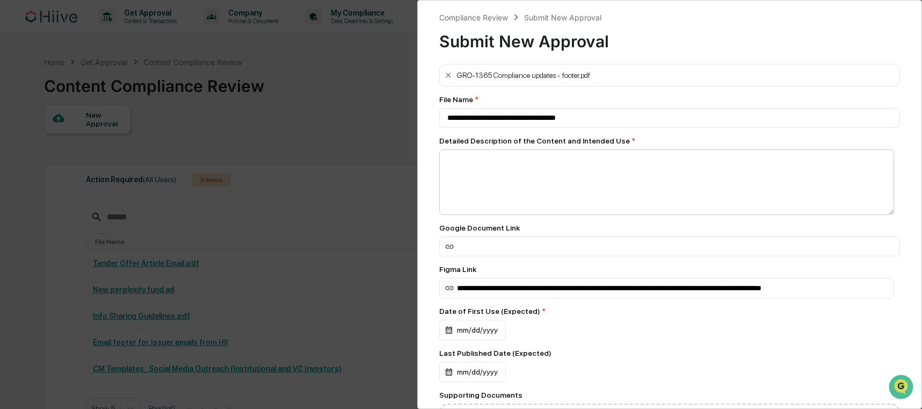
scroll to position [0, 0]
drag, startPoint x: 649, startPoint y: 73, endPoint x: 552, endPoint y: 77, distance: 97.3
click at [552, 77] on div "GRO-1365 Compliance updates - footer.pdf" at bounding box center [669, 75] width 461 height 23
click at [554, 99] on div "File Name *" at bounding box center [669, 99] width 461 height 9
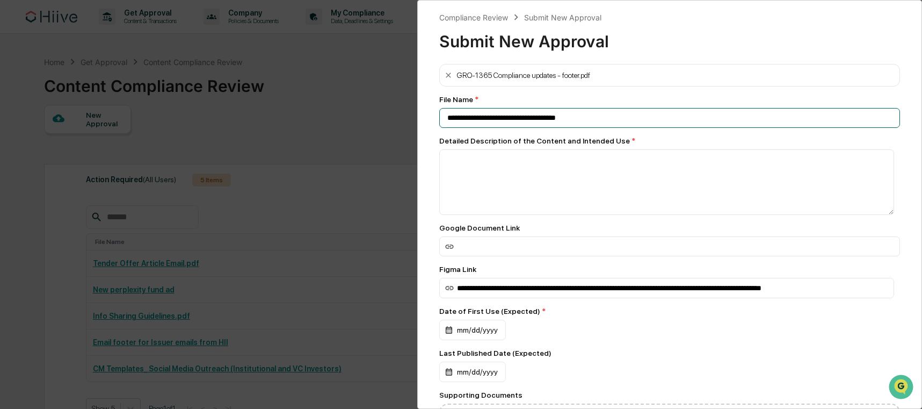
click at [552, 111] on input "**********" at bounding box center [669, 118] width 461 height 20
click at [552, 112] on input "**********" at bounding box center [669, 118] width 461 height 20
paste input "**********"
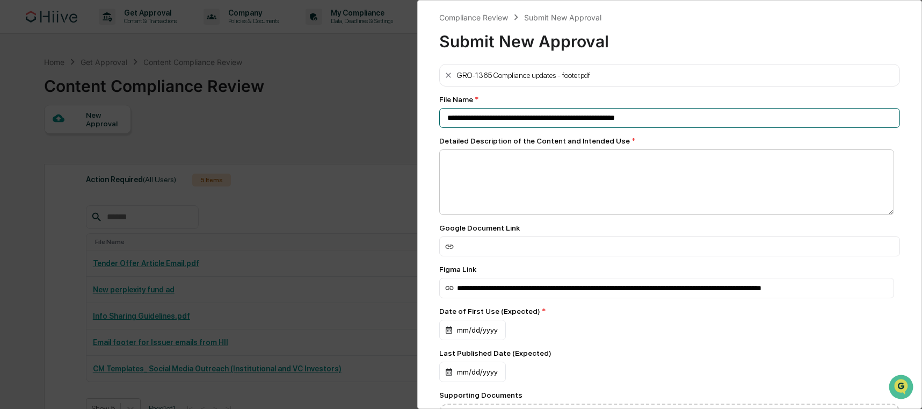
type input "**********"
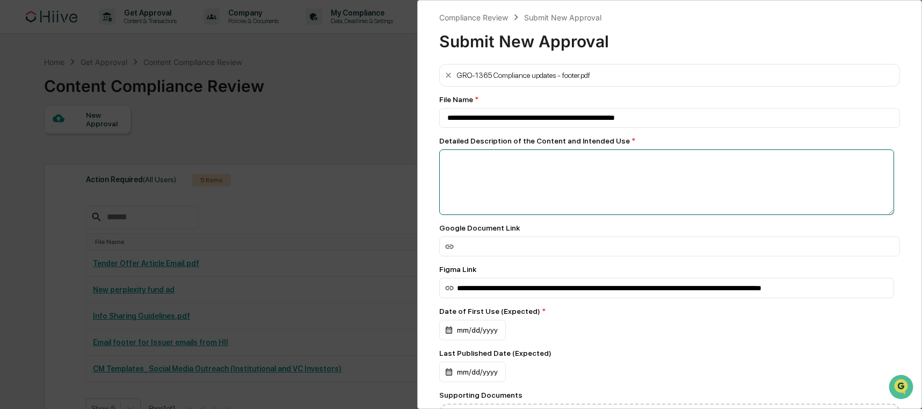
click at [825, 187] on textarea at bounding box center [666, 182] width 455 height 66
paste textarea "**********"
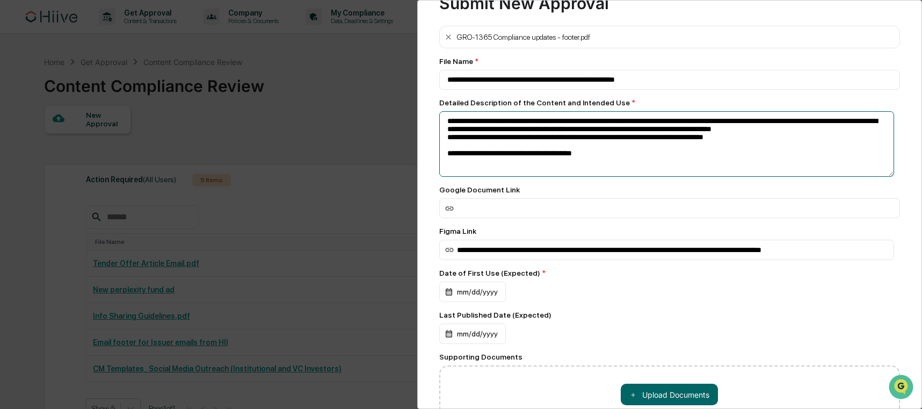
scroll to position [143, 0]
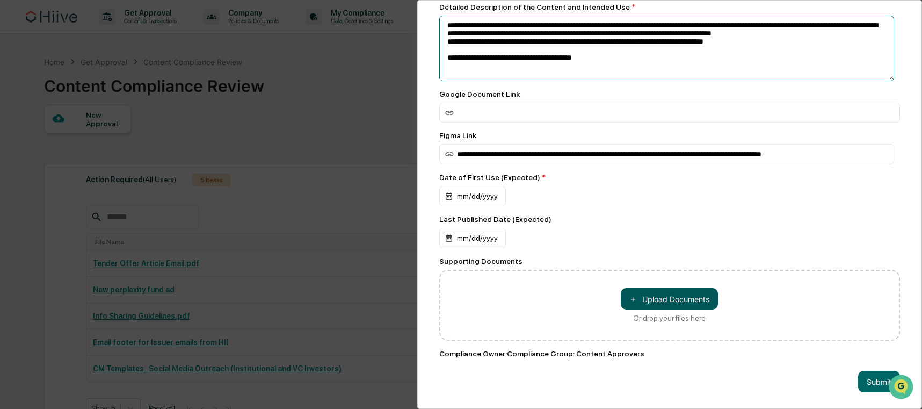
type textarea "**********"
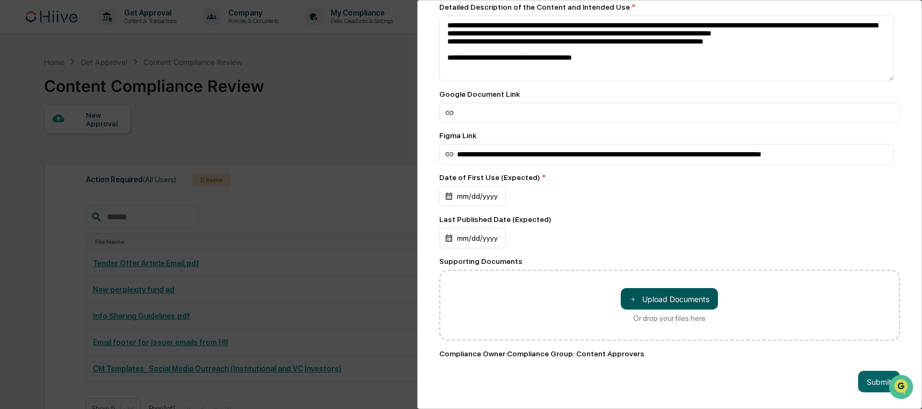
click at [688, 290] on button "＋ Upload Documents" at bounding box center [669, 298] width 97 height 21
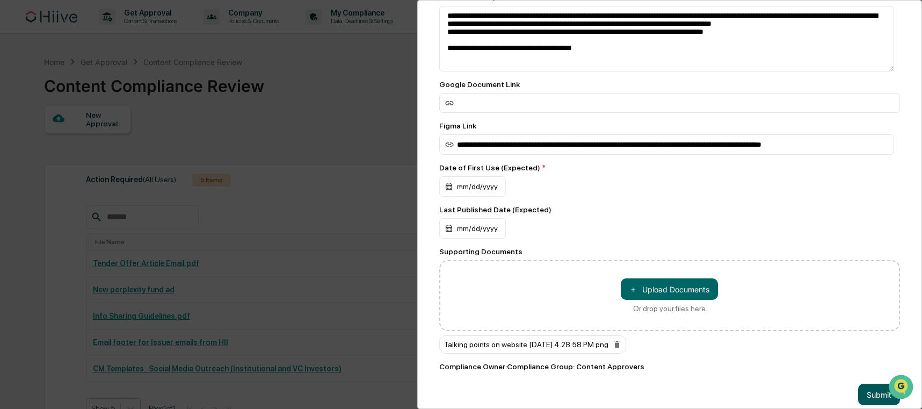
click at [863, 392] on button "Submit" at bounding box center [879, 393] width 42 height 21
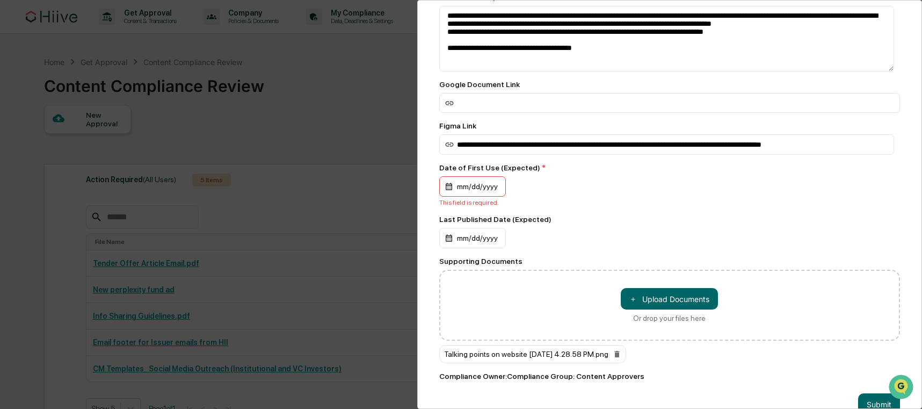
click at [482, 187] on div "mm/dd/yyyy" at bounding box center [472, 186] width 67 height 20
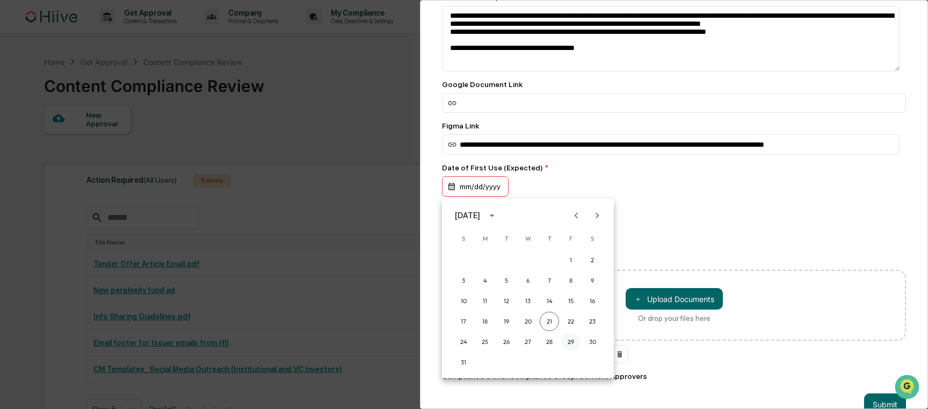
click at [578, 342] on button "29" at bounding box center [570, 341] width 19 height 19
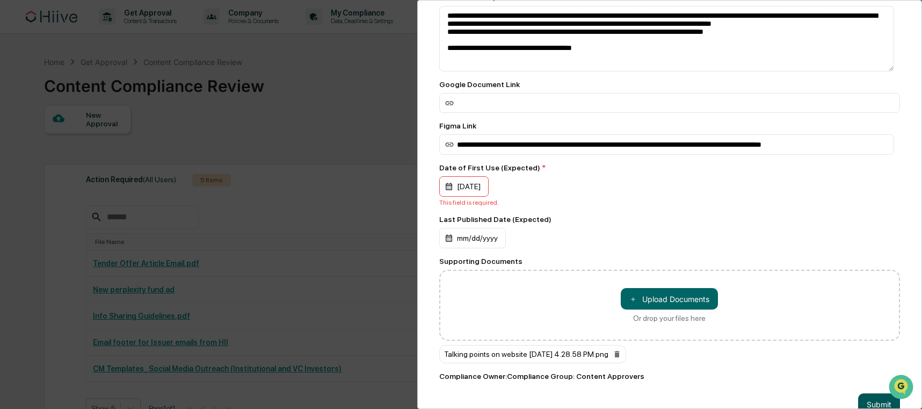
click at [858, 399] on button "Submit" at bounding box center [879, 403] width 42 height 21
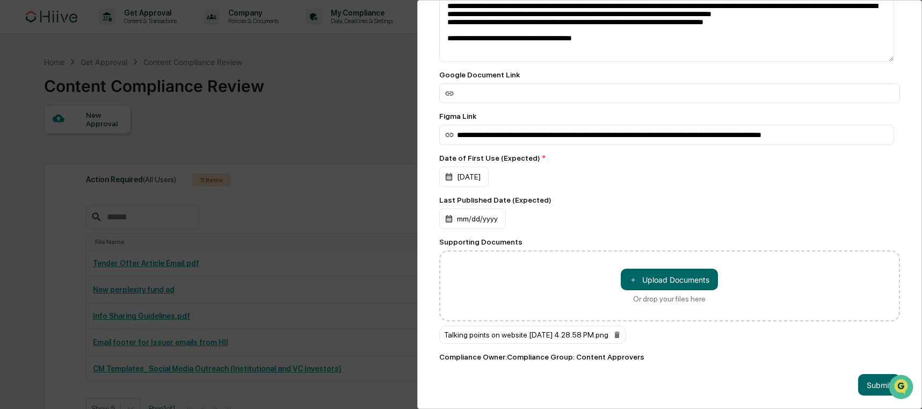
scroll to position [165, 0]
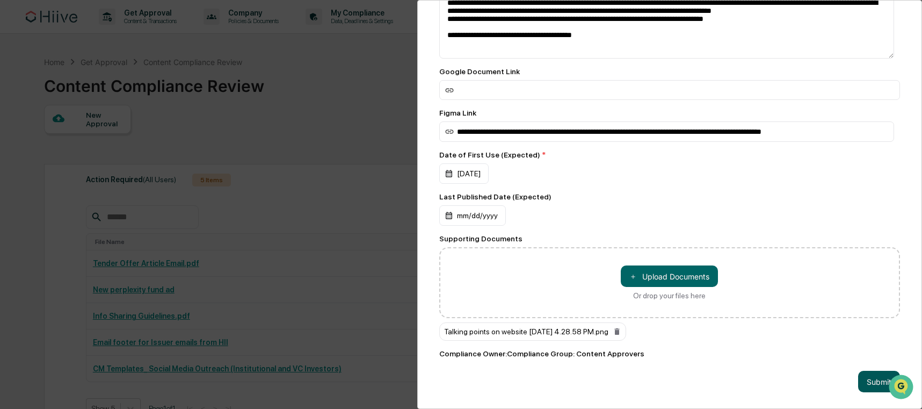
click at [865, 372] on button "Submit" at bounding box center [879, 381] width 42 height 21
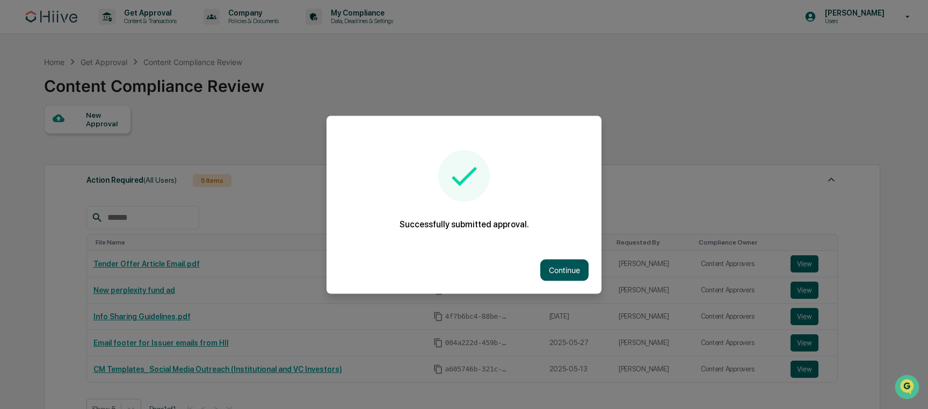
click at [555, 269] on button "Continue" at bounding box center [564, 269] width 48 height 21
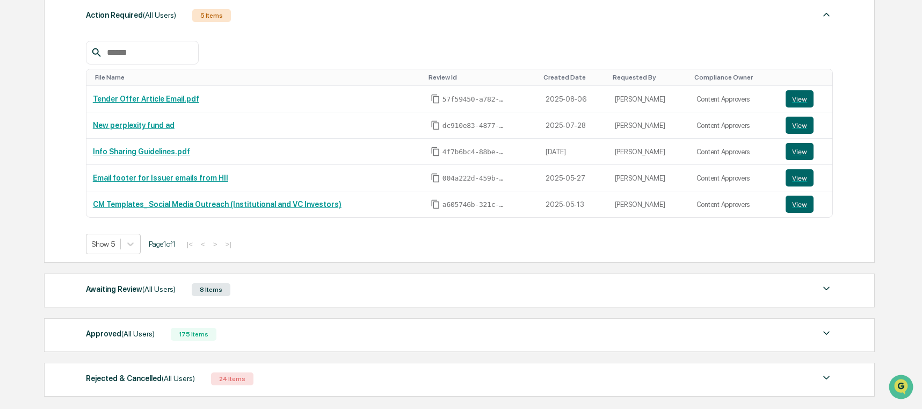
scroll to position [165, 0]
click at [132, 286] on div "Awaiting Review (All Users)" at bounding box center [131, 288] width 90 height 14
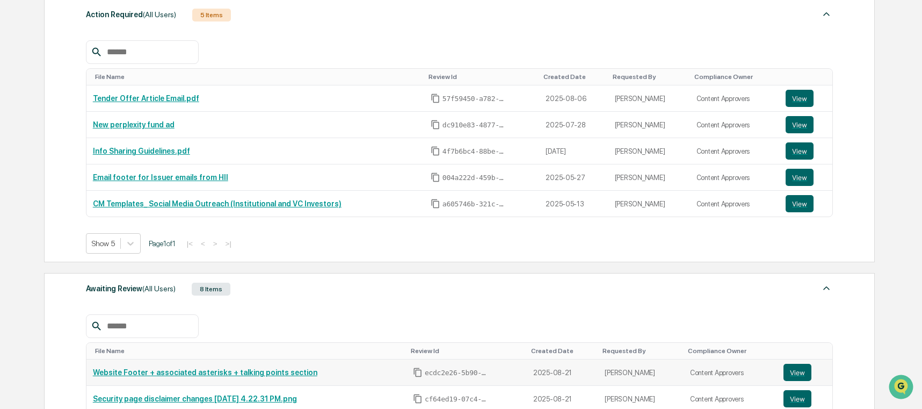
click at [185, 372] on link "Website Footer + associated asterisks + talking points section" at bounding box center [205, 372] width 224 height 9
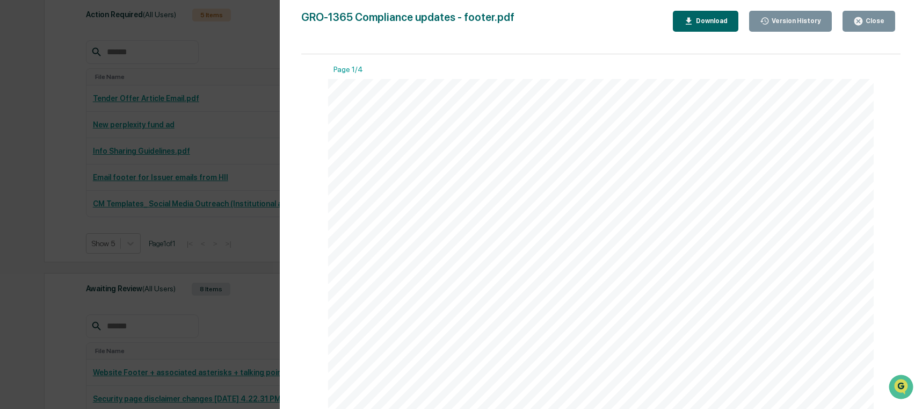
click at [204, 184] on div "Version History 08/21/2025, 06:17 PM Josh Reding GRO-1365 Compliance updates - …" at bounding box center [461, 204] width 922 height 409
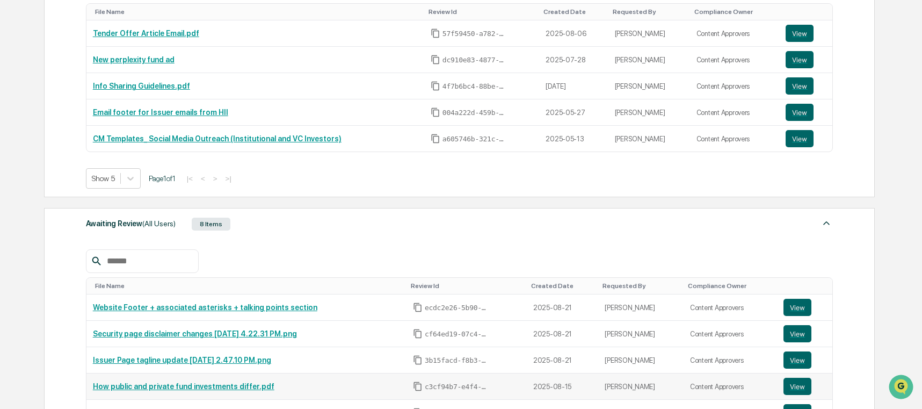
scroll to position [327, 0]
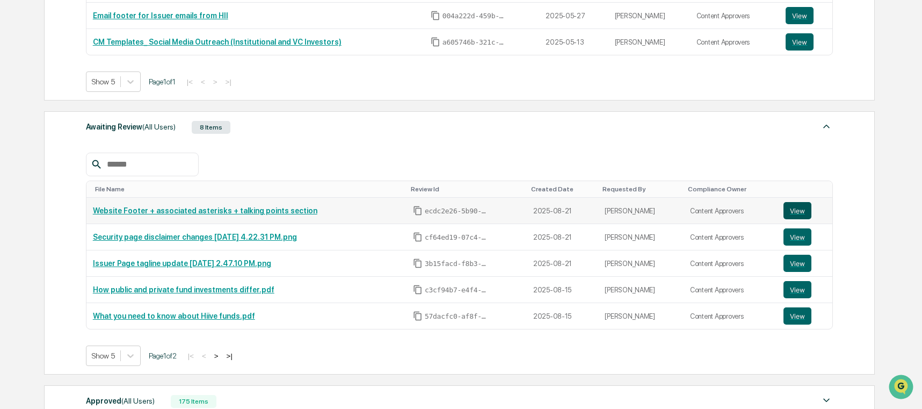
click at [793, 206] on button "View" at bounding box center [798, 210] width 28 height 17
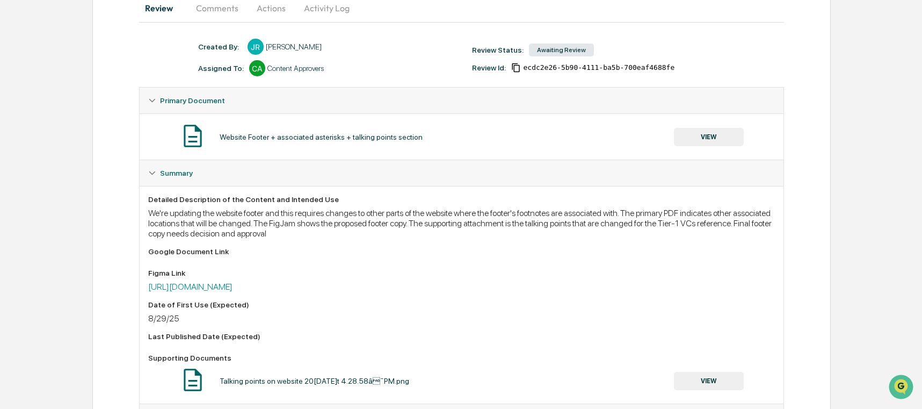
scroll to position [211, 0]
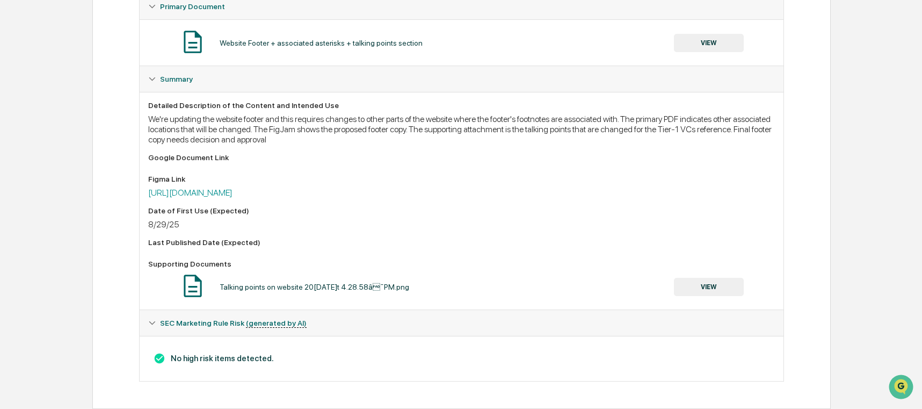
click at [757, 278] on div "Talking points on website 2[DATE] at 4.28.58â¯PM.png VIEW" at bounding box center [461, 286] width 627 height 28
click at [700, 287] on button "VIEW" at bounding box center [709, 287] width 70 height 18
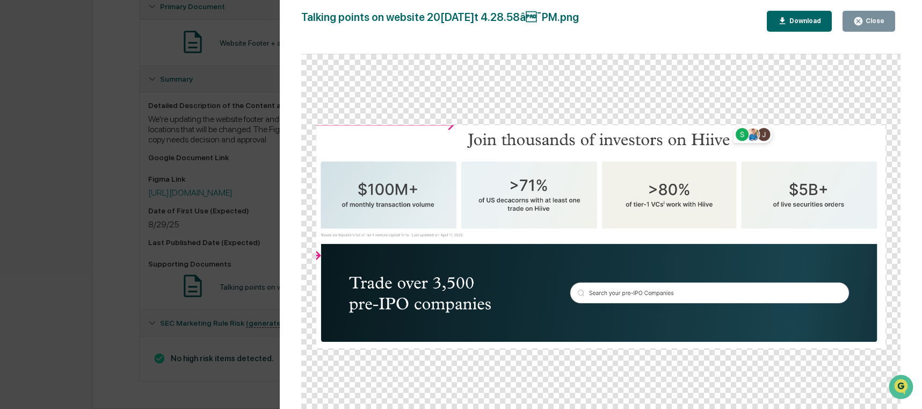
click at [214, 191] on div "Version History [DATE] 06:16 PM [PERSON_NAME] Talking points on website [DATE] …" at bounding box center [461, 204] width 922 height 409
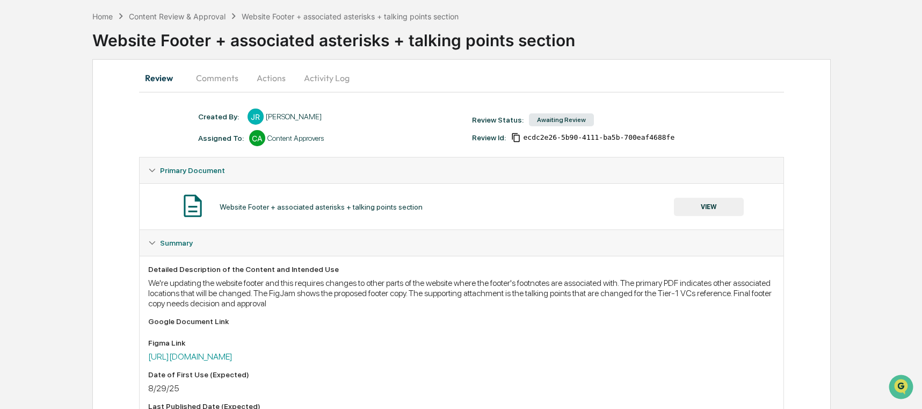
scroll to position [0, 0]
